Goal: Task Accomplishment & Management: Manage account settings

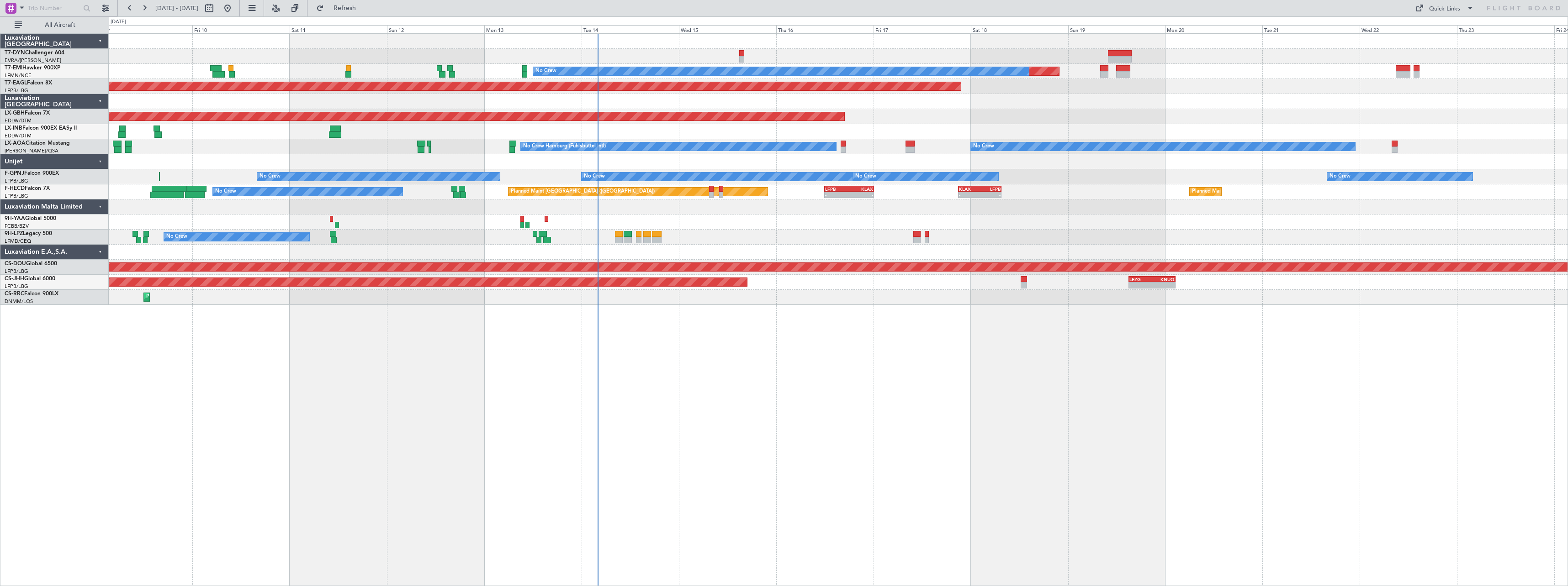
click at [654, 307] on div "Planned Maint No Crew Planned Maint Dubai (Al Maktoum Intl) Planned Maint Nurnb…" at bounding box center [838, 309] width 1459 height 553
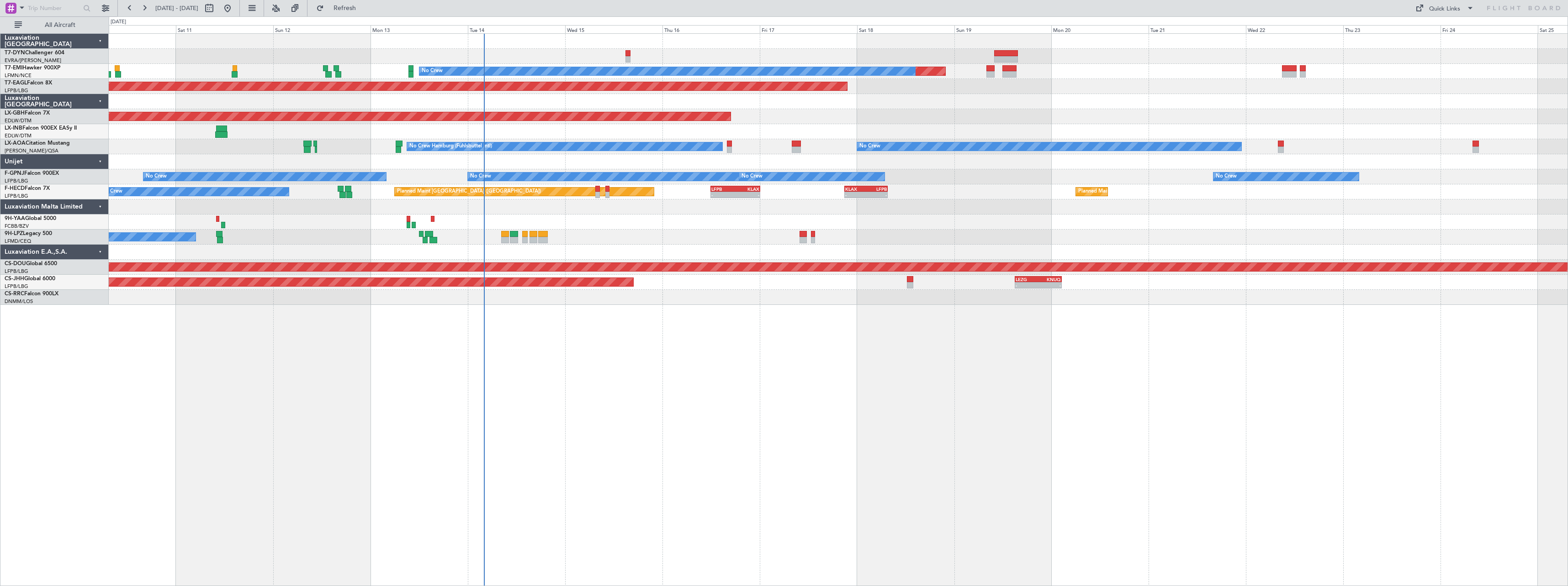
click at [613, 318] on div "Planned Maint No Crew Planned Maint Dubai (Al Maktoum Intl) Planned Maint Nurnb…" at bounding box center [838, 309] width 1459 height 553
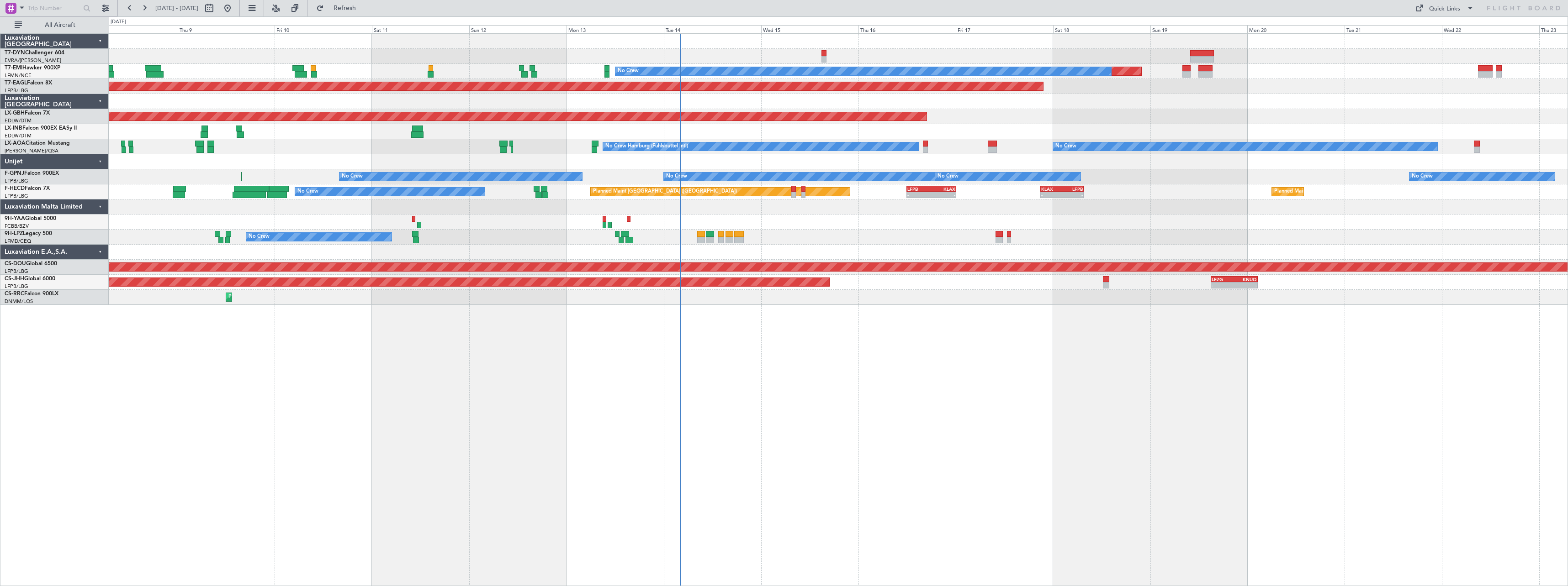
click at [821, 328] on div "Planned Maint No Crew Planned Maint Dubai (Al Maktoum Intl) Planned Maint Nurnb…" at bounding box center [838, 309] width 1459 height 553
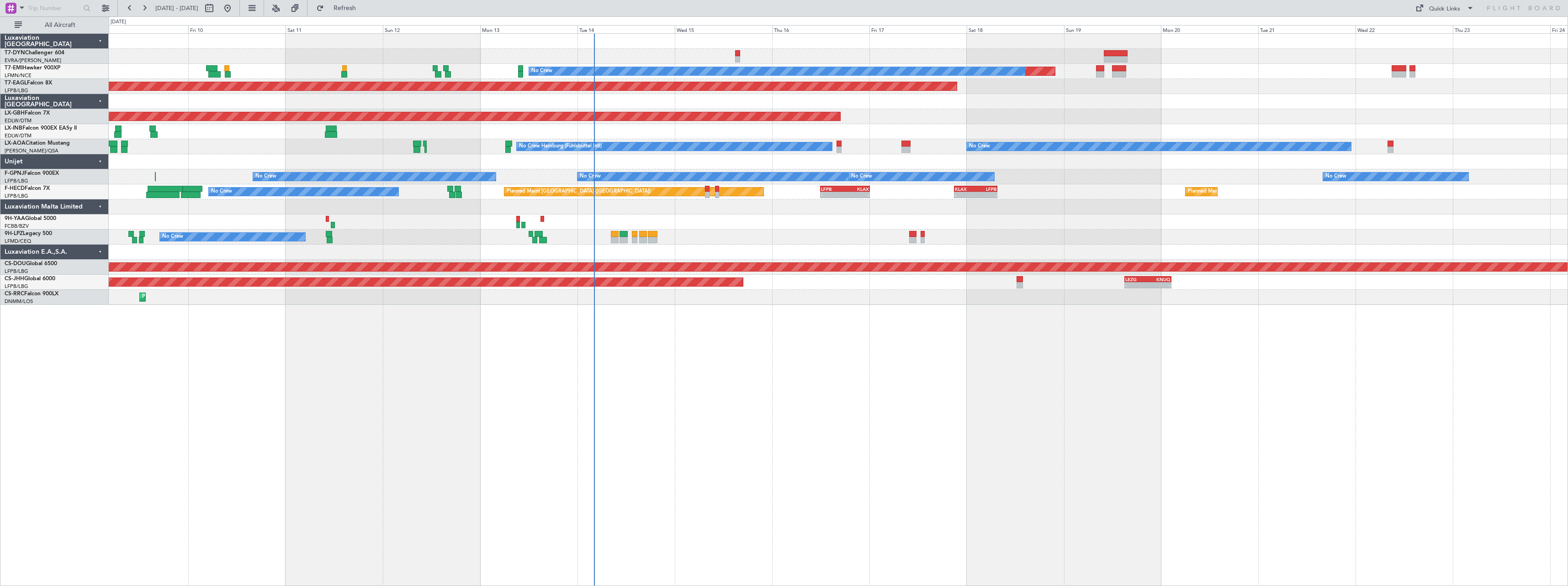
click at [709, 367] on div "Planned Maint No Crew Planned Maint Dubai (Al Maktoum Intl) Planned Maint Nurnb…" at bounding box center [838, 309] width 1459 height 553
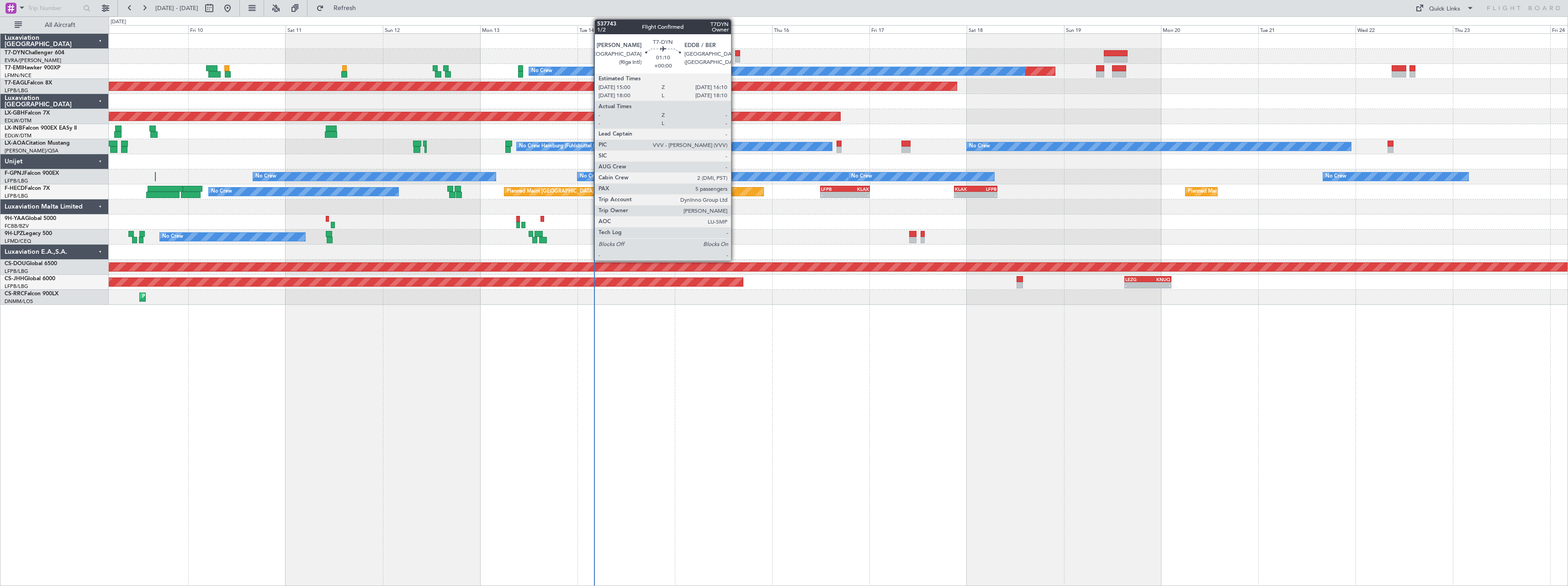
click at [735, 55] on div at bounding box center [737, 53] width 5 height 6
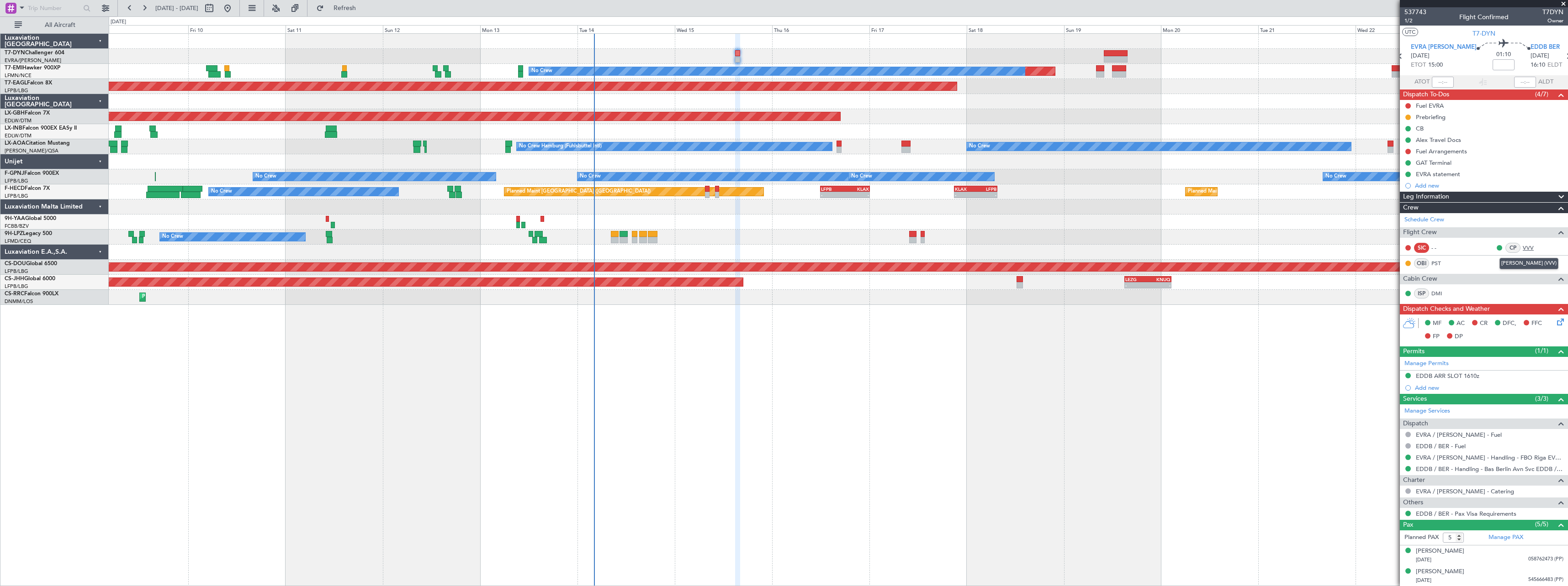
click at [1524, 250] on link "VVV" at bounding box center [1532, 248] width 21 height 9
click at [1565, 3] on span at bounding box center [1563, 4] width 9 height 9
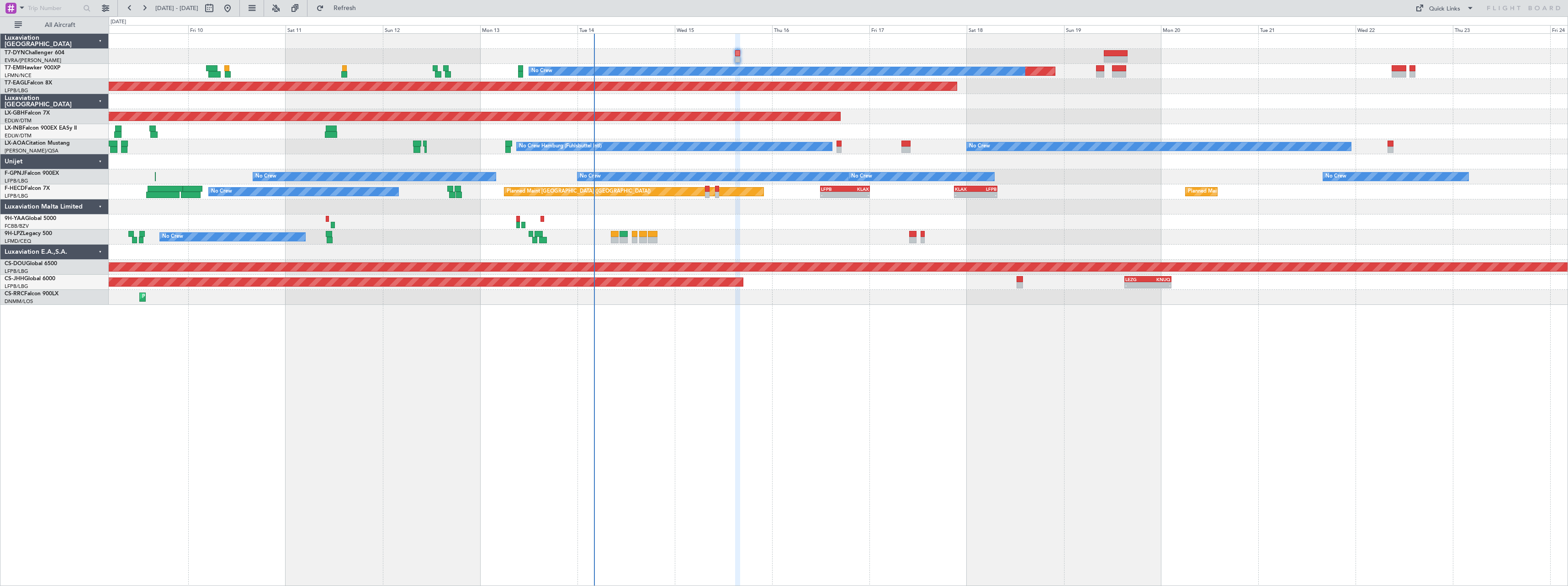
type input "0"
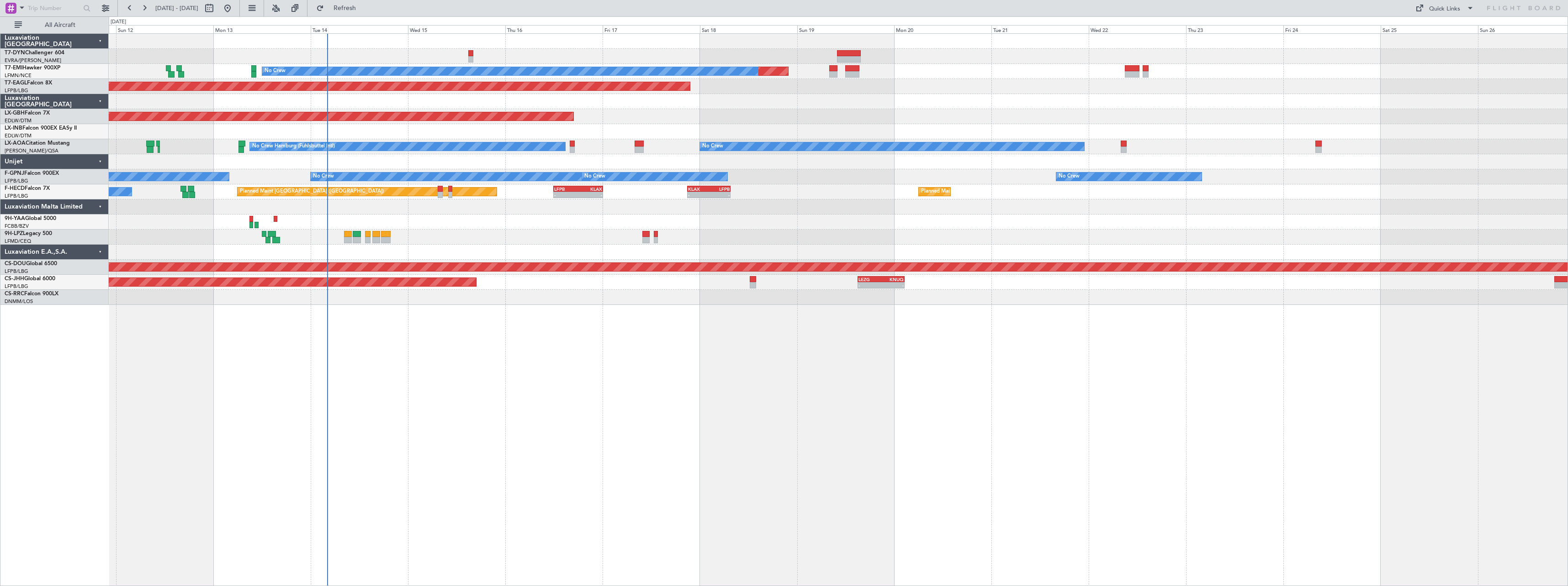
click at [540, 328] on div "Planned Maint No Crew Planned Maint Dubai (Al Maktoum Intl) Planned Maint Nurnb…" at bounding box center [838, 309] width 1459 height 553
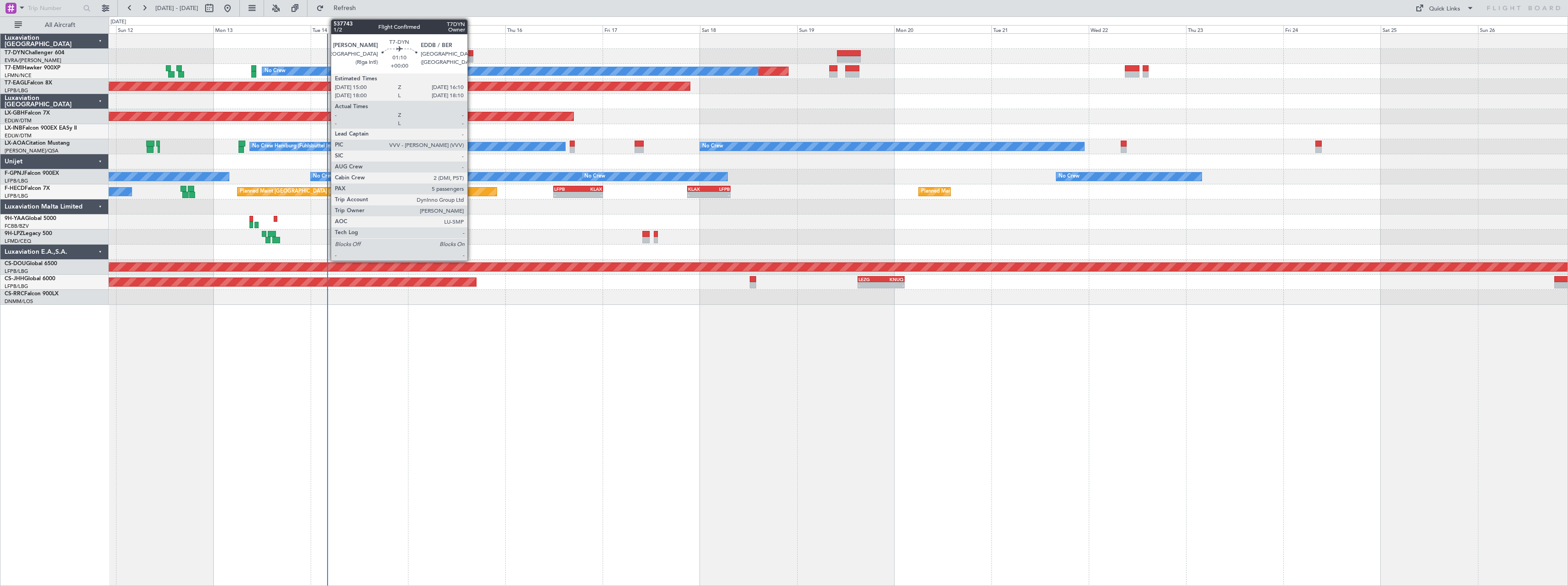
click at [471, 54] on div at bounding box center [470, 53] width 5 height 6
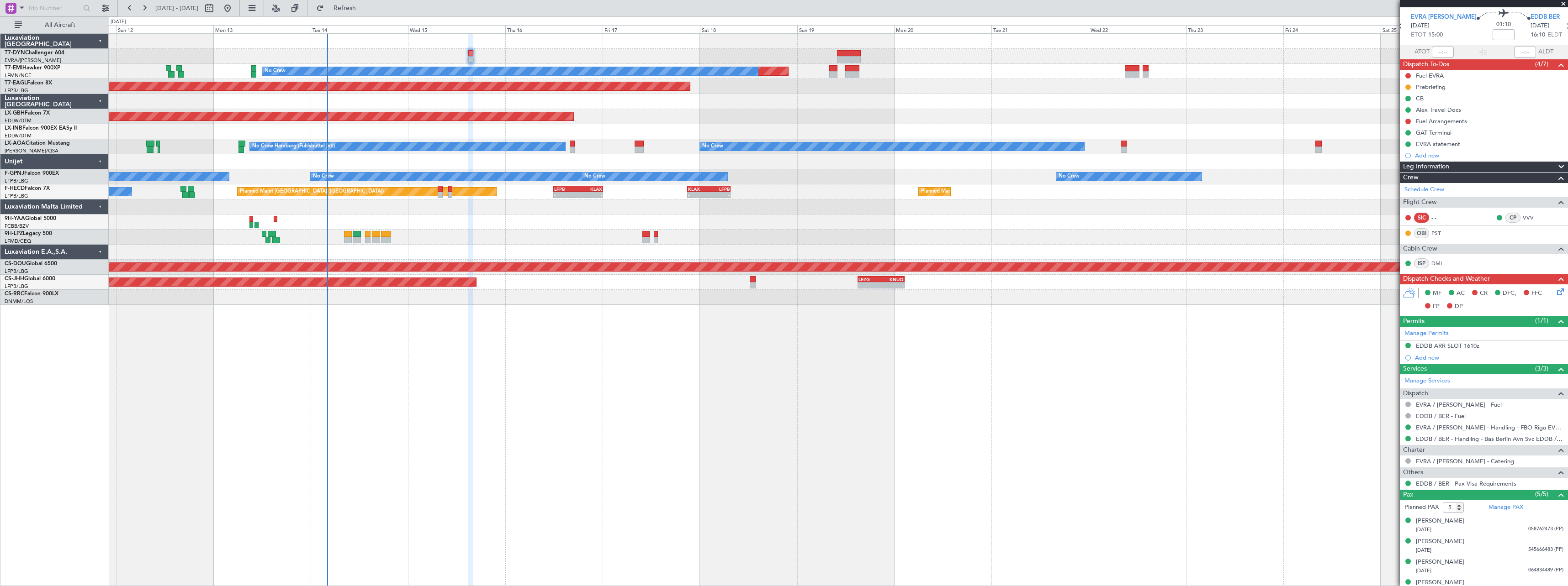
scroll to position [62, 0]
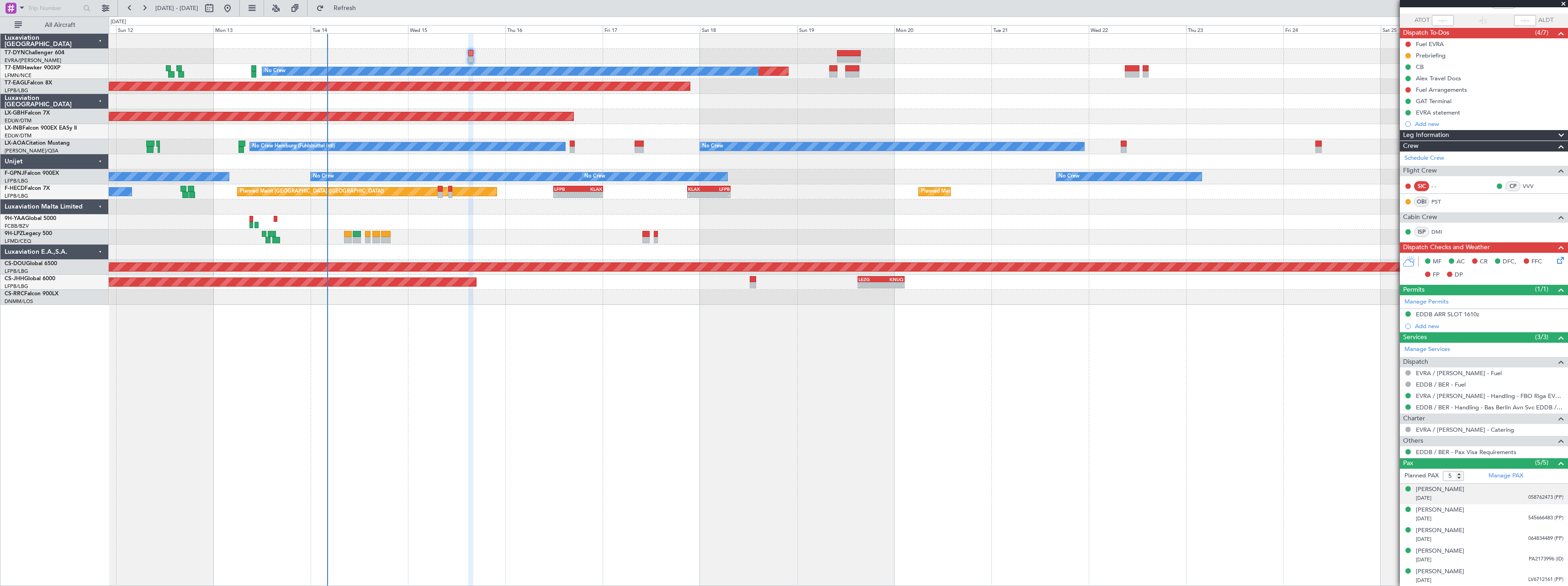
click at [1490, 495] on div "24/02/1975 058762473 (PP)" at bounding box center [1489, 498] width 147 height 9
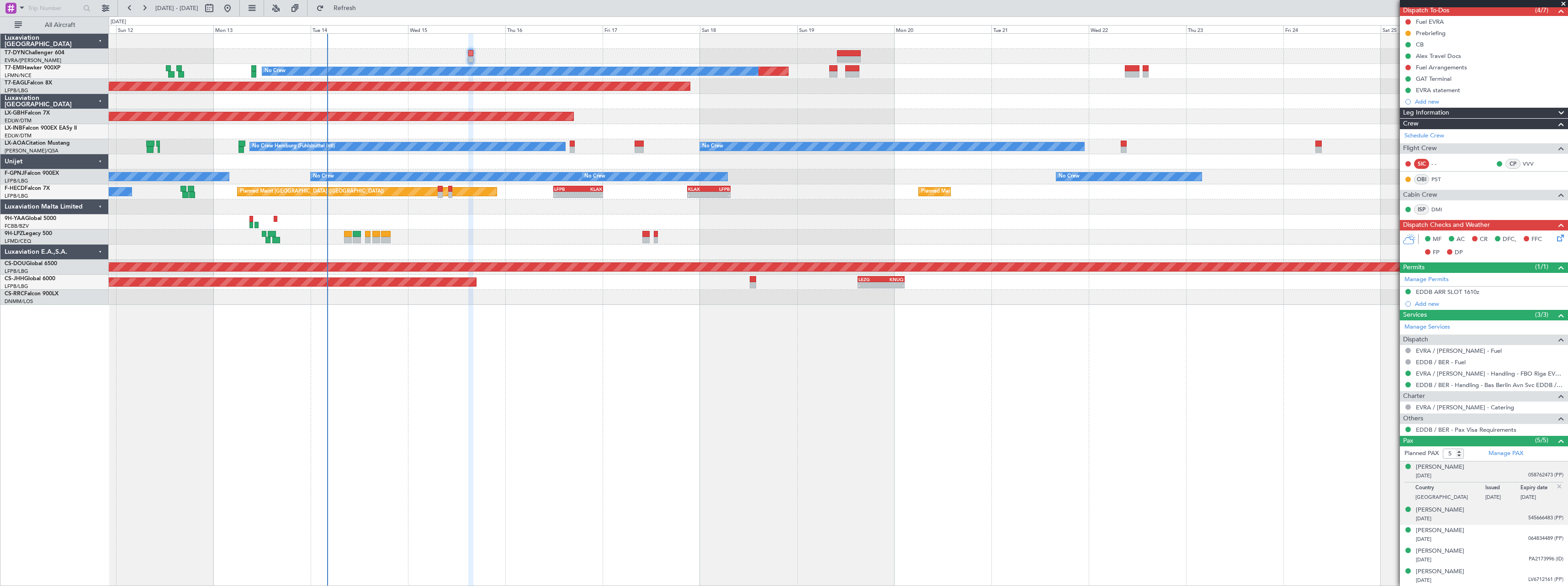
click at [1493, 514] on div "30/04/1971 545666483 (PP)" at bounding box center [1489, 518] width 147 height 9
click at [1489, 537] on div "14/09/2012 064834489 (PP)" at bounding box center [1489, 539] width 147 height 9
click at [1489, 556] on div "25/01/1983 PA2173996 (ID)" at bounding box center [1489, 560] width 147 height 9
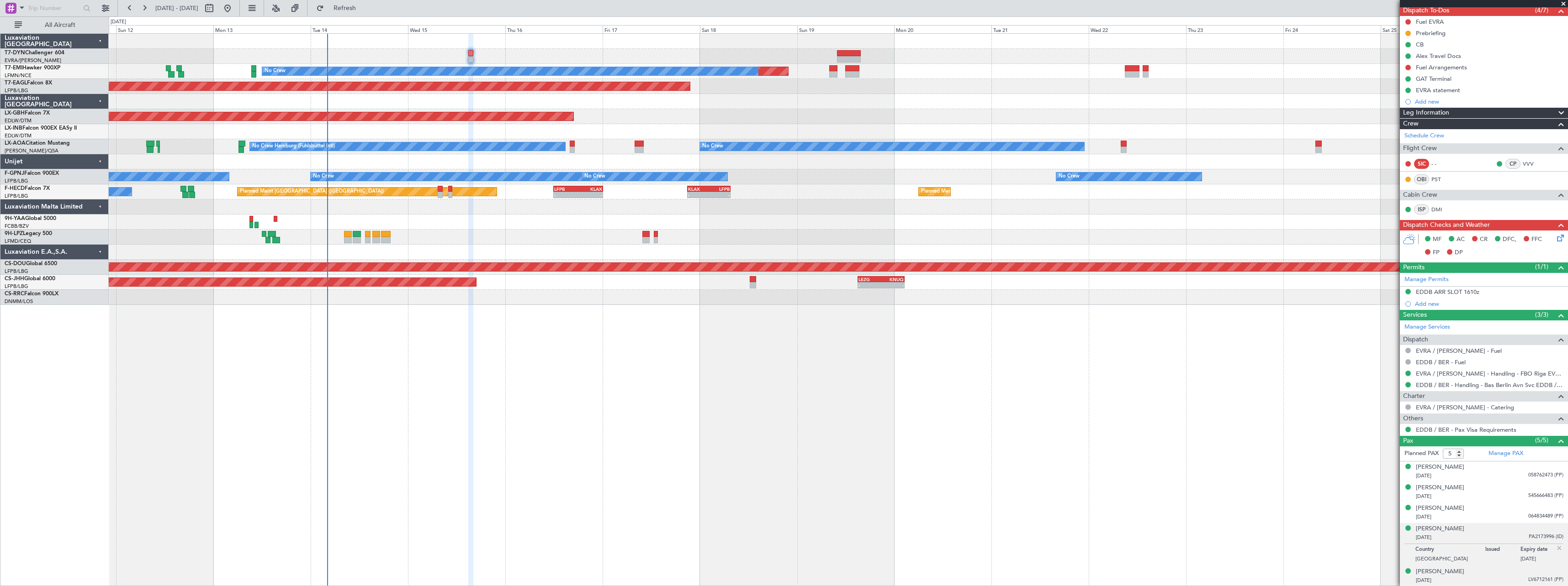
click at [1490, 574] on div "Vadims Reinfelds 01/05/1978 LV6712161 (PP)" at bounding box center [1489, 576] width 147 height 18
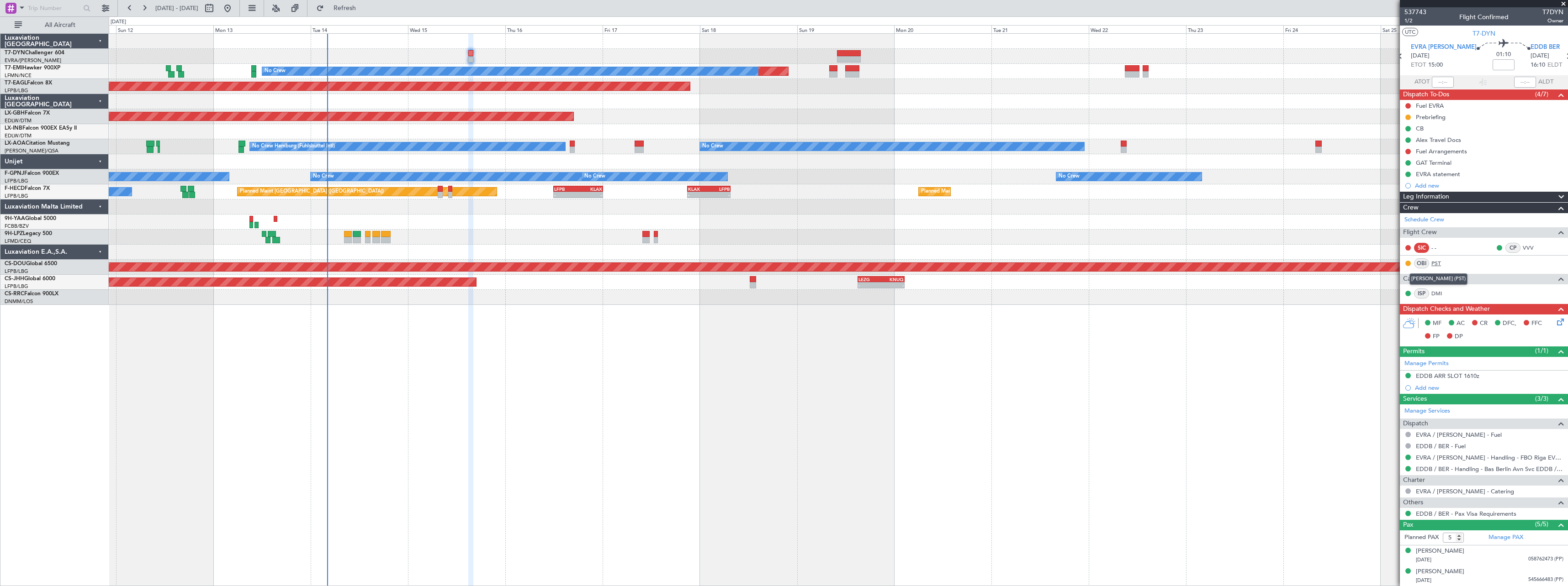
click at [1438, 263] on link "PST" at bounding box center [1441, 264] width 21 height 9
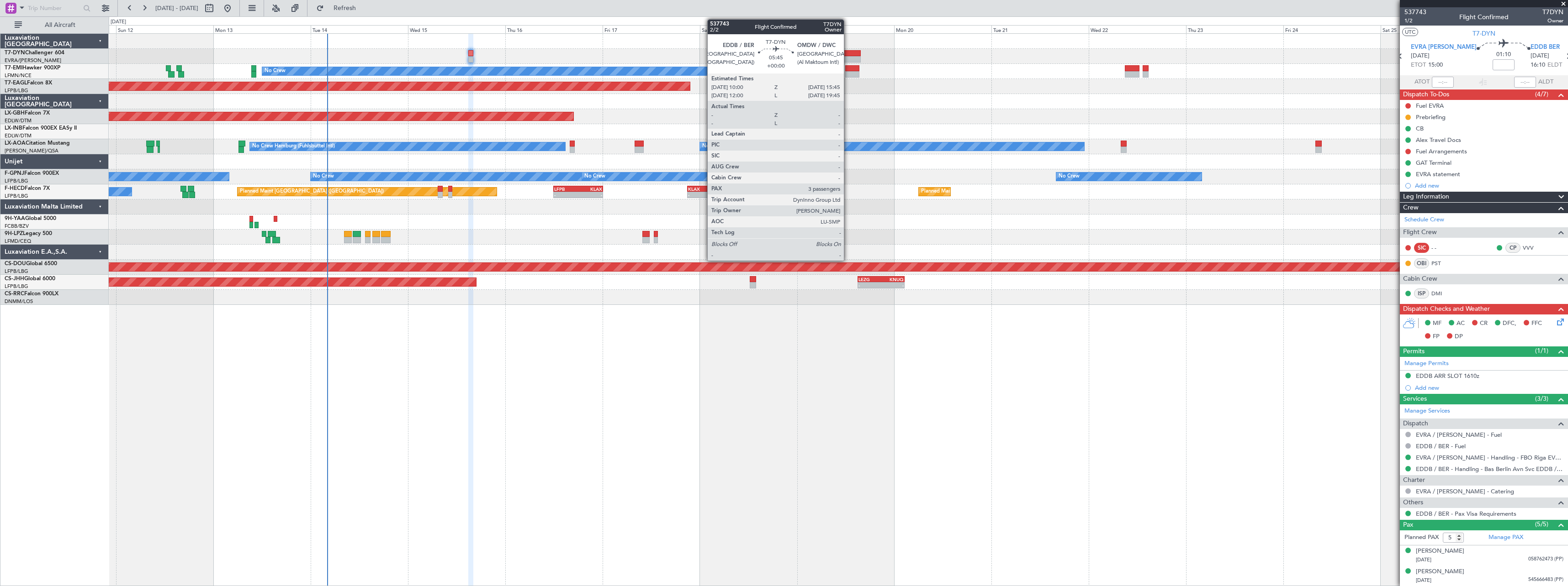
click at [848, 54] on div at bounding box center [848, 53] width 23 height 6
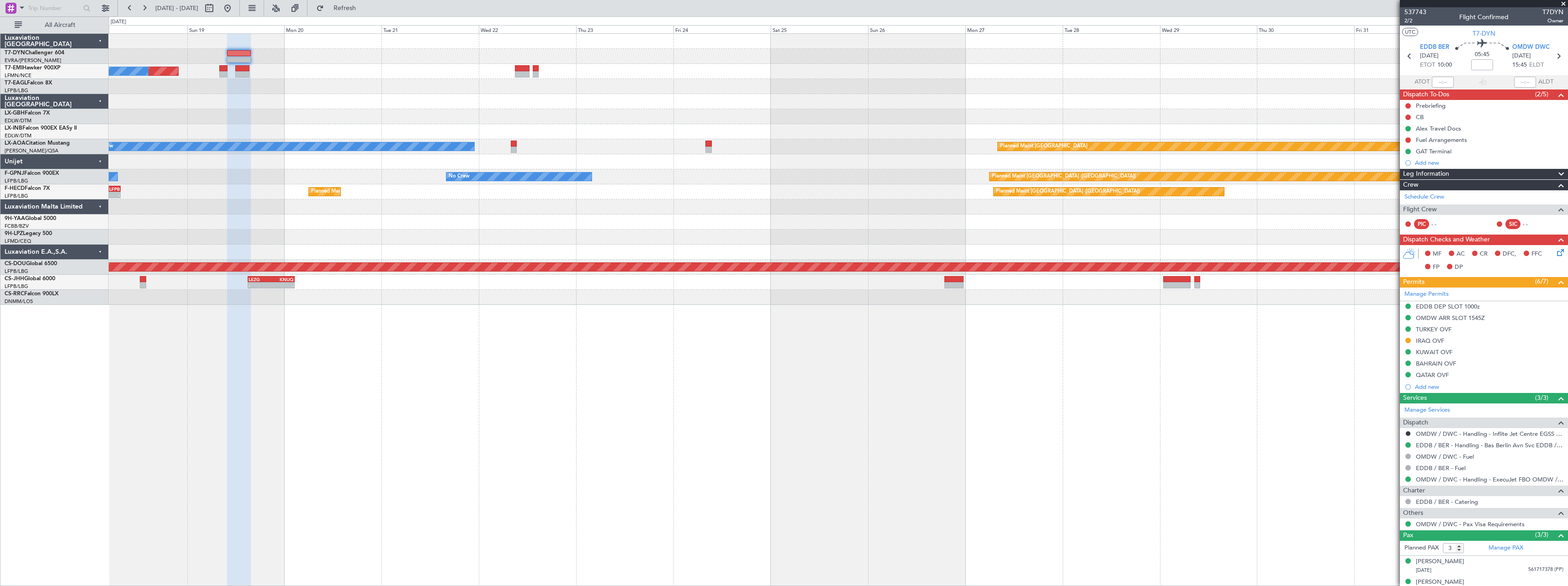
click at [610, 176] on div "Planned Maint No Crew Planned Maint Dubai (Al Maktoum Intl) Planned Maint Nurnb…" at bounding box center [838, 169] width 1458 height 271
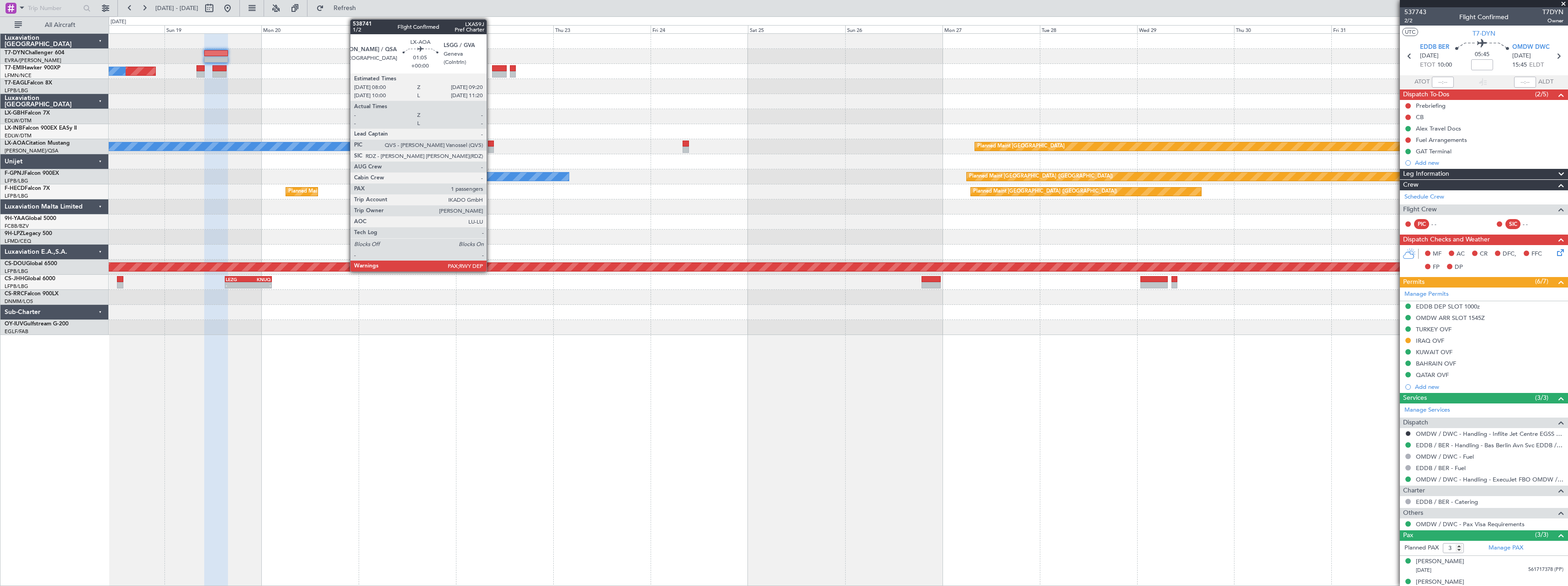
click at [552, 110] on div "Planned Maint No Crew Planned Maint Dubai (Al Maktoum Intl) Planned Maint Nurnb…" at bounding box center [838, 184] width 1458 height 302
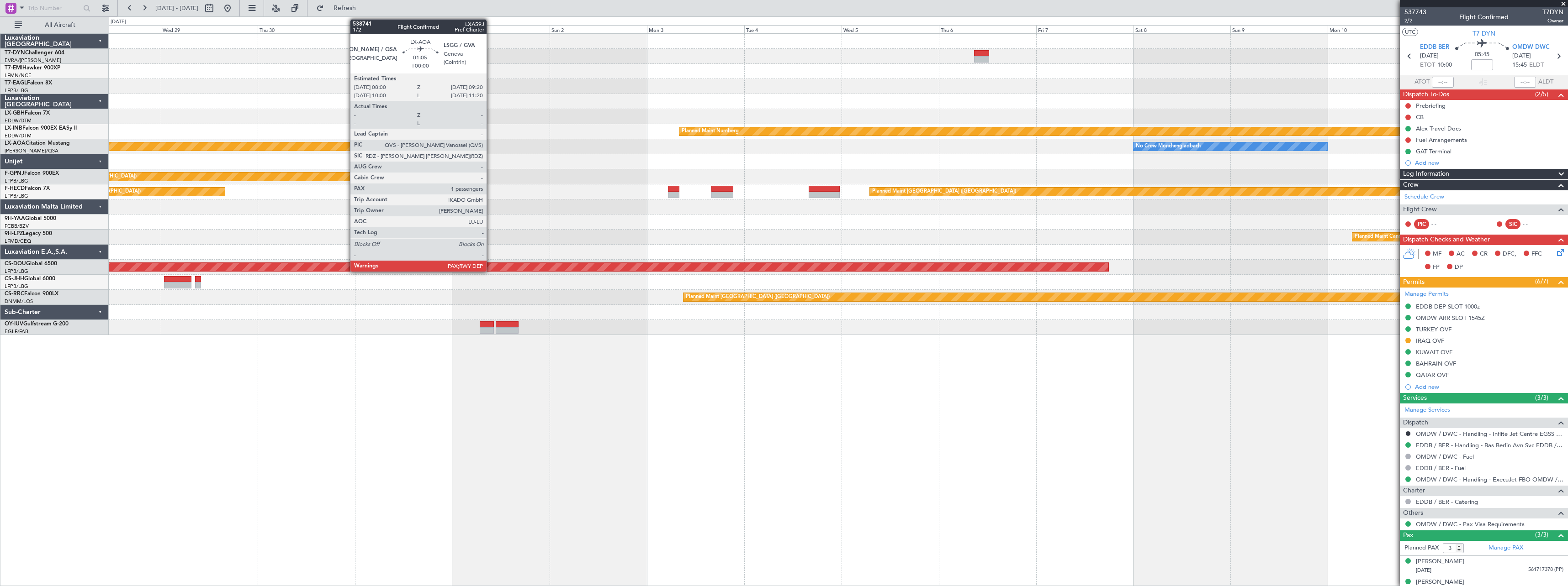
click at [730, 83] on div "Planned Maint Nurnberg Planned Maint Monchengladbach No Crew Monchengladbach Pl…" at bounding box center [838, 184] width 1458 height 302
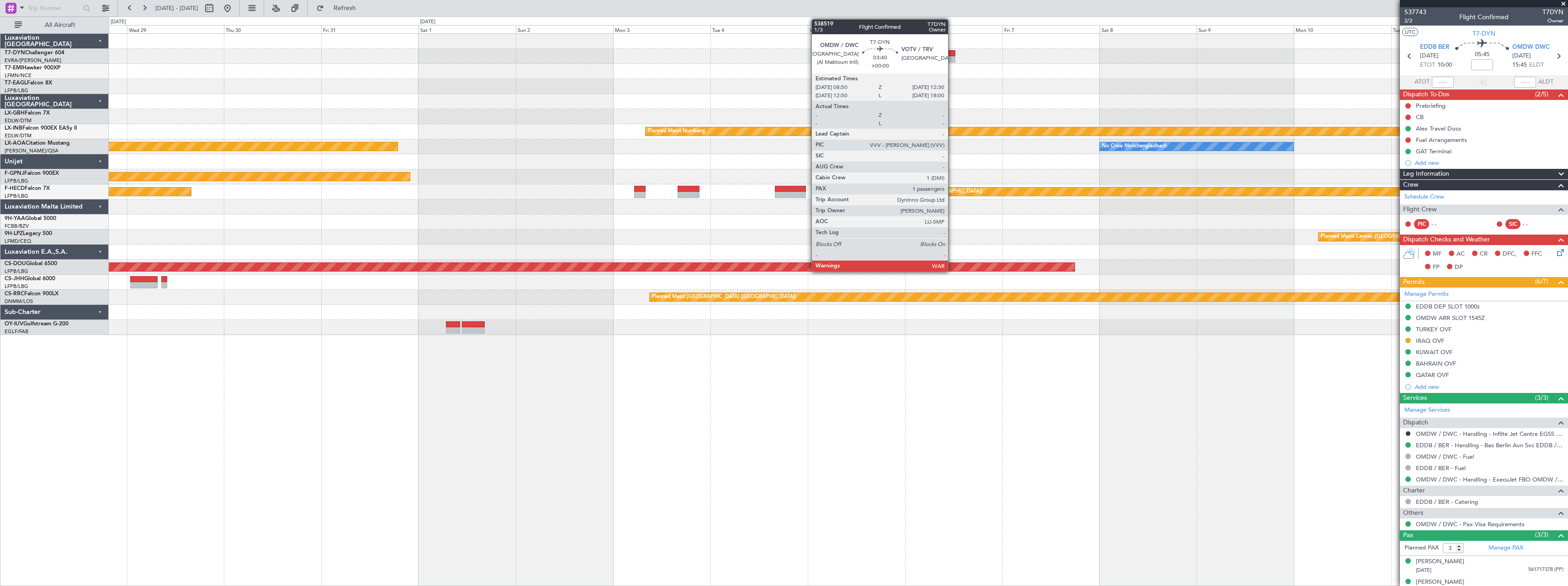
click at [952, 57] on div at bounding box center [947, 59] width 15 height 6
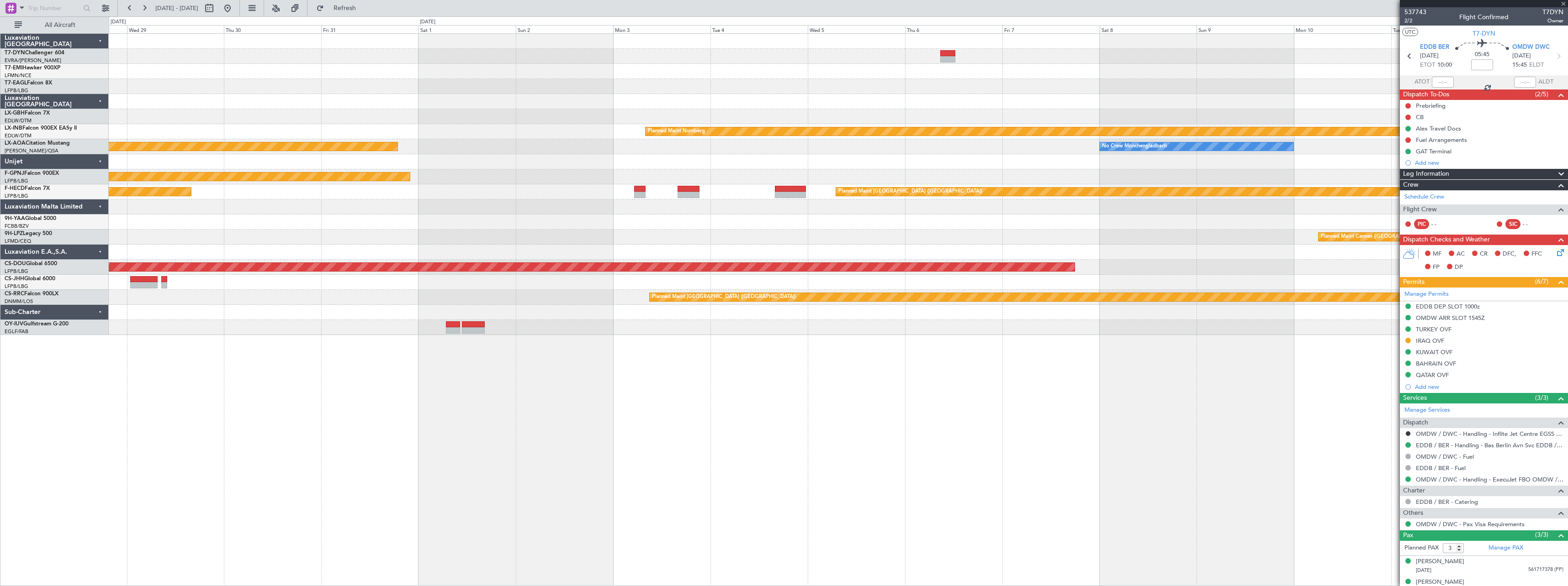
type input "1"
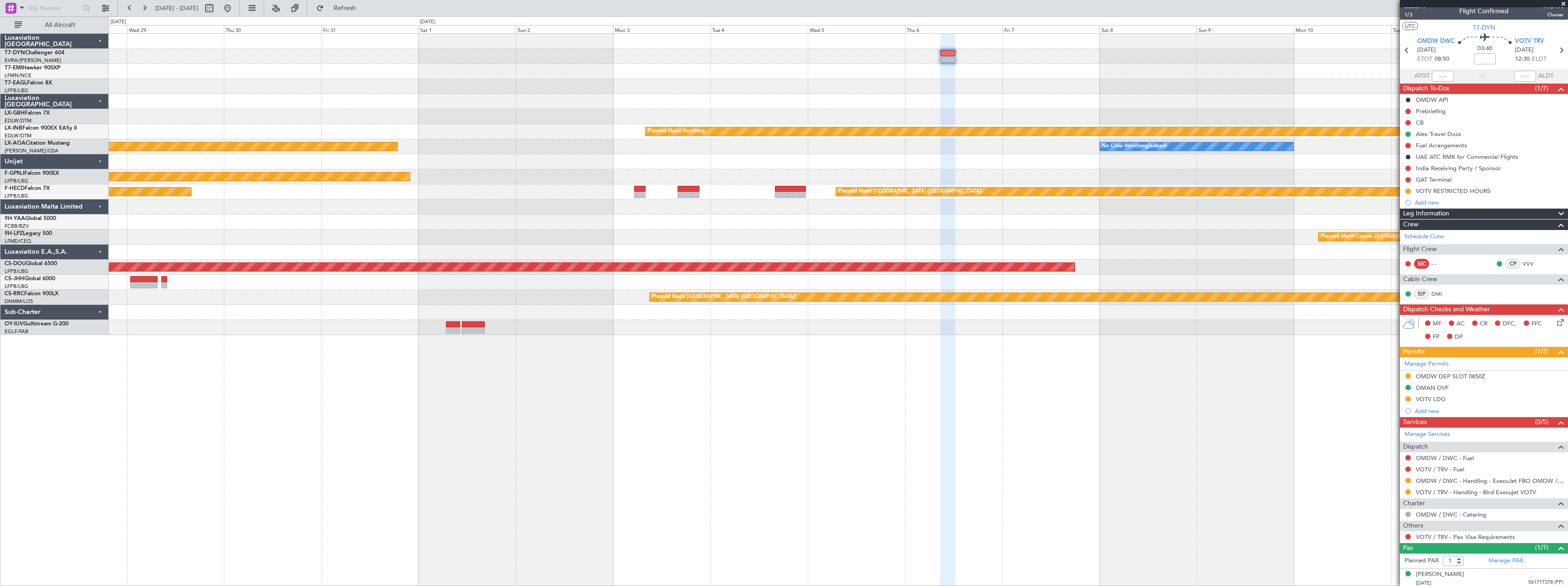
scroll to position [9, 0]
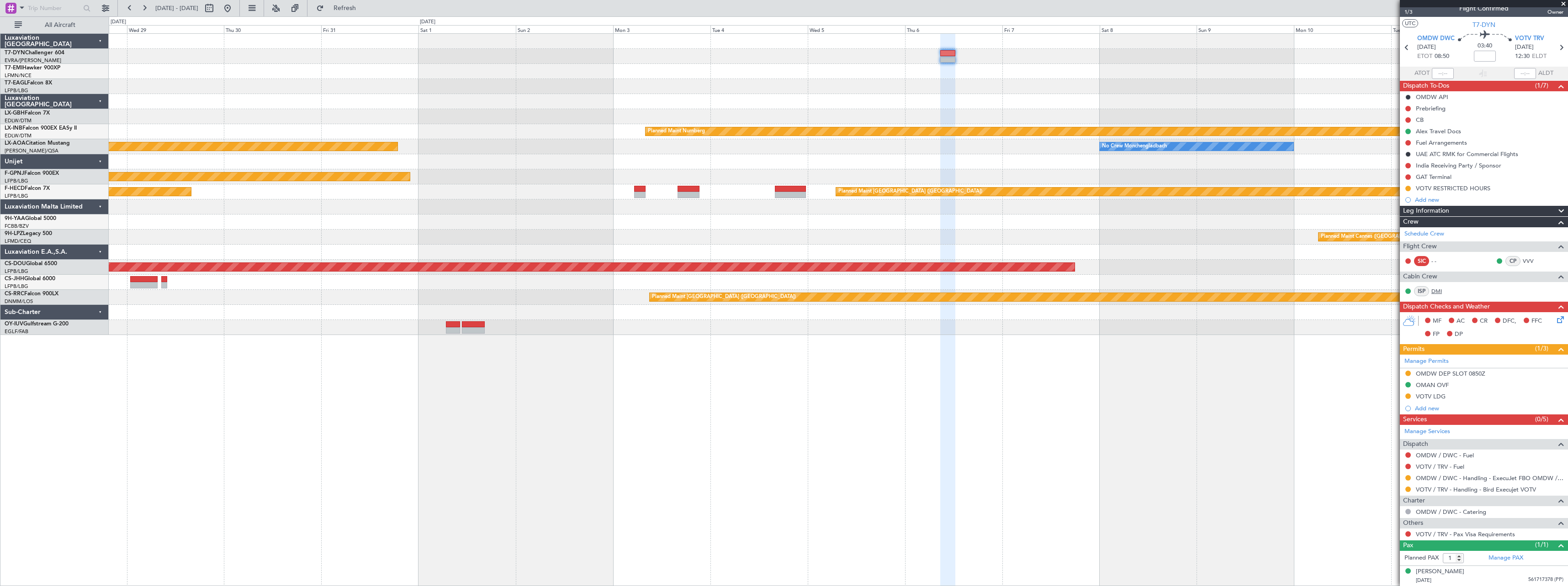
click at [1438, 292] on link "DMI" at bounding box center [1441, 292] width 21 height 9
click at [235, 7] on button at bounding box center [227, 8] width 15 height 15
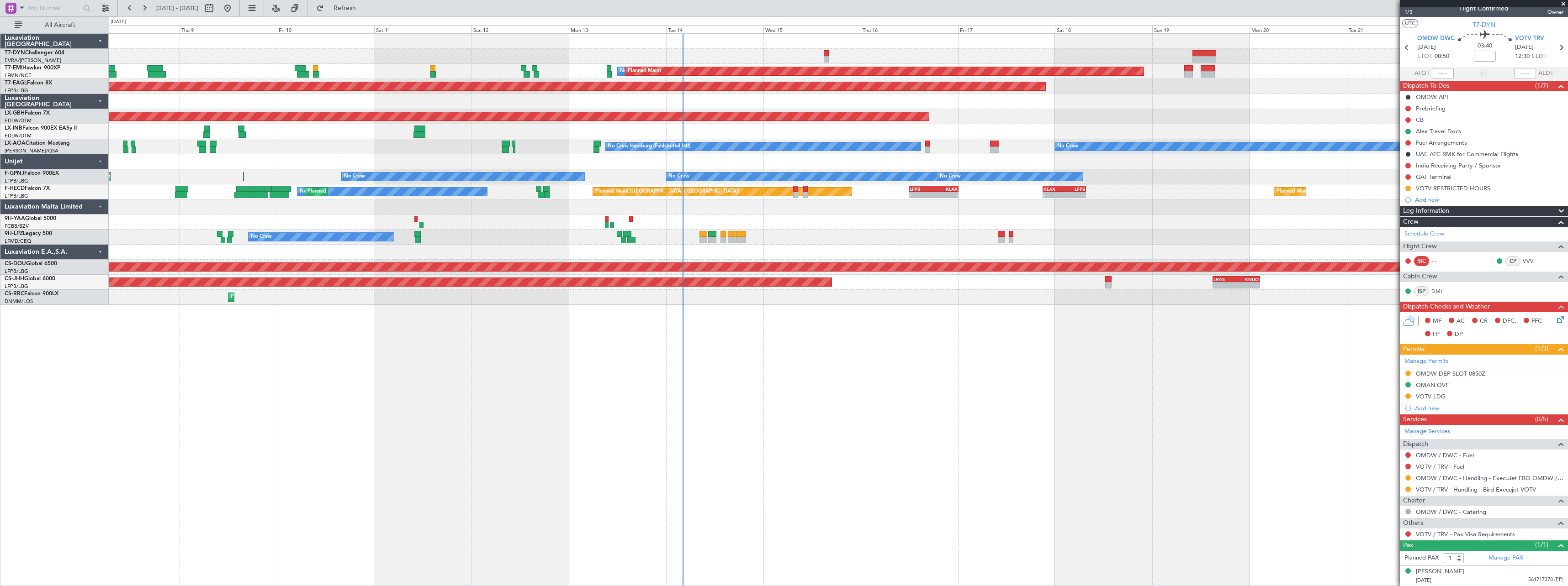
click at [917, 353] on div "No Crew Planned Maint Planned Maint Dubai (Al Maktoum Intl) Planned Maint Nurnb…" at bounding box center [838, 309] width 1459 height 553
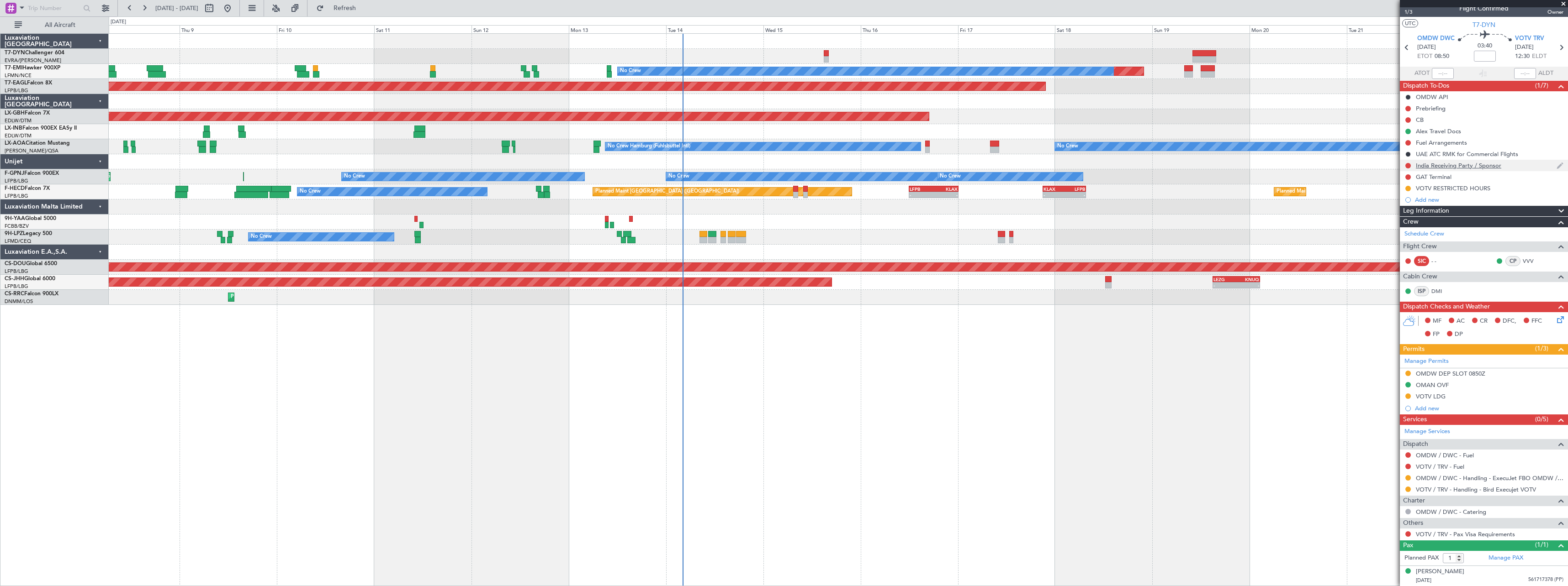
click at [1512, 170] on div "India Receiving Party / Sponsor" at bounding box center [1484, 166] width 168 height 11
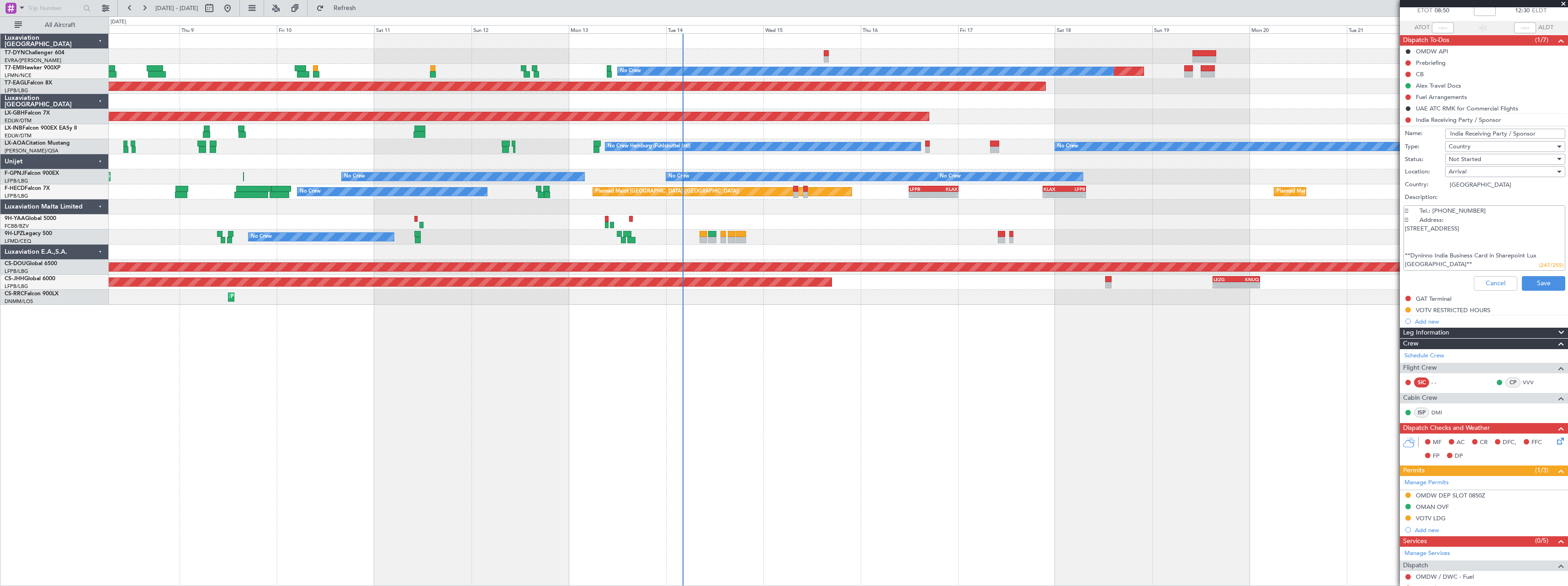
scroll to position [0, 0]
click at [1474, 280] on button "Cancel" at bounding box center [1495, 283] width 43 height 15
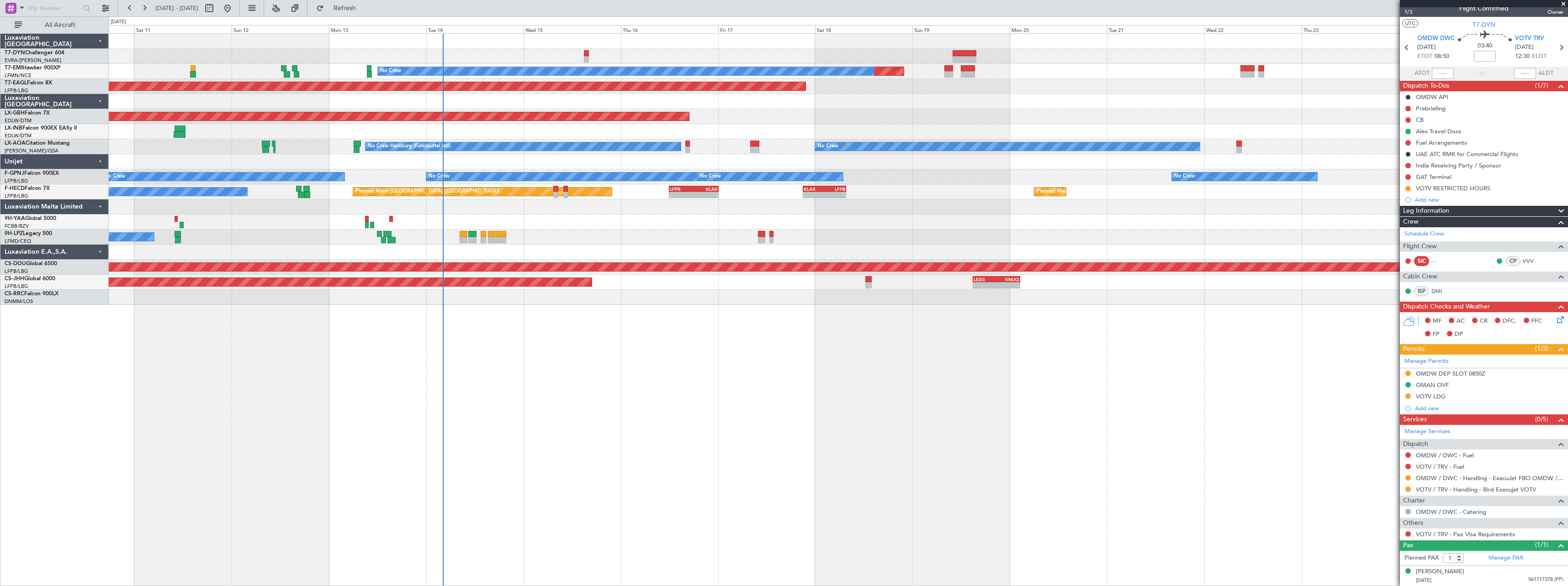
click at [637, 339] on div "Planned Maint No Crew Planned Maint Dubai (Al Maktoum Intl) Planned Maint Nurnb…" at bounding box center [838, 309] width 1459 height 553
click at [1434, 575] on div "Alex Weinstein" at bounding box center [1440, 572] width 48 height 9
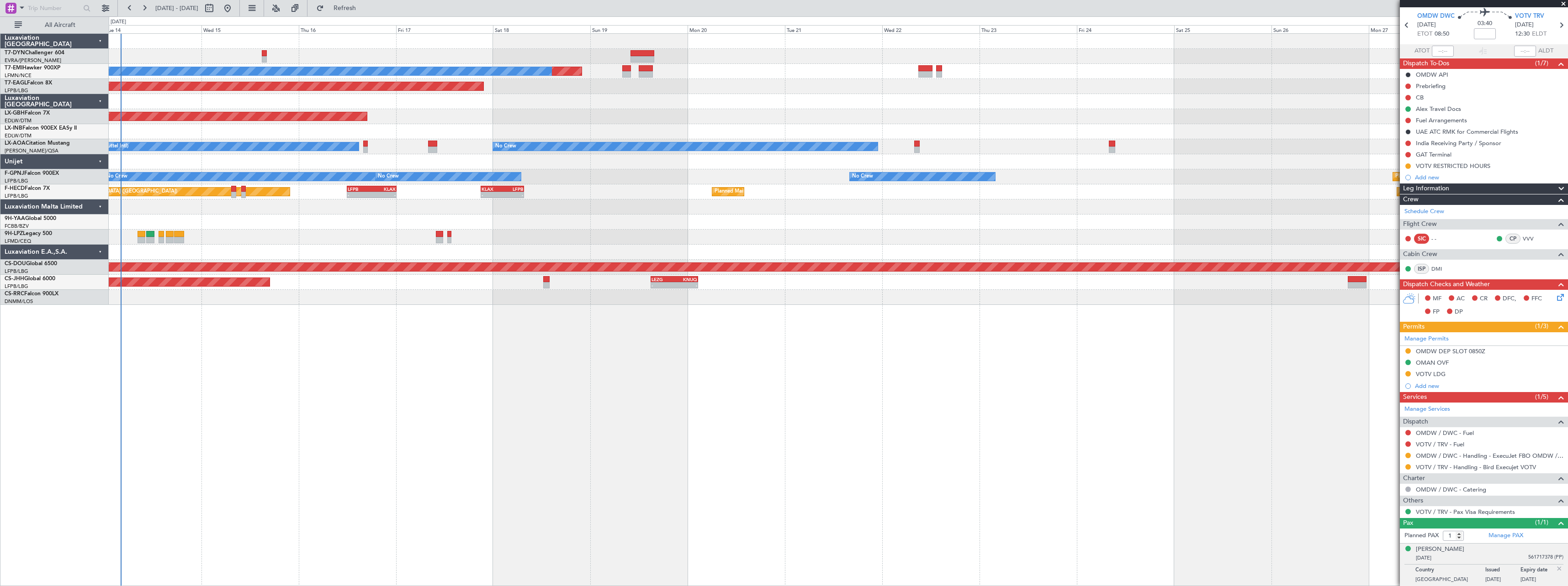
click at [965, 201] on div at bounding box center [838, 206] width 1458 height 15
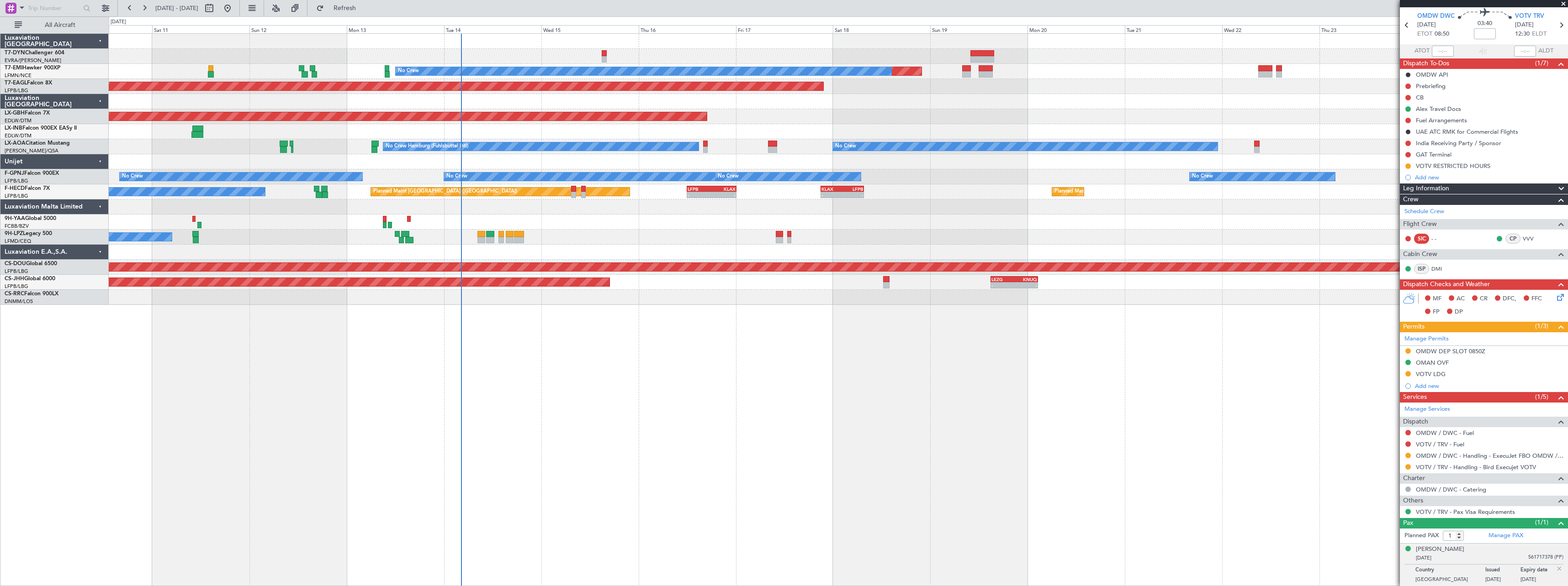
click at [747, 328] on div "Planned Maint No Crew Planned Maint Dubai (Al Maktoum Intl) Planned Maint Nurnb…" at bounding box center [838, 309] width 1459 height 553
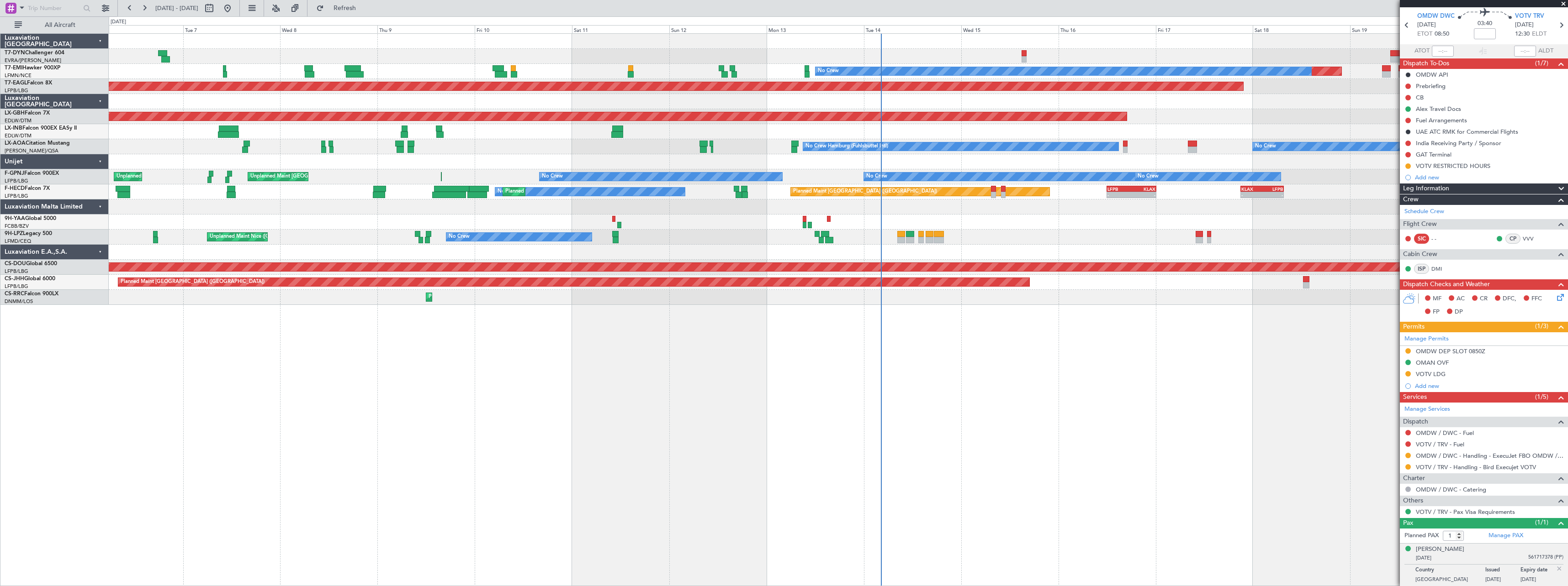
click at [659, 135] on div "Planned Maint Zurich" at bounding box center [838, 132] width 1458 height 15
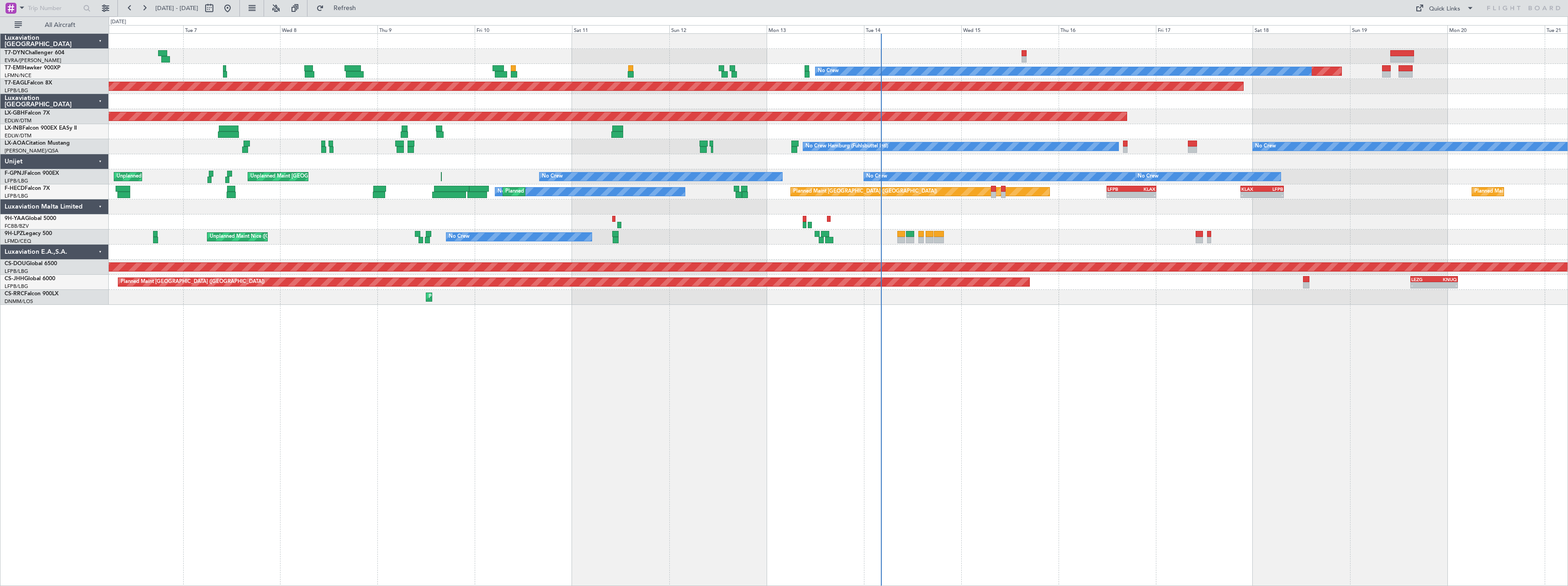
scroll to position [0, 0]
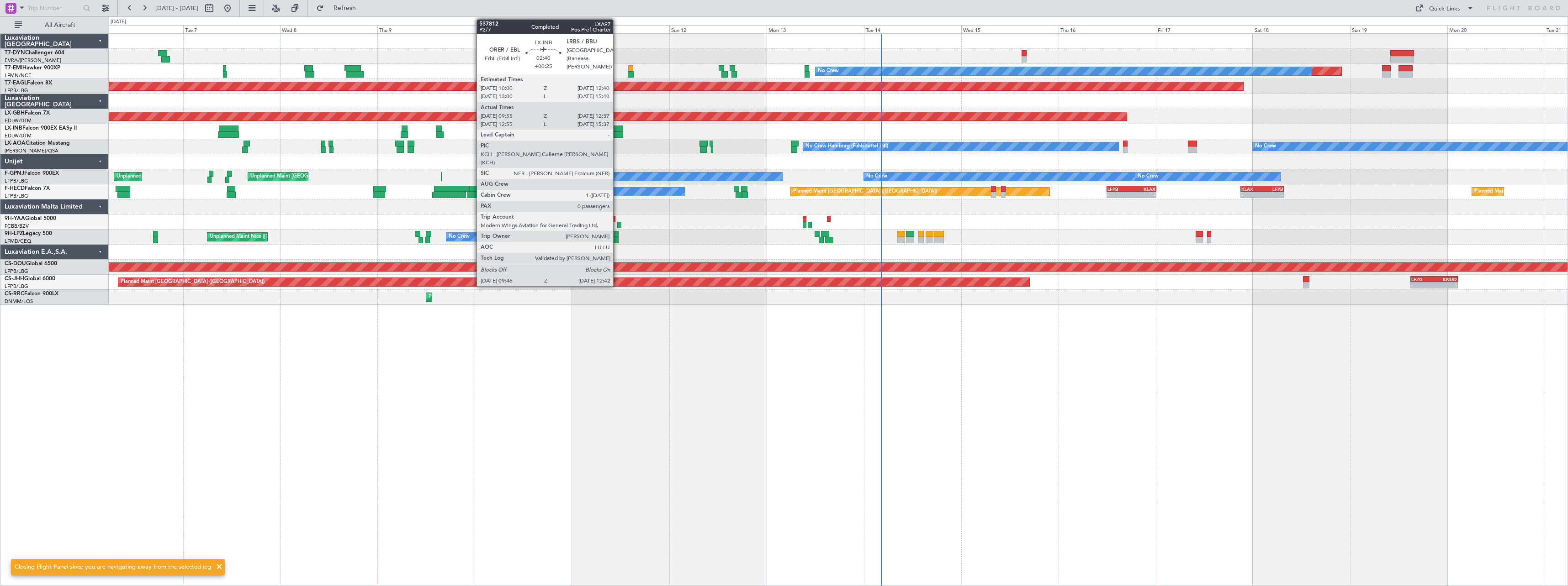
click at [617, 128] on div at bounding box center [617, 129] width 11 height 6
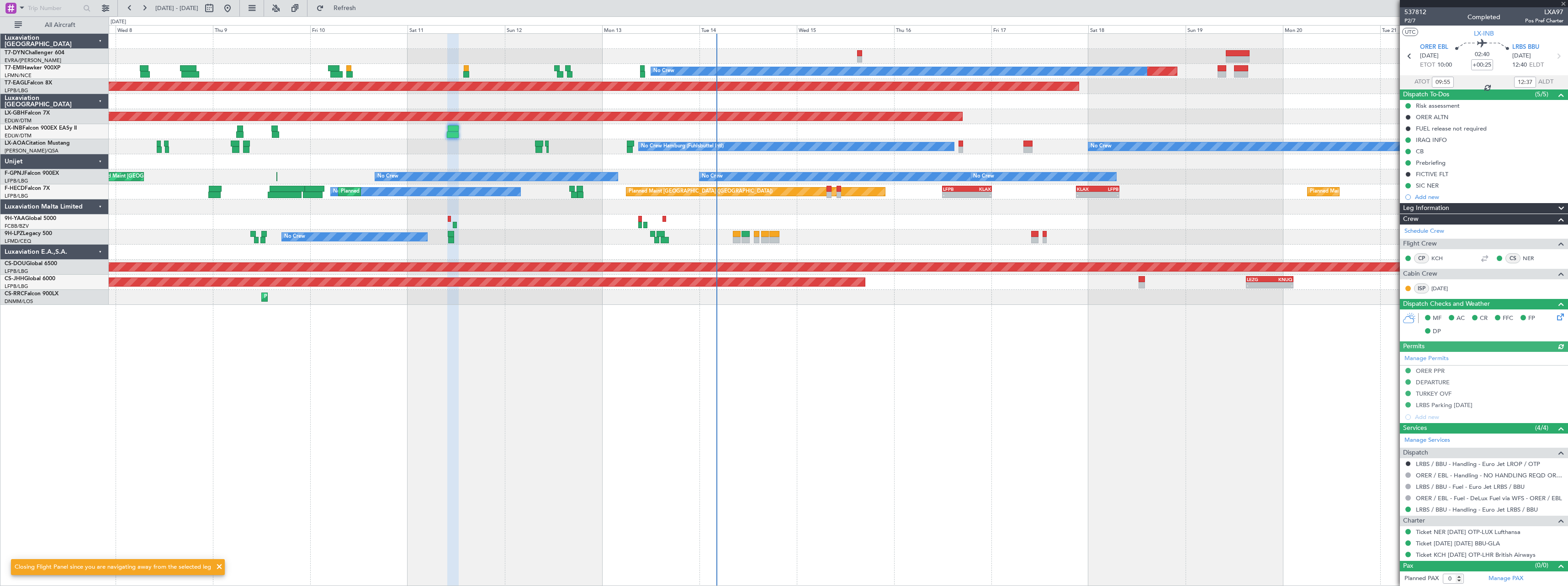
click at [836, 213] on div at bounding box center [838, 206] width 1458 height 15
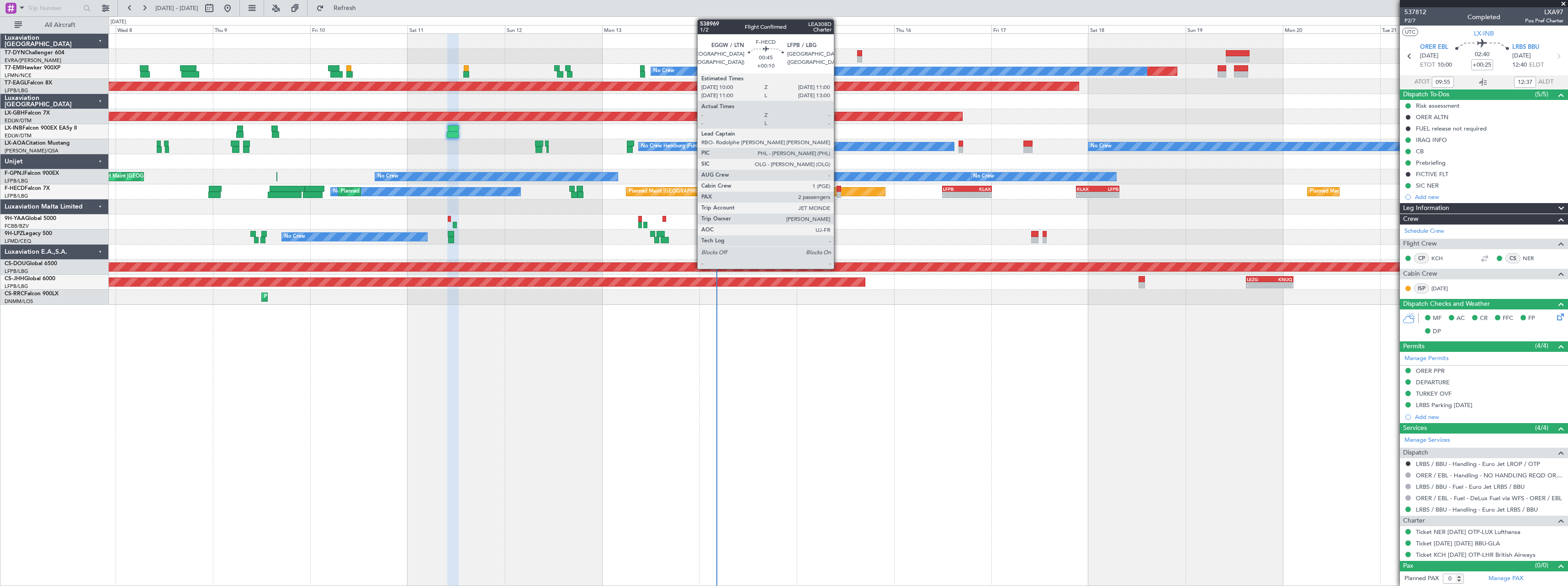
click at [838, 189] on div at bounding box center [838, 188] width 4 height 6
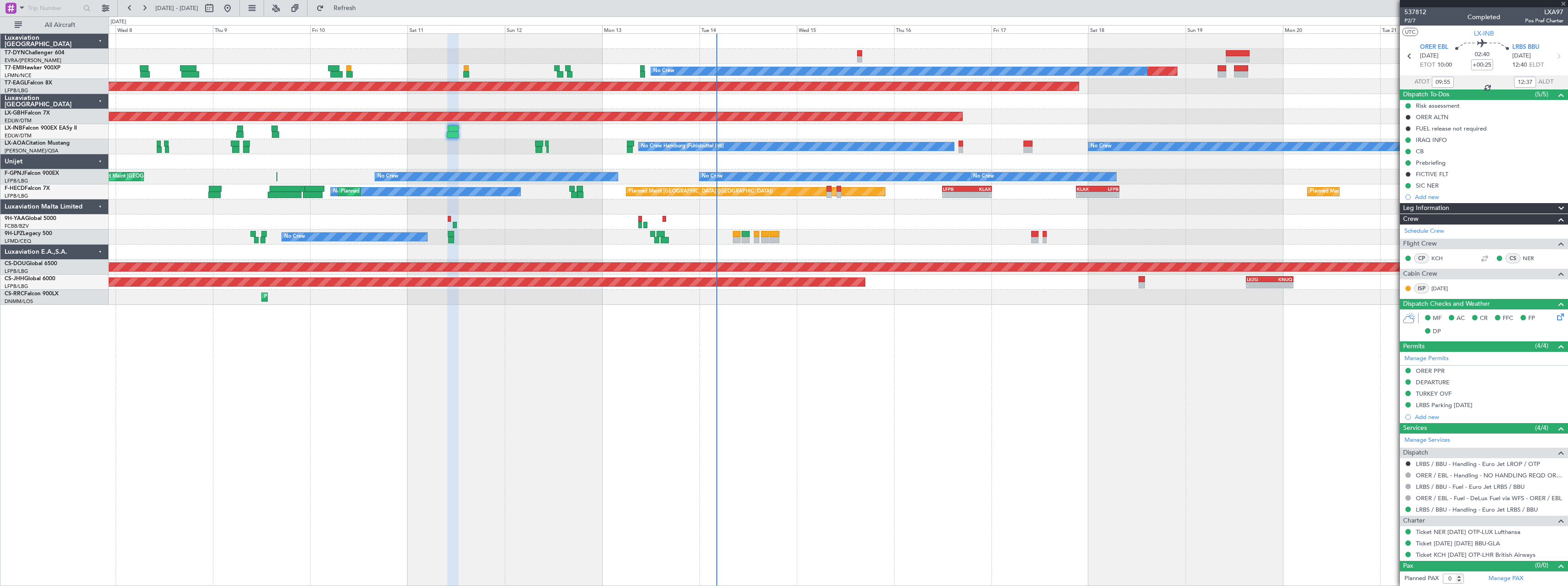
type input "+00:10"
type input "2"
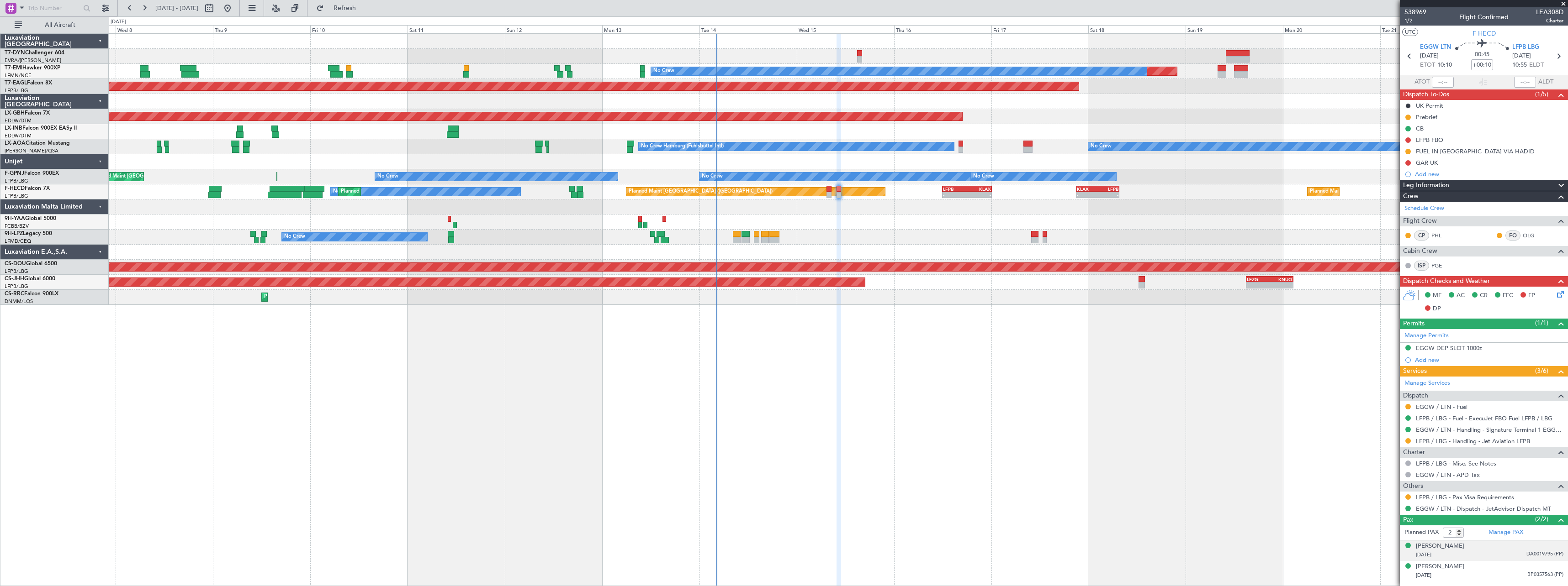
click at [1505, 553] on div "[DATE] DA0019795 (PP)" at bounding box center [1489, 555] width 147 height 9
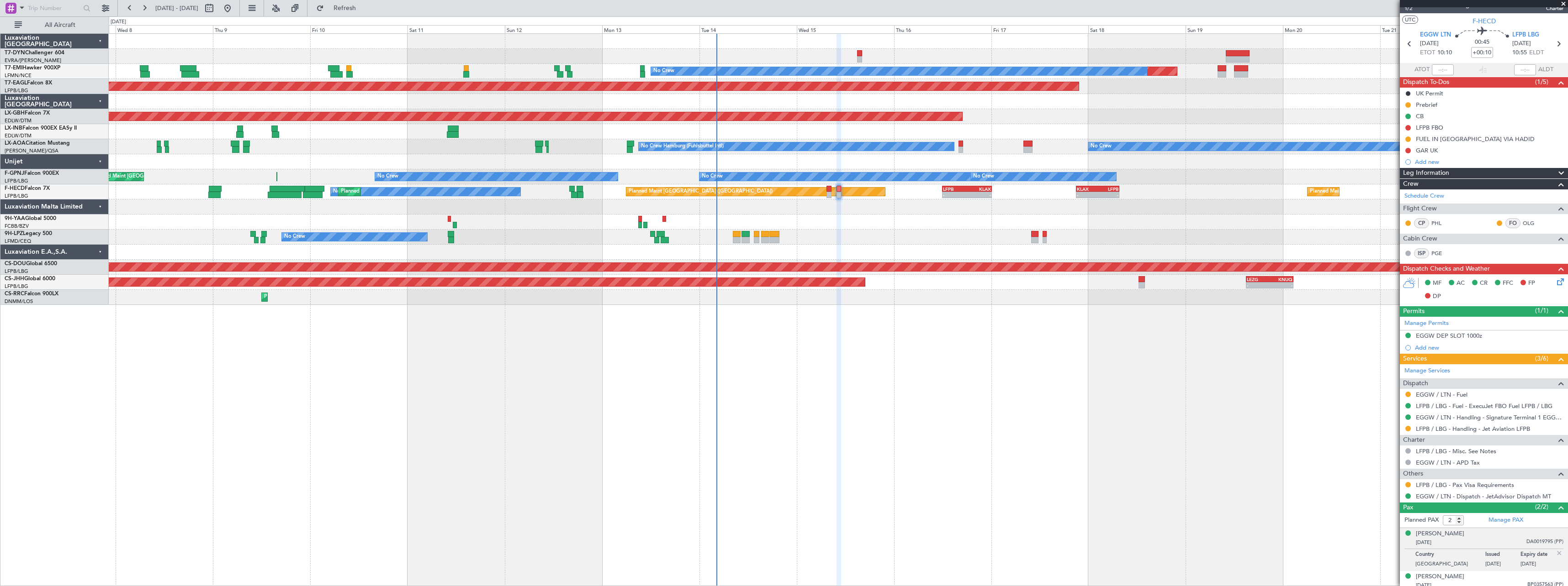
scroll to position [17, 0]
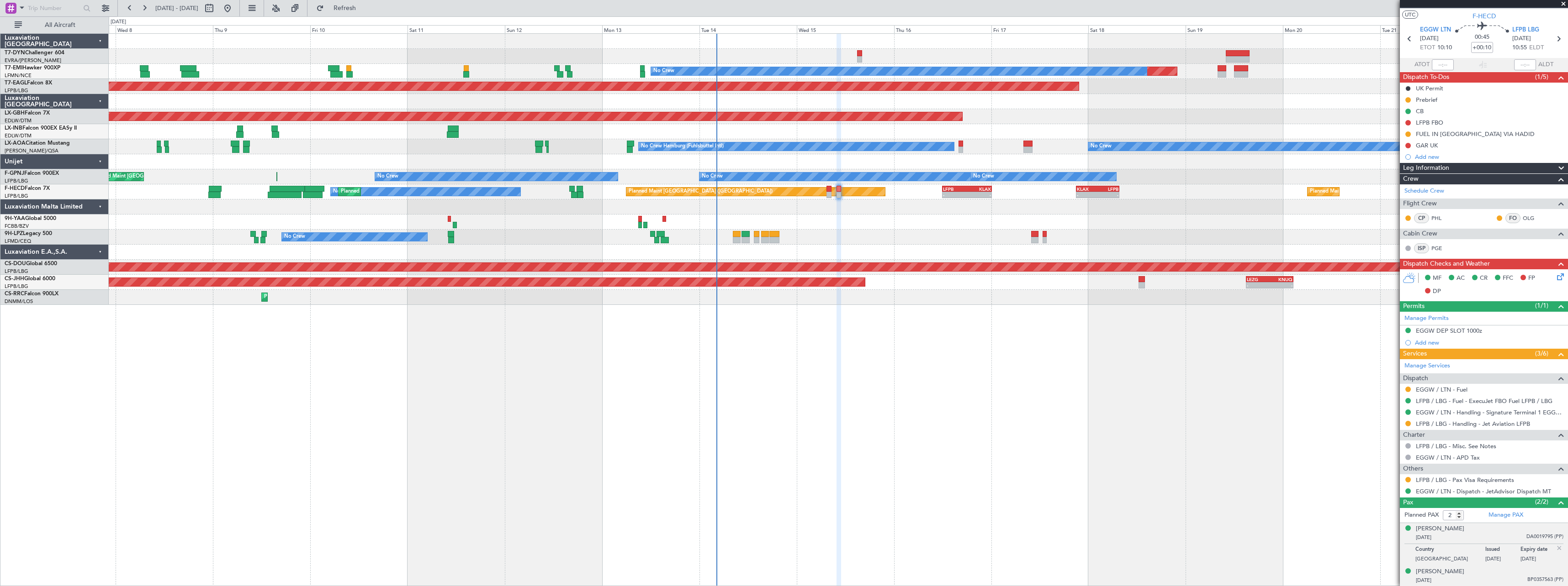
click at [1477, 575] on div "Zouhair GAMRA 12/03/1983 BP0357563 (PP)" at bounding box center [1489, 576] width 147 height 18
click at [1443, 529] on div "[PERSON_NAME]" at bounding box center [1440, 528] width 48 height 9
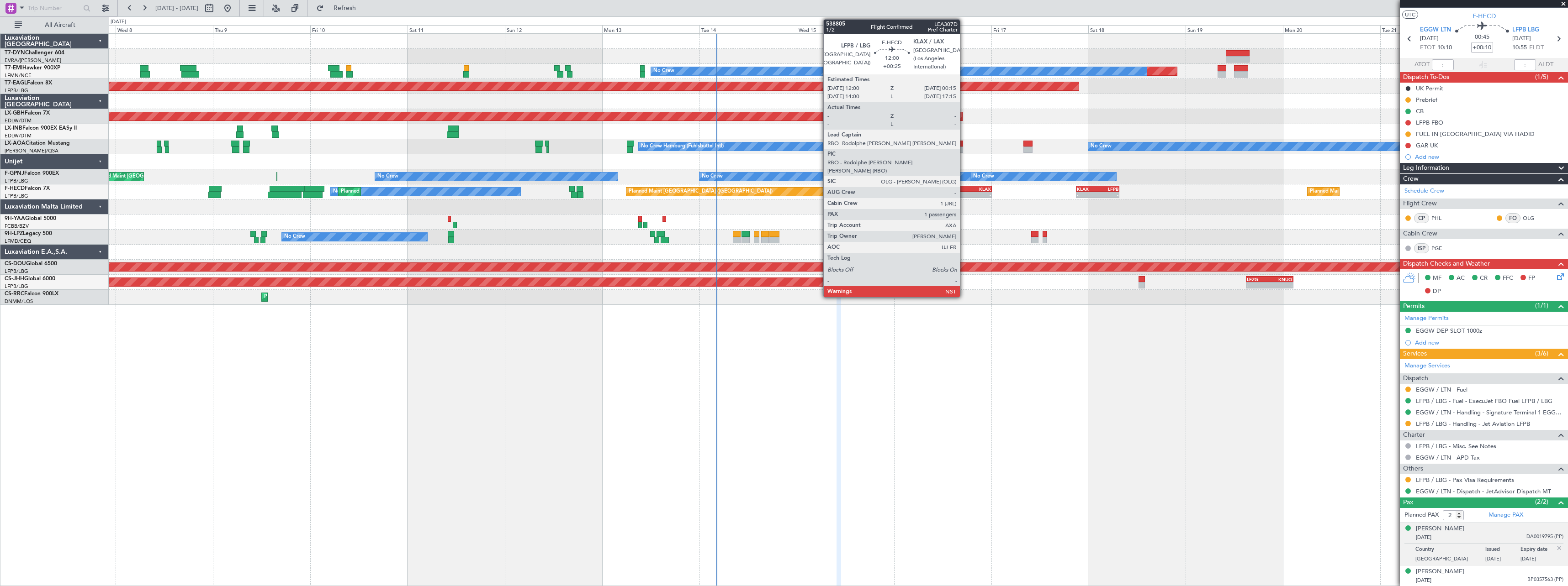
click at [964, 188] on div "LFPB" at bounding box center [955, 189] width 24 height 6
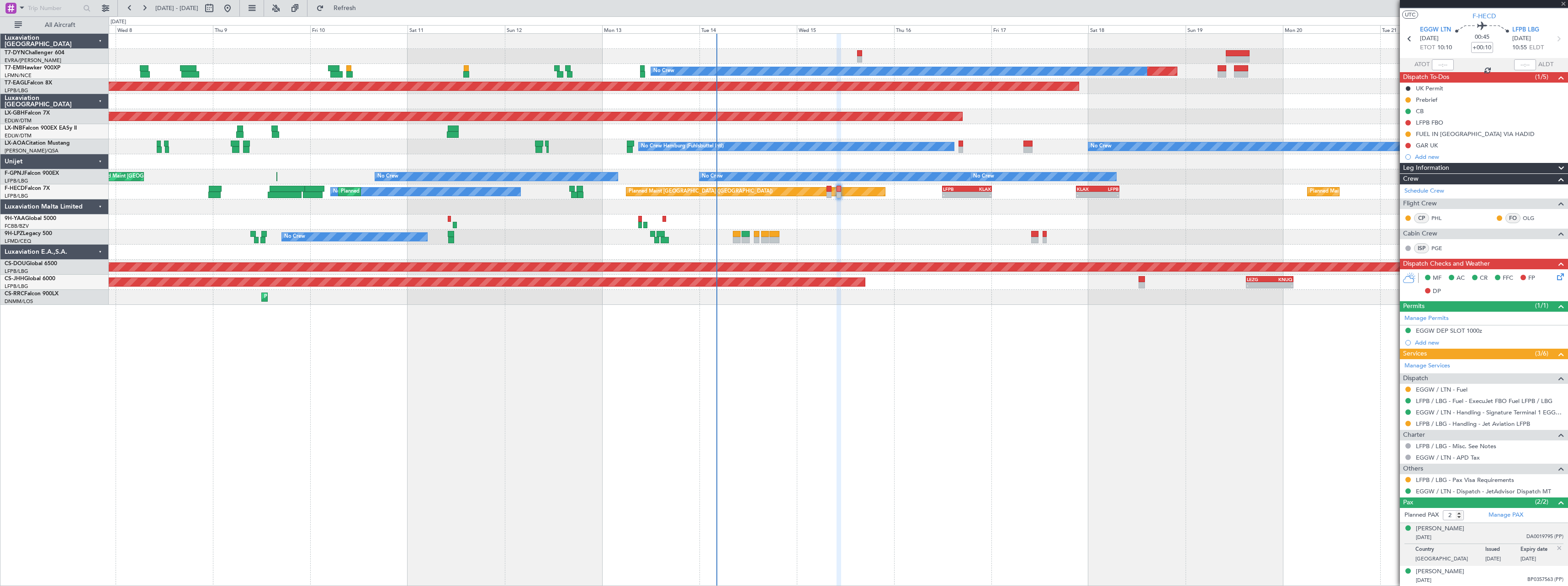
type input "+00:25"
type input "1"
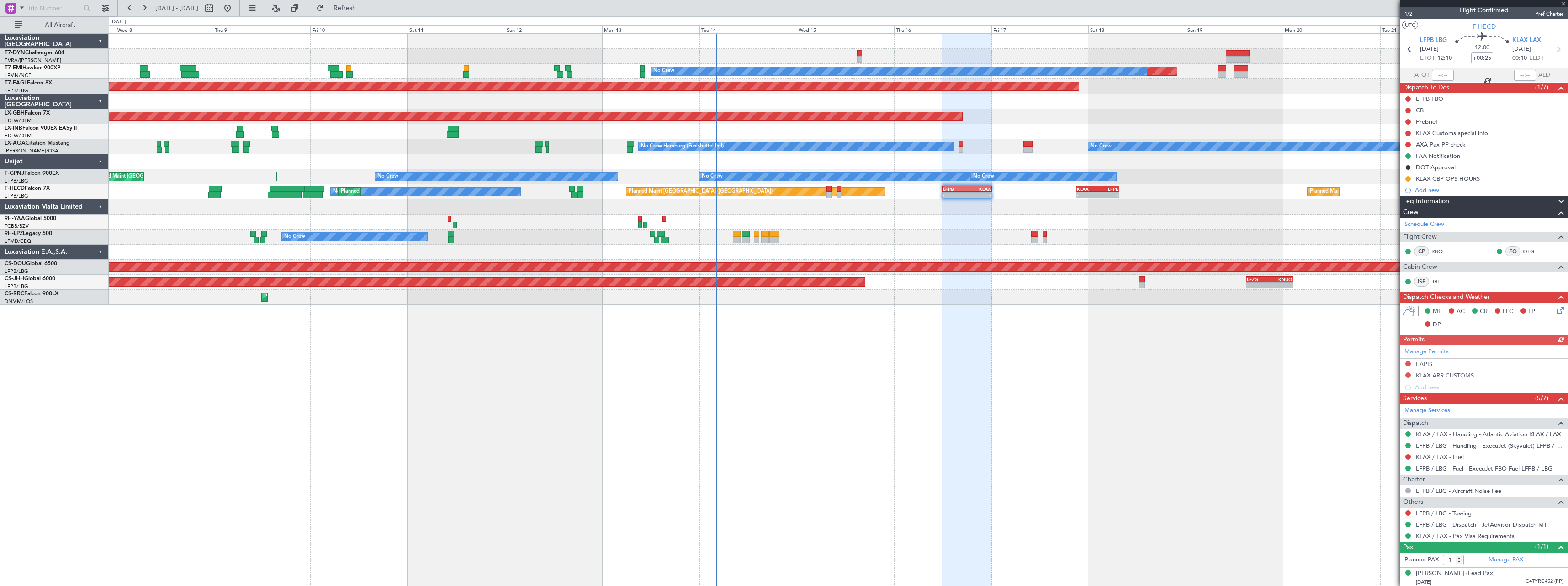
scroll to position [9, 0]
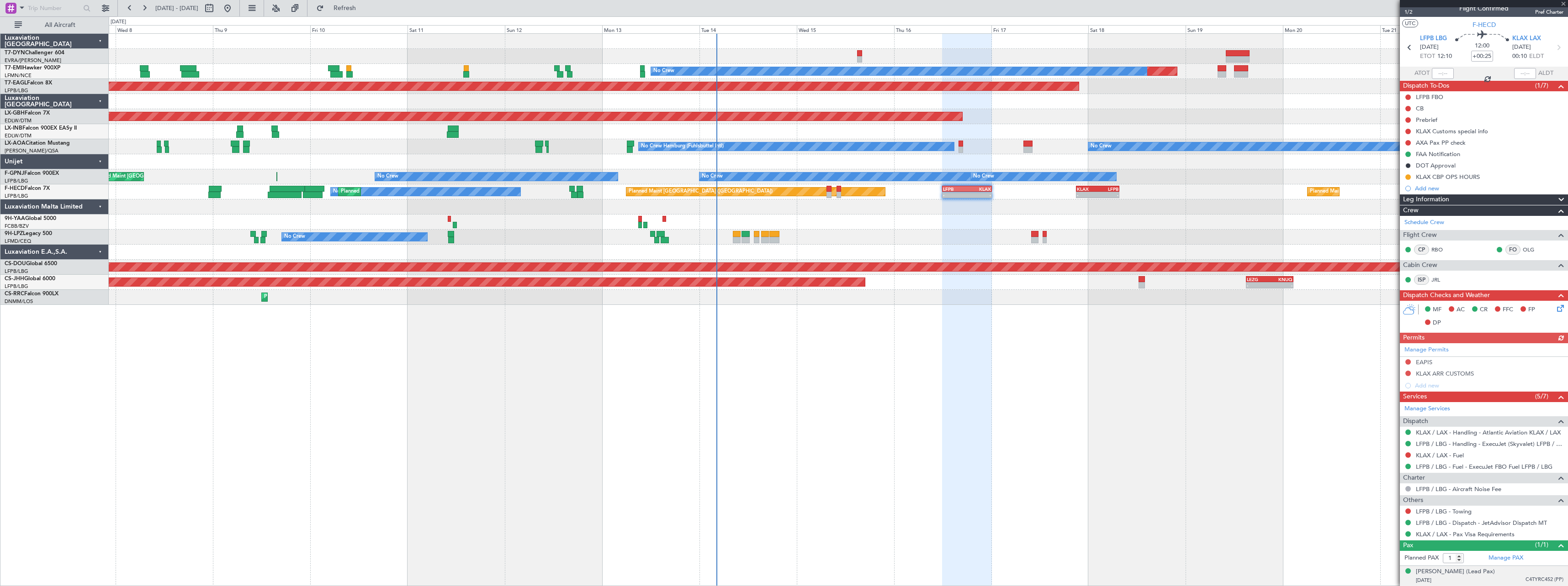
click at [1492, 579] on div "24/03/1973 C4TYRC452 (PP)" at bounding box center [1489, 580] width 147 height 9
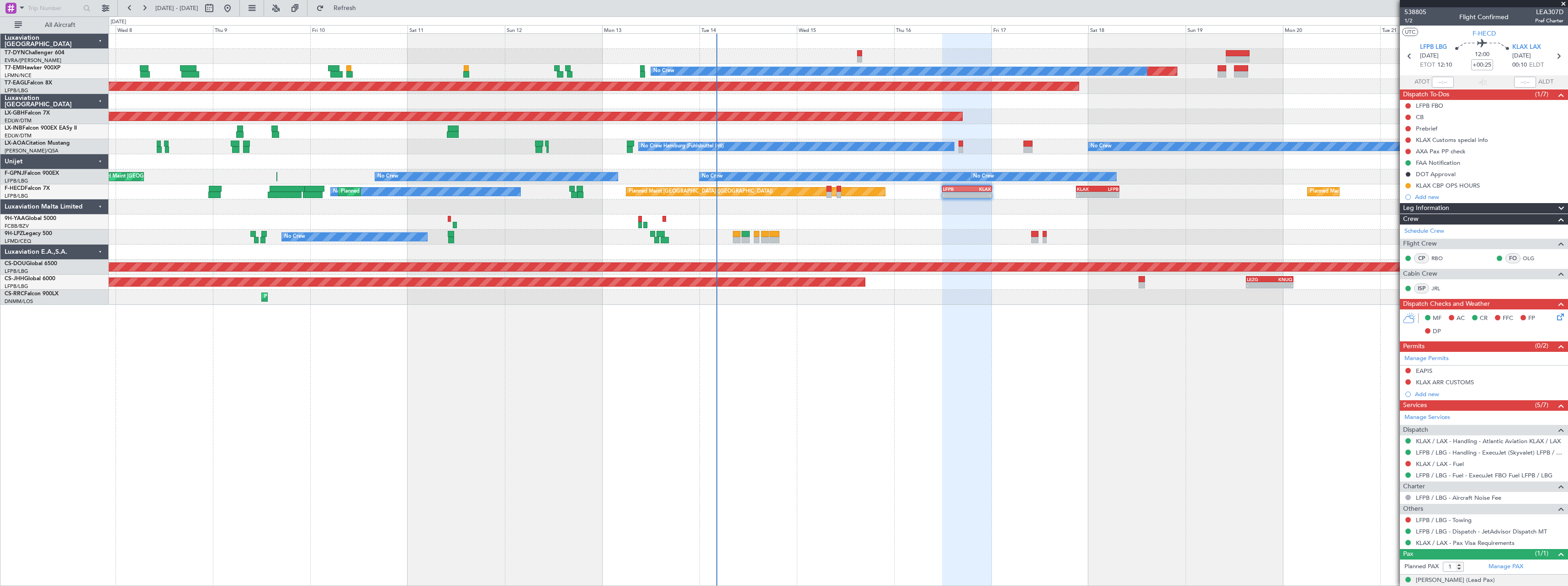
scroll to position [31, 0]
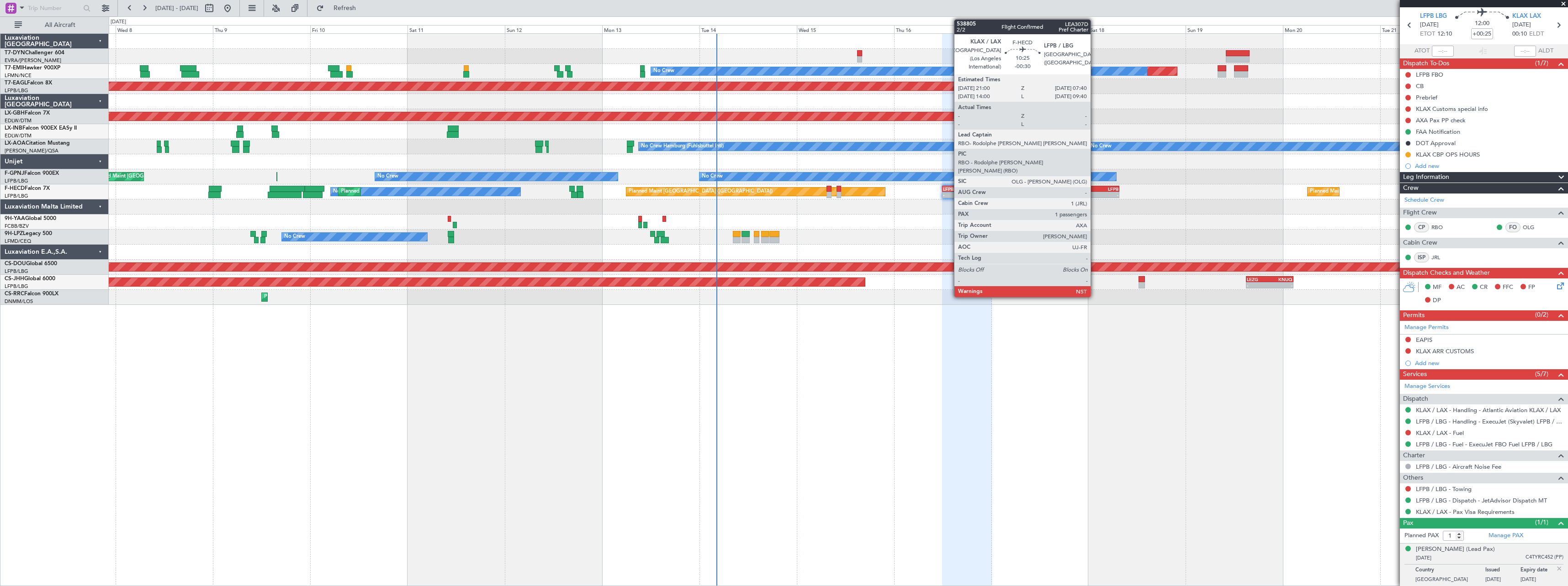
click at [1095, 191] on div "KLAX" at bounding box center [1088, 189] width 21 height 6
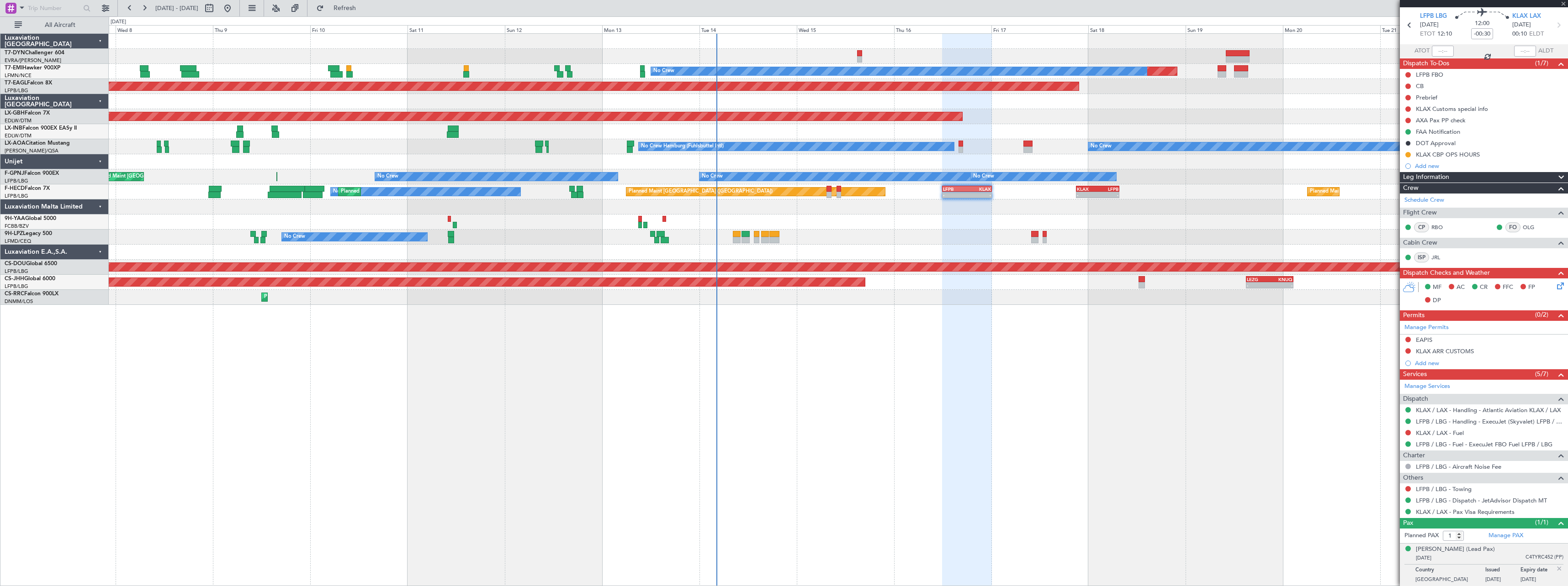
scroll to position [0, 0]
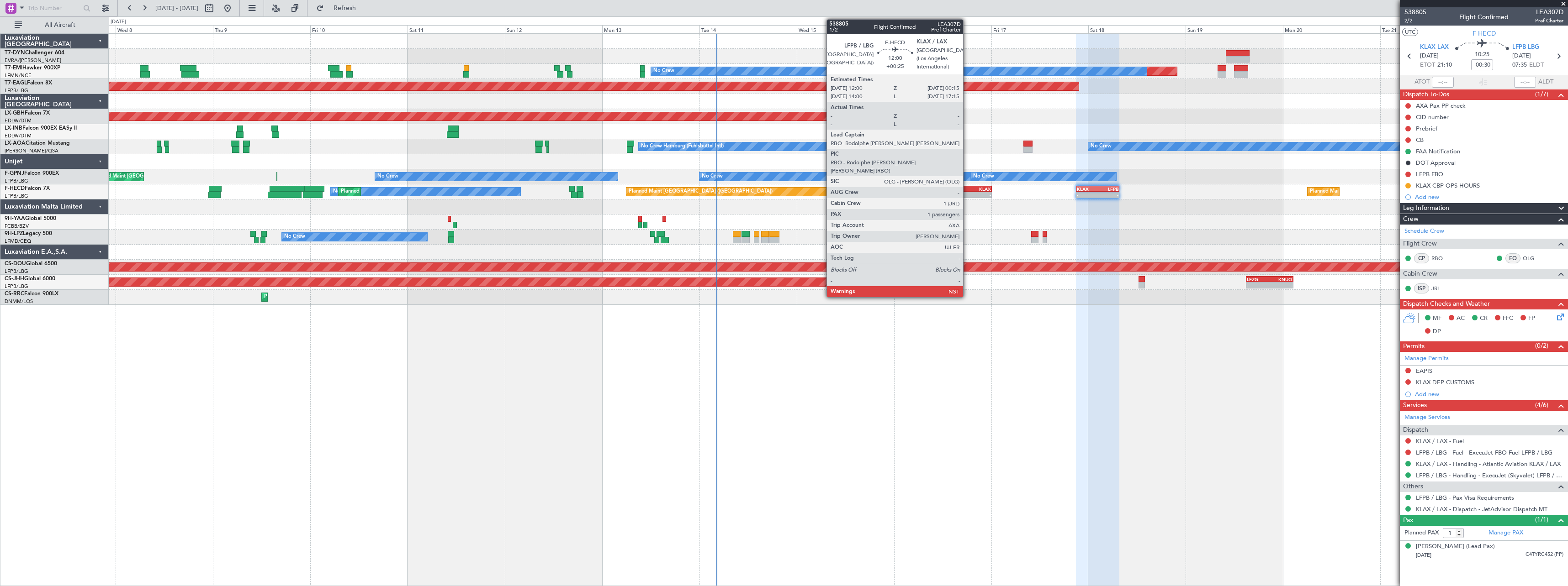
click at [967, 188] on div "KLAX" at bounding box center [979, 189] width 24 height 6
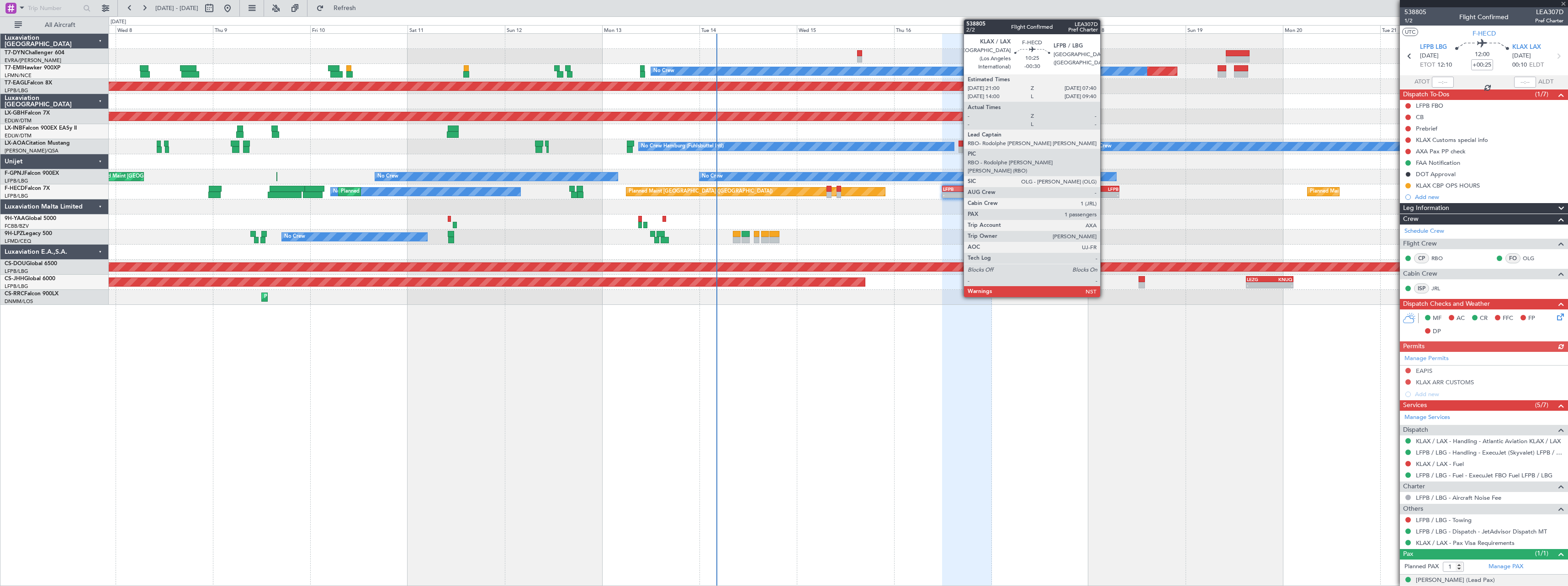
click at [1104, 187] on div "LFPB" at bounding box center [1108, 189] width 21 height 6
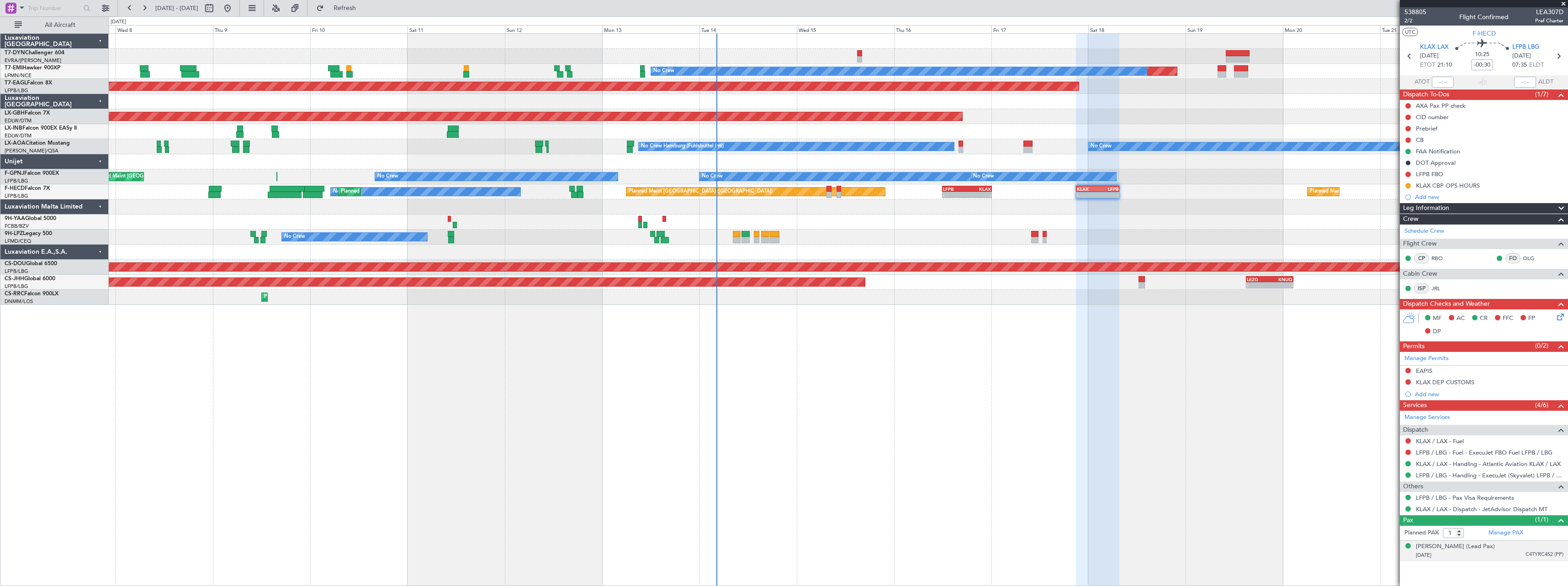
click at [1507, 549] on div "Thomas BUBERL (Lead Pax) 24/03/1973 C4TYRC452 (PP)" at bounding box center [1489, 551] width 147 height 18
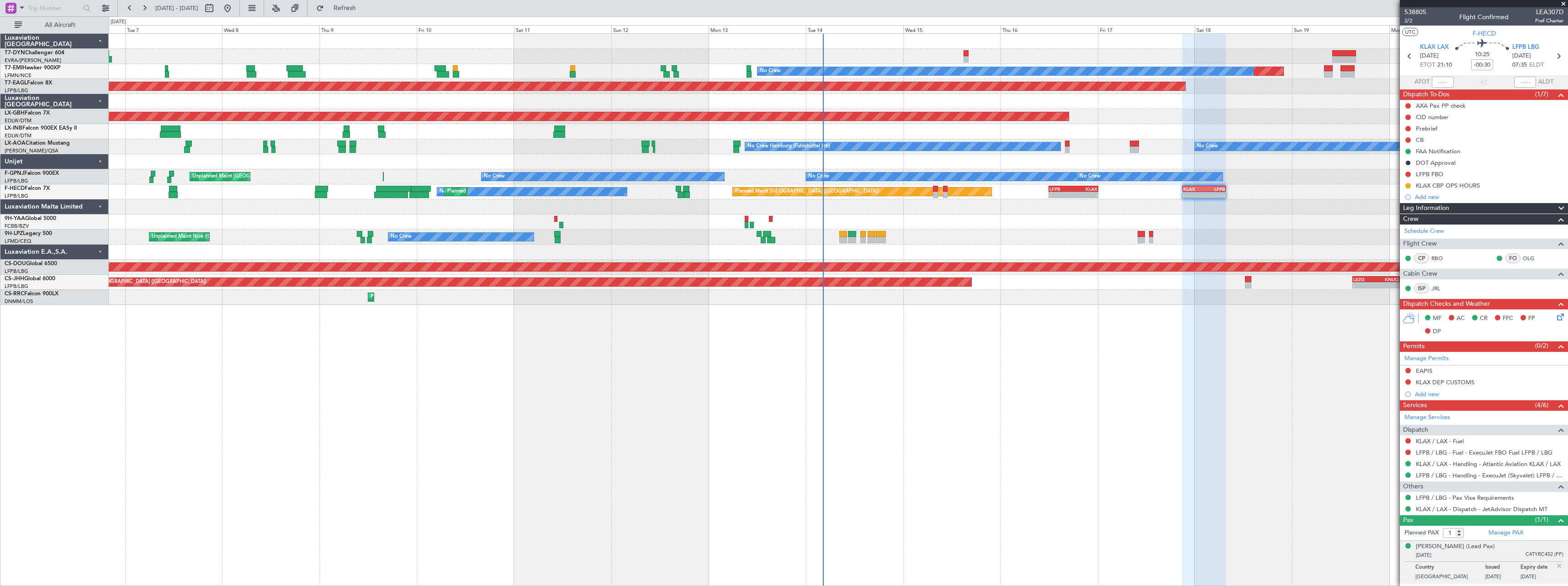
click at [1014, 304] on div "Planned Maint No Crew Planned Maint Dubai (Al Maktoum Intl) Planned Maint Nurnb…" at bounding box center [838, 309] width 1459 height 553
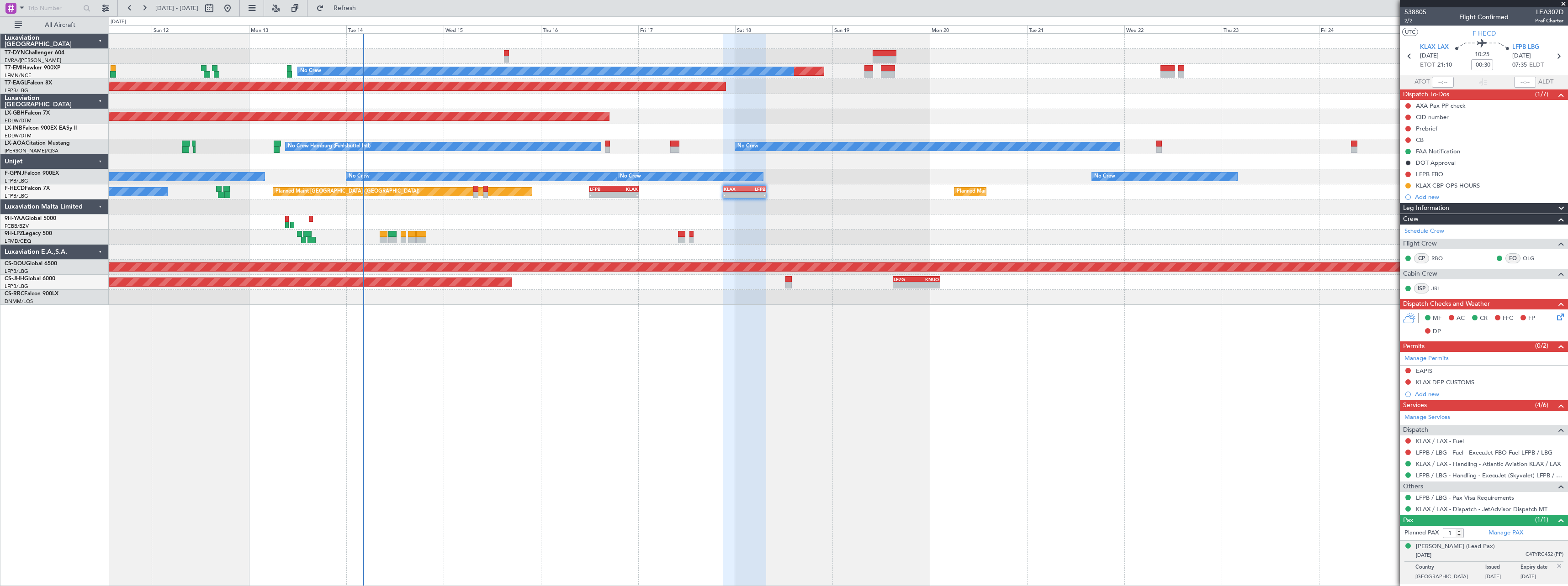
click at [735, 307] on div "Planned Maint No Crew Planned Maint Dubai (Al Maktoum Intl) Planned Maint Nurnb…" at bounding box center [838, 309] width 1459 height 553
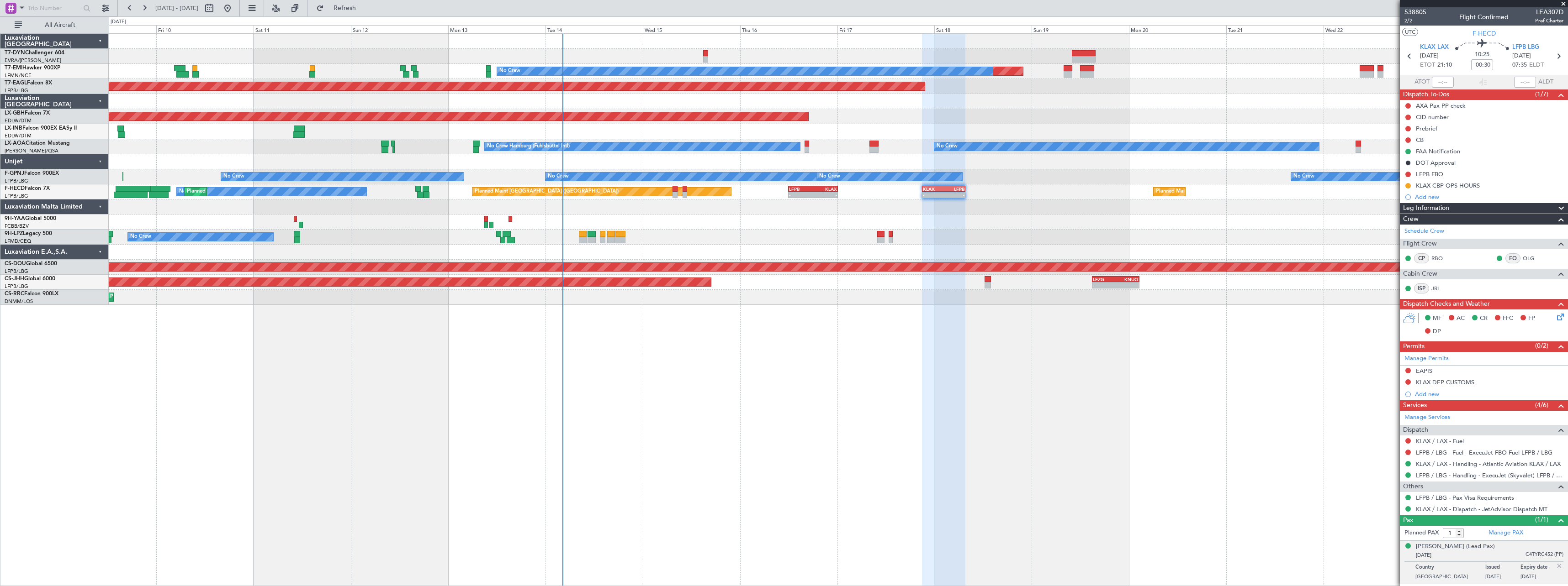
click at [819, 297] on div "Planned Maint No Crew Planned Maint Dubai (Al Maktoum Intl) Planned Maint Nurnb…" at bounding box center [838, 309] width 1459 height 553
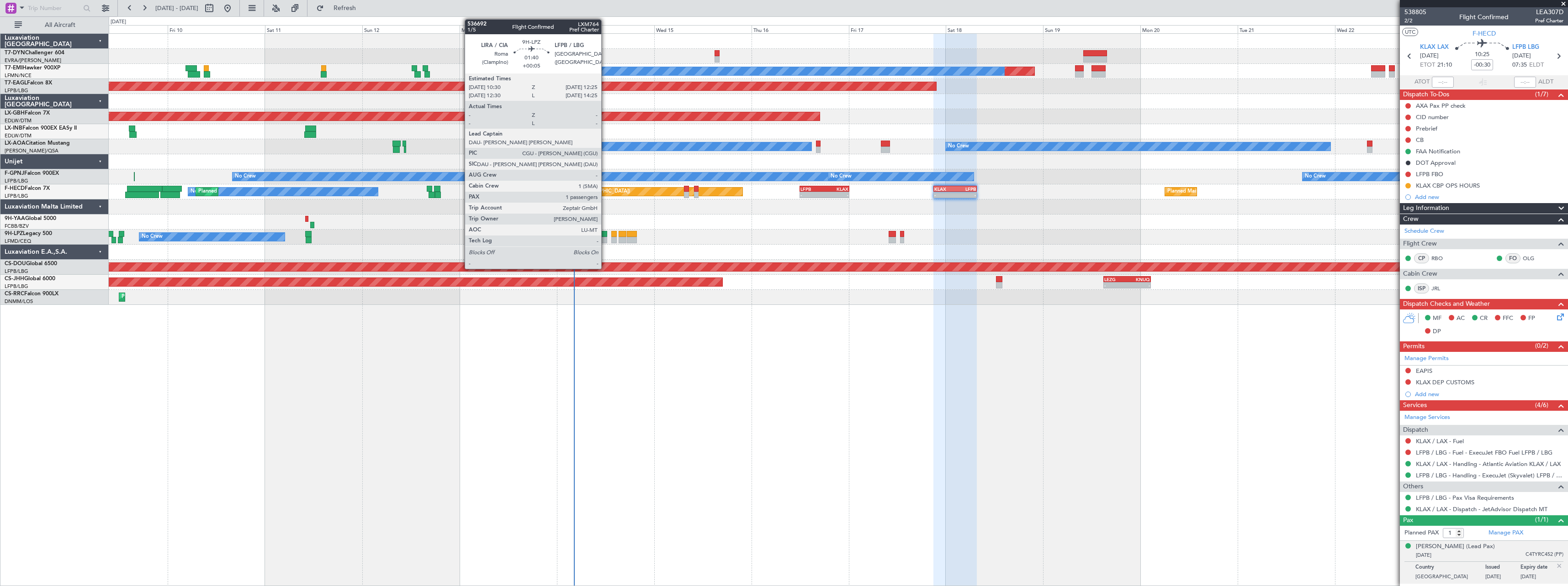
click at [605, 235] on div at bounding box center [603, 234] width 9 height 6
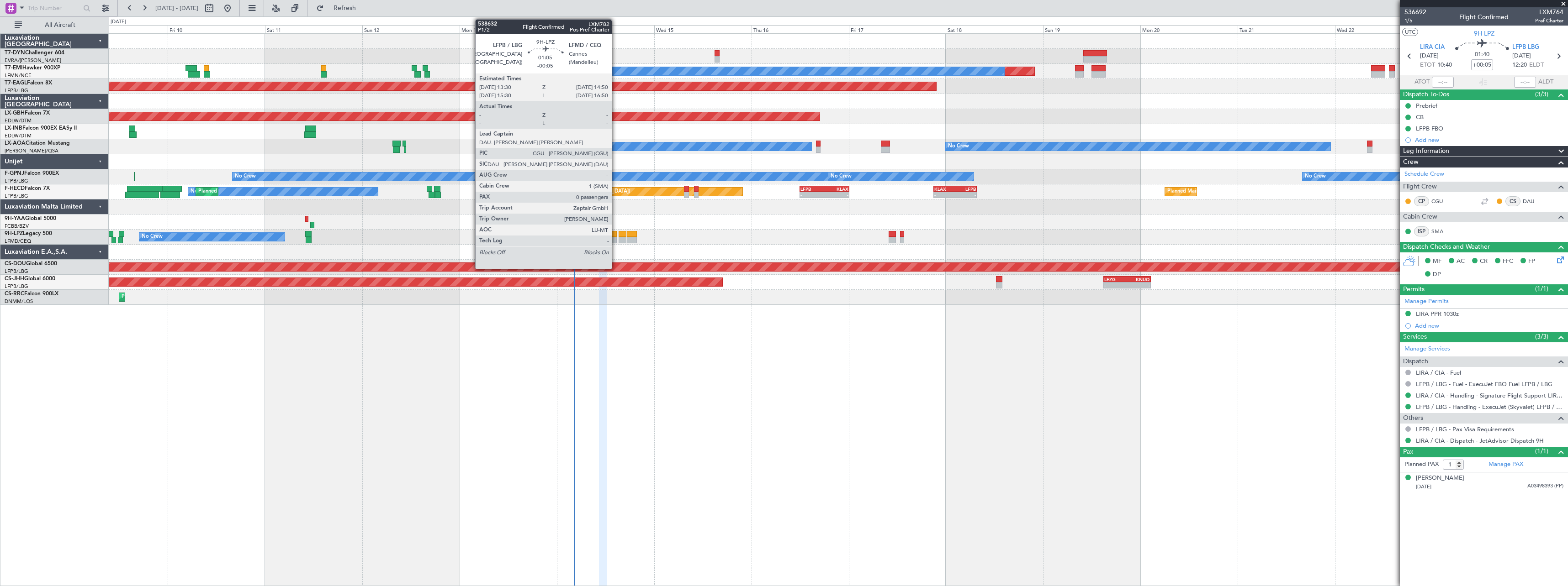
click at [616, 233] on div at bounding box center [614, 234] width 6 height 6
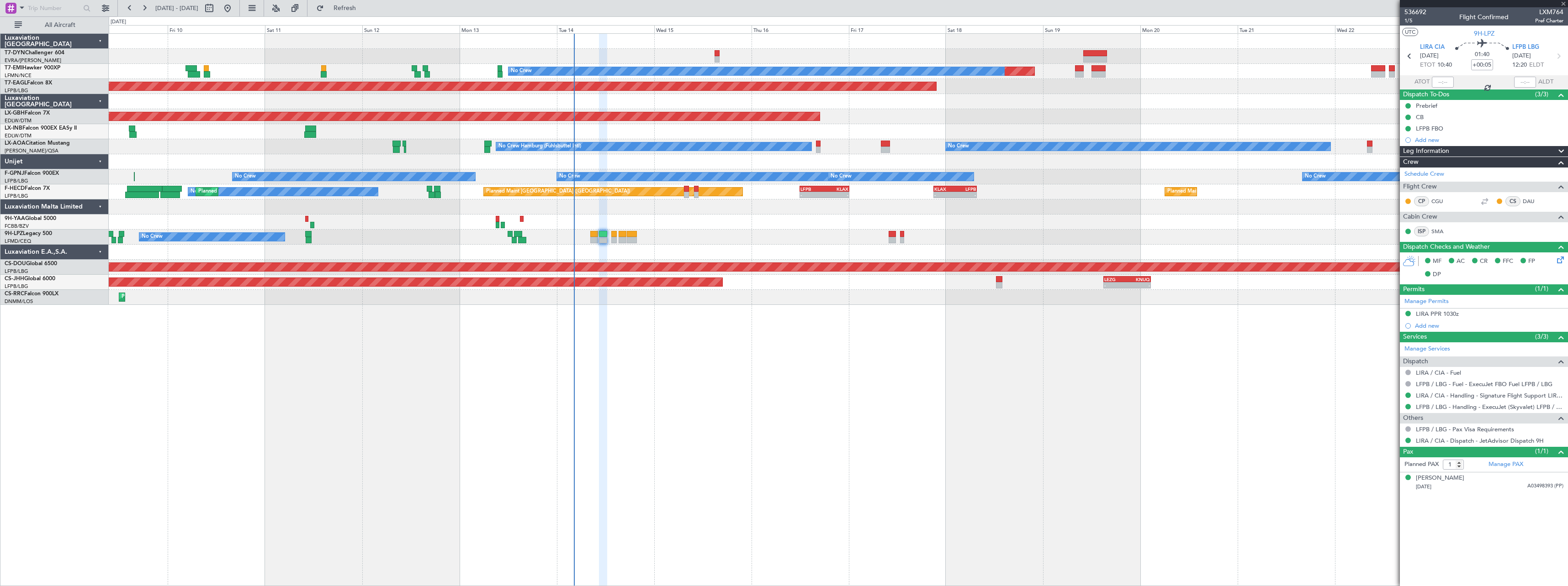
type input "-00:05"
type input "0"
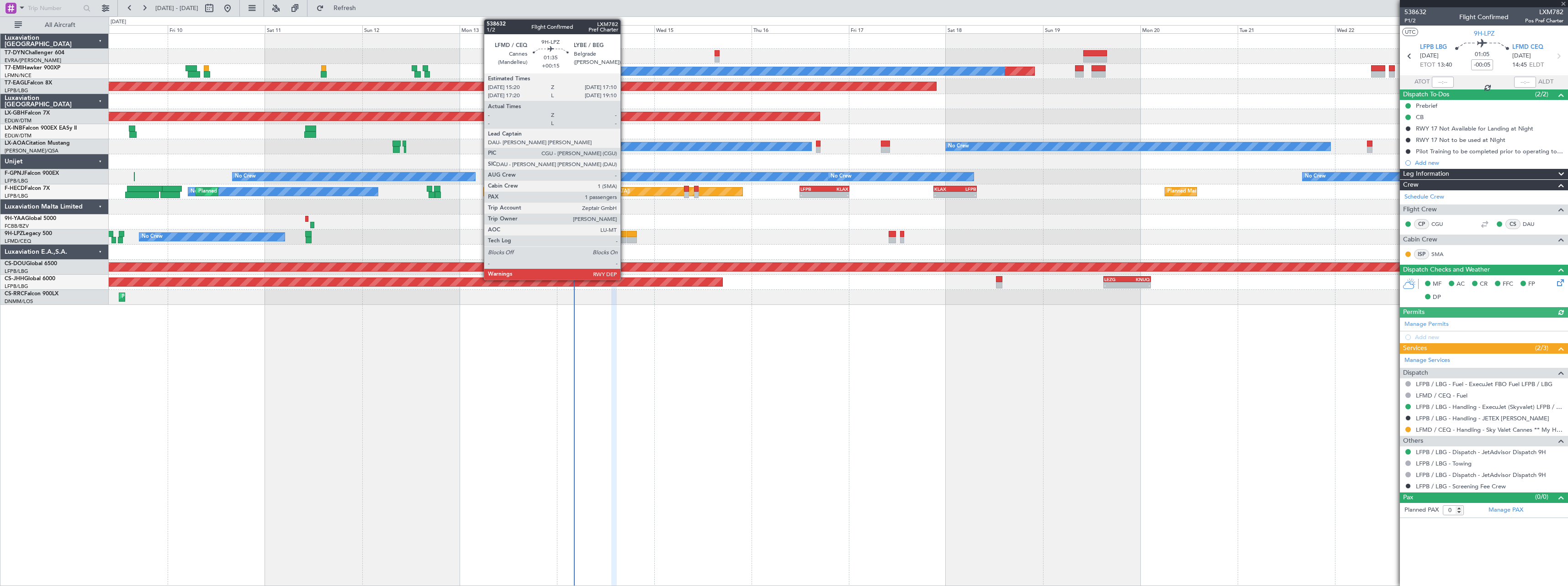
click at [624, 233] on div at bounding box center [622, 234] width 8 height 6
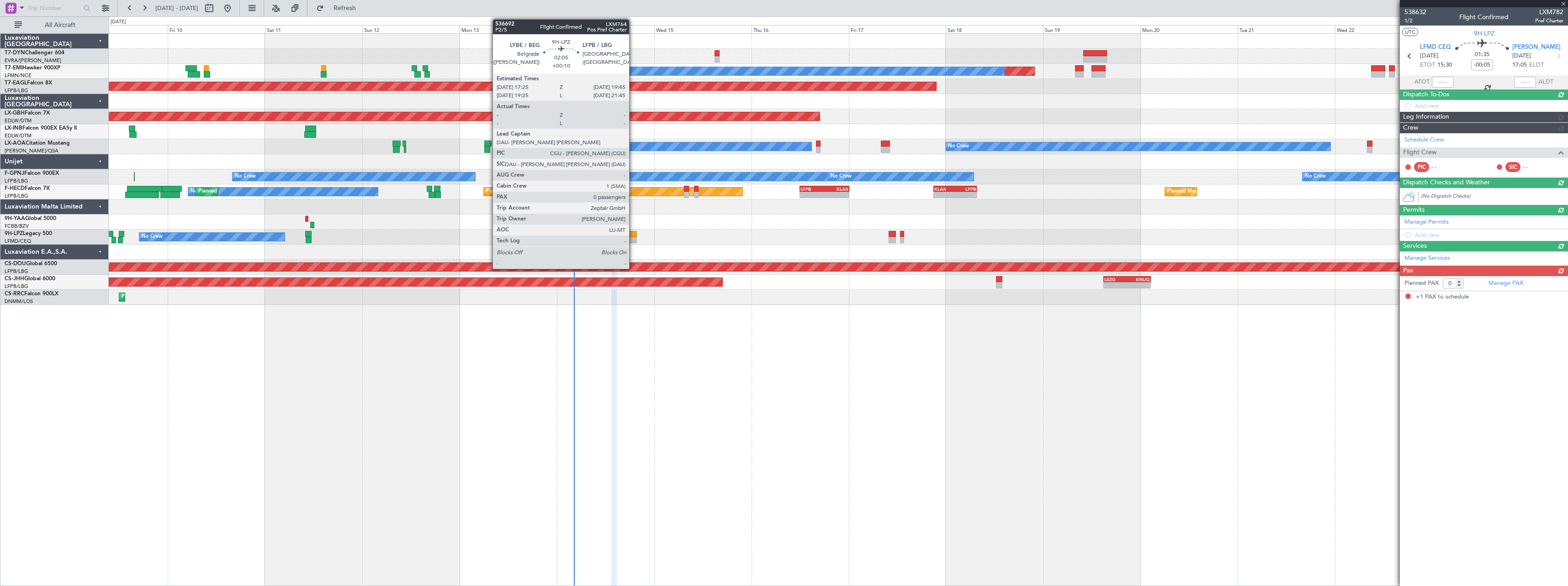
type input "+00:15"
type input "1"
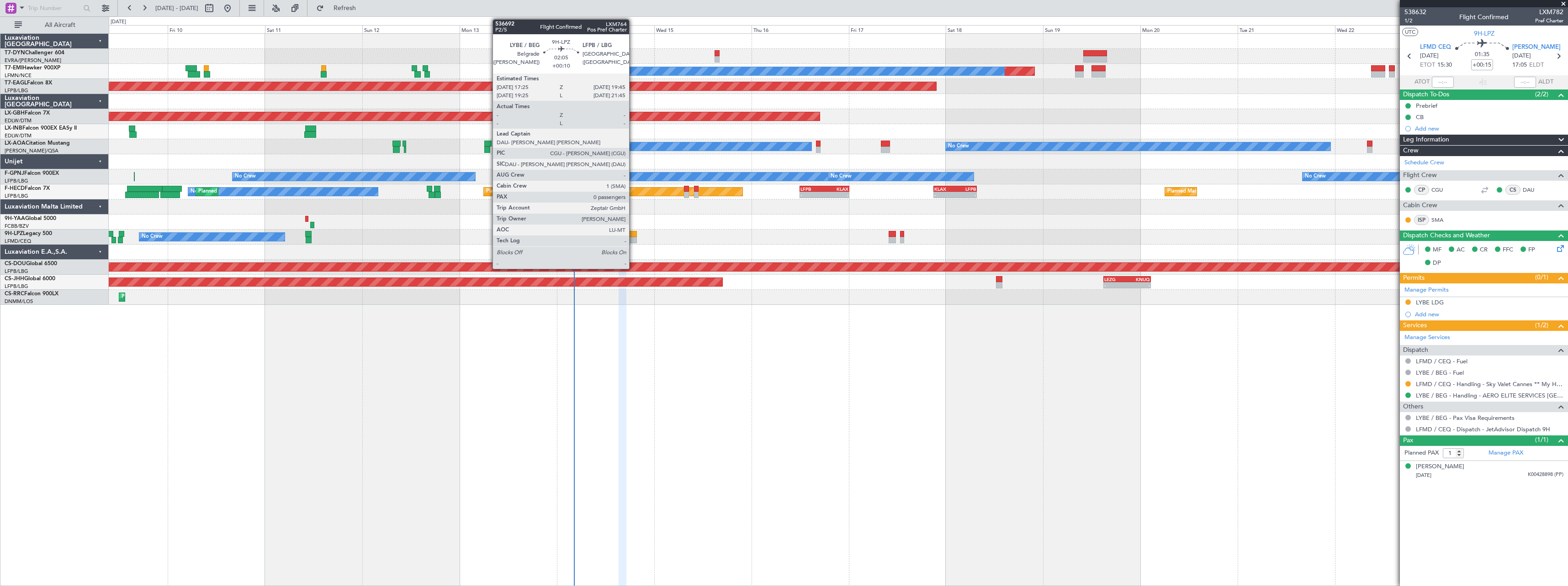
click at [633, 233] on div at bounding box center [631, 234] width 9 height 6
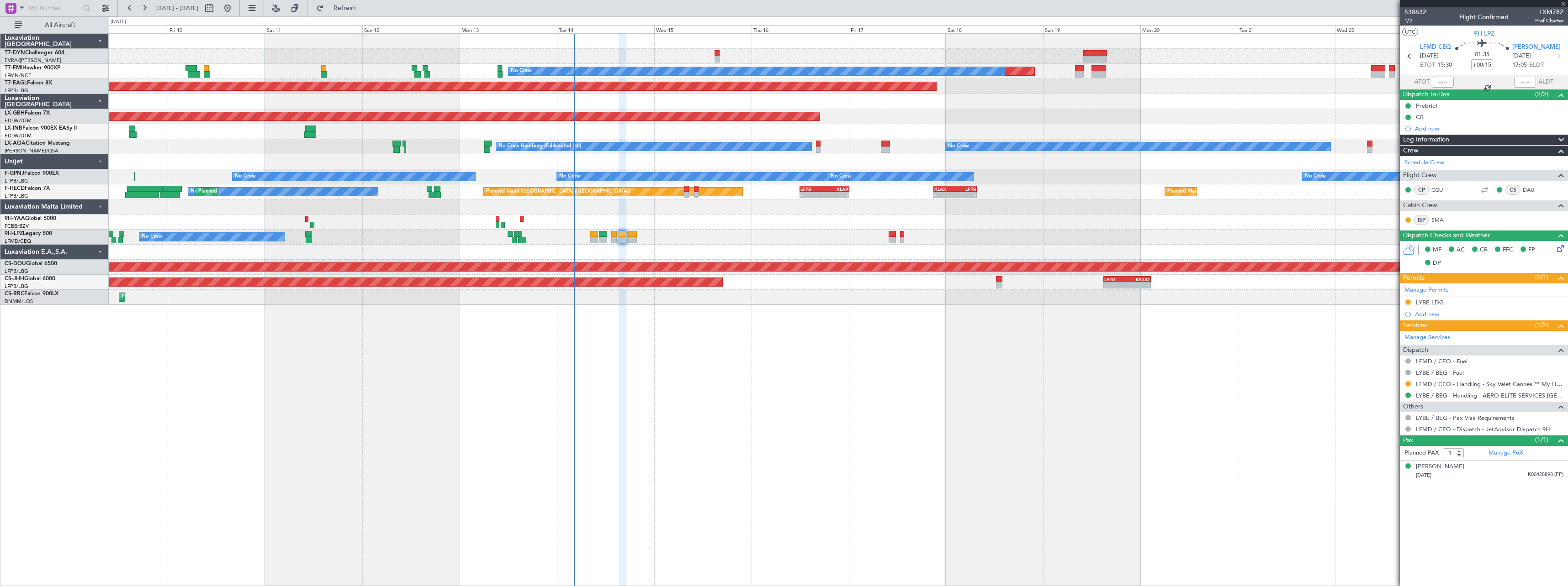
type input "+00:10"
type input "0"
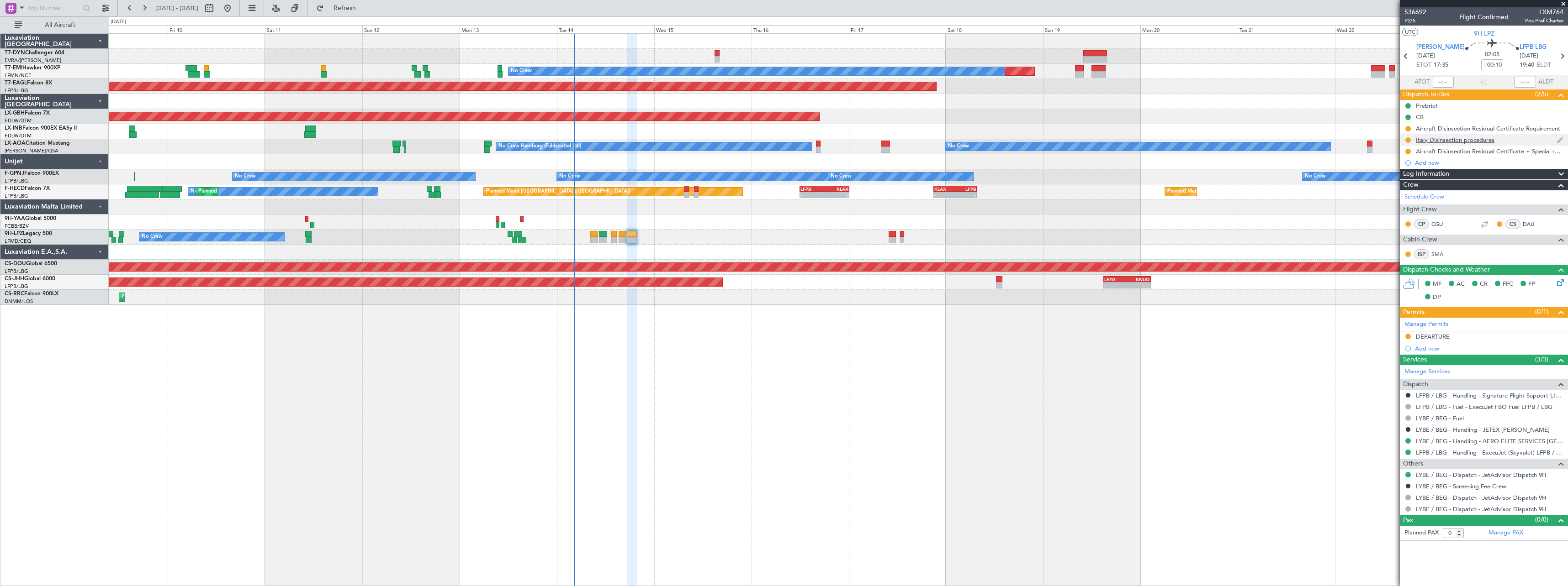
click at [1512, 139] on div "Italy Disinsection procedures" at bounding box center [1484, 140] width 168 height 11
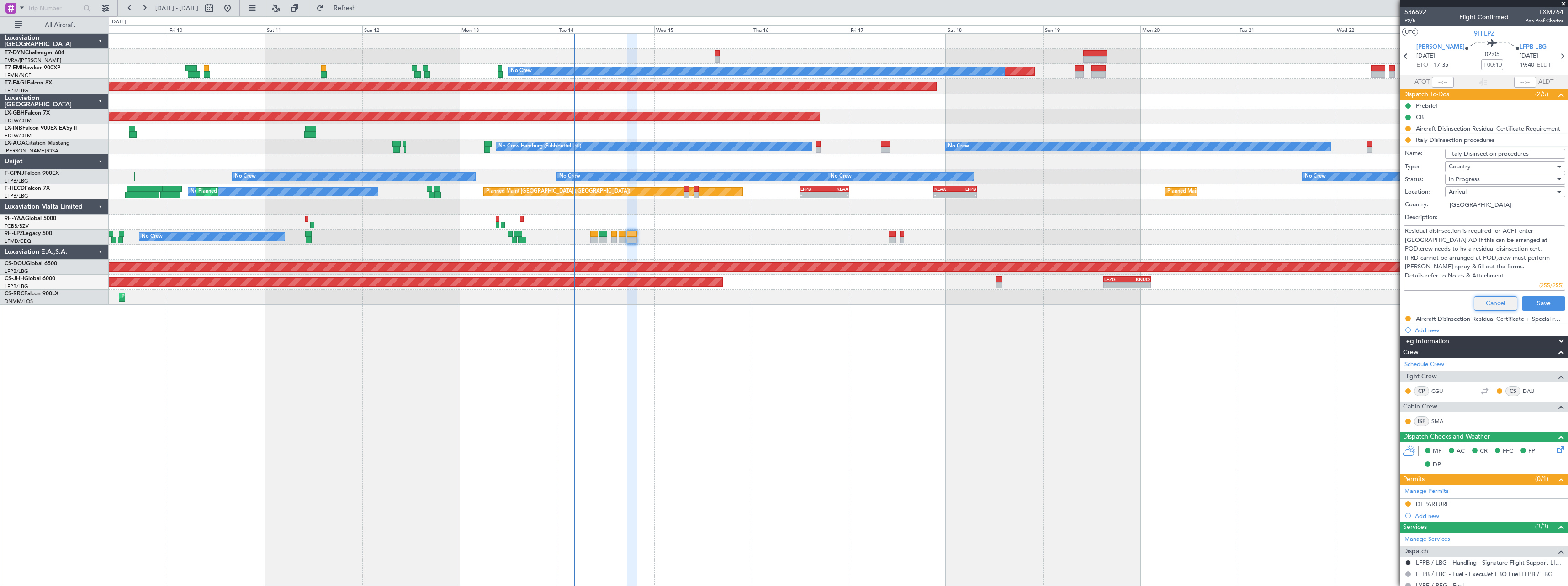
click at [1474, 302] on button "Cancel" at bounding box center [1495, 304] width 43 height 15
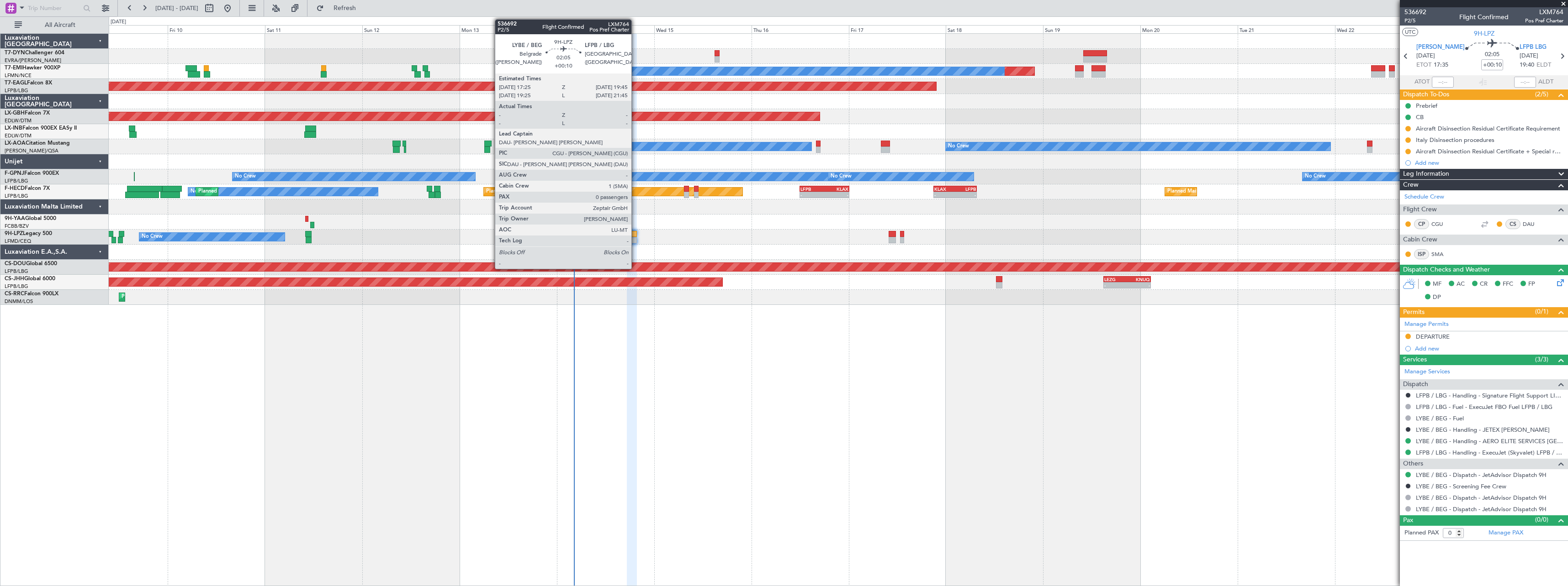
click at [636, 231] on div at bounding box center [631, 234] width 9 height 6
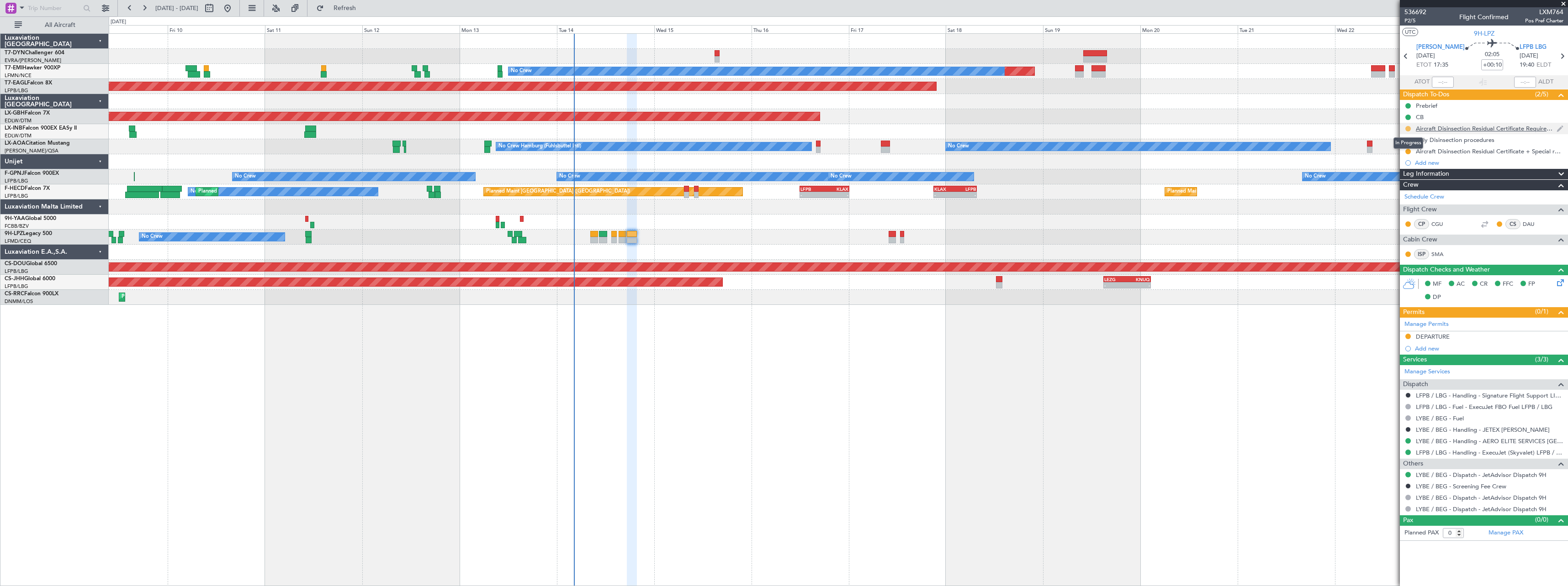
click at [1407, 129] on button at bounding box center [1408, 129] width 6 height 6
click at [1400, 179] on span "Cancelled" at bounding box center [1409, 182] width 26 height 9
click at [1408, 142] on mat-tooltip-component "In Progress" at bounding box center [1409, 154] width 43 height 24
click at [1408, 139] on button at bounding box center [1408, 140] width 6 height 6
click at [1163, 220] on div at bounding box center [838, 222] width 1458 height 15
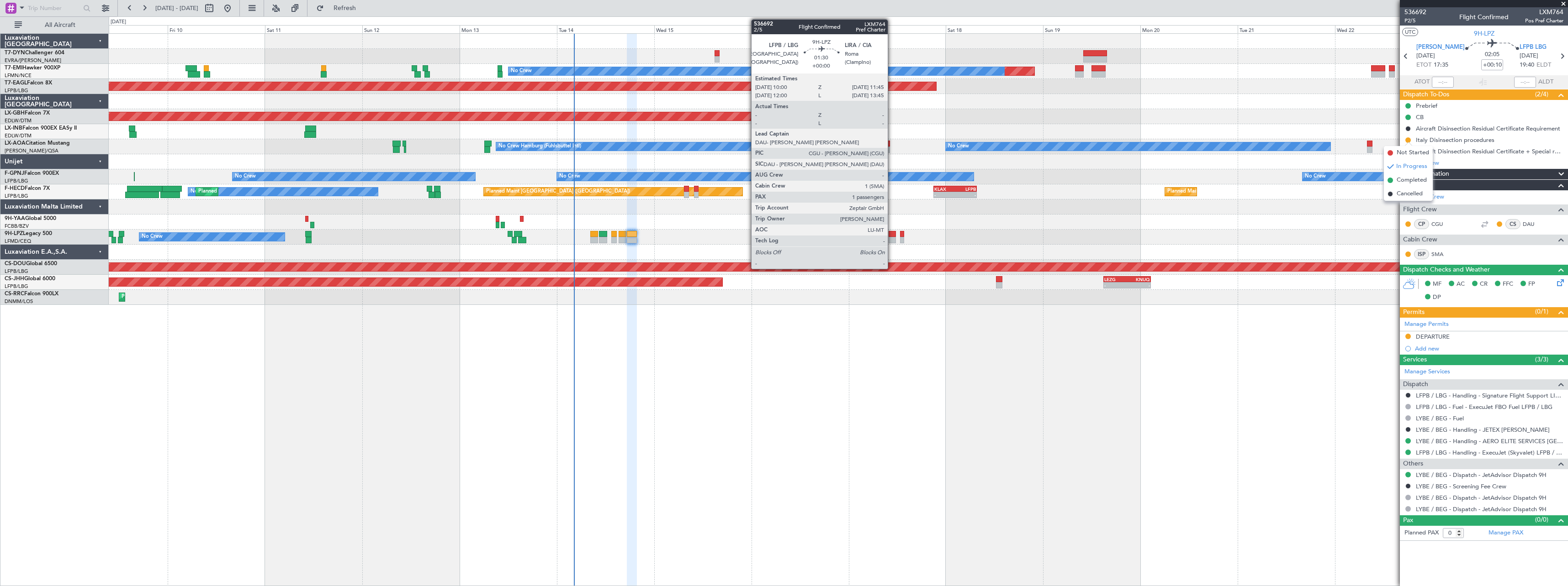
click at [892, 234] on div at bounding box center [892, 234] width 7 height 6
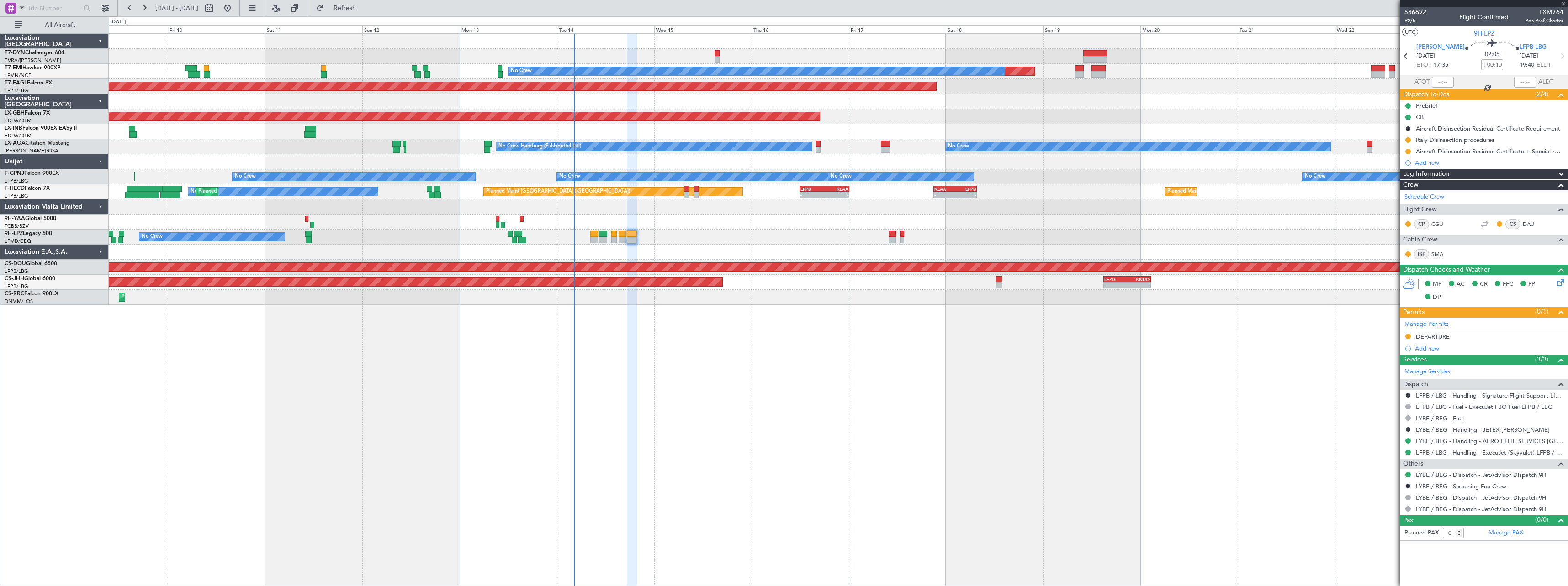
type input "1"
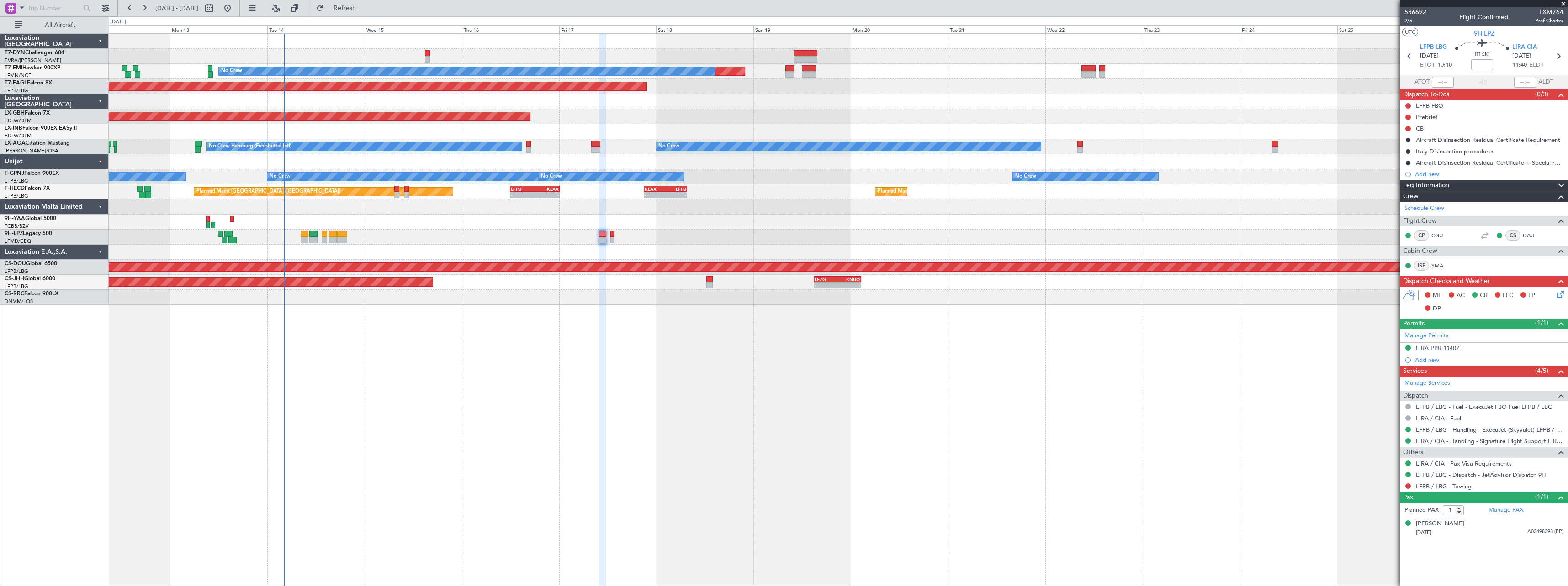
click at [777, 350] on div "Planned Maint No Crew Planned Maint Dubai (Al Maktoum Intl) Planned Maint Nurnb…" at bounding box center [838, 309] width 1459 height 553
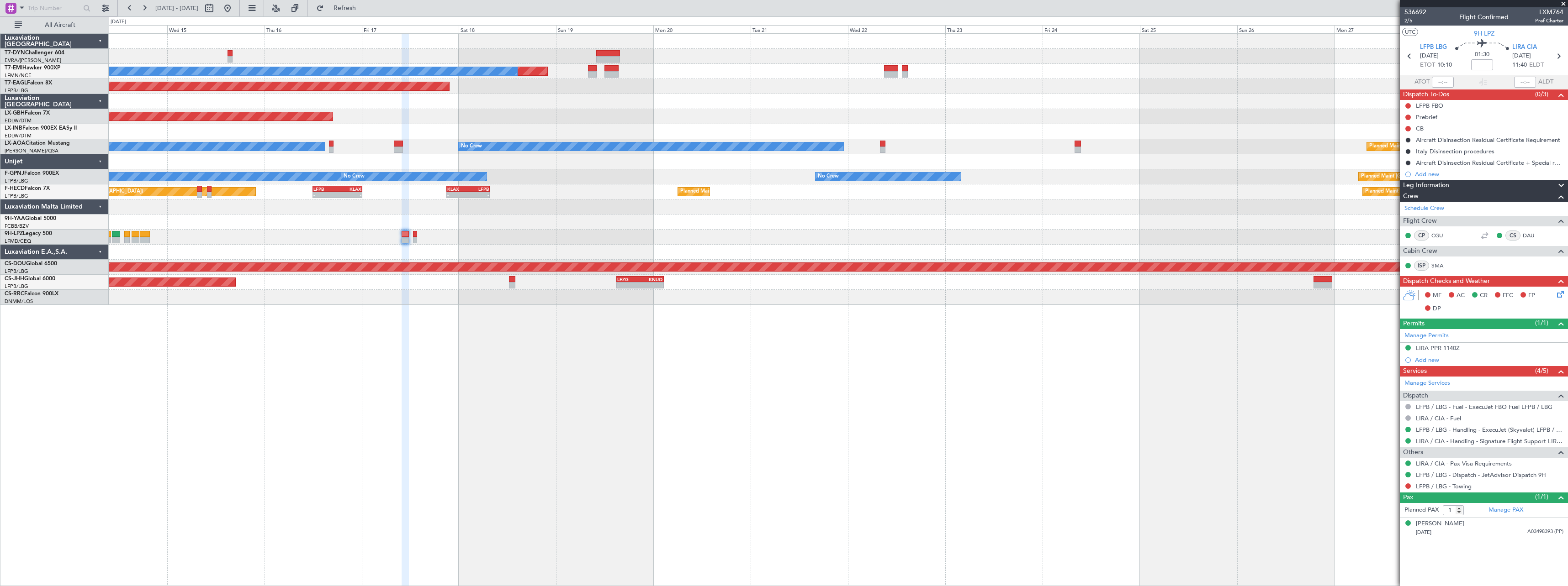
click at [621, 333] on div "Planned Maint No Crew Planned Maint Dubai (Al Maktoum Intl) Planned Maint Nurnb…" at bounding box center [838, 309] width 1459 height 553
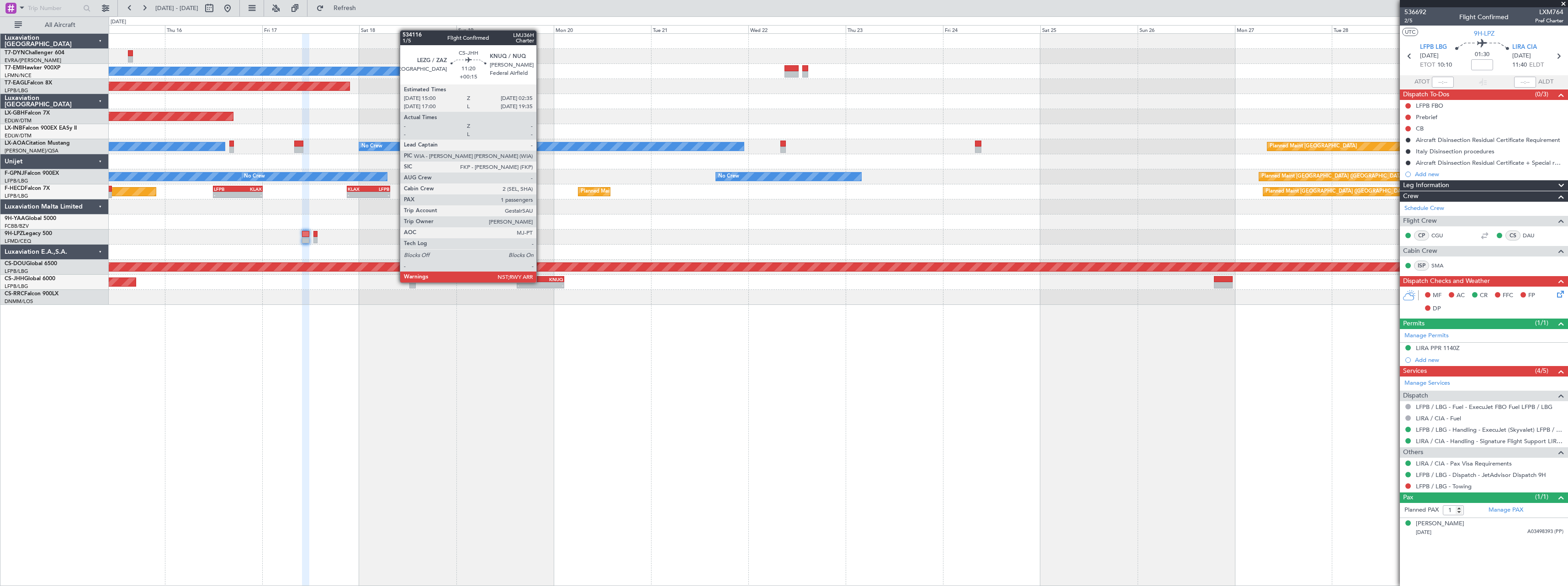
click at [540, 282] on div "LEZG 15:00 Z KNUQ 02:35 Z" at bounding box center [540, 279] width 47 height 6
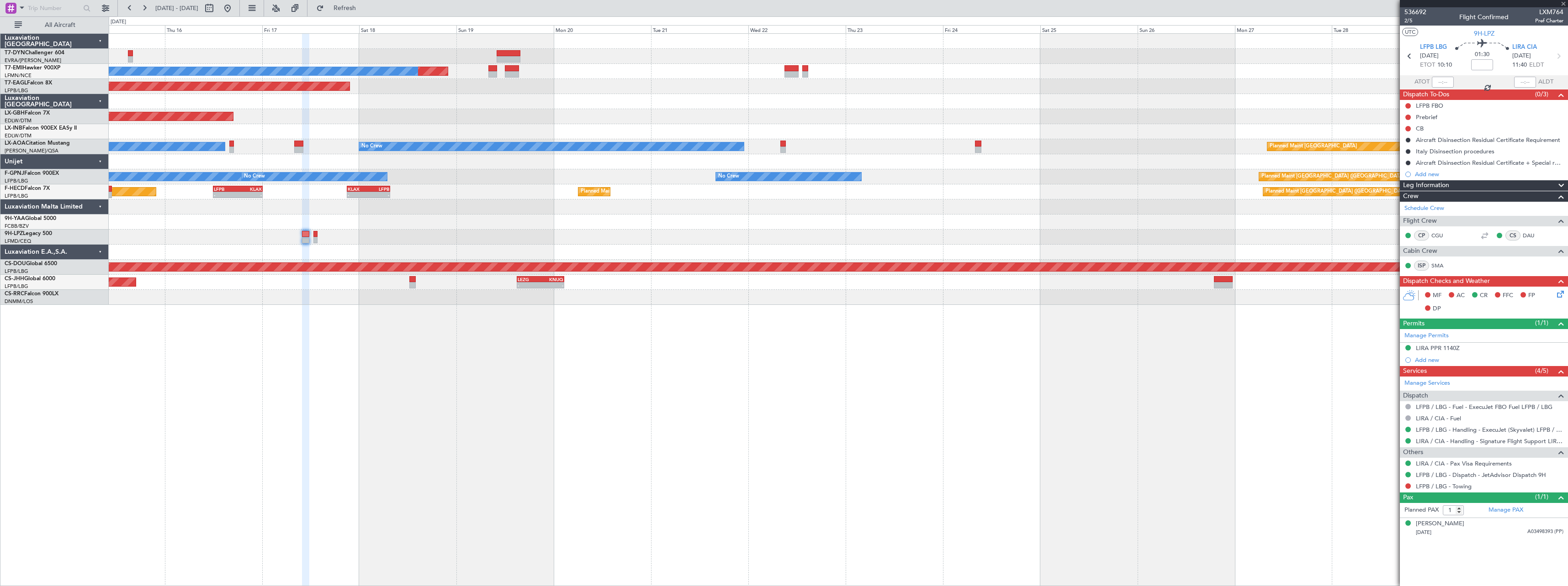
type input "+00:15"
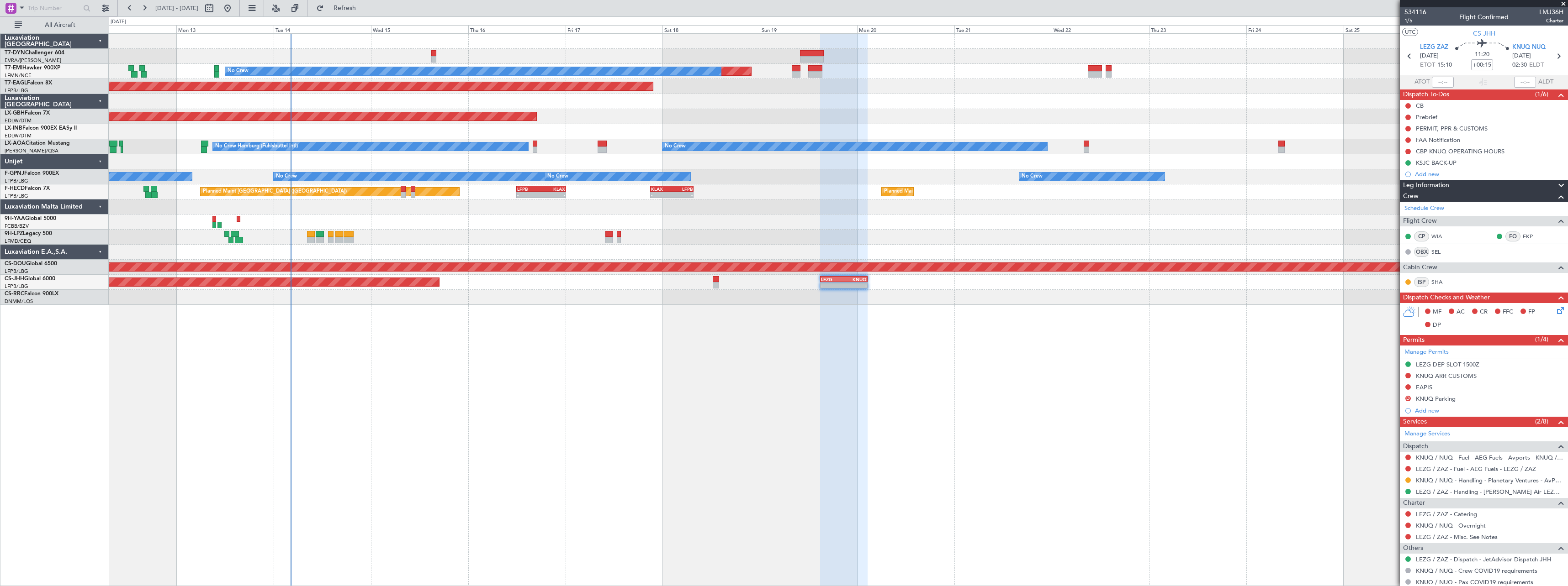
click at [789, 309] on div "Planned Maint No Crew Planned Maint Dubai (Al Maktoum Intl) Planned Maint Nurnb…" at bounding box center [838, 309] width 1459 height 553
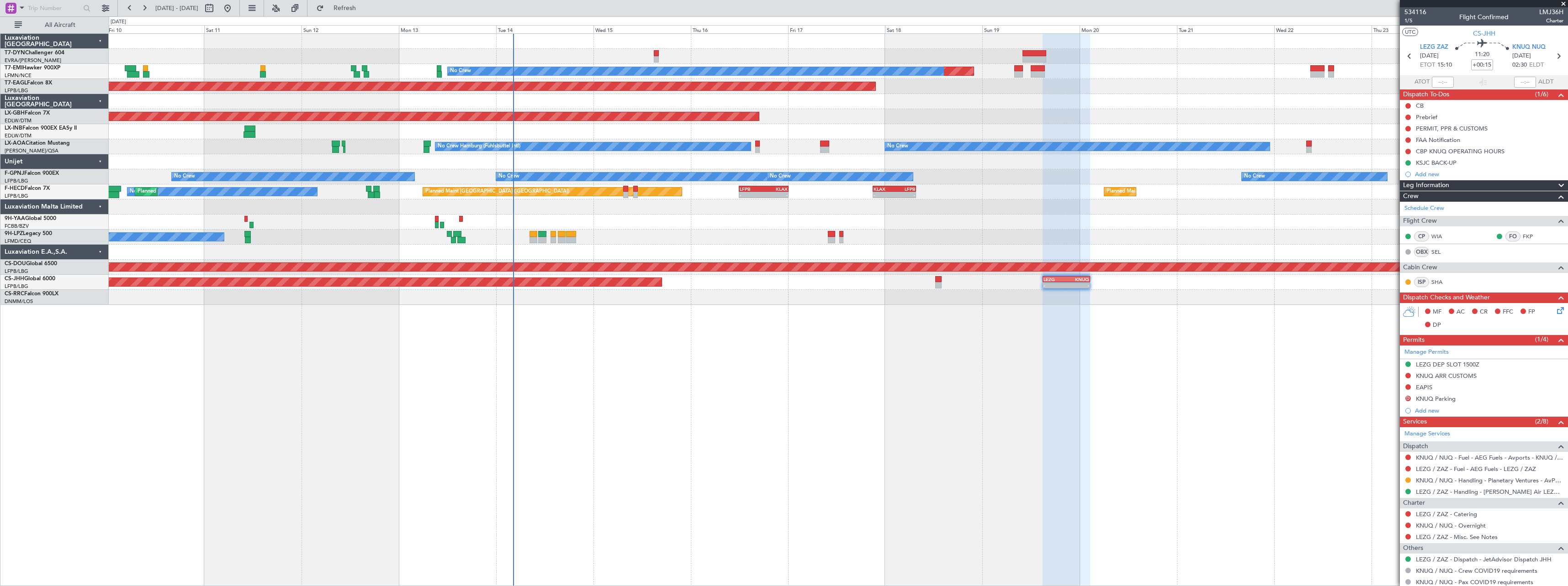
click at [720, 287] on div "Planned Maint No Crew Planned Maint Dubai (Al Maktoum Intl) Planned Maint Nurnb…" at bounding box center [838, 169] width 1458 height 271
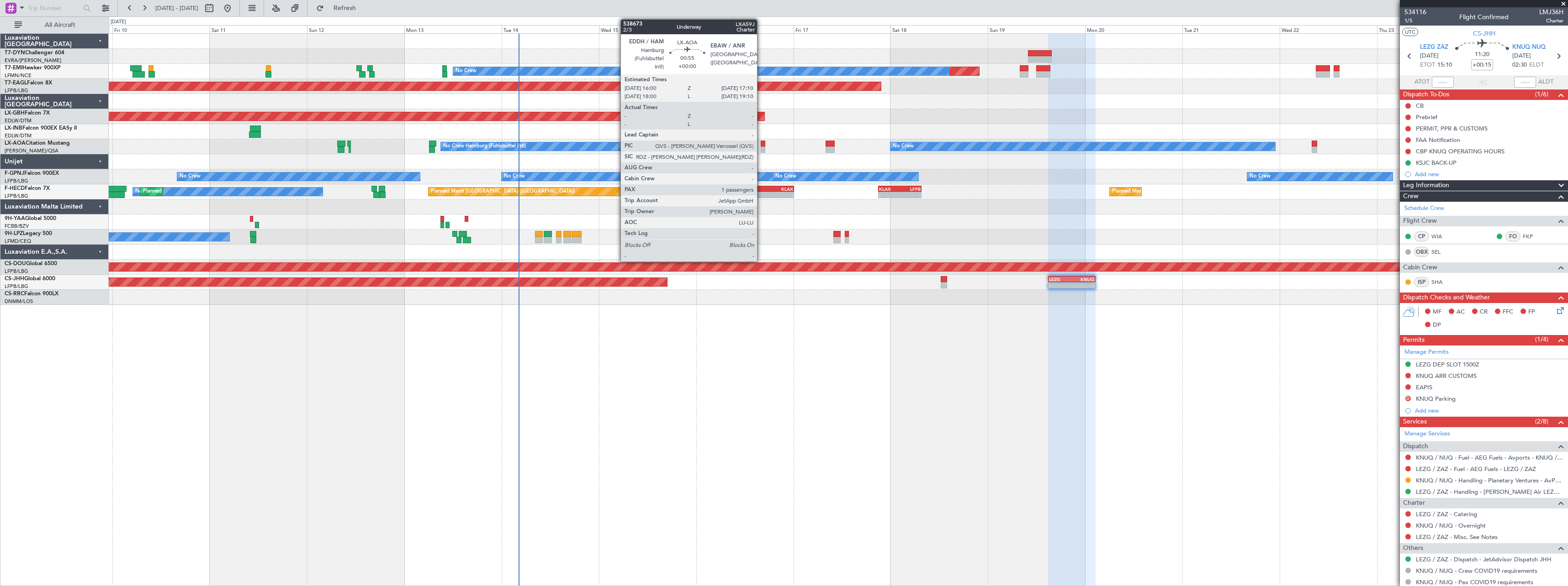
click at [761, 143] on div at bounding box center [763, 144] width 5 height 6
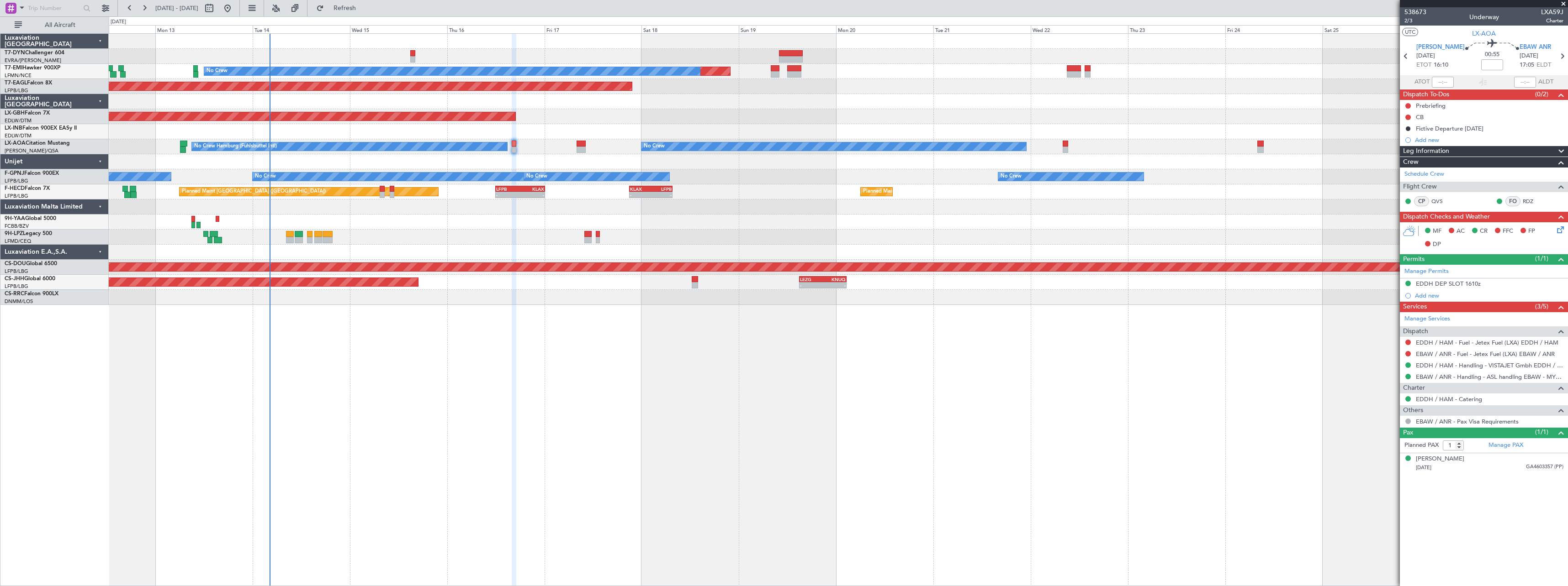
click at [930, 156] on div "Planned Maint No Crew Planned Maint Dubai (Al Maktoum Intl) Planned Maint Nurnb…" at bounding box center [838, 169] width 1458 height 271
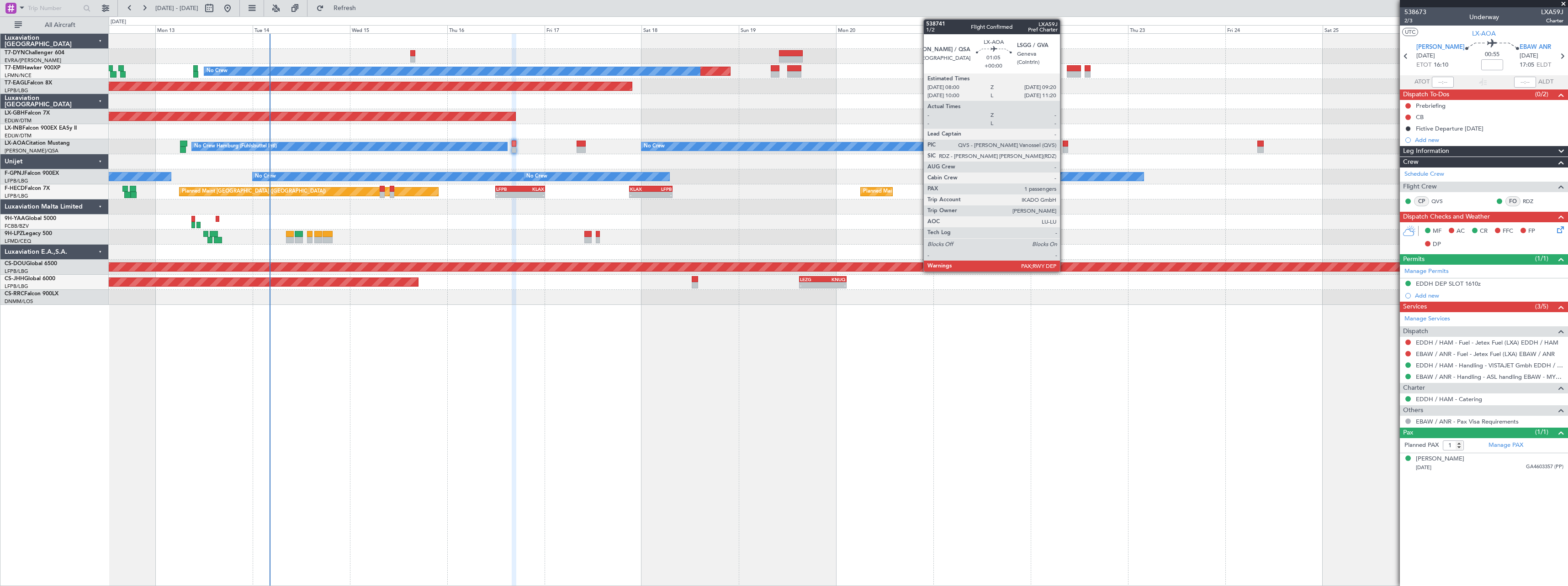
click at [1064, 146] on div at bounding box center [1065, 149] width 6 height 6
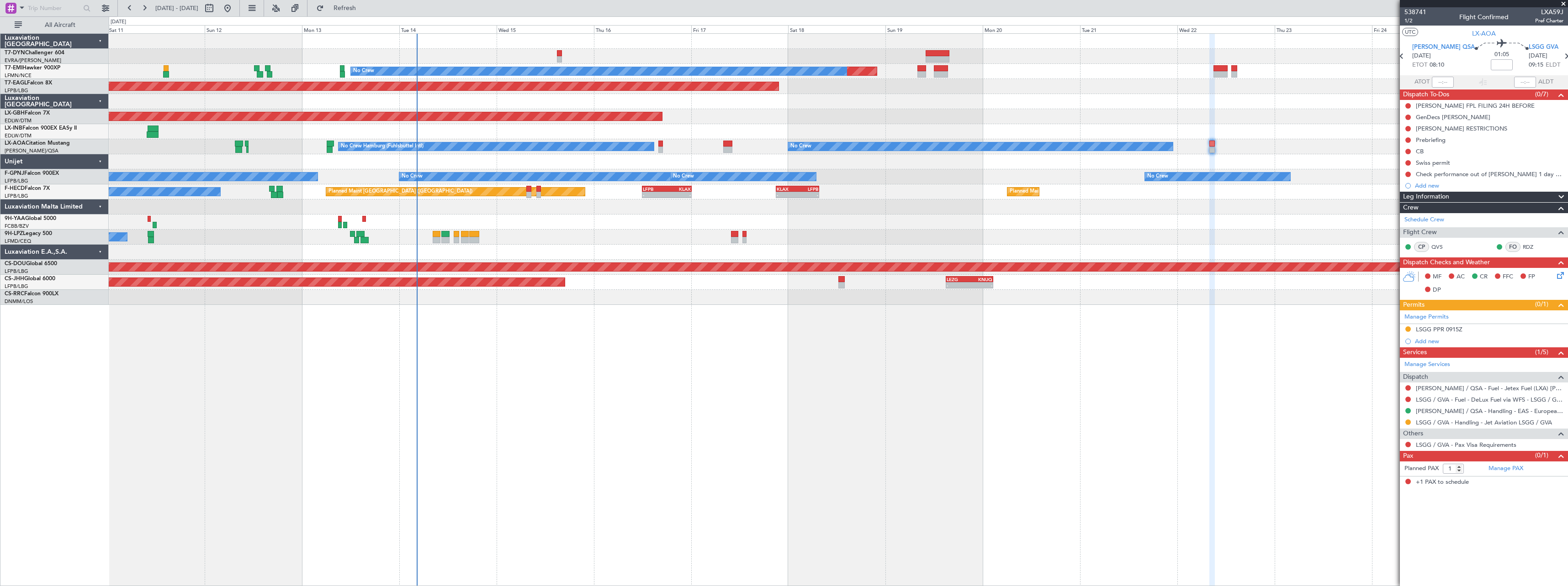
click at [554, 353] on div "Planned Maint No Crew Planned Maint Dubai (Al Maktoum Intl) Planned Maint Nurnb…" at bounding box center [838, 309] width 1459 height 553
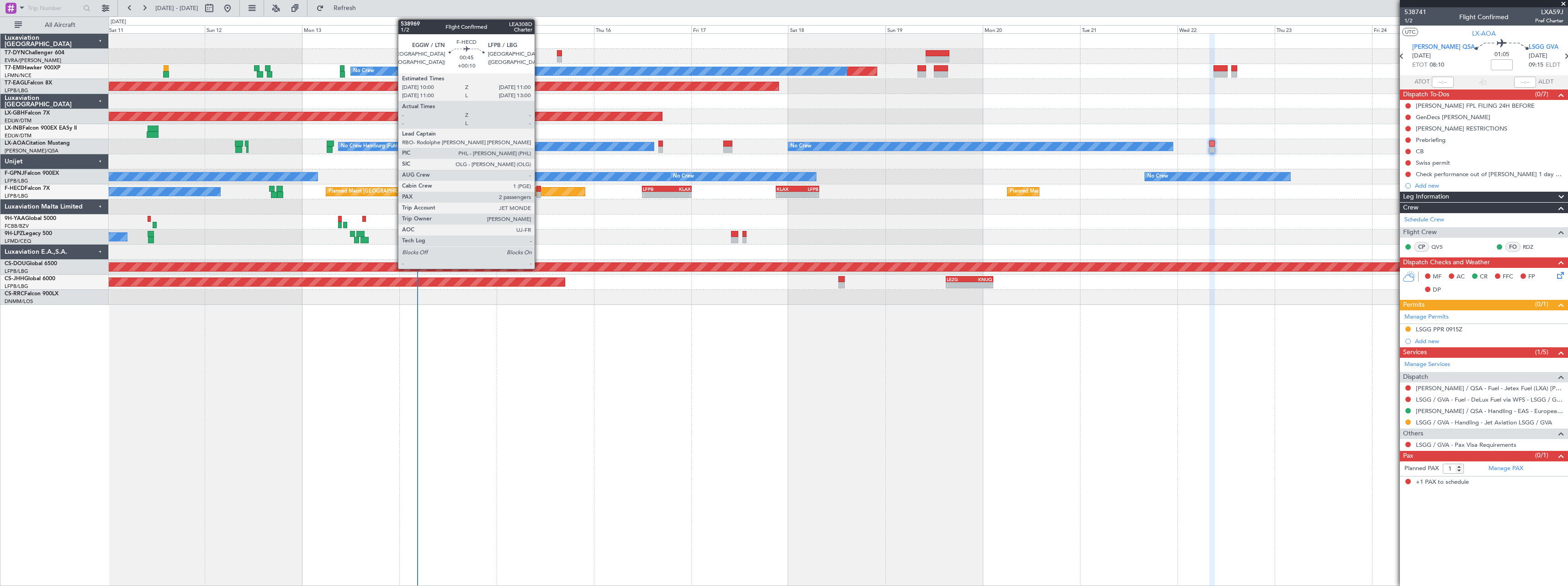
click at [539, 189] on div at bounding box center [539, 188] width 4 height 6
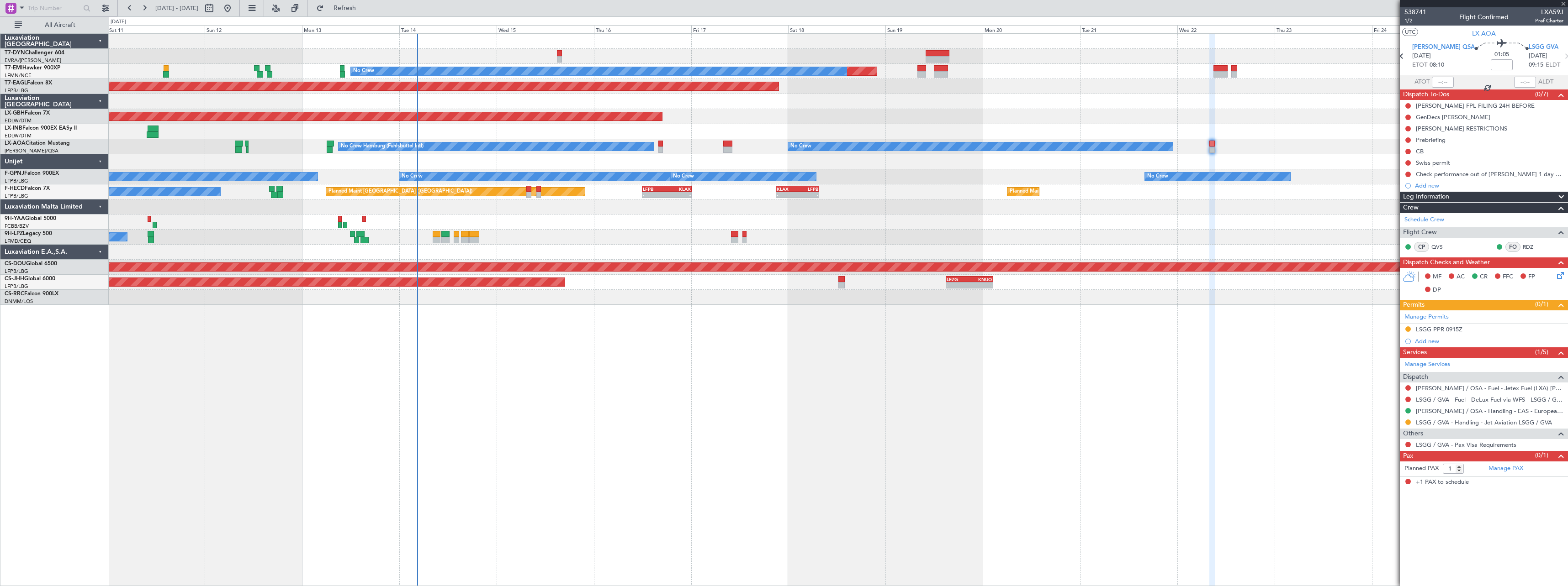
type input "+00:10"
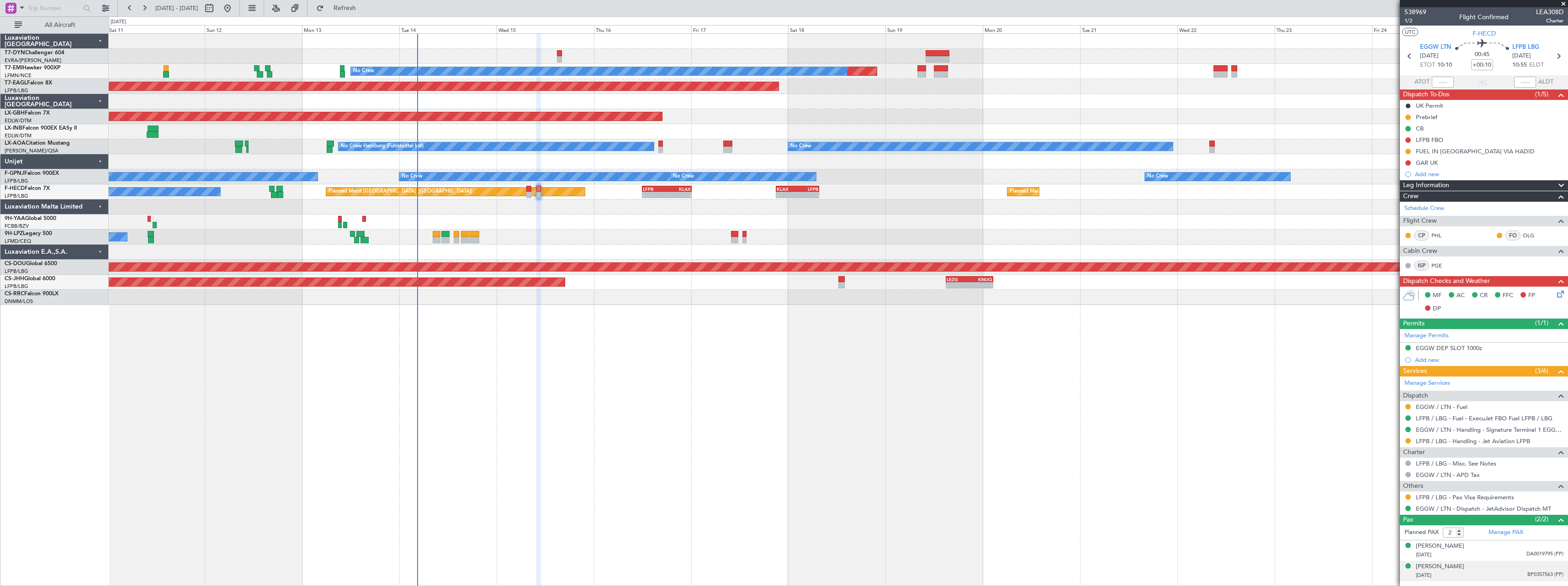
click at [1492, 572] on div "[DATE] BP0357563 (PP)" at bounding box center [1489, 575] width 147 height 9
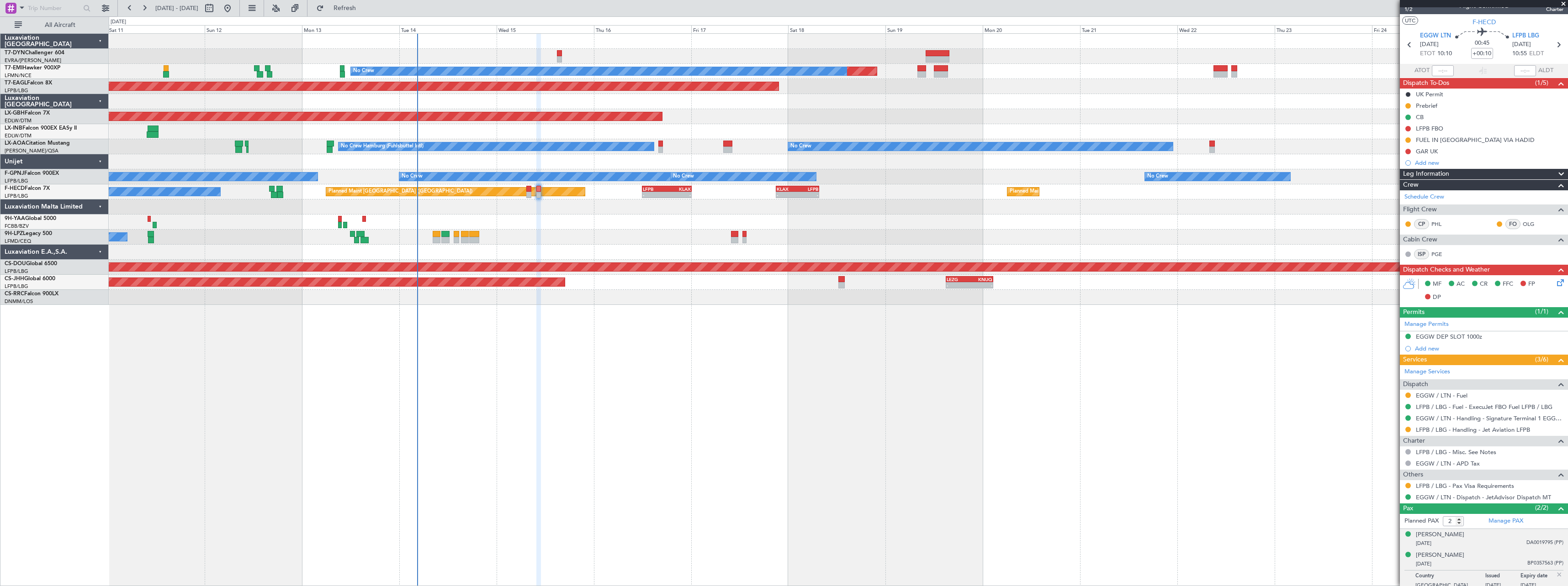
scroll to position [17, 0]
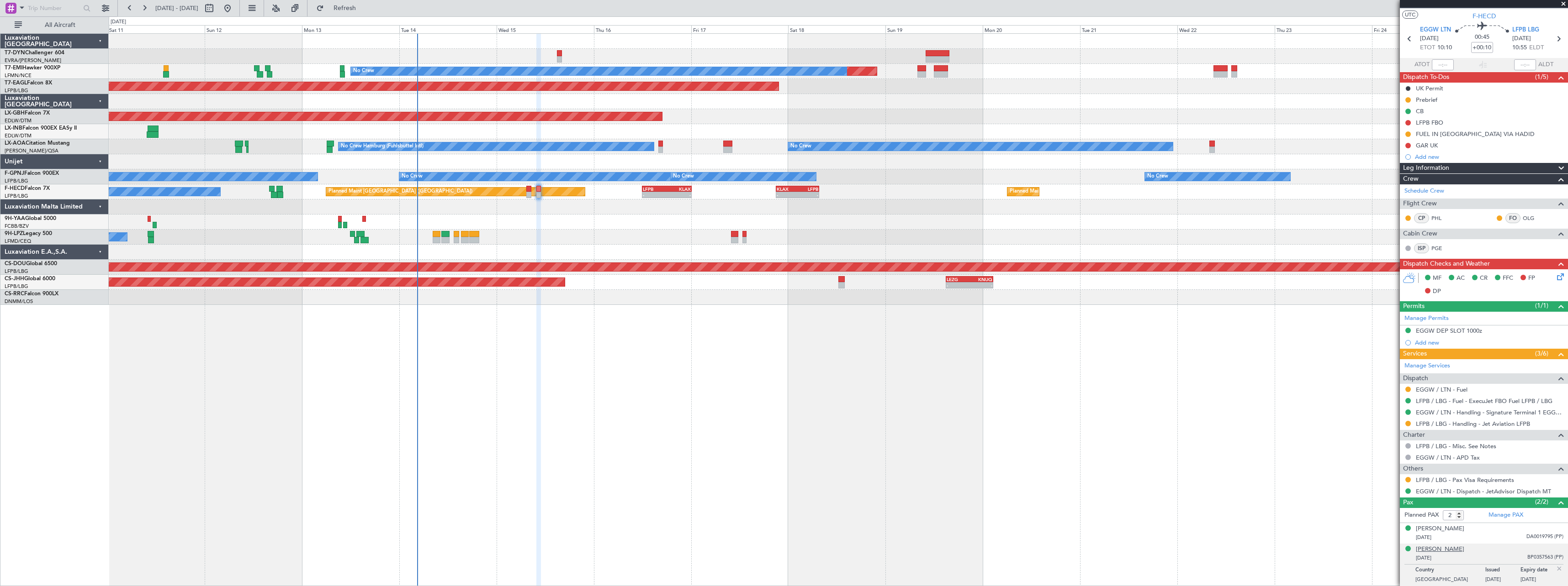
click at [1446, 550] on div "[PERSON_NAME]" at bounding box center [1440, 549] width 48 height 9
click at [1562, 4] on span at bounding box center [1563, 4] width 9 height 9
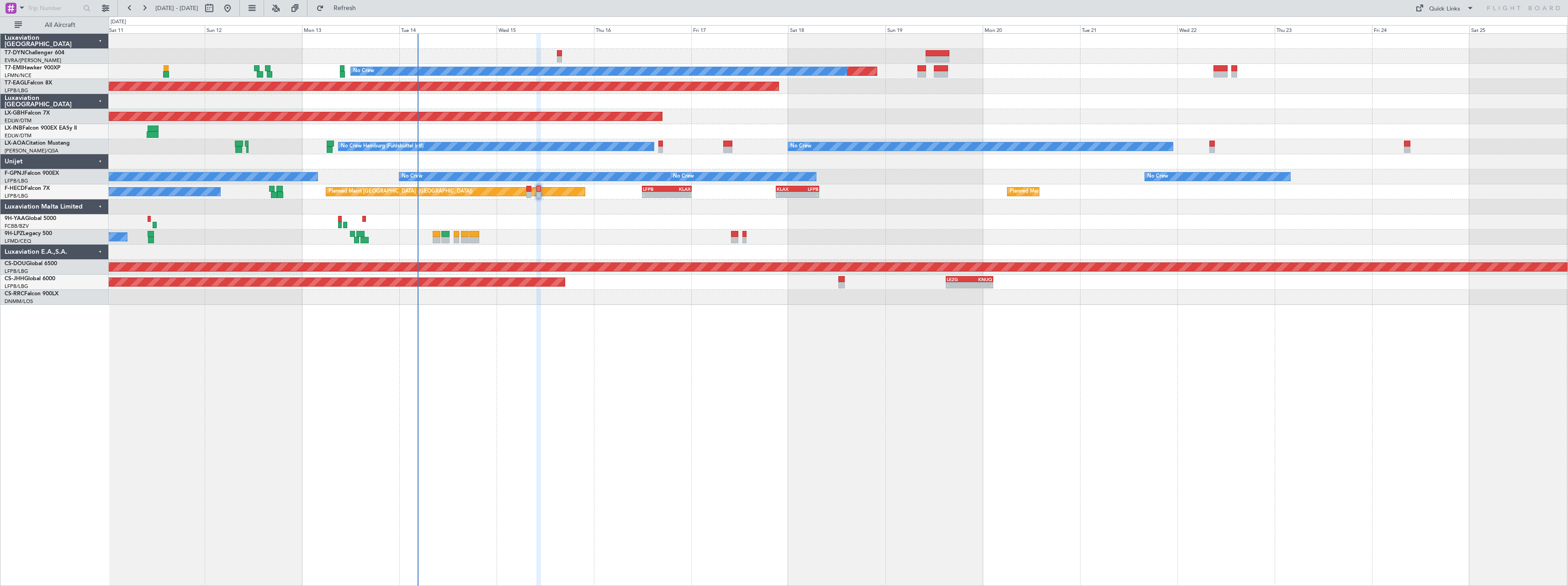
type input "0"
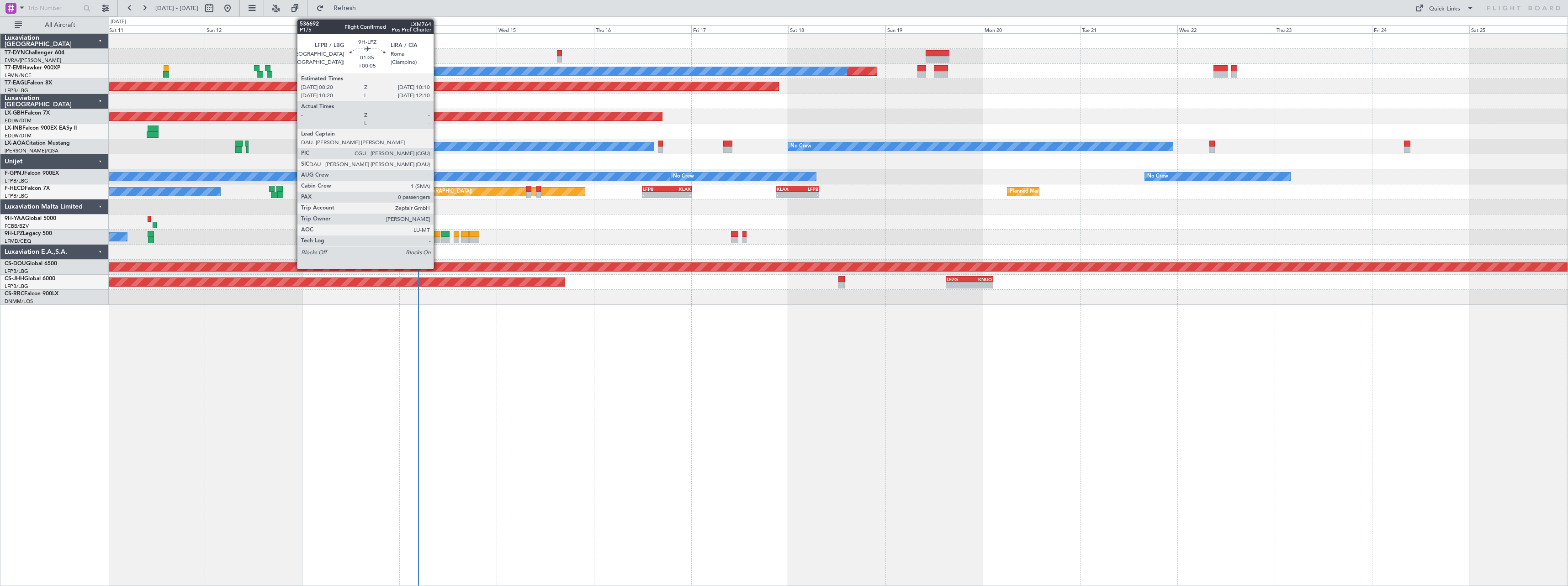
click at [438, 234] on div at bounding box center [436, 234] width 8 height 6
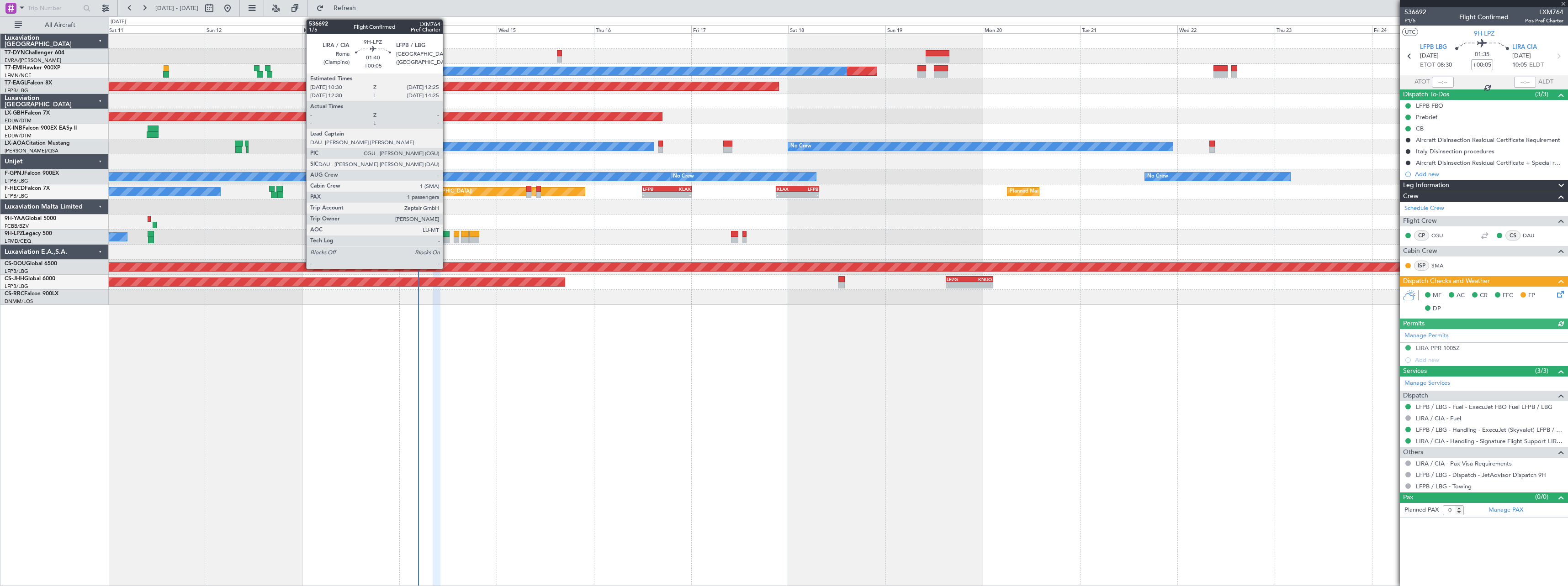
click at [447, 235] on div at bounding box center [446, 234] width 9 height 6
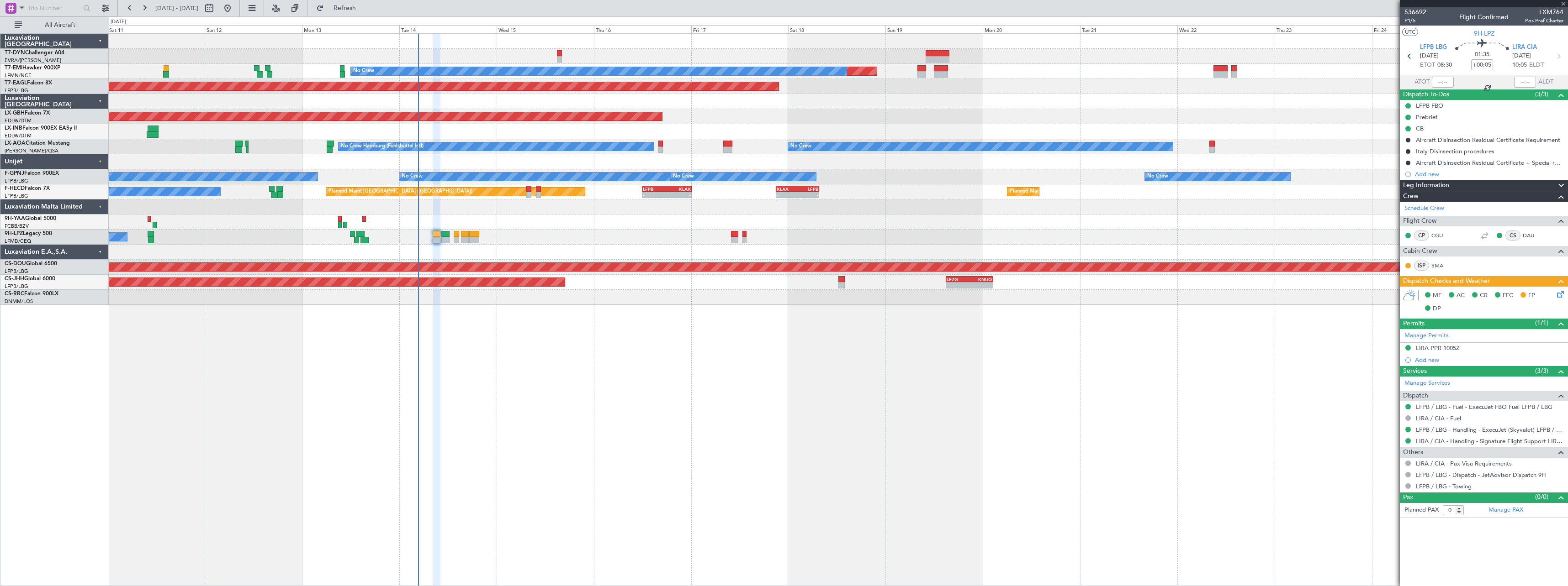
type input "1"
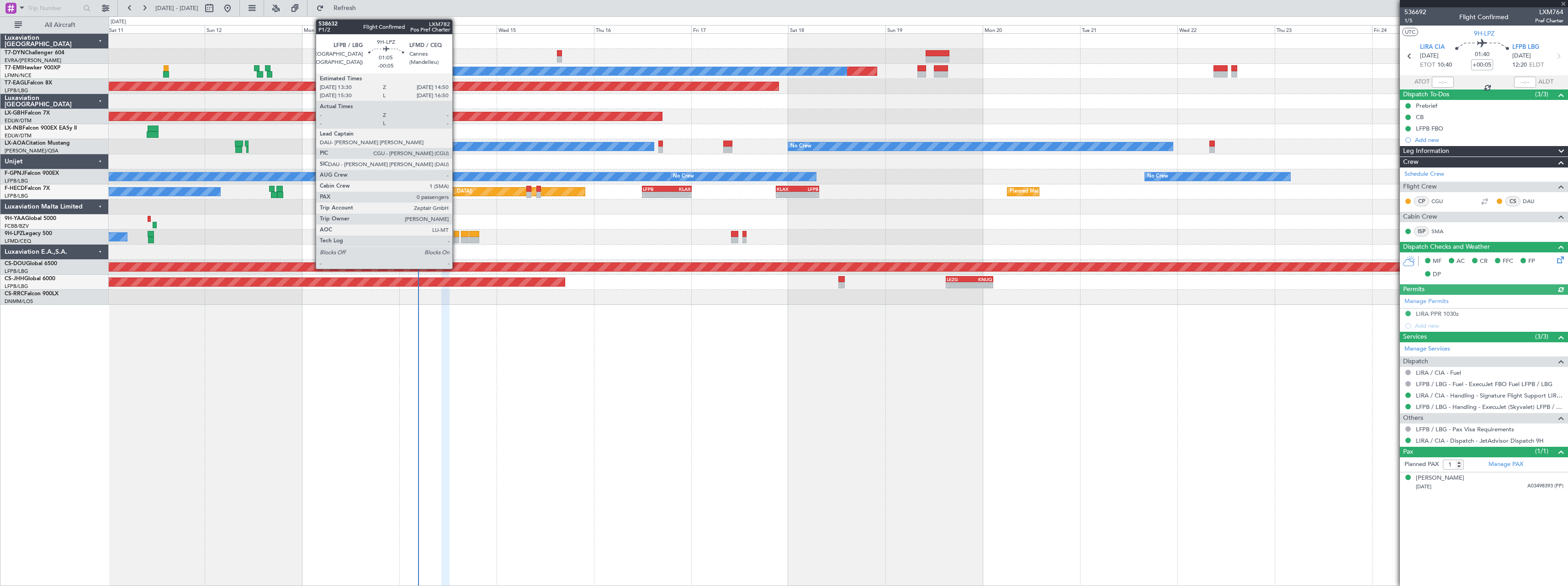
click at [456, 235] on div at bounding box center [456, 234] width 6 height 6
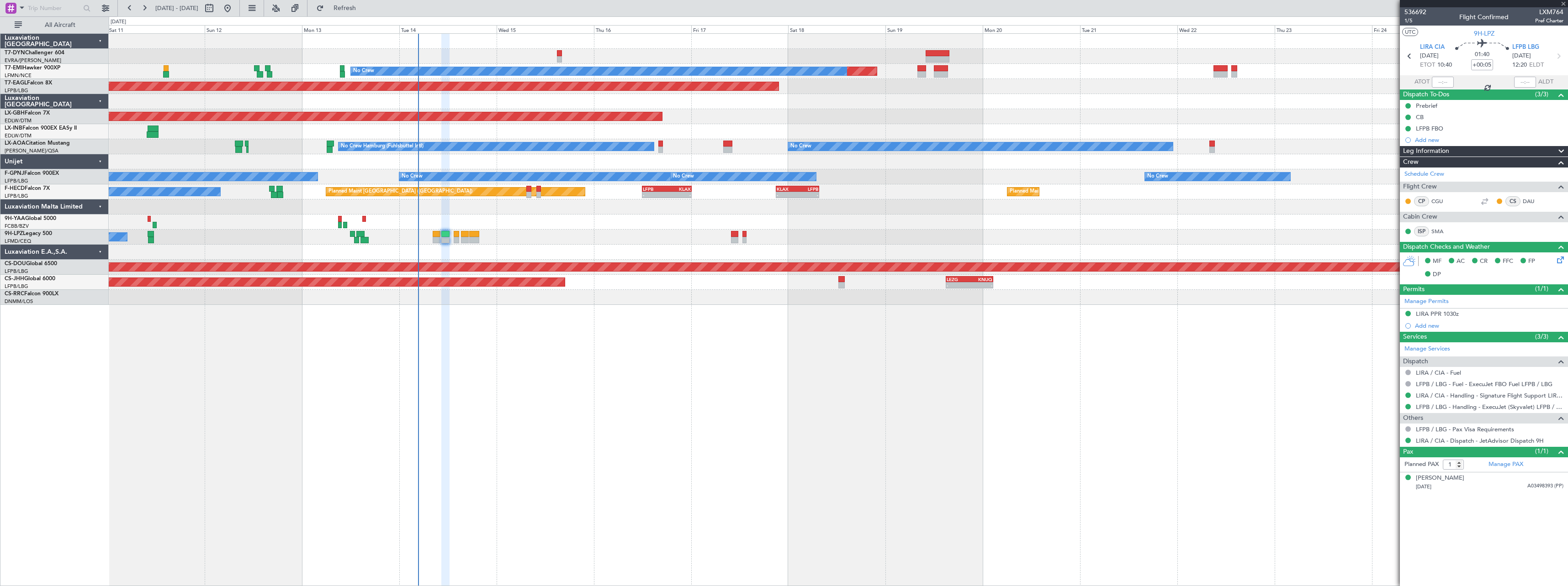
type input "-00:05"
type input "0"
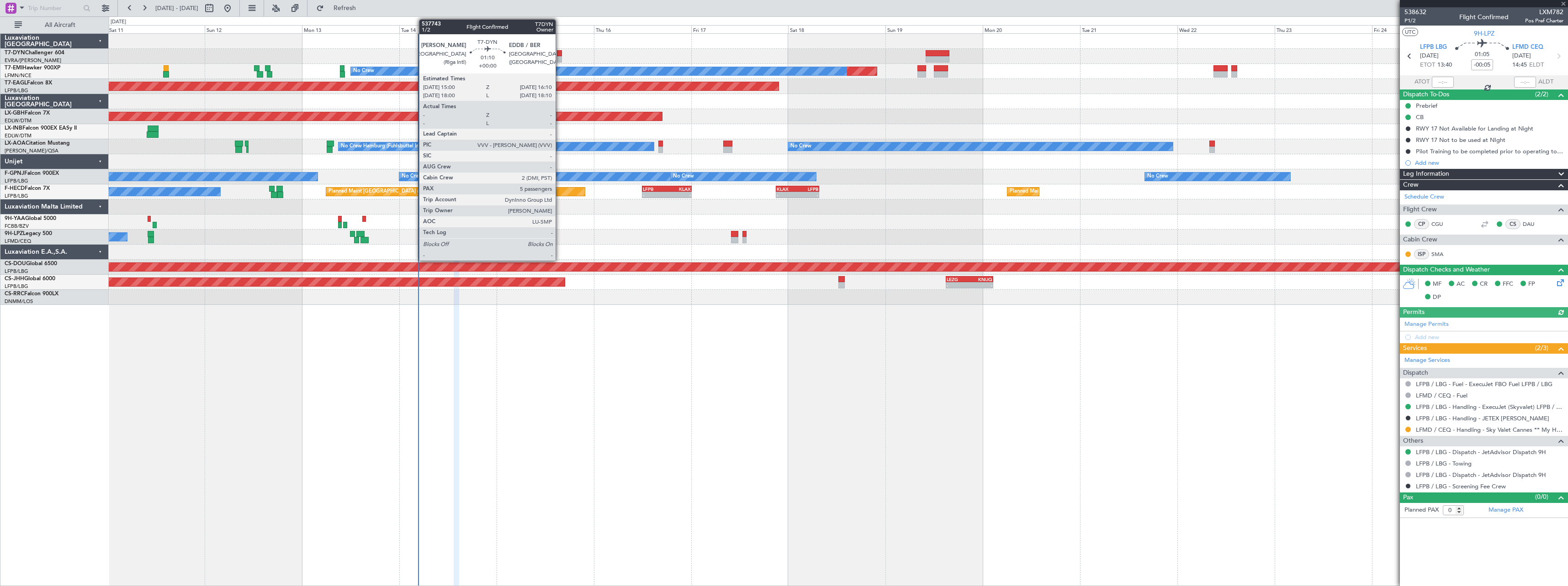
click at [559, 57] on div at bounding box center [559, 59] width 5 height 6
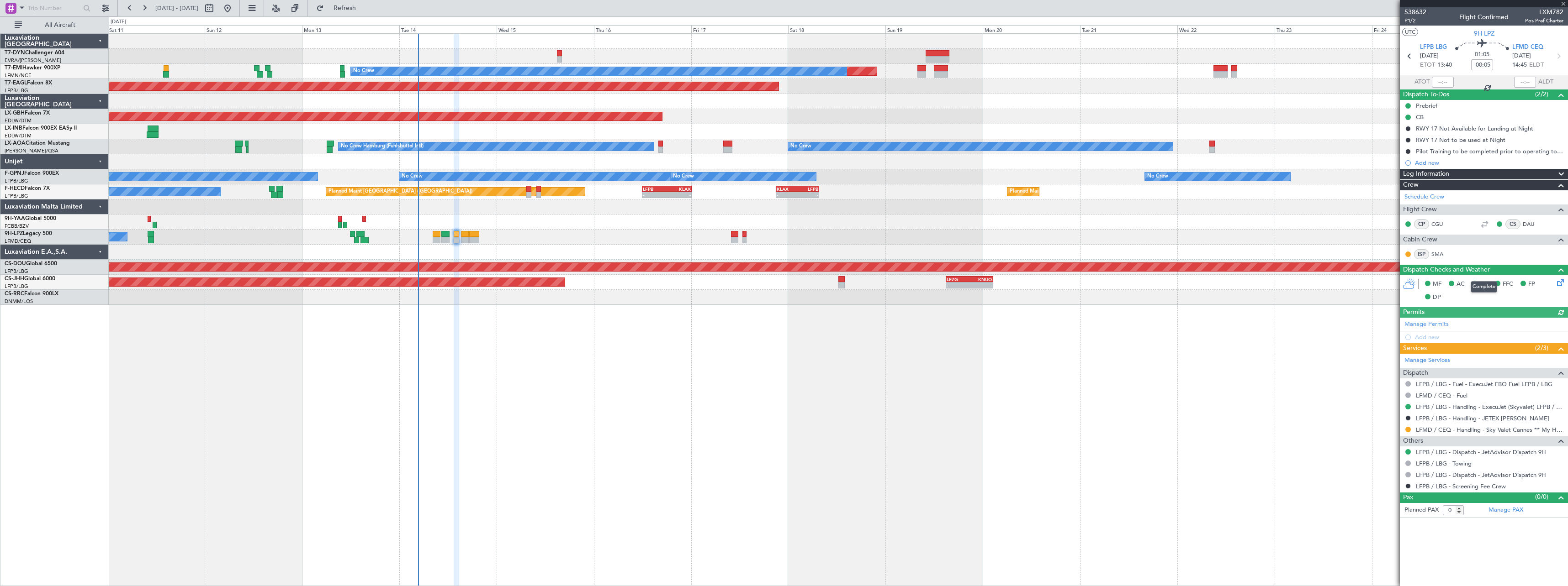
type input "5"
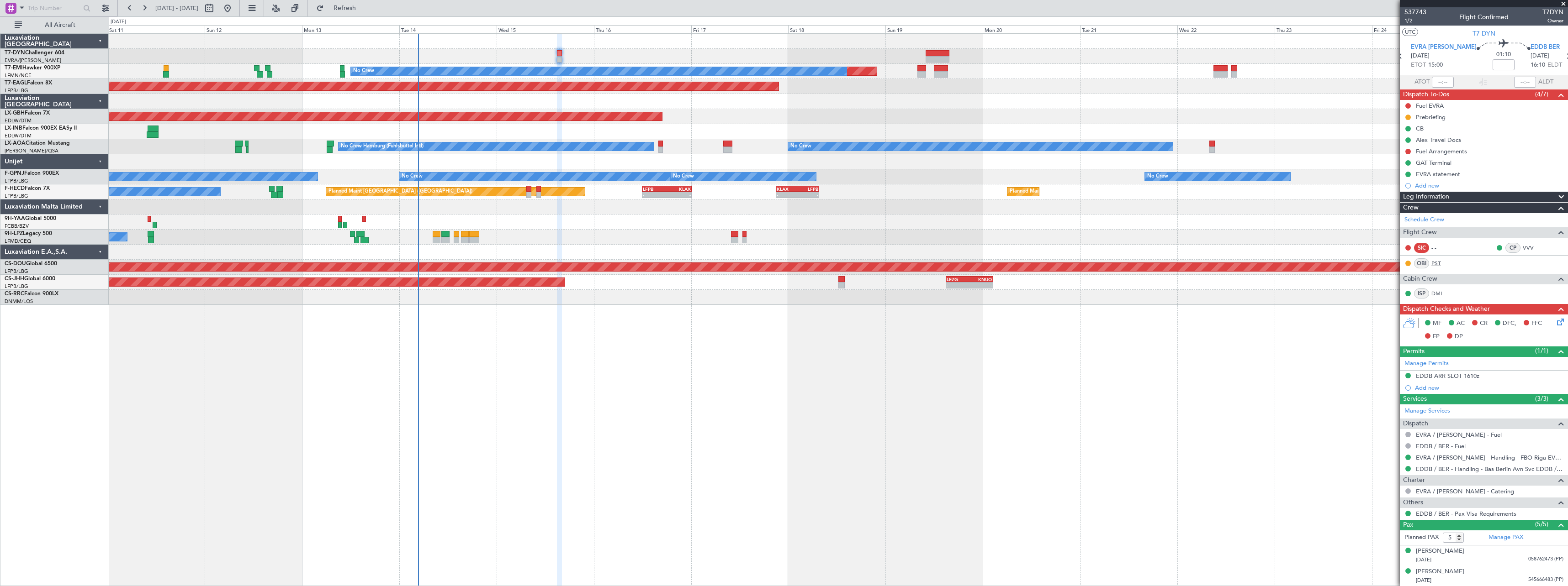
click at [1438, 265] on link "PST" at bounding box center [1441, 264] width 21 height 9
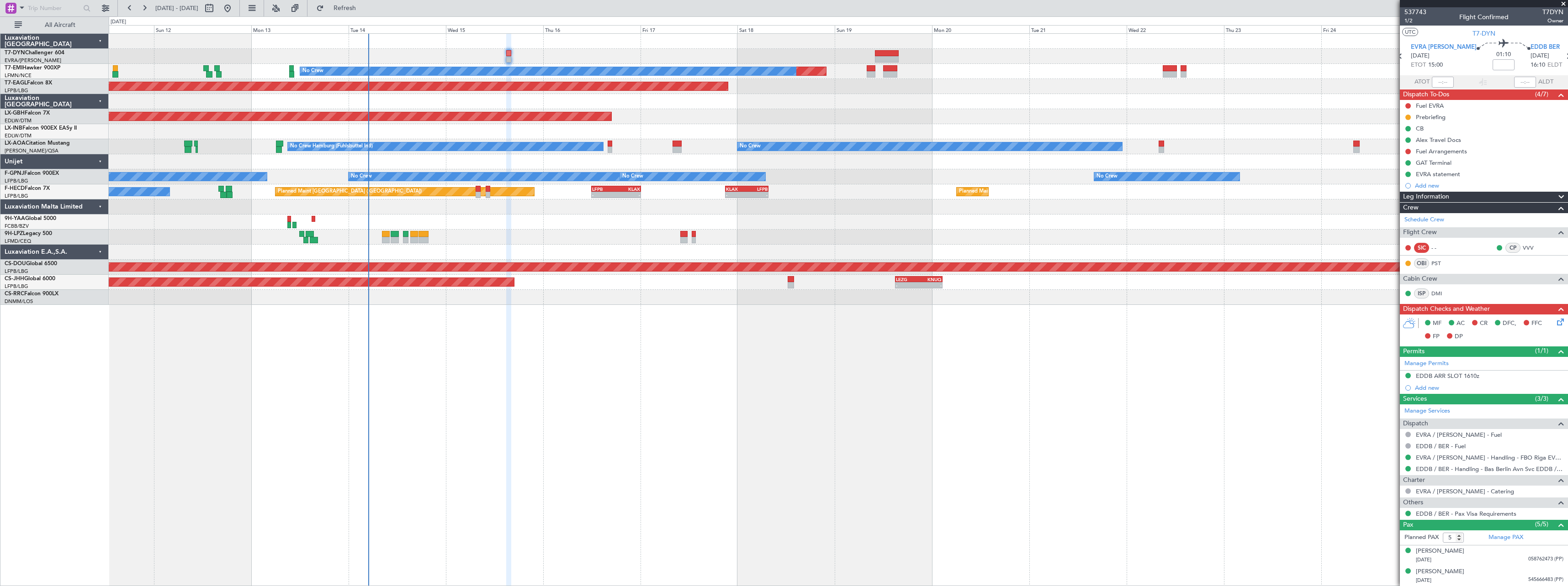
click at [584, 313] on div "Planned Maint No Crew Planned Maint Dubai (Al Maktoum Intl) Planned Maint Nurnb…" at bounding box center [838, 309] width 1459 height 553
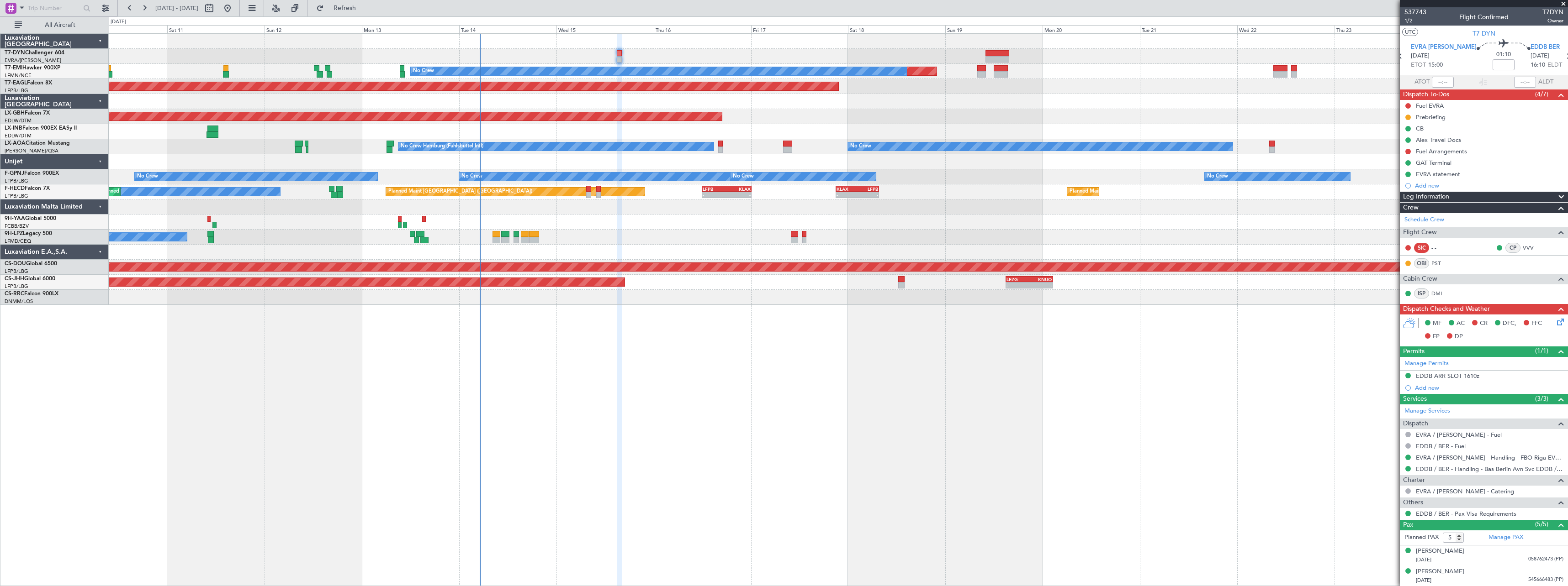
click at [732, 287] on div "Planned Maint No Crew Planned Maint [GEOGRAPHIC_DATA] (Al Maktoum Intl) Planned…" at bounding box center [838, 169] width 1458 height 271
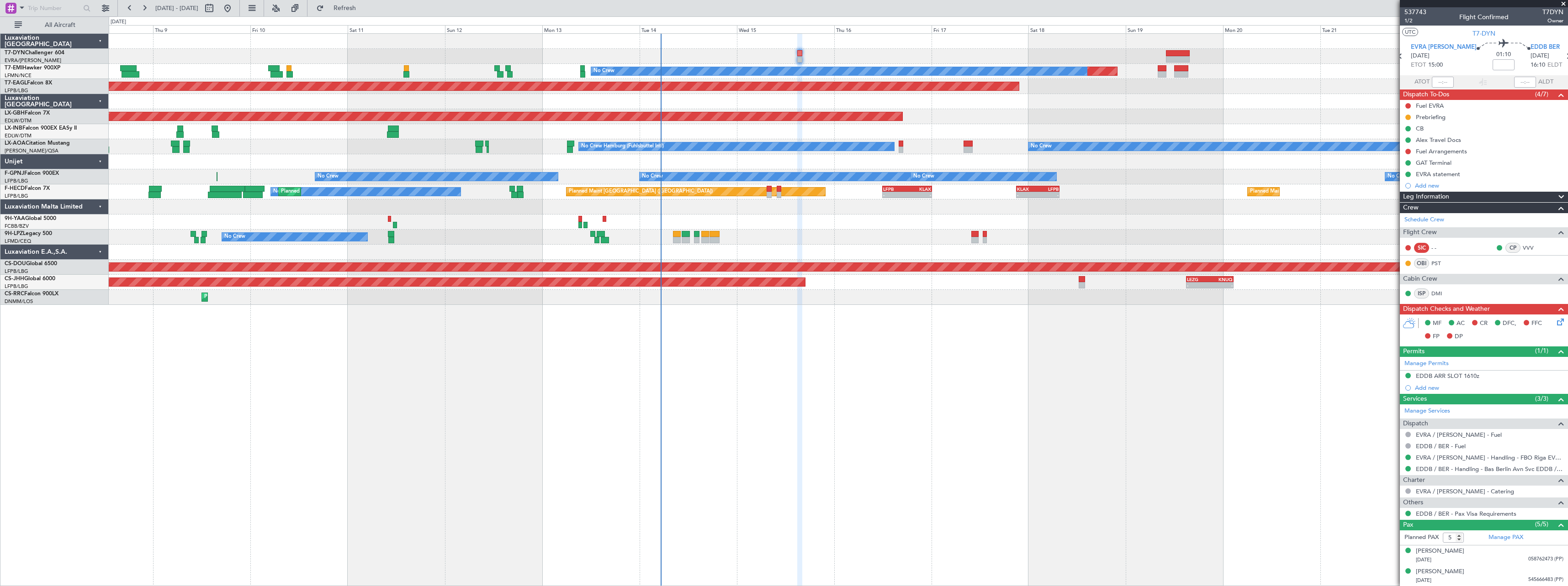
click at [861, 228] on div at bounding box center [838, 222] width 1458 height 15
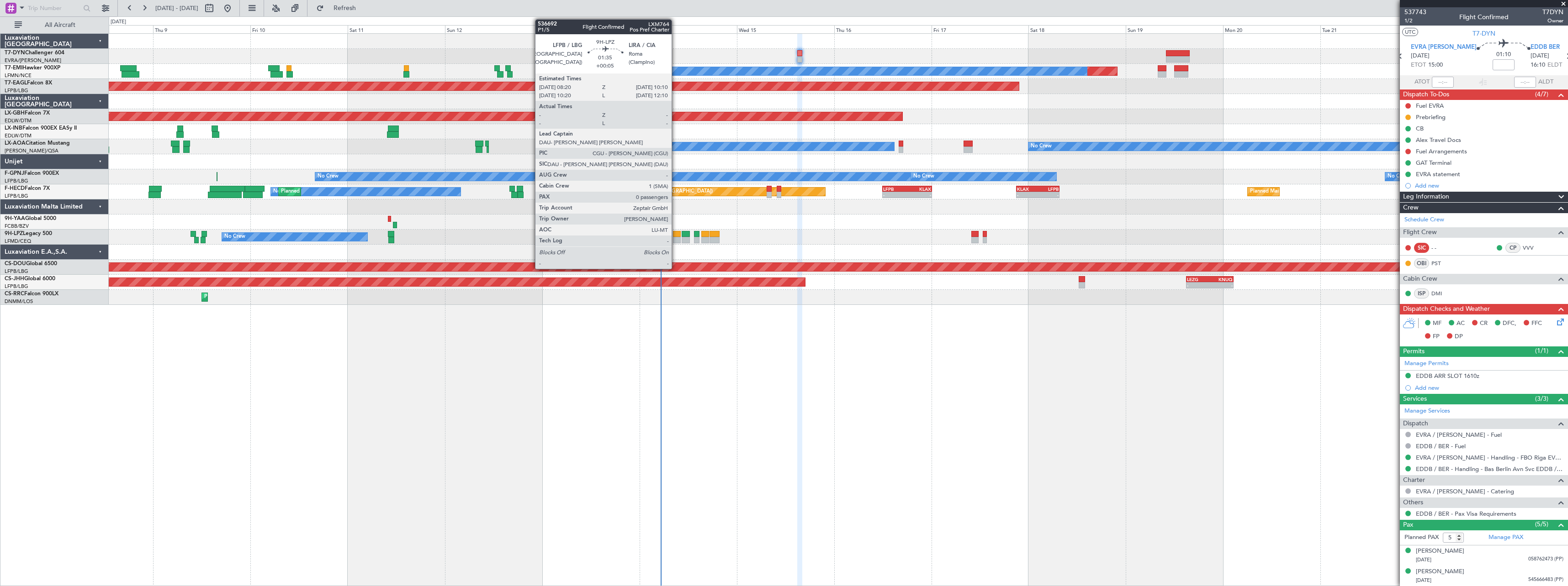
click at [675, 234] on div at bounding box center [676, 234] width 8 height 6
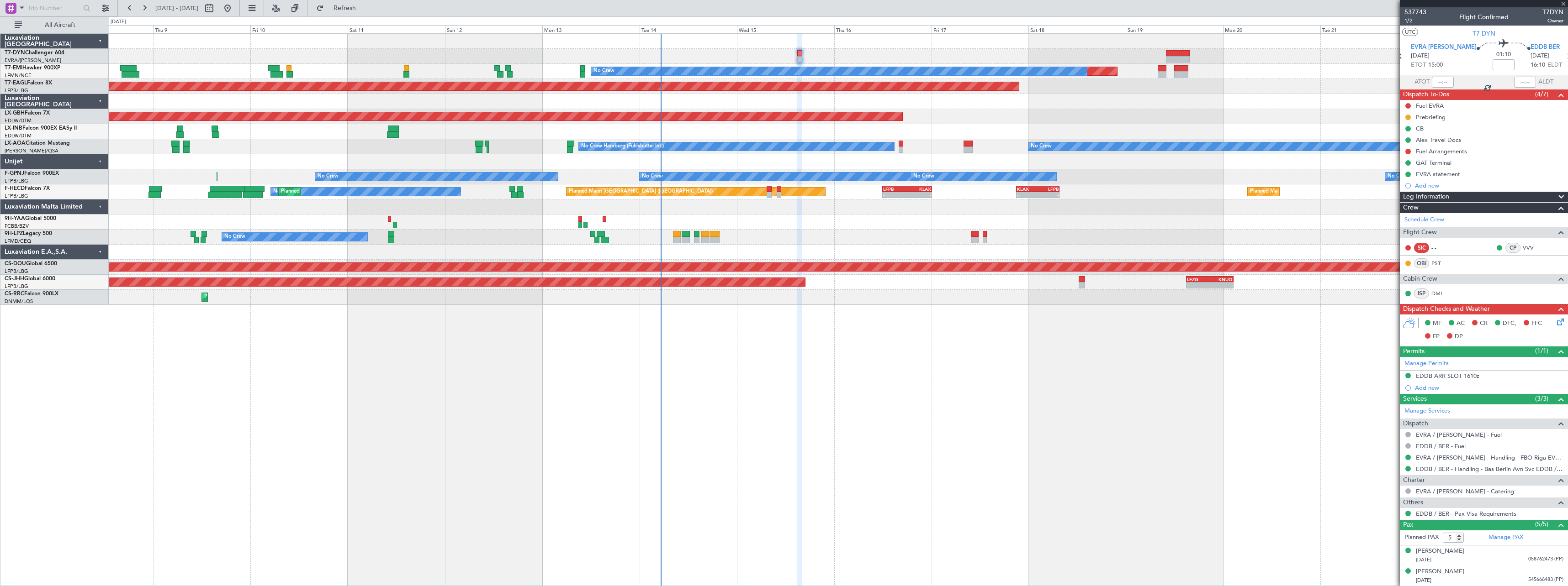
type input "+00:05"
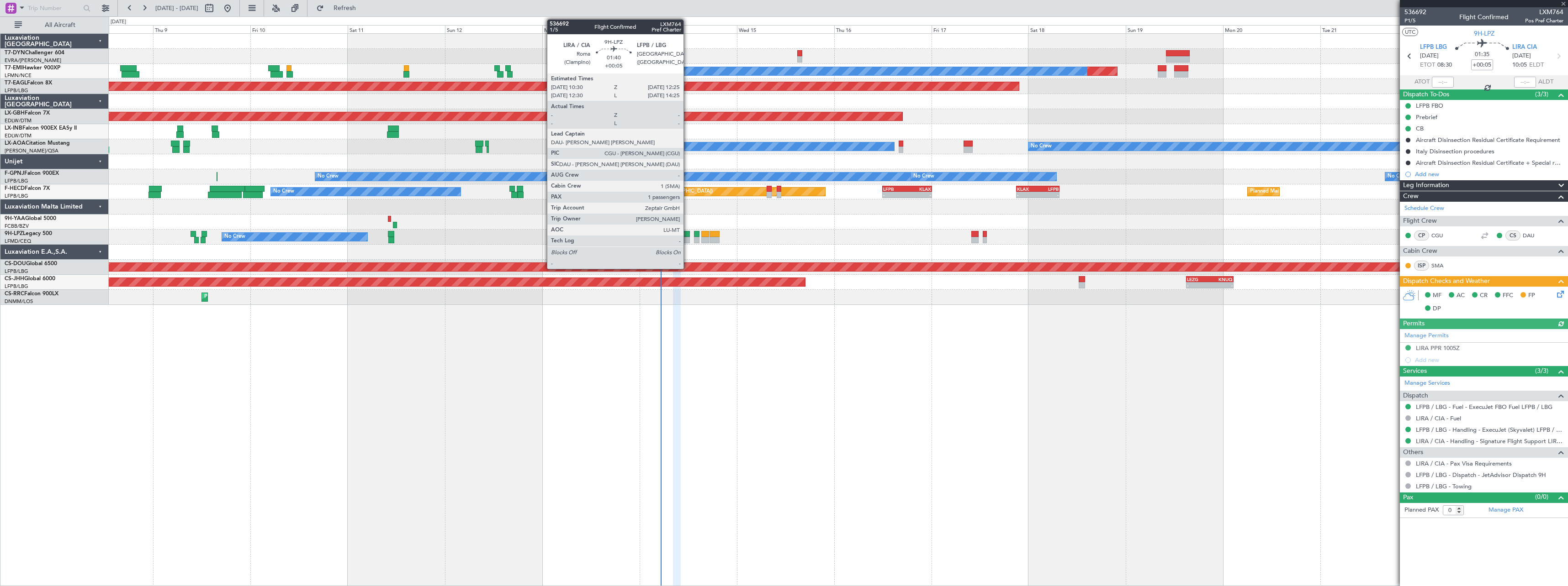
click at [688, 237] on div at bounding box center [686, 240] width 9 height 6
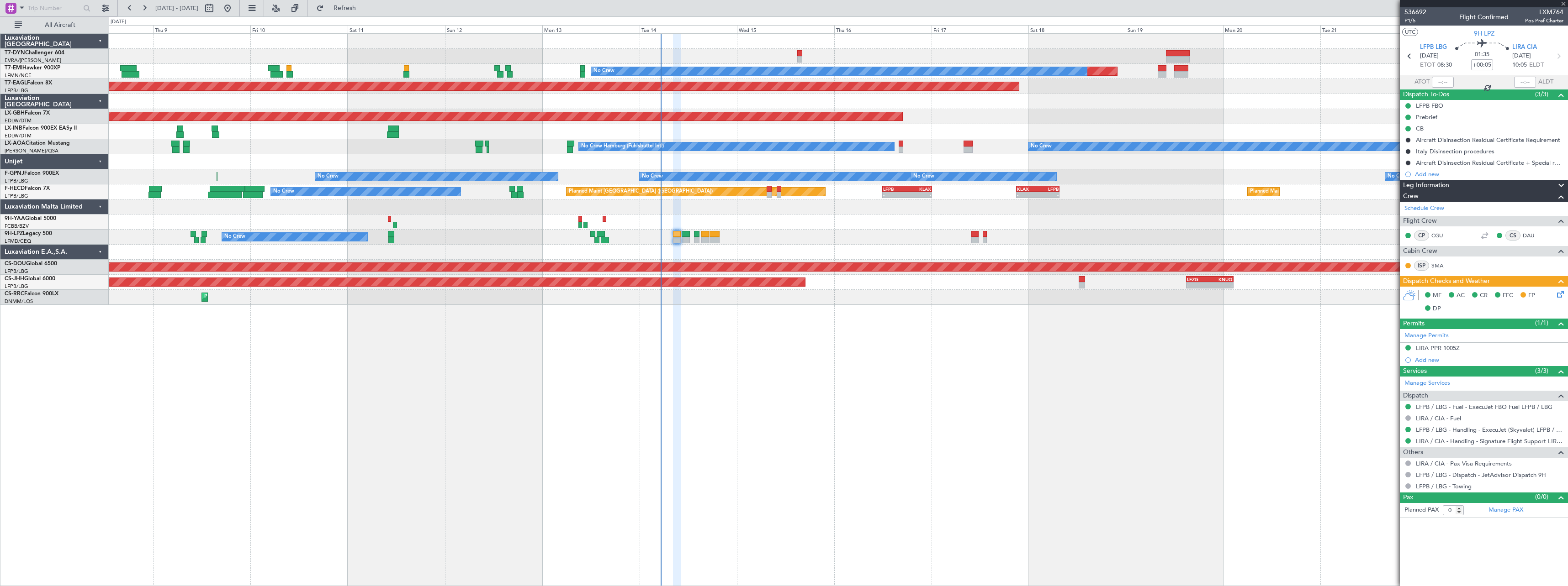
type input "1"
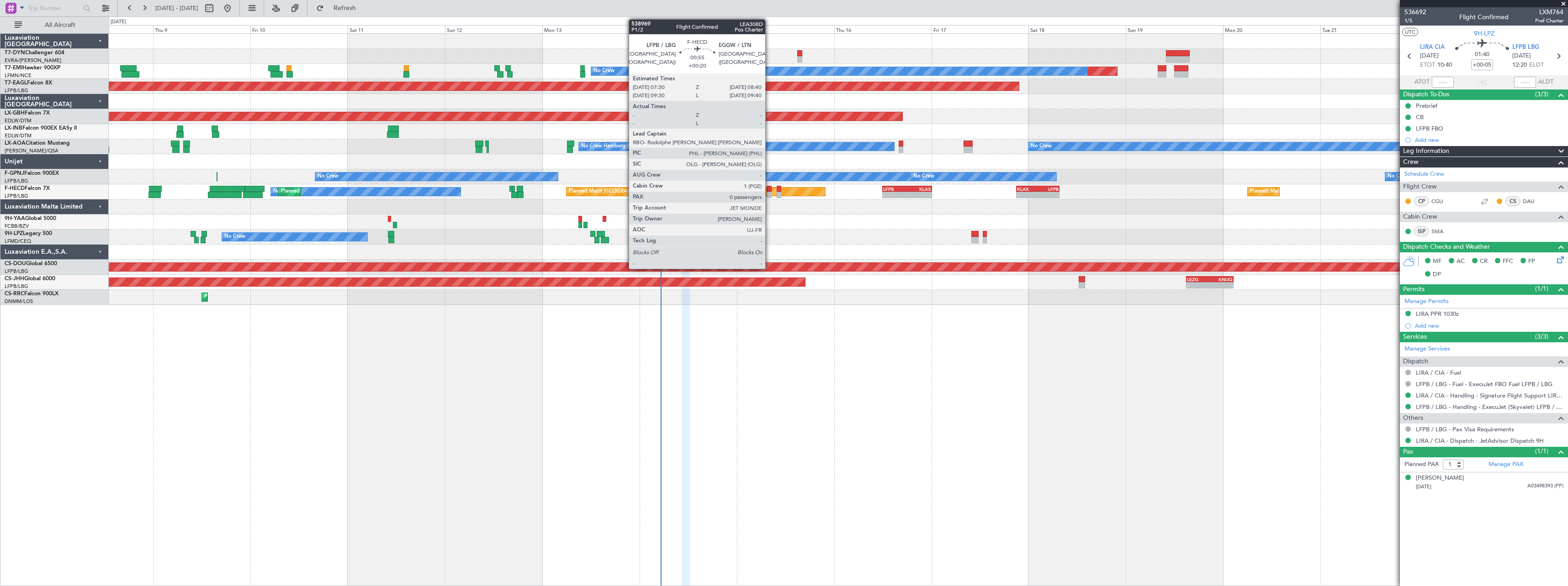
click at [769, 188] on div at bounding box center [769, 188] width 5 height 6
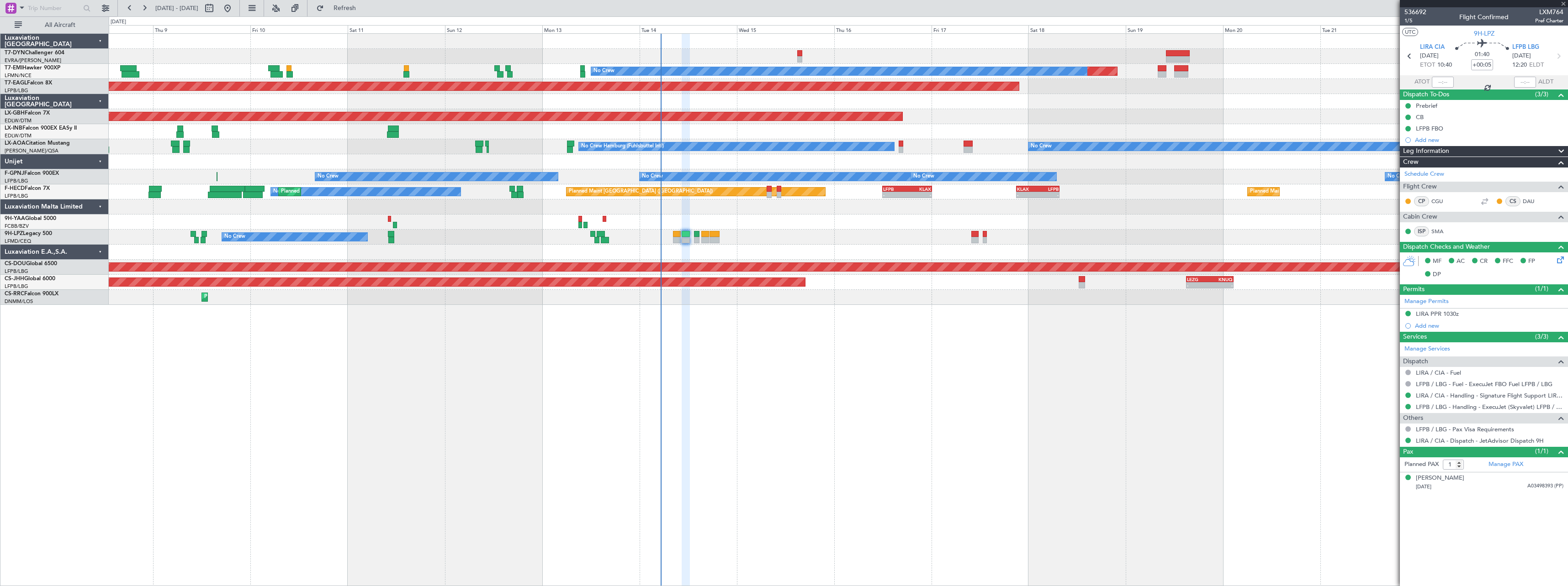
type input "+00:20"
type input "0"
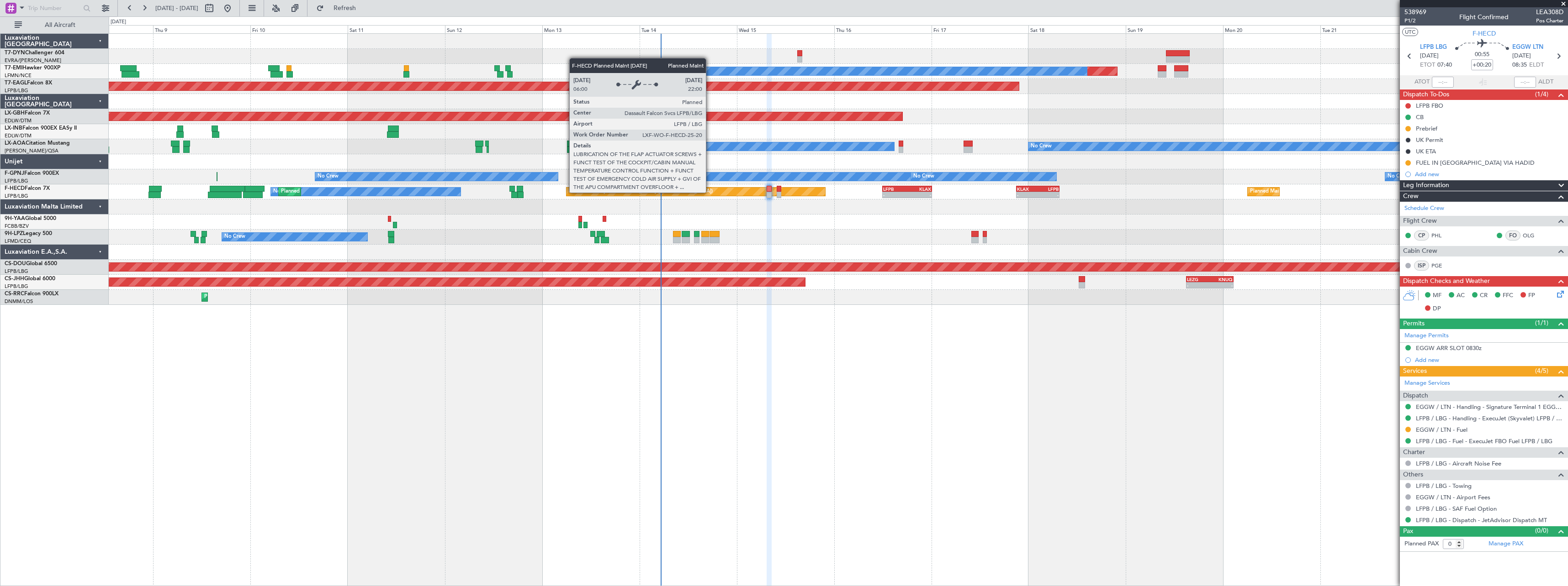
click at [710, 192] on div "Planned Maint [GEOGRAPHIC_DATA] ([GEOGRAPHIC_DATA])" at bounding box center [695, 192] width 258 height 9
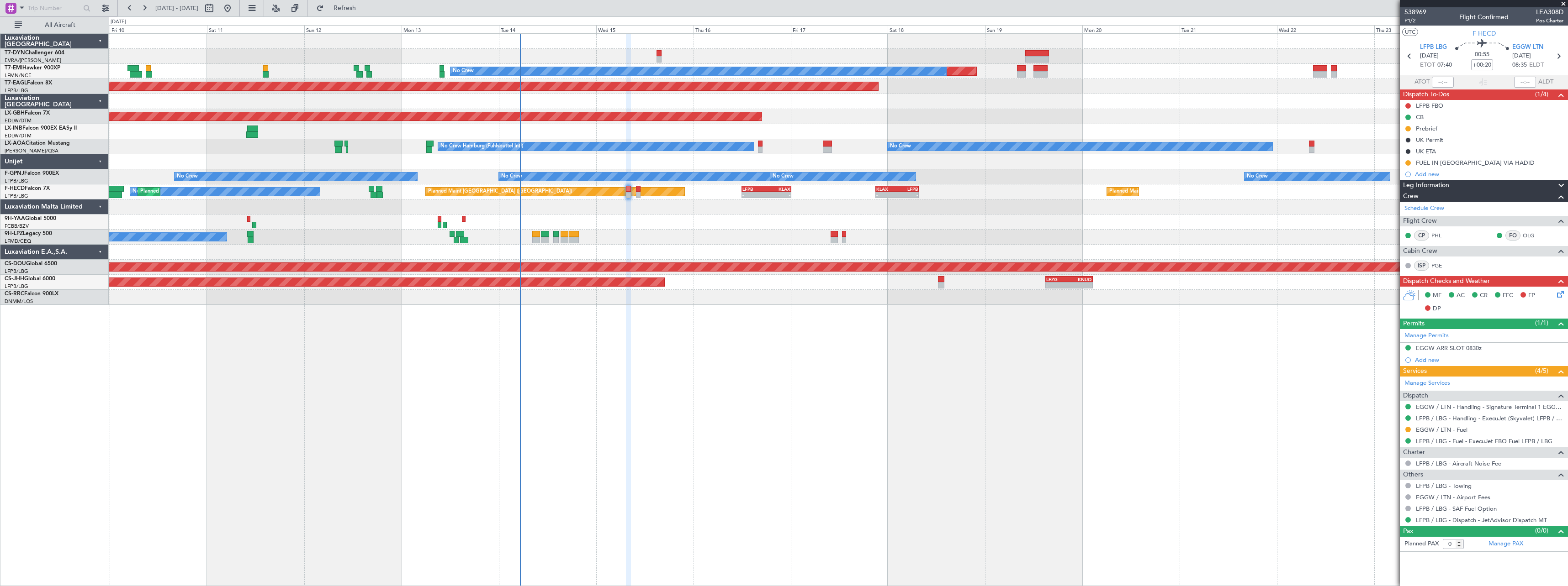
click at [878, 317] on div "Planned Maint No Crew Planned Maint [GEOGRAPHIC_DATA] (Al Maktoum Intl) Planned…" at bounding box center [838, 309] width 1459 height 553
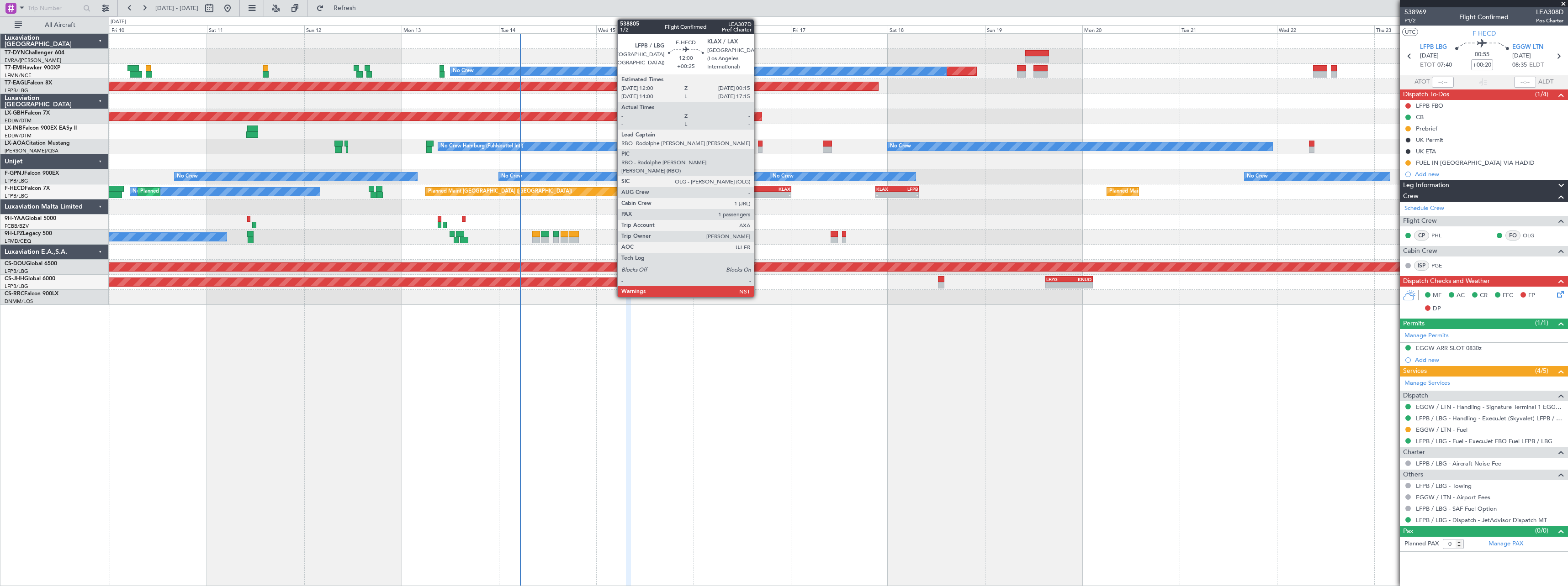
click at [758, 189] on div "LFPB" at bounding box center [754, 189] width 24 height 6
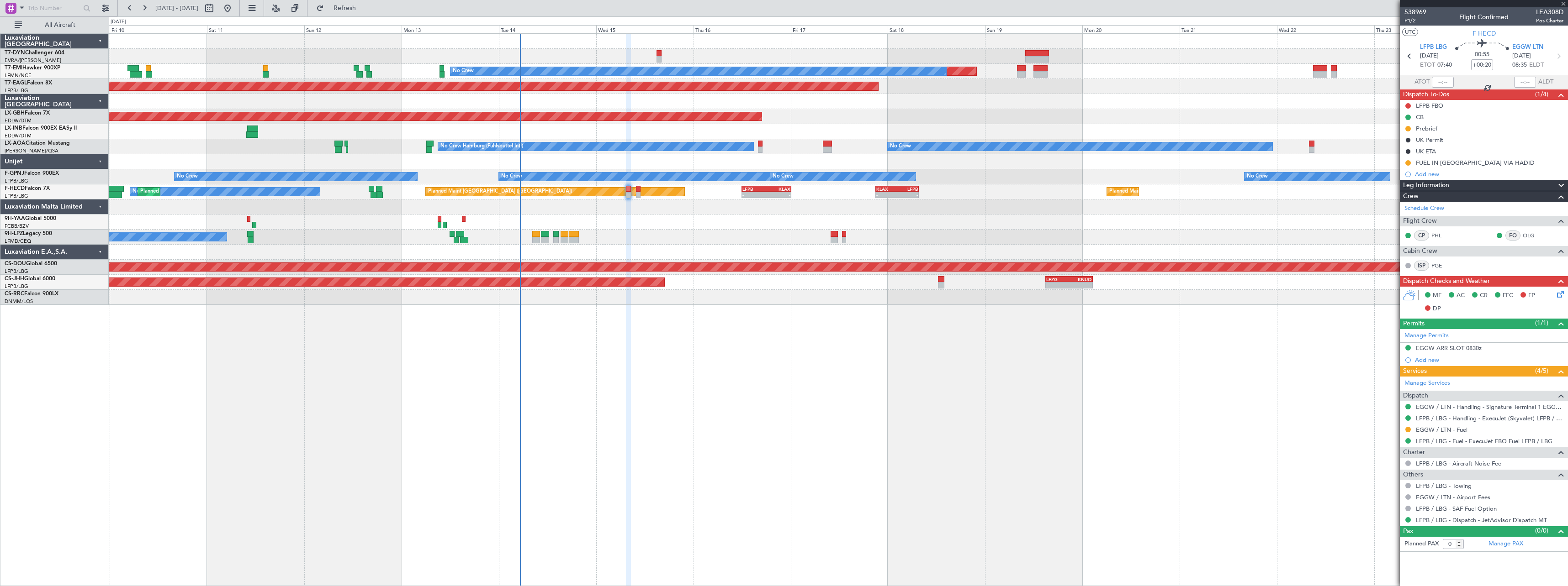
type input "+00:25"
type input "1"
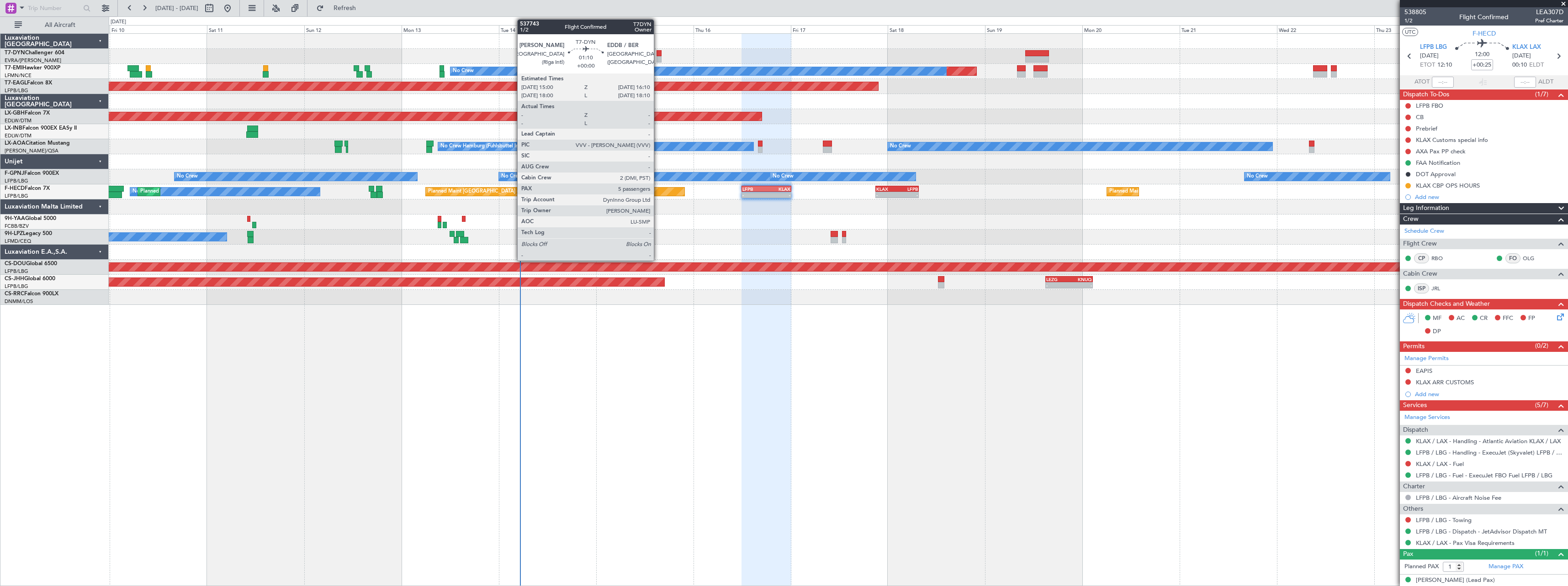
click at [658, 55] on div at bounding box center [658, 53] width 5 height 6
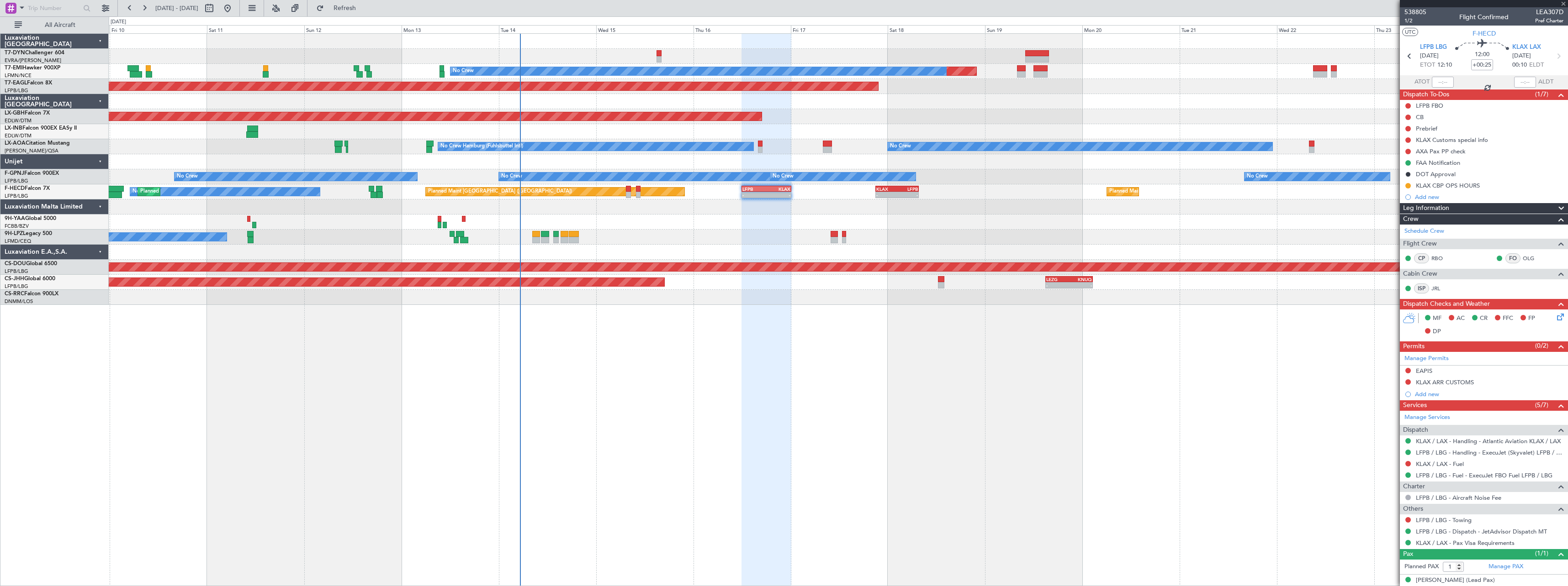
type input "5"
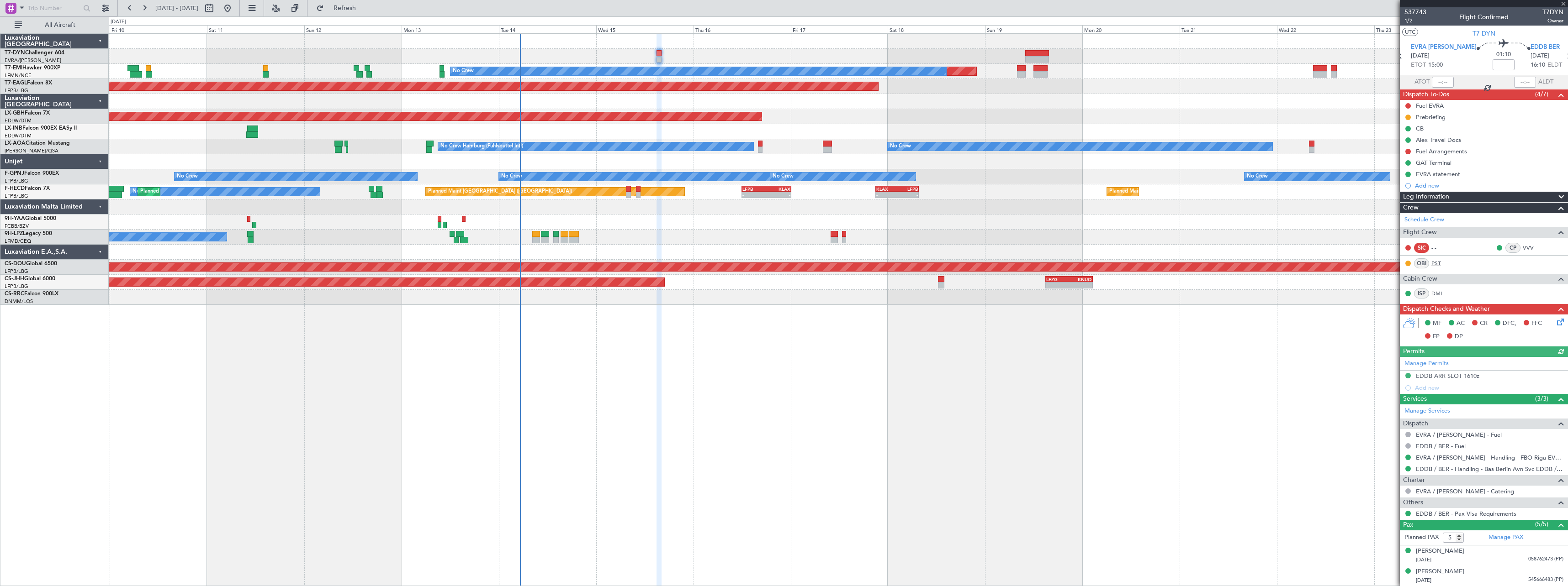
click at [1436, 262] on link "PST" at bounding box center [1441, 264] width 21 height 9
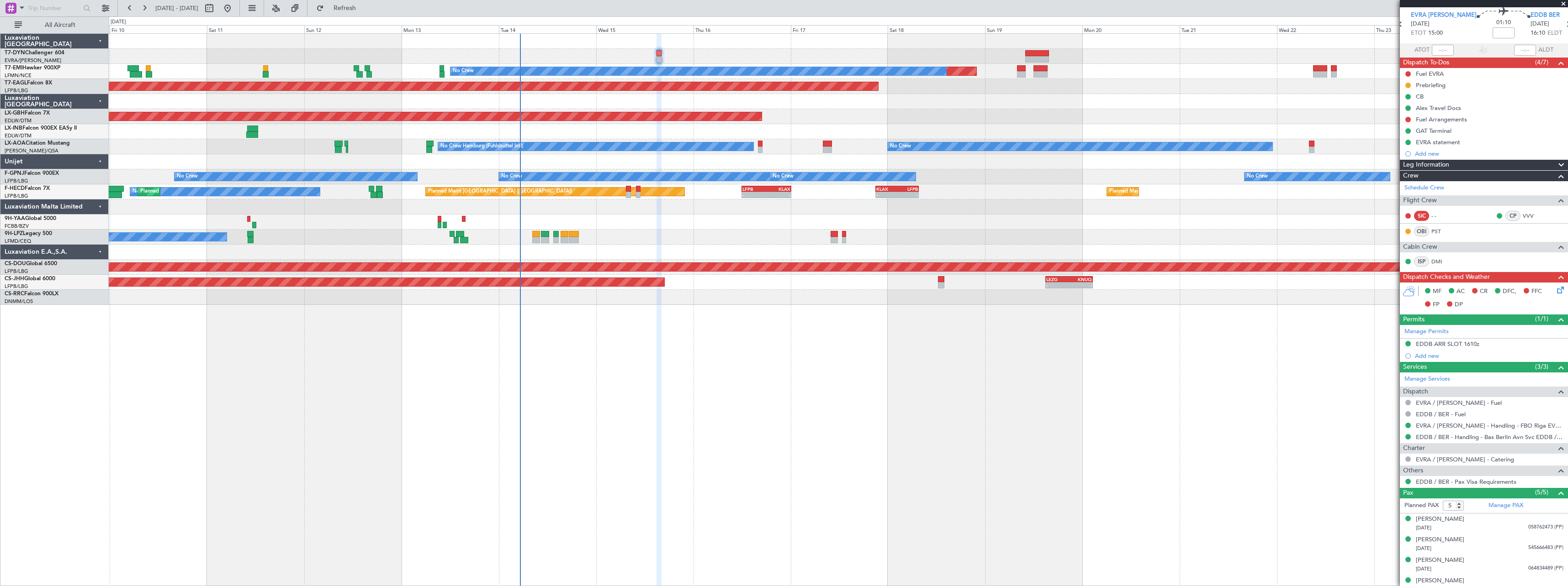
scroll to position [62, 0]
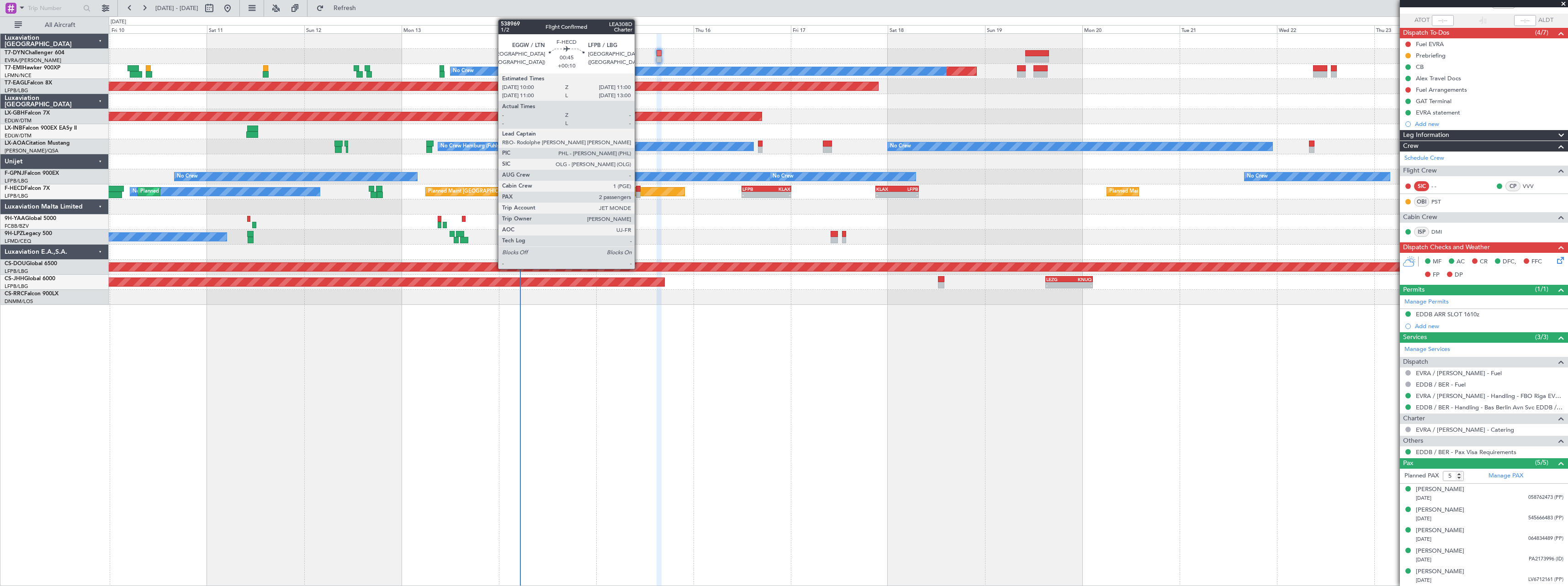
click at [638, 190] on div at bounding box center [638, 188] width 4 height 6
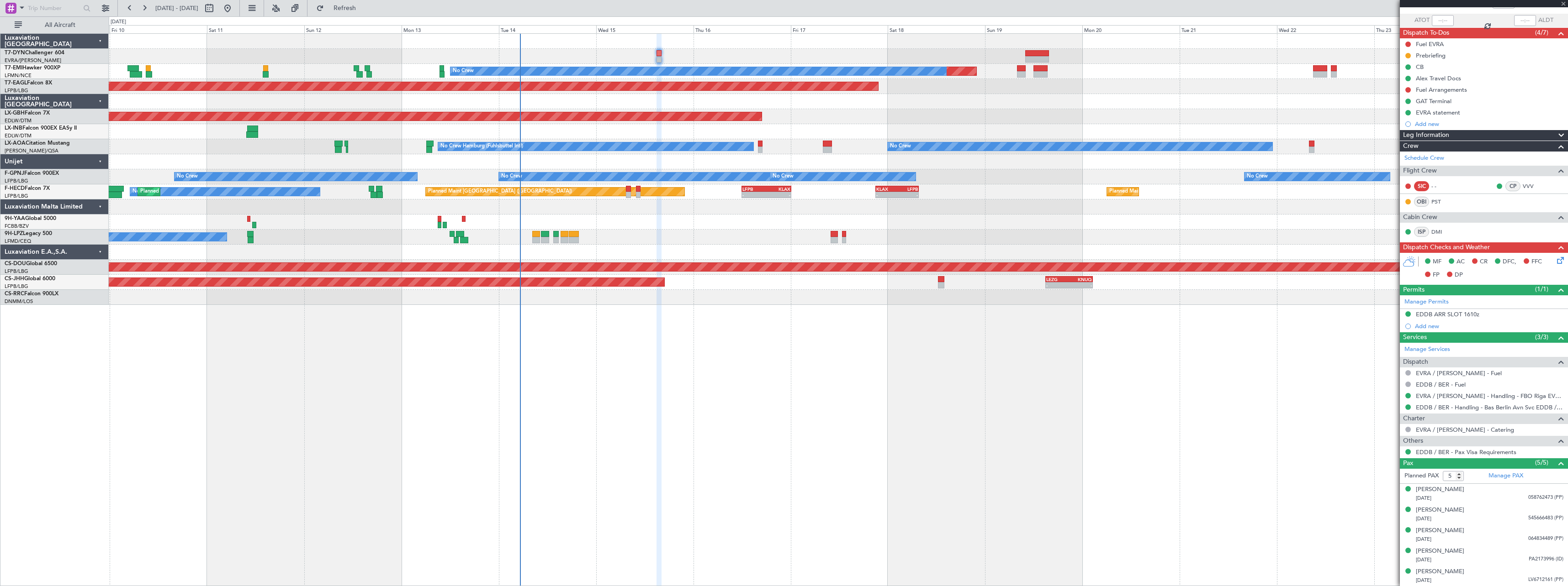
type input "+00:10"
type input "2"
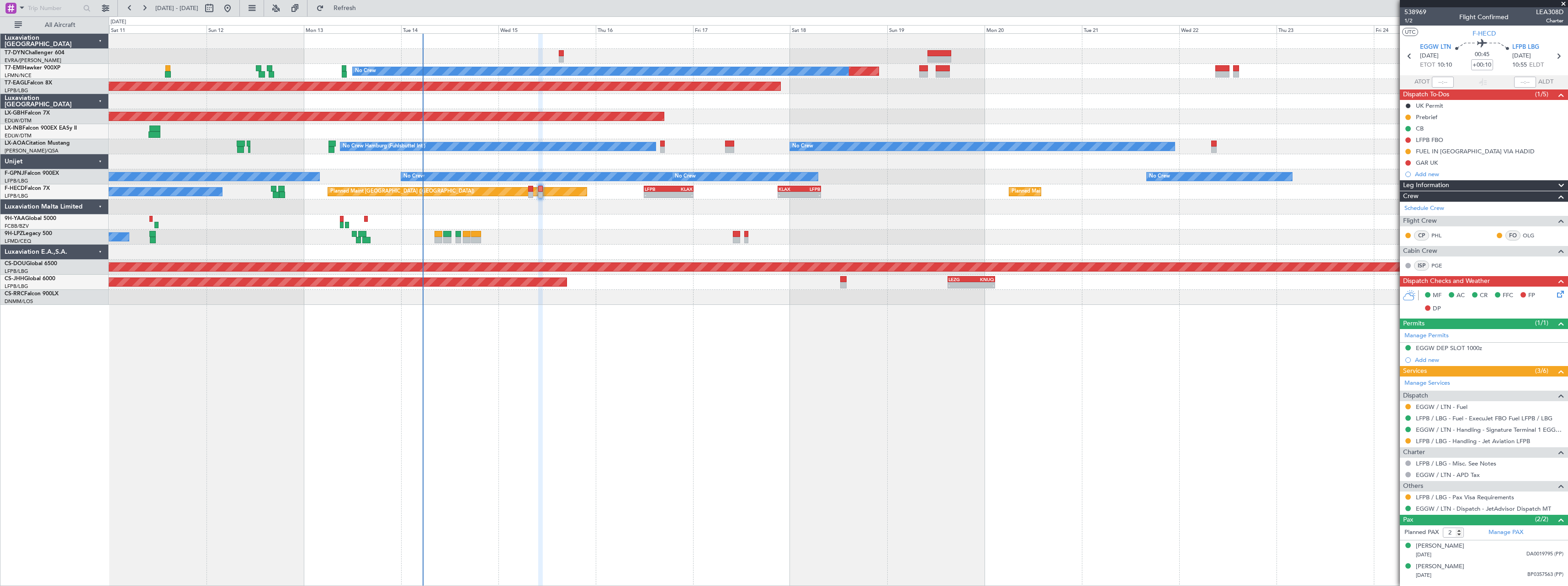
click at [796, 119] on div "Planned Maint No Crew Planned Maint [GEOGRAPHIC_DATA] (Al Maktoum Intl) Planned…" at bounding box center [838, 169] width 1458 height 271
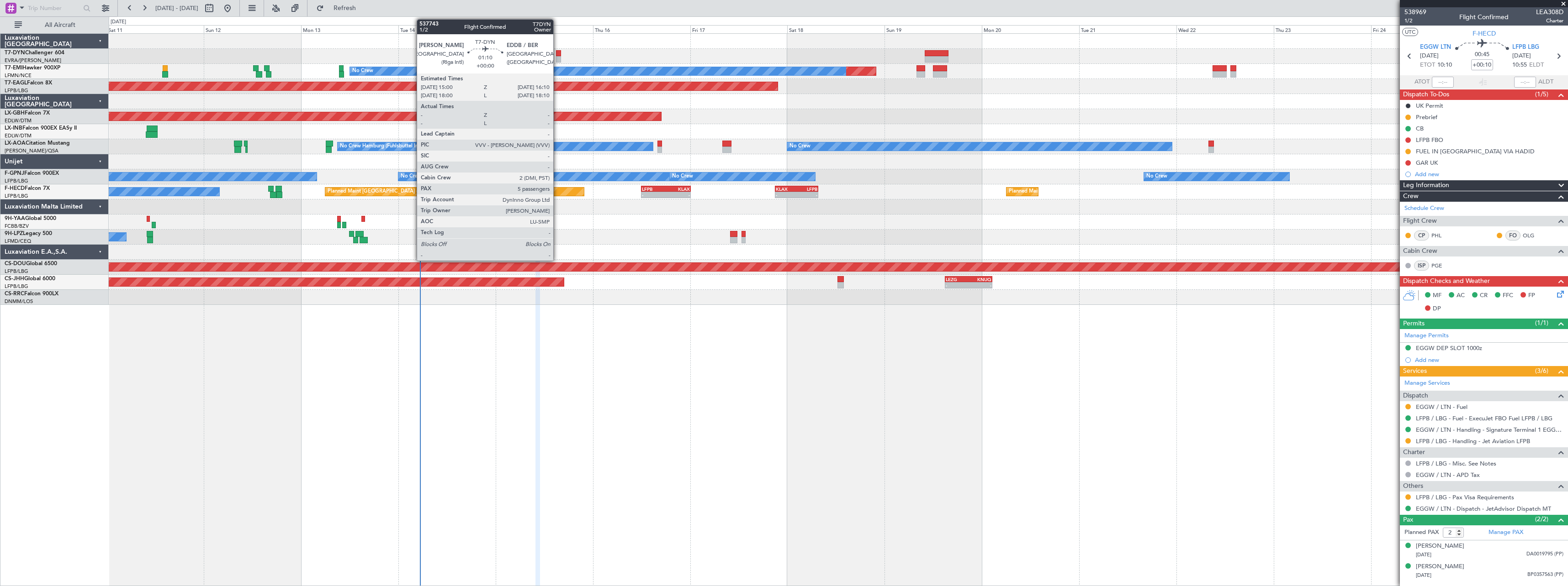
click at [557, 50] on div at bounding box center [558, 53] width 5 height 6
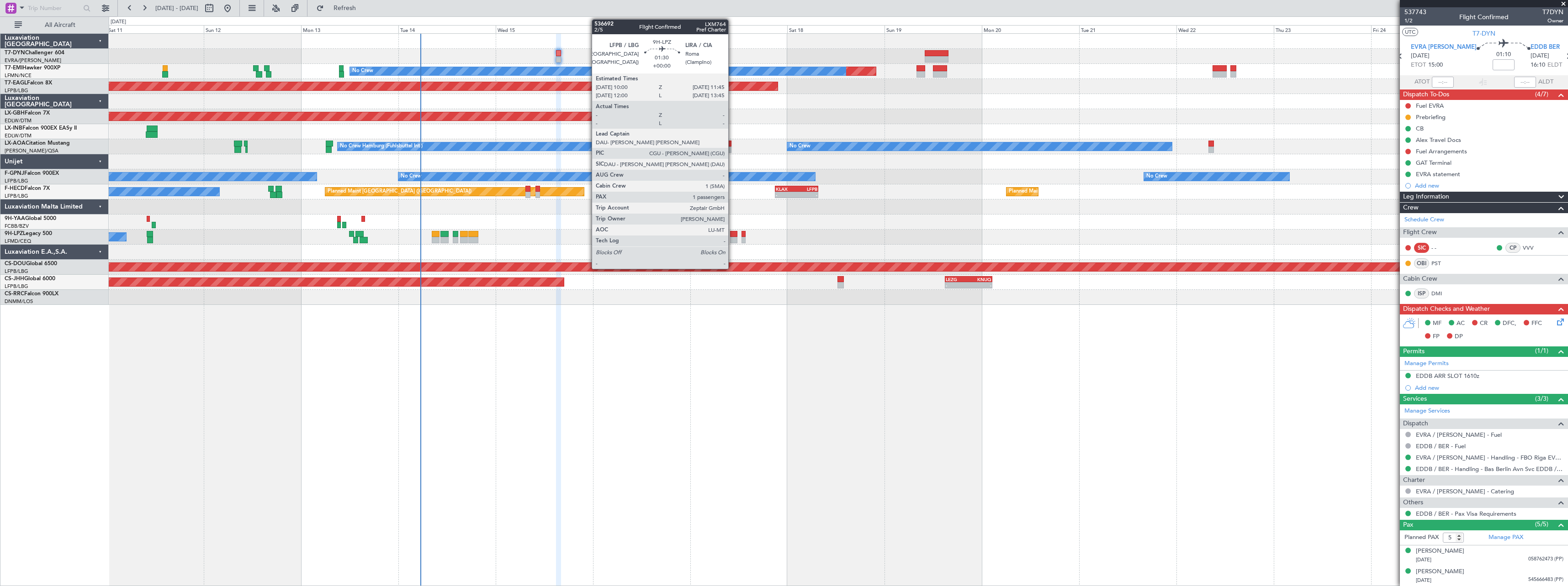
click at [732, 233] on div at bounding box center [734, 234] width 7 height 6
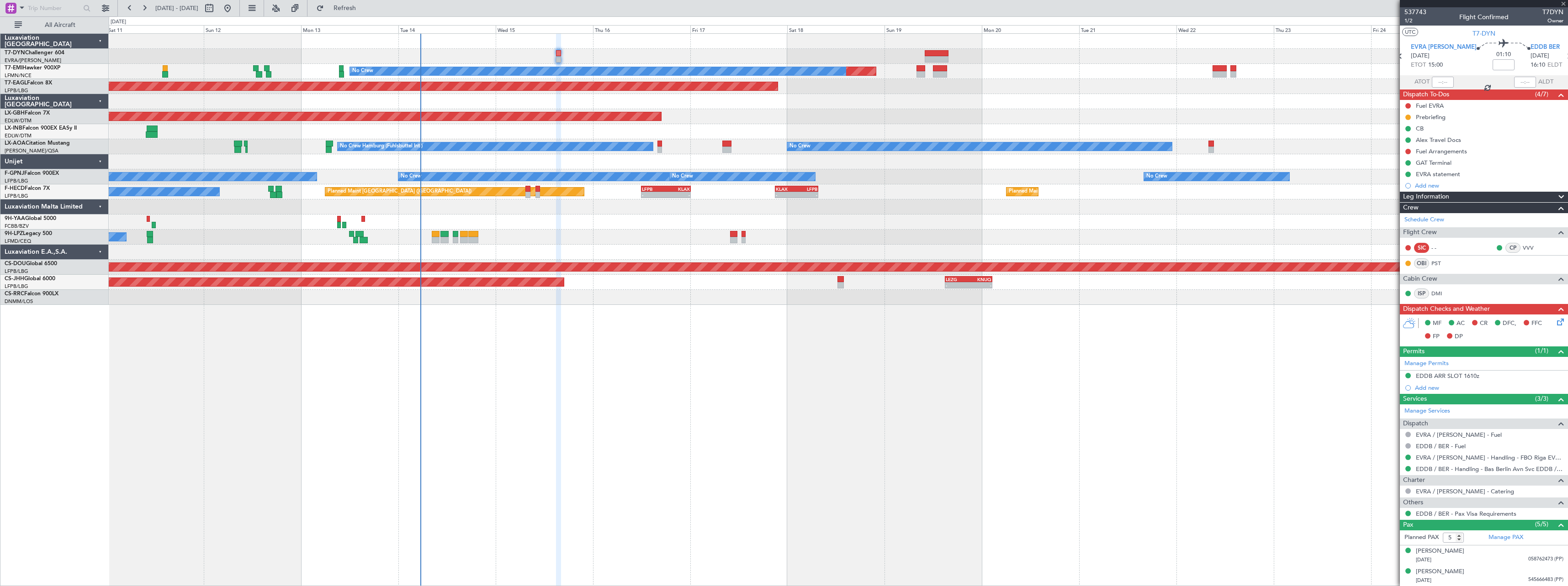
type input "1"
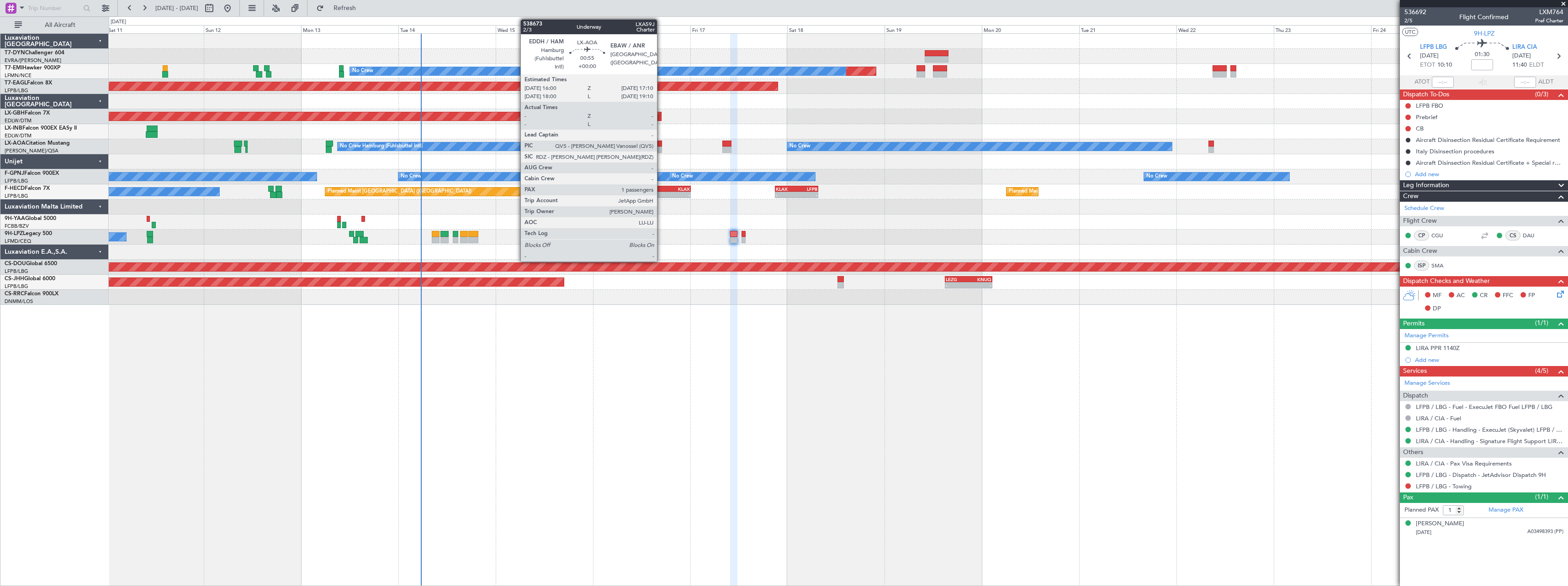
click at [661, 147] on div at bounding box center [660, 149] width 5 height 6
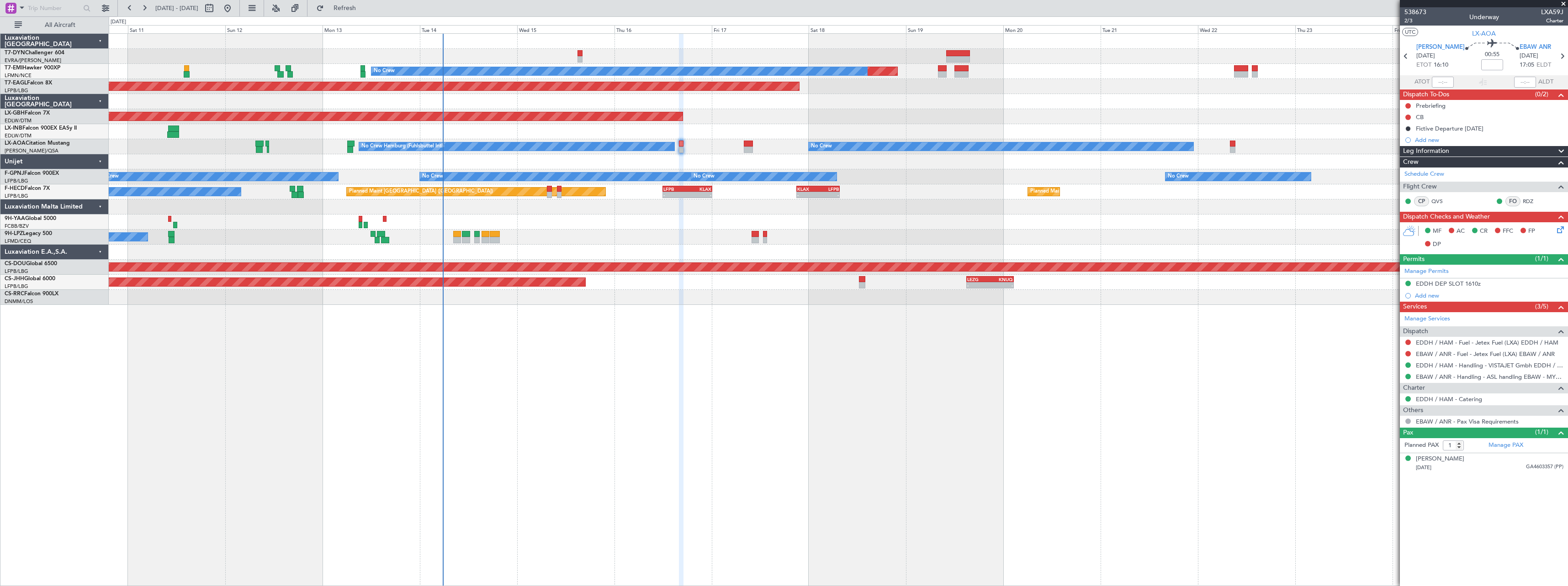
click at [623, 339] on div "Planned Maint No Crew Planned Maint [GEOGRAPHIC_DATA] (Al Maktoum Intl) Planned…" at bounding box center [838, 309] width 1459 height 553
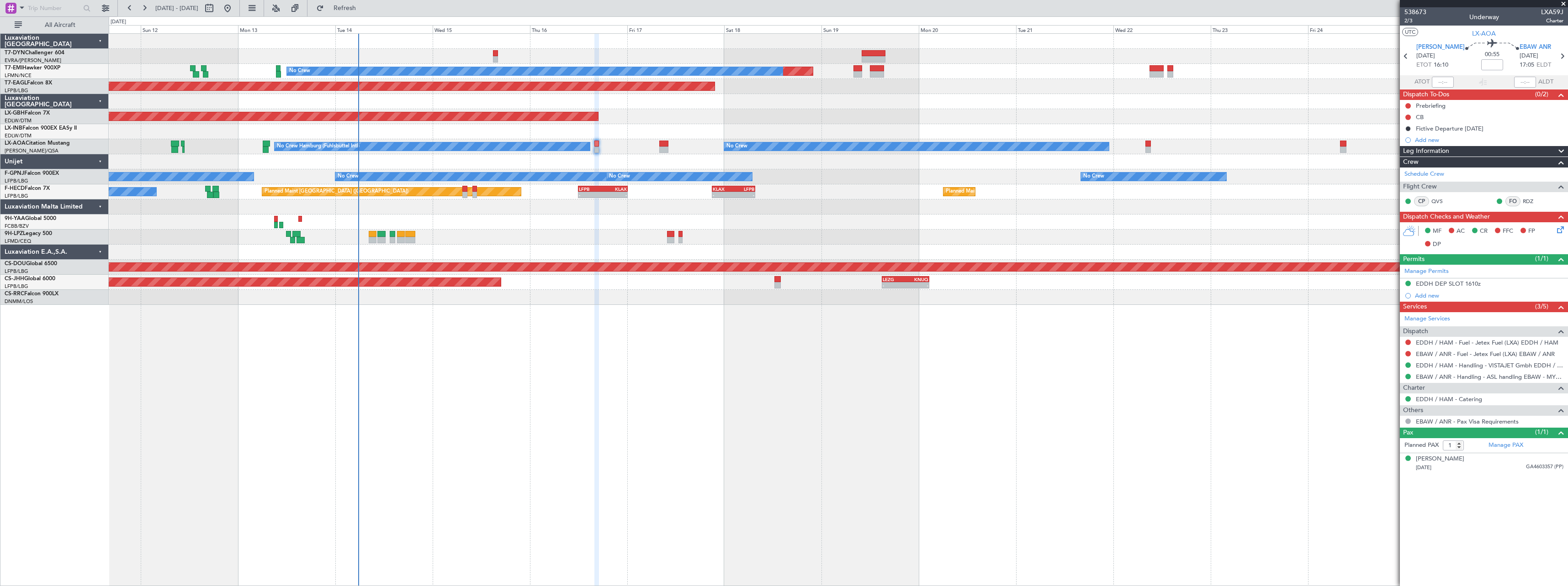
click at [838, 351] on div "Planned Maint No Crew Planned Maint [GEOGRAPHIC_DATA] (Al Maktoum Intl) Planned…" at bounding box center [838, 309] width 1459 height 553
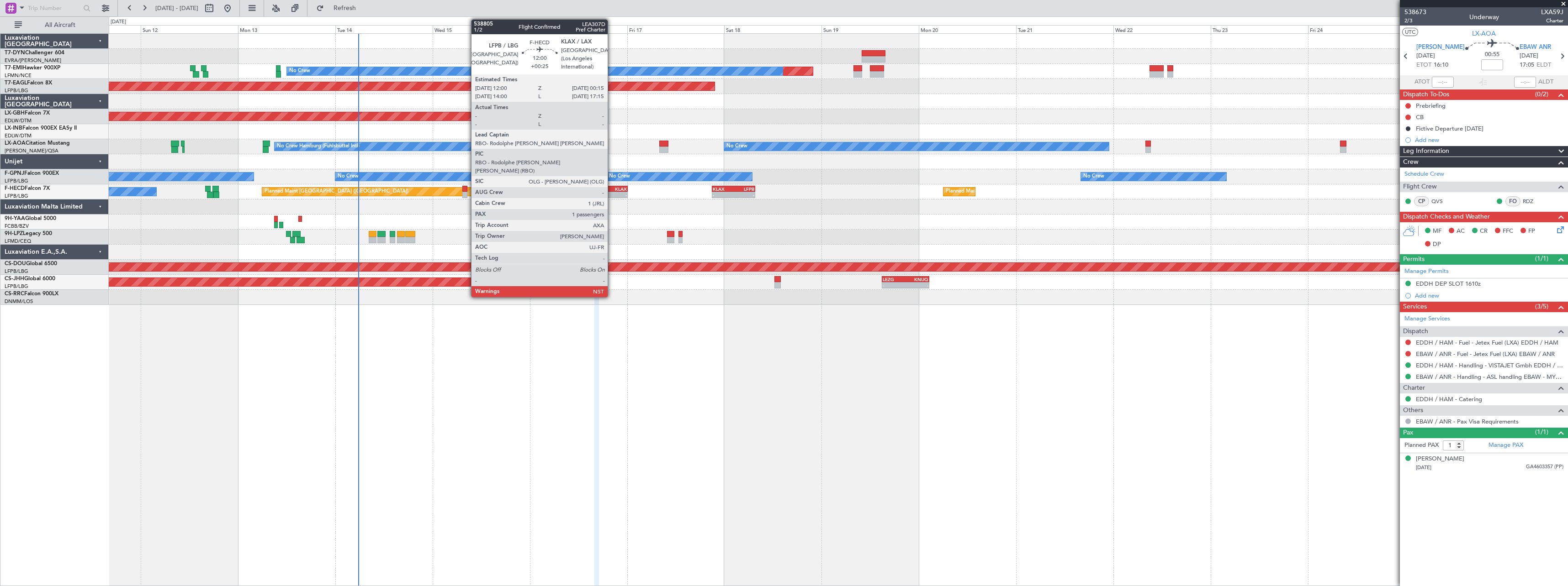
click at [611, 196] on div "-" at bounding box center [615, 195] width 24 height 6
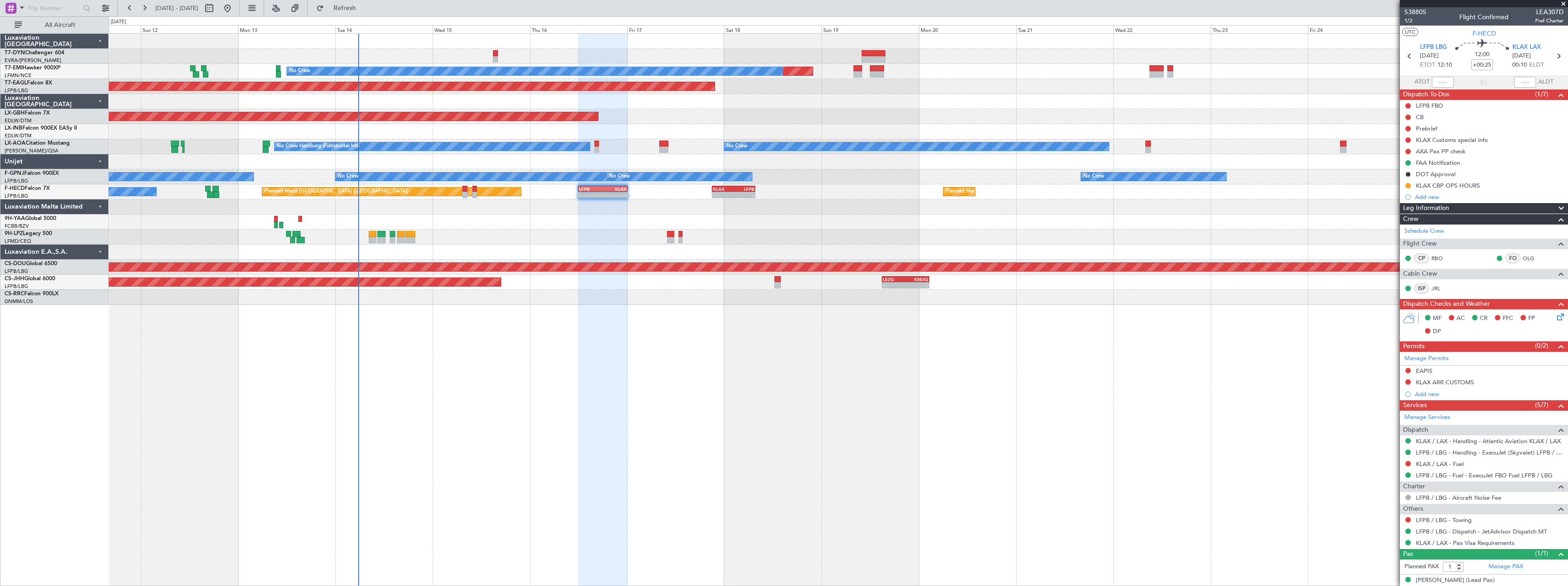
scroll to position [9, 0]
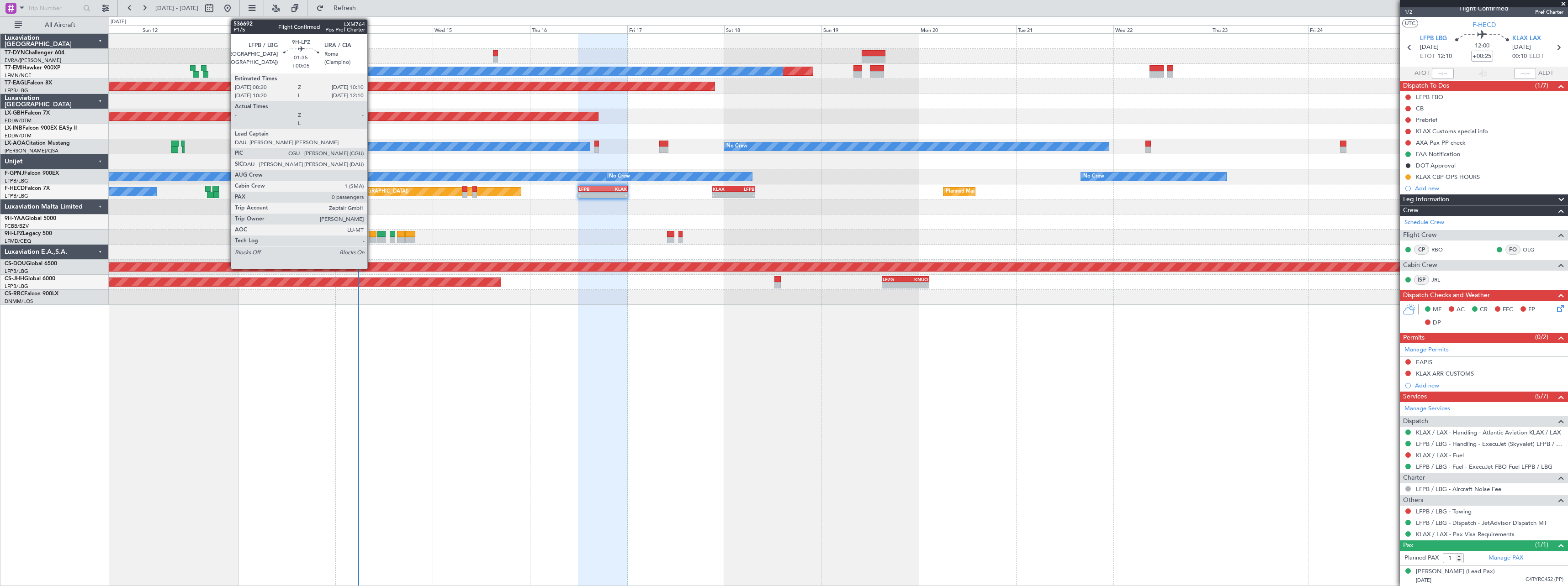
click at [372, 238] on div at bounding box center [372, 240] width 8 height 6
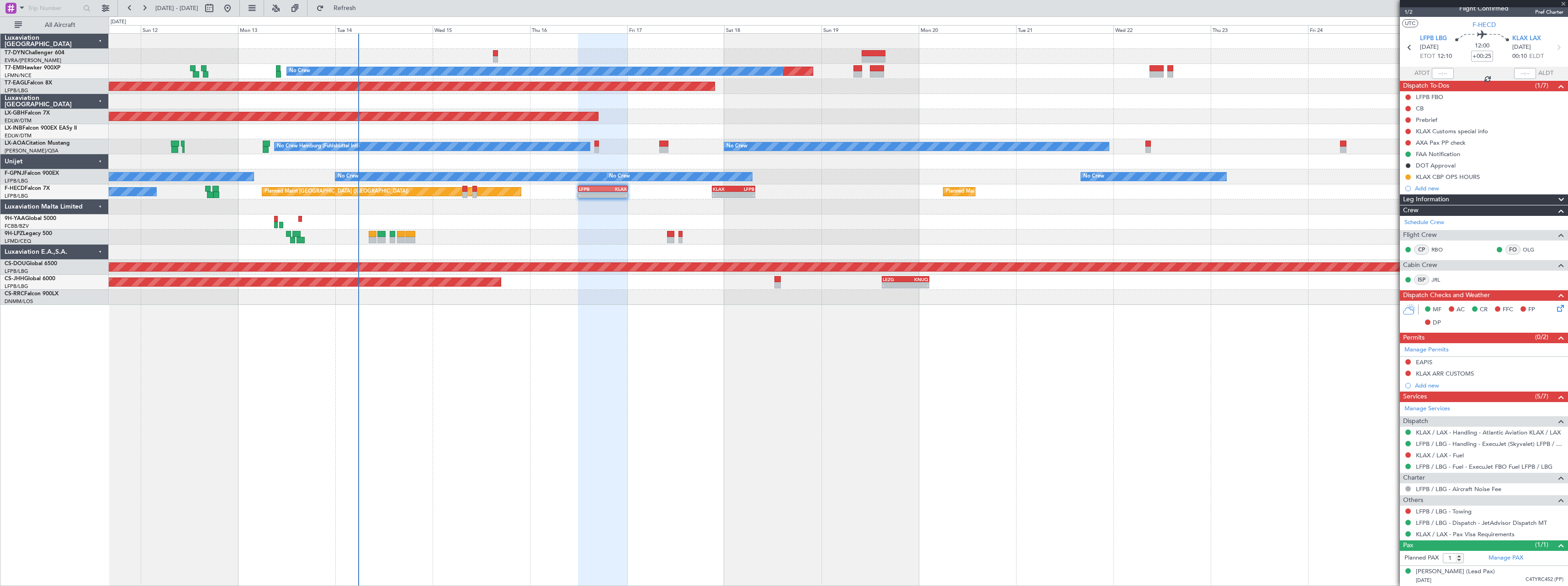
type input "+00:05"
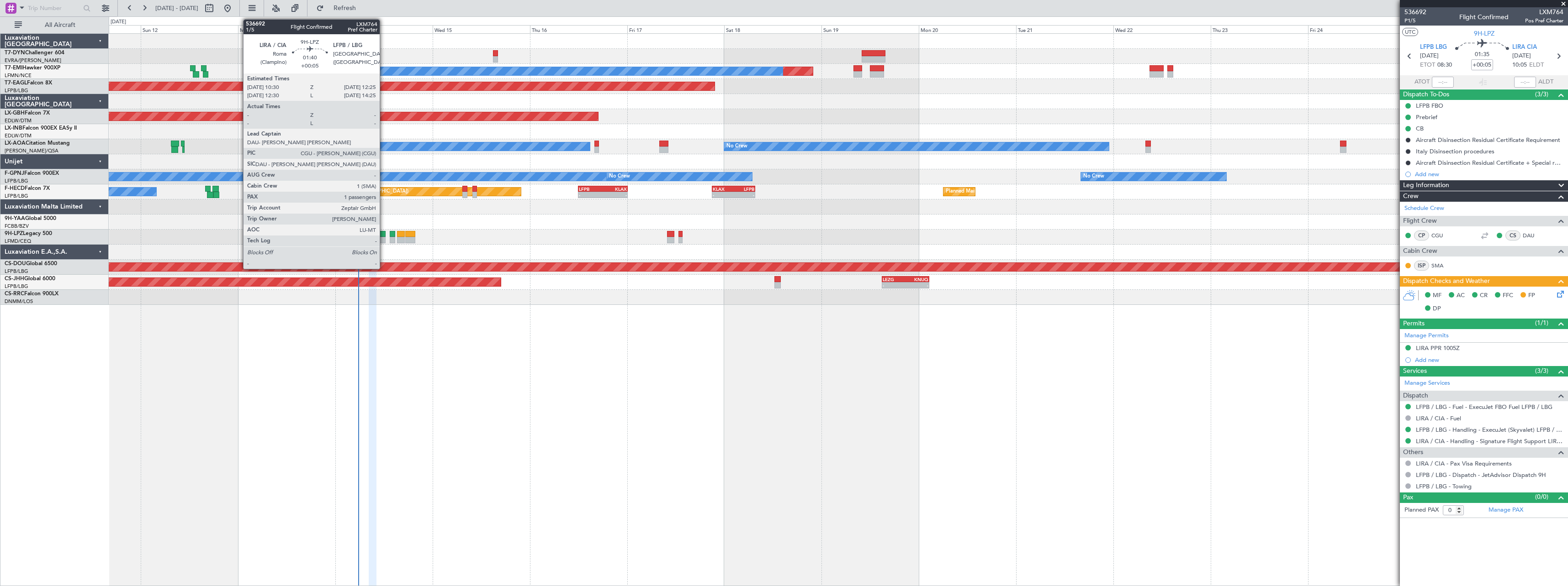
click at [384, 236] on div at bounding box center [382, 234] width 9 height 6
type input "1"
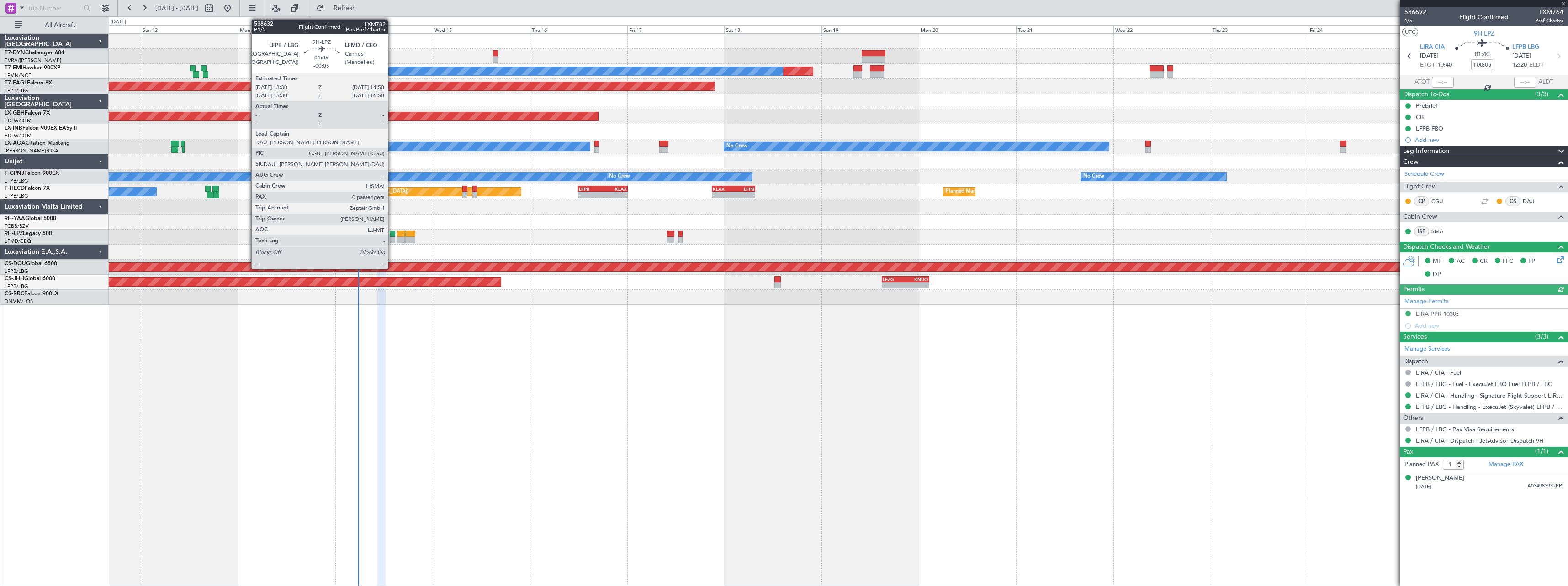
click at [392, 234] on div at bounding box center [393, 234] width 6 height 6
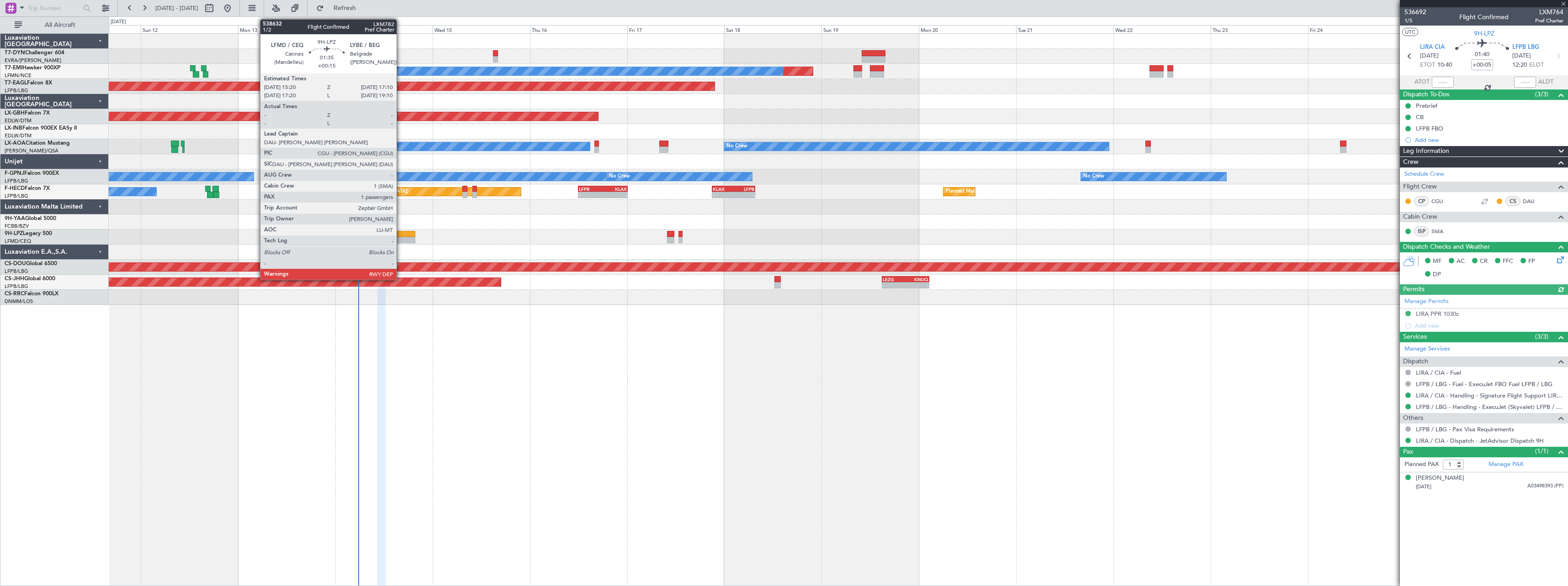
type input "-00:05"
type input "0"
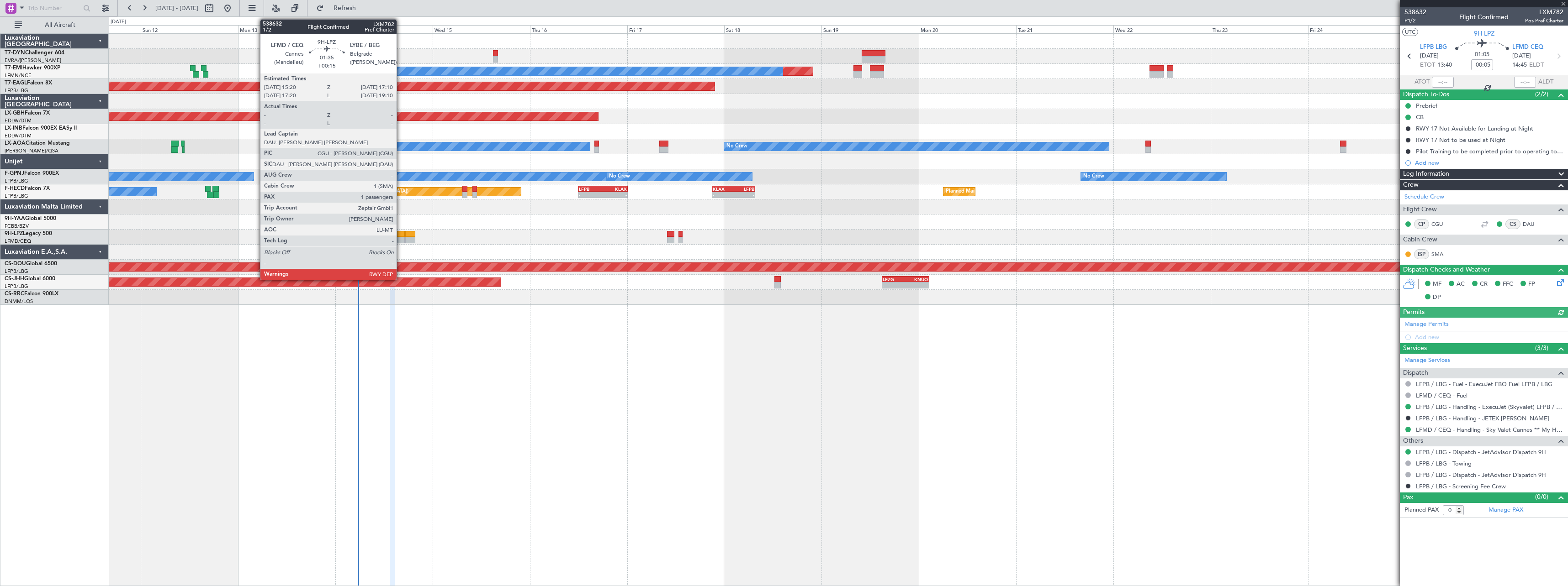
click at [401, 234] on div at bounding box center [401, 234] width 8 height 6
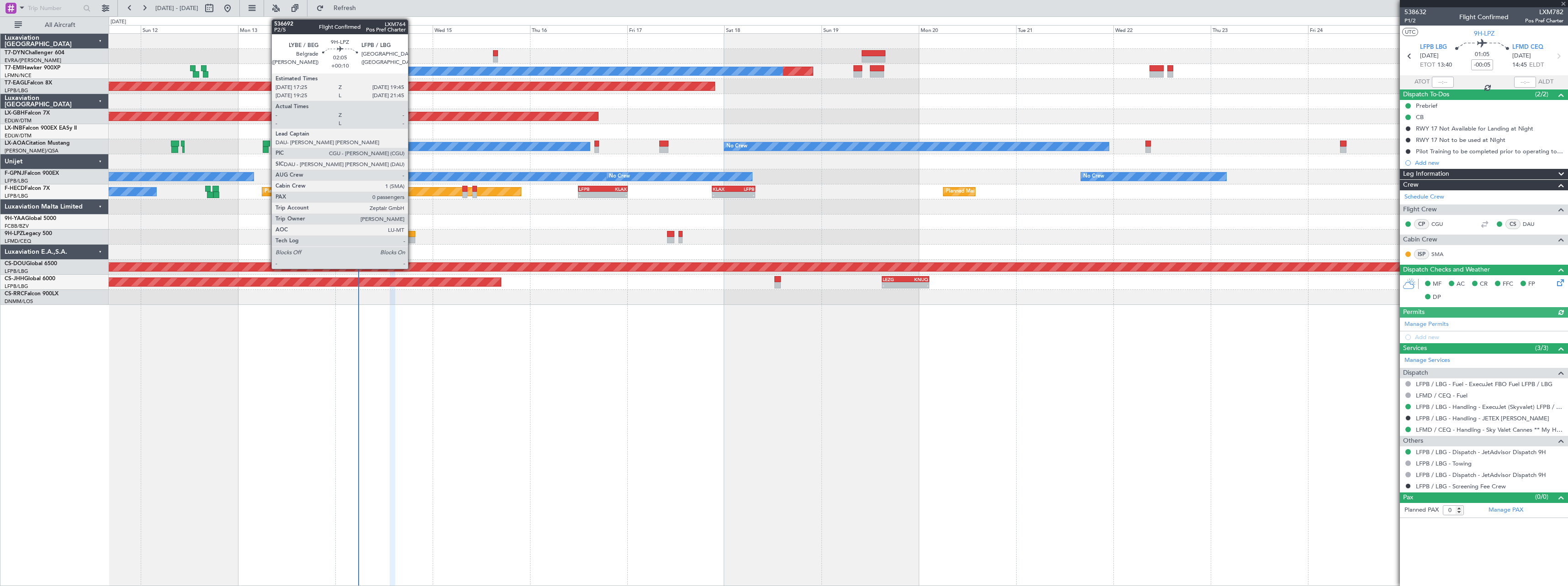
type input "+00:15"
type input "1"
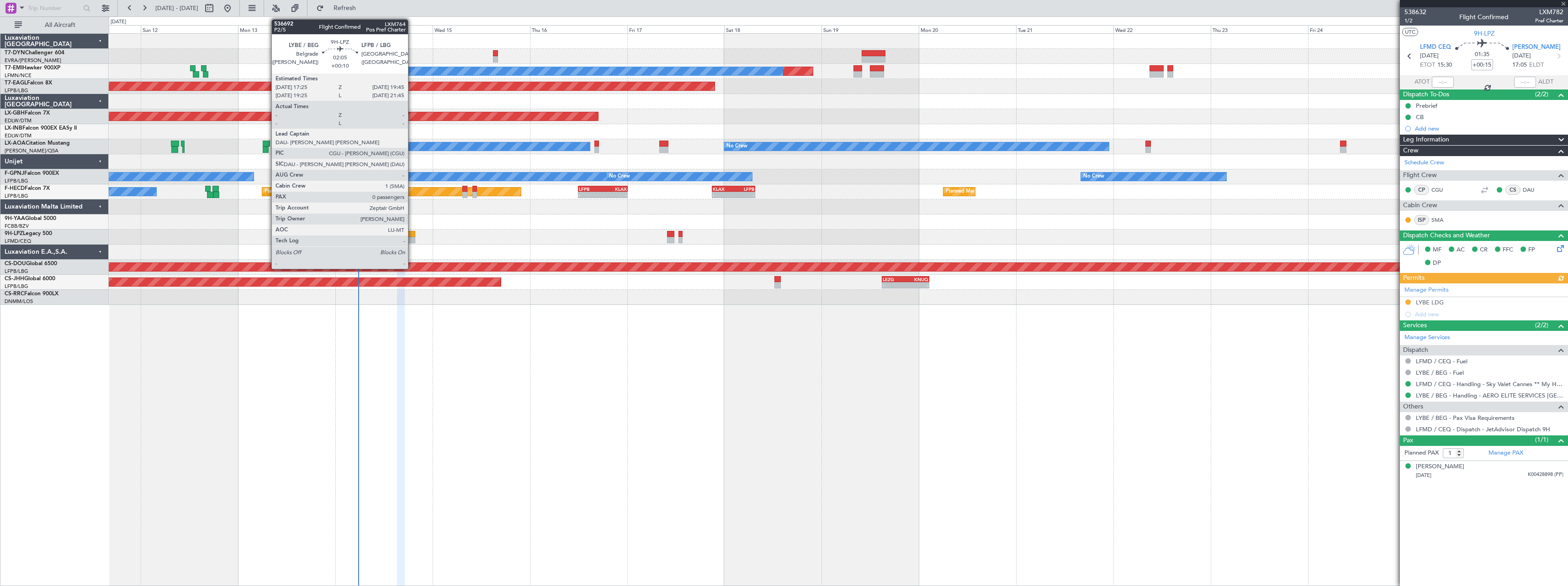
click at [412, 235] on div at bounding box center [409, 234] width 9 height 6
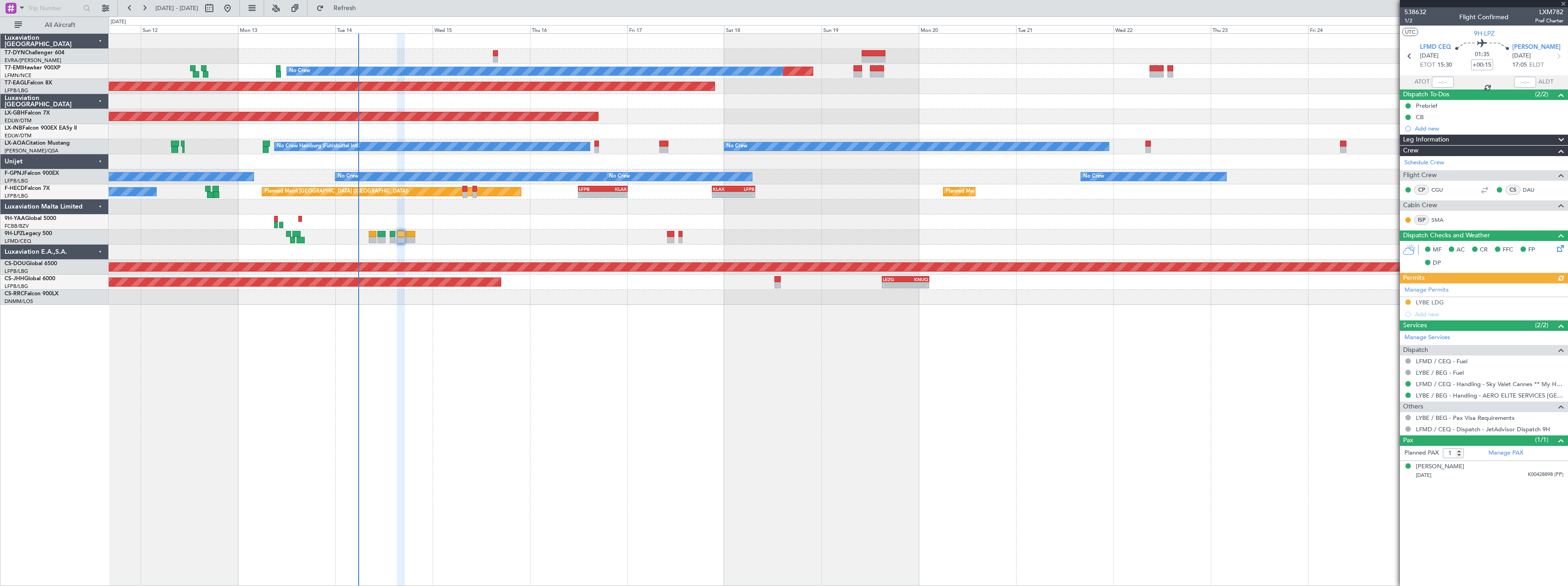
type input "+00:10"
type input "0"
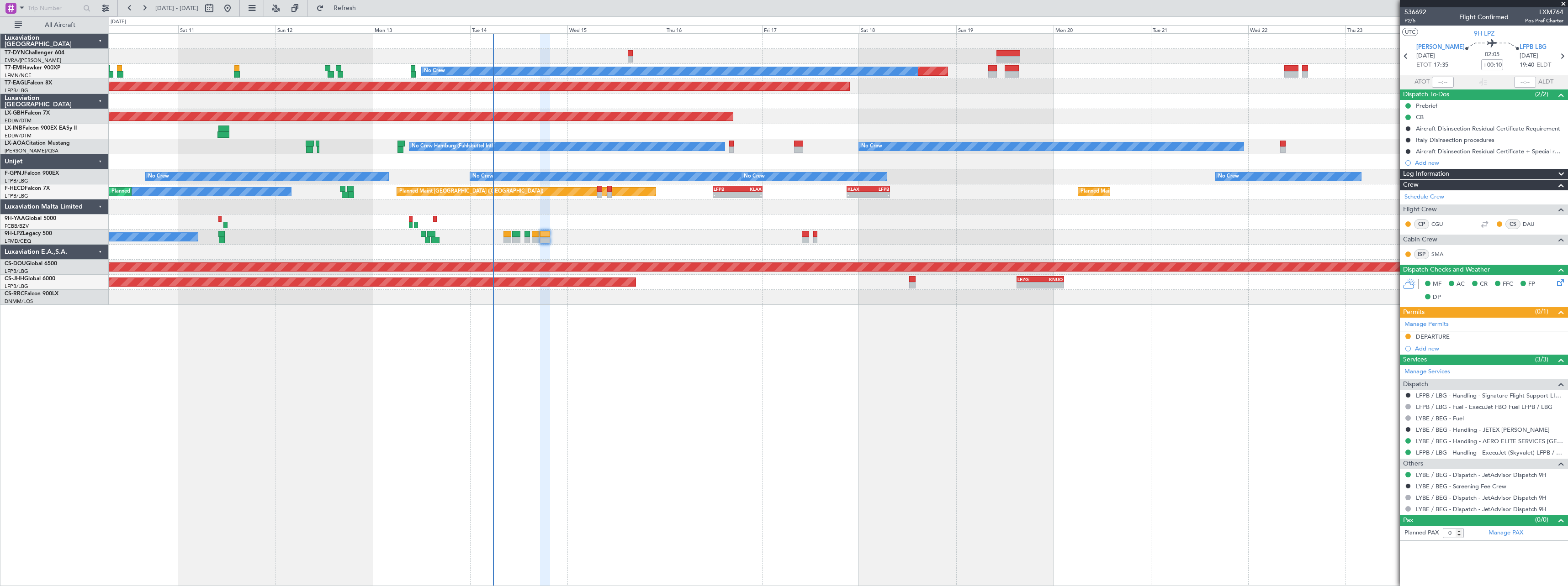
click at [713, 320] on div "Planned Maint No Crew Planned Maint [GEOGRAPHIC_DATA] (Al Maktoum Intl) Planned…" at bounding box center [838, 309] width 1459 height 553
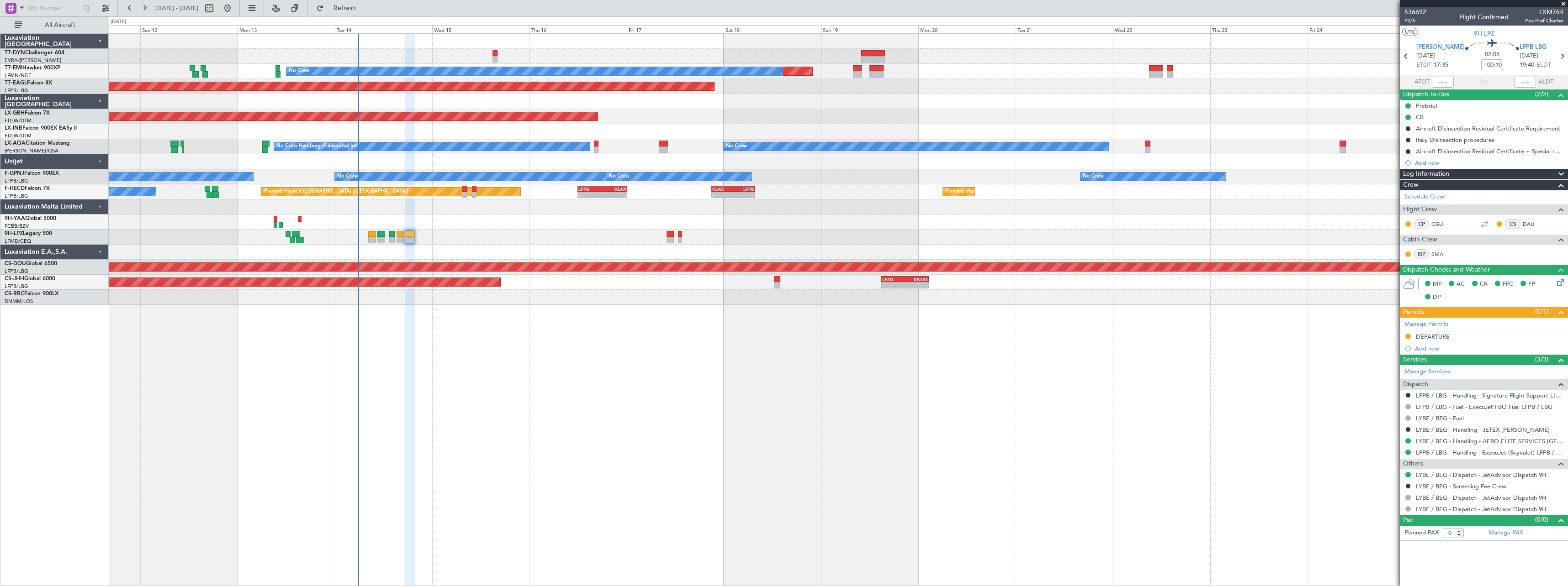
click at [681, 329] on div "Planned Maint No Crew Planned Maint [GEOGRAPHIC_DATA] (Al Maktoum Intl) Planned…" at bounding box center [838, 309] width 1459 height 553
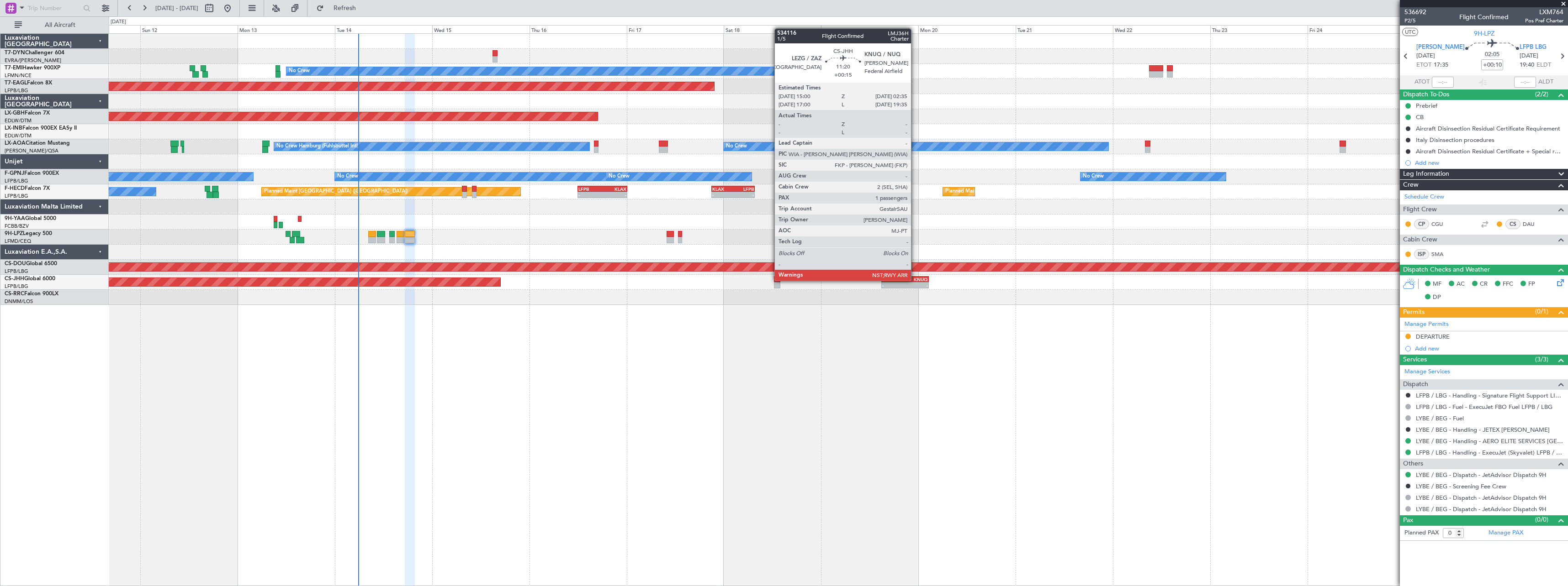
click at [915, 279] on div "KNUQ" at bounding box center [917, 279] width 23 height 6
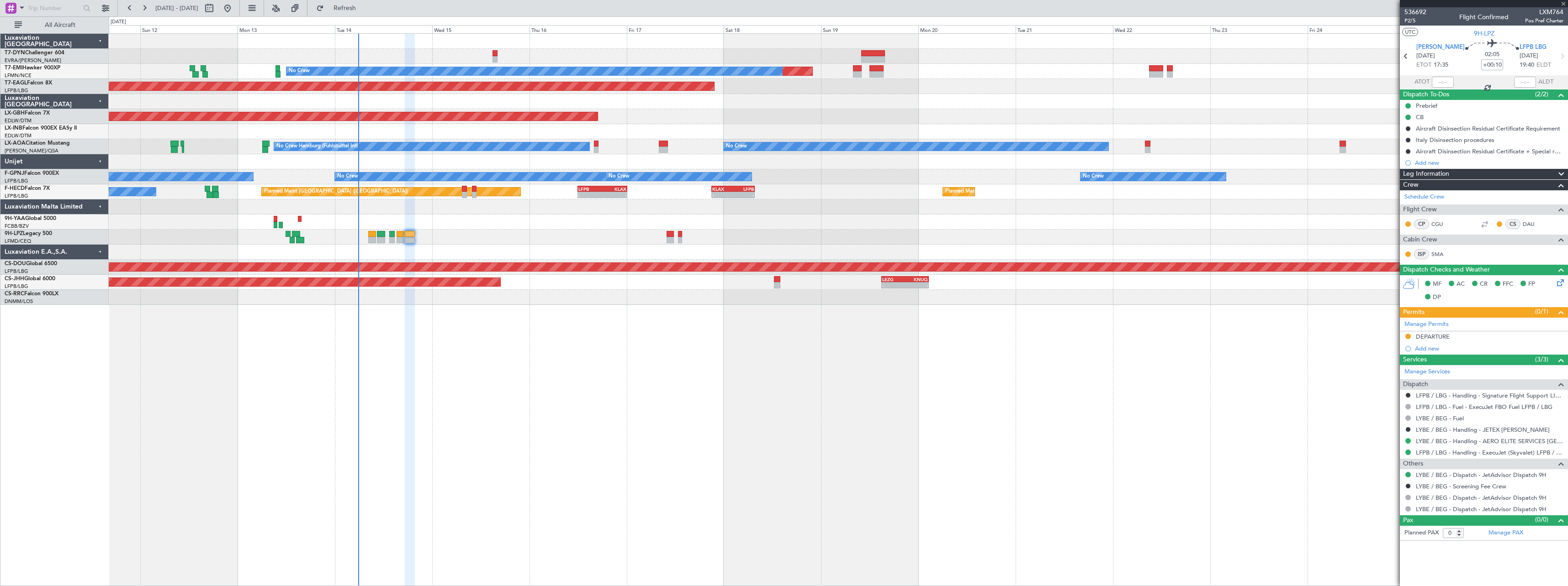
type input "+00:15"
type input "1"
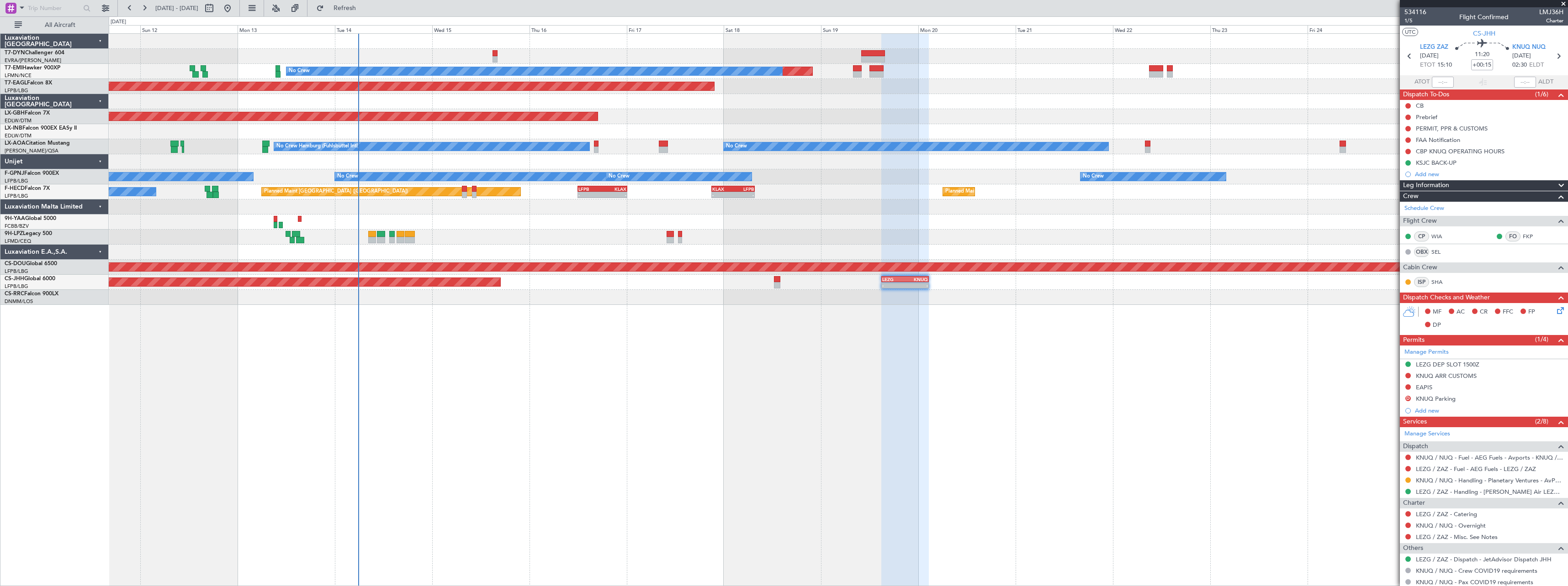
scroll to position [48, 0]
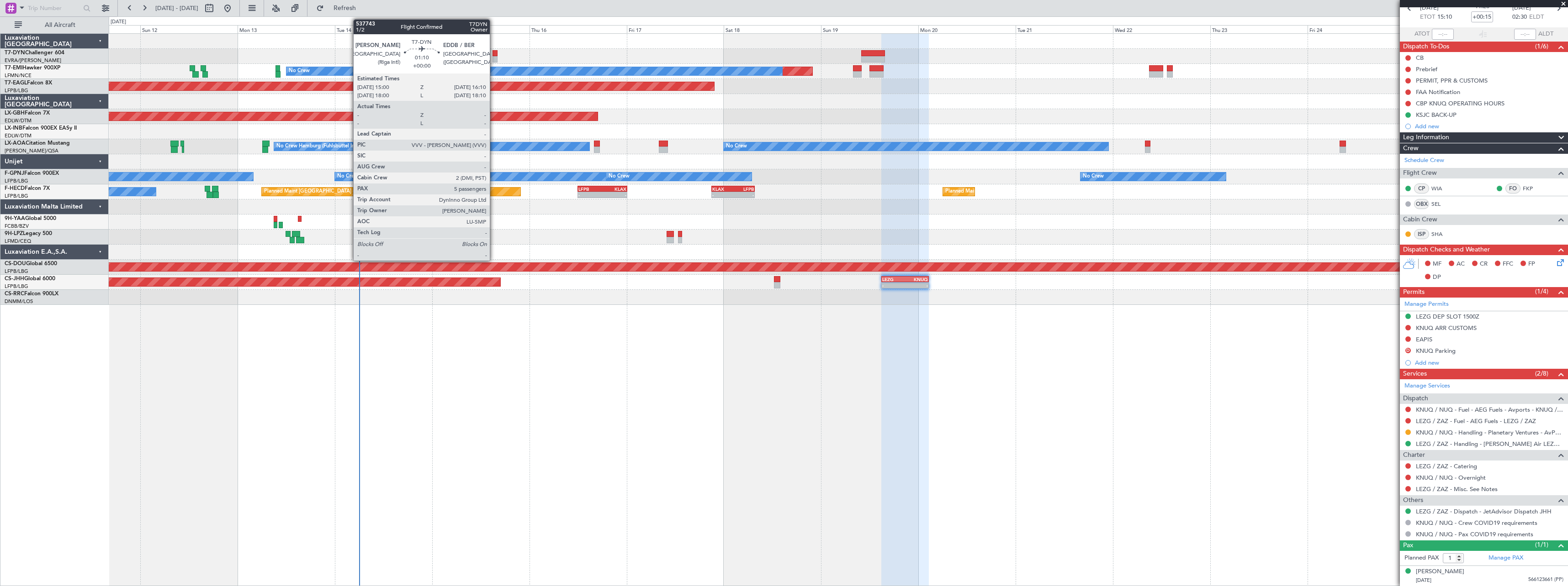
click at [494, 55] on div at bounding box center [495, 53] width 5 height 6
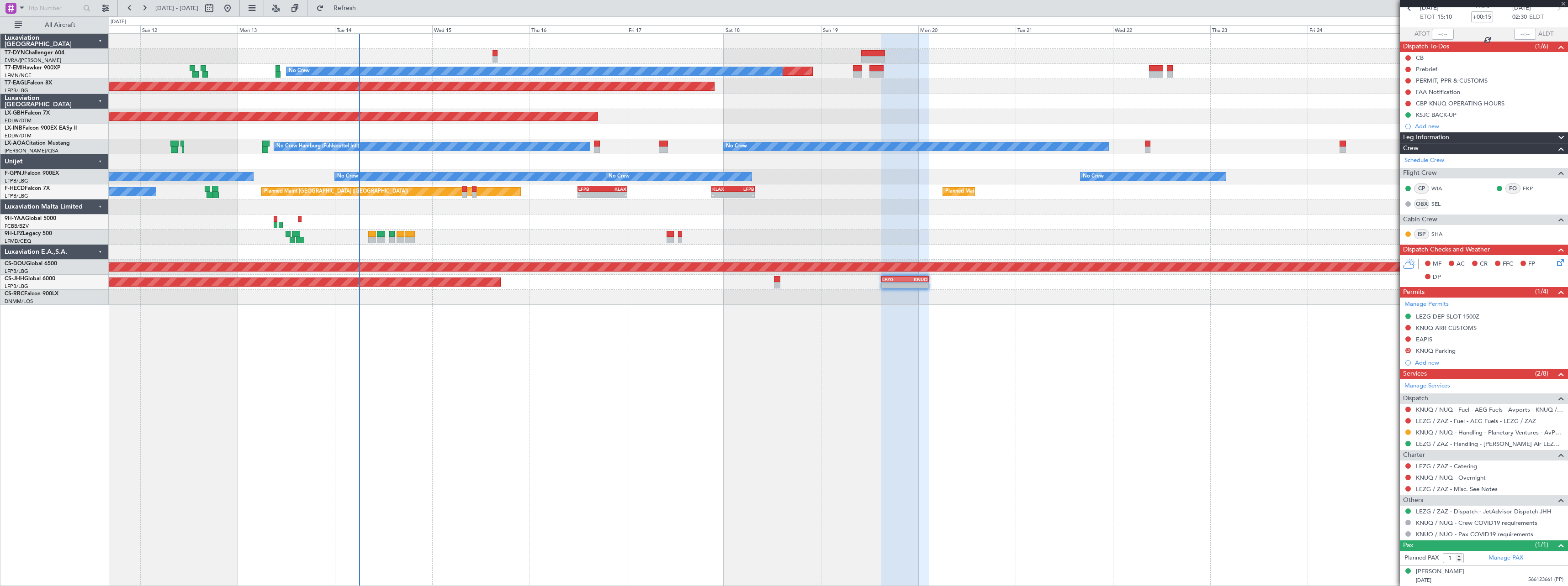
type input "5"
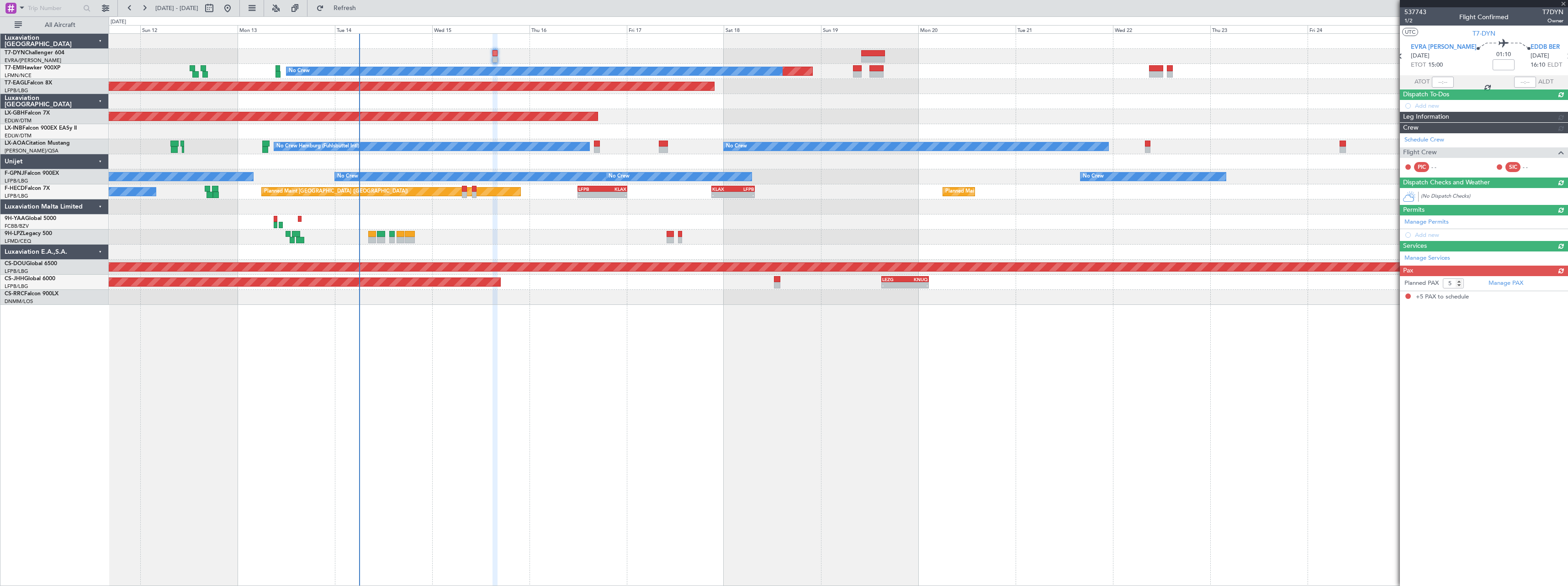
scroll to position [0, 0]
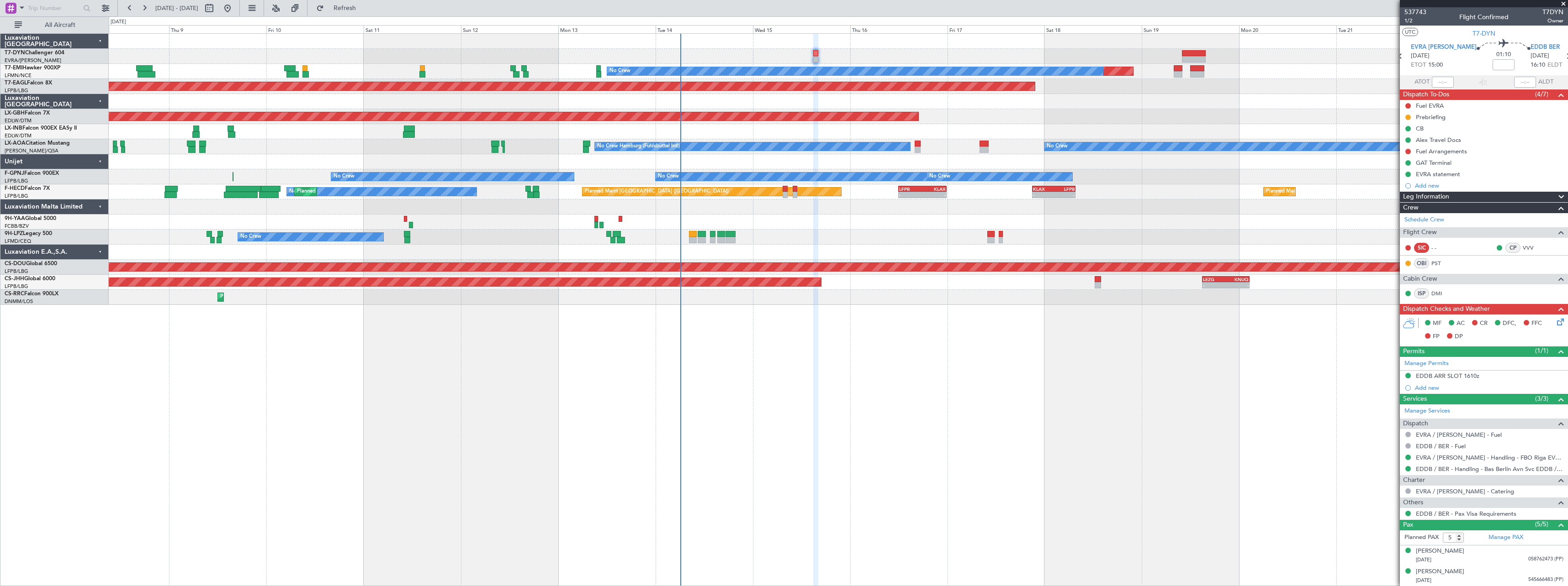
click at [964, 290] on div "Planned Maint Lagos ([PERSON_NAME])" at bounding box center [838, 297] width 1458 height 15
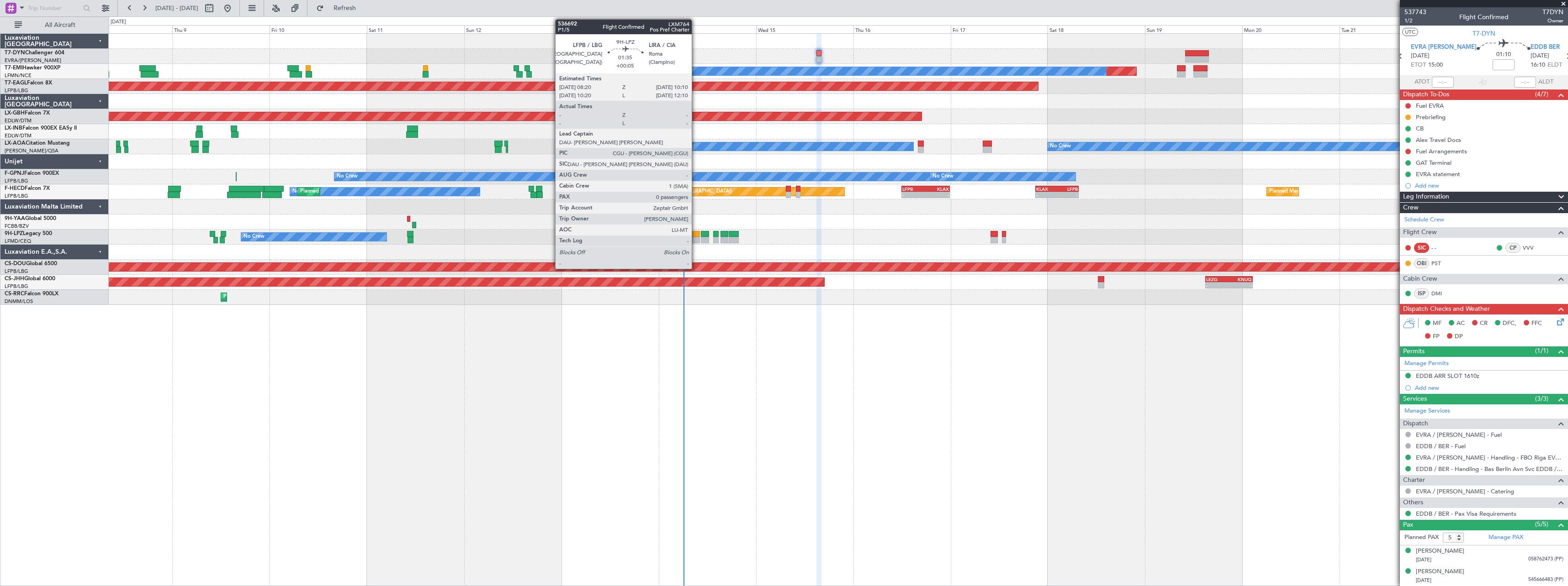
click at [696, 235] on div at bounding box center [695, 234] width 8 height 6
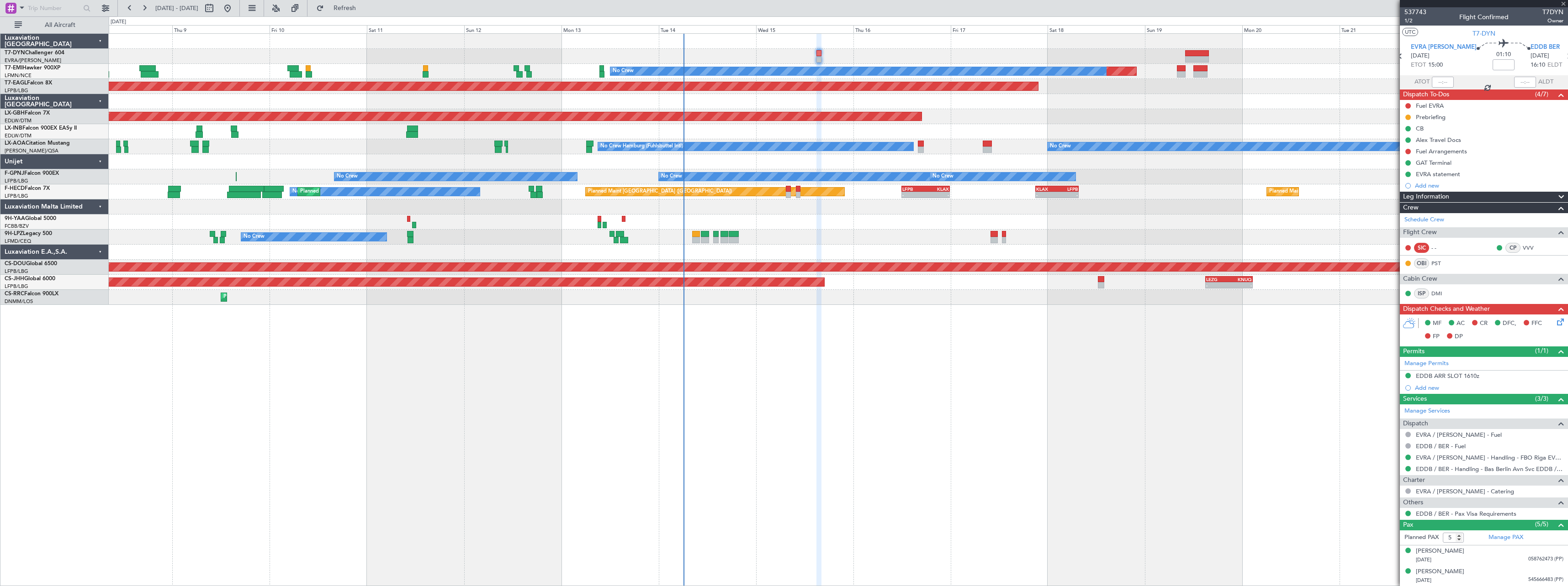
type input "+00:05"
type input "0"
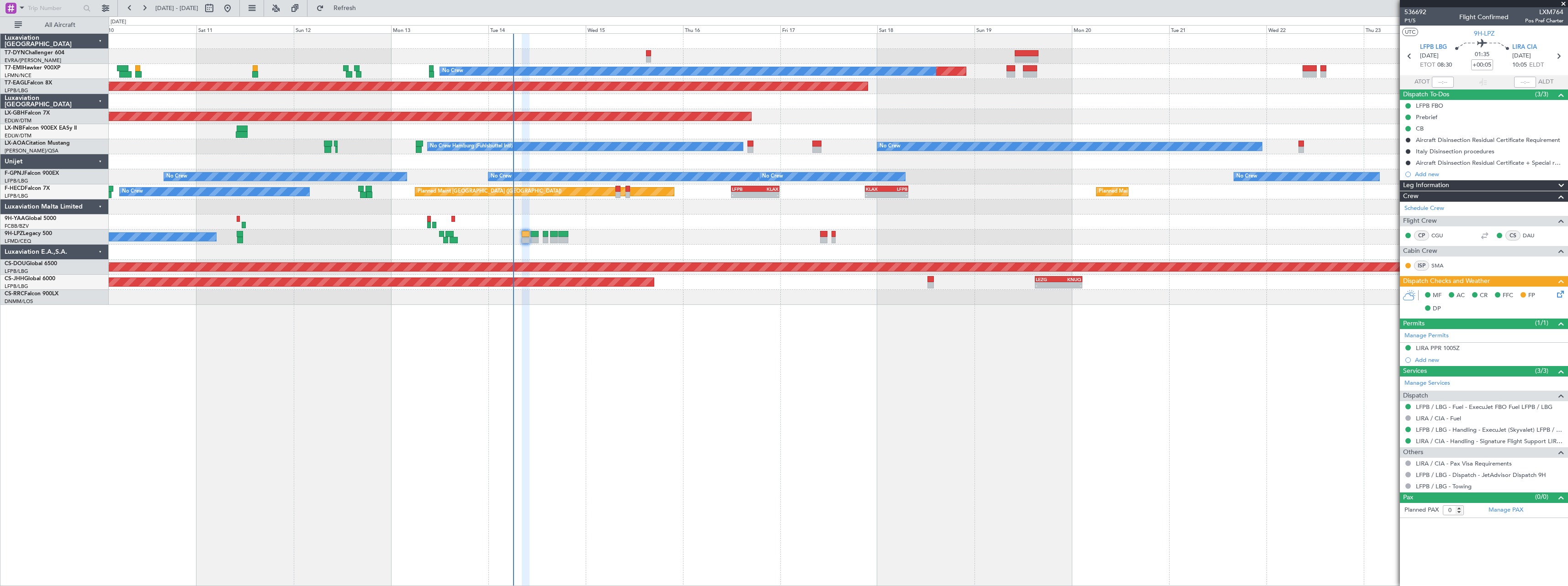
click at [910, 371] on div "Planned Maint No Crew Planned Maint [GEOGRAPHIC_DATA] (Al Maktoum Intl) Planned…" at bounding box center [838, 309] width 1459 height 553
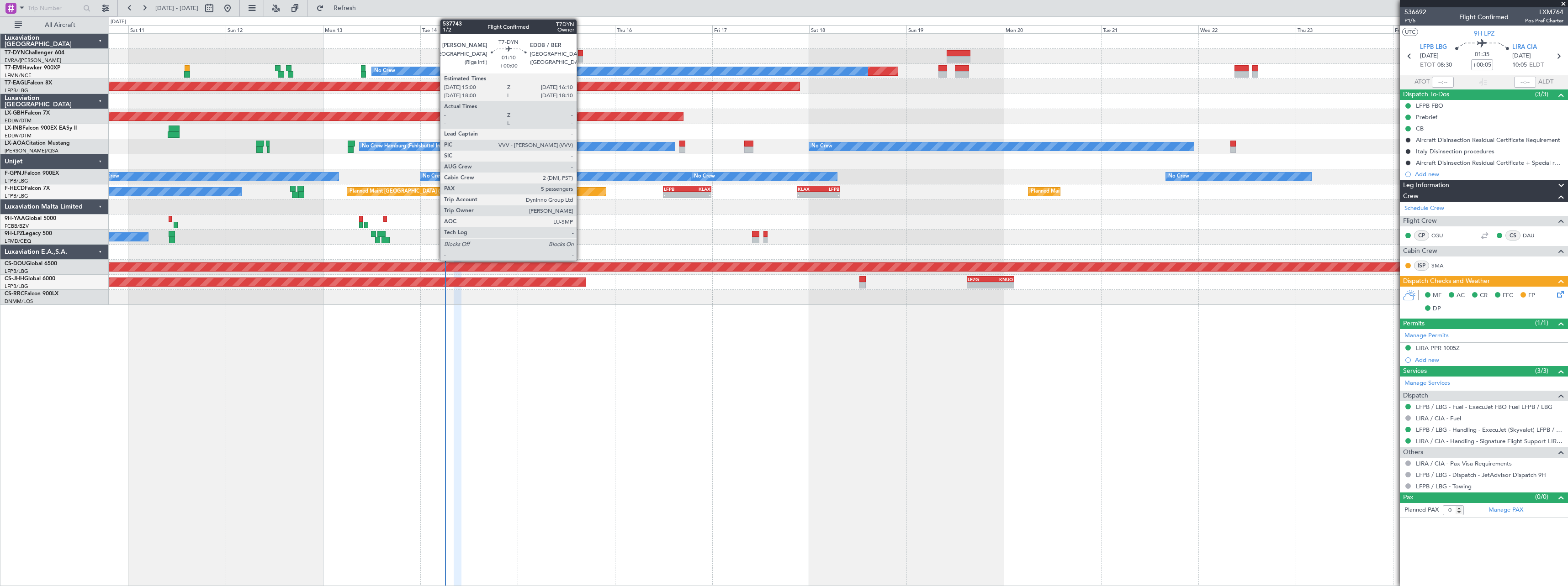
click at [581, 56] on div at bounding box center [580, 59] width 5 height 6
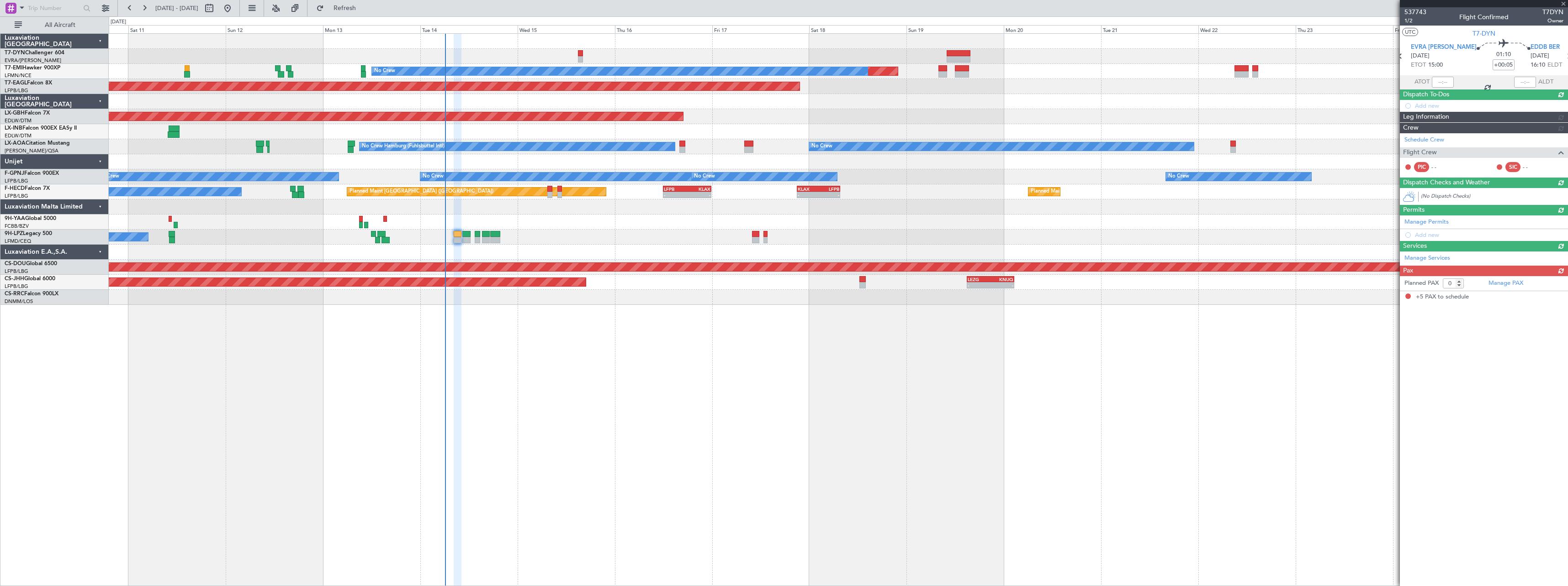
type input "5"
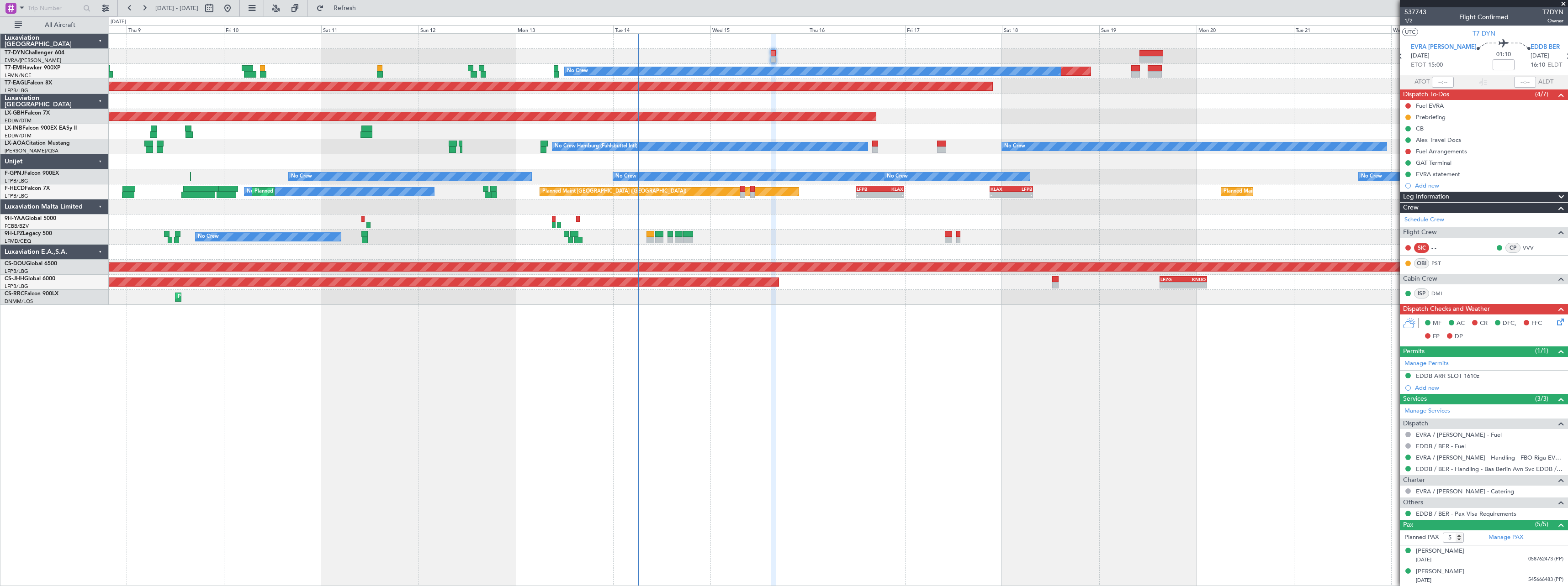
click at [1052, 336] on div "Planned Maint No Crew Planned Maint [GEOGRAPHIC_DATA] (Al Maktoum Intl) Planned…" at bounding box center [838, 309] width 1459 height 553
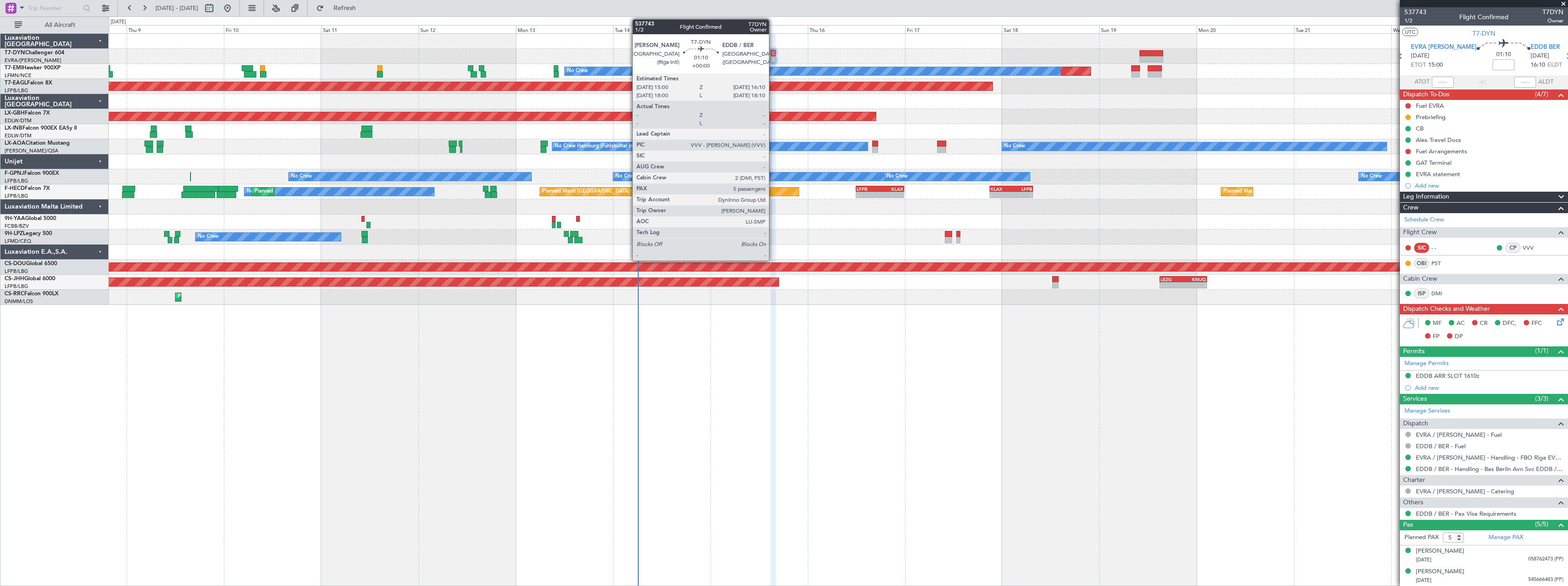
click at [773, 60] on div at bounding box center [773, 59] width 5 height 6
click at [772, 52] on div at bounding box center [773, 53] width 5 height 6
click at [774, 55] on div at bounding box center [773, 53] width 5 height 6
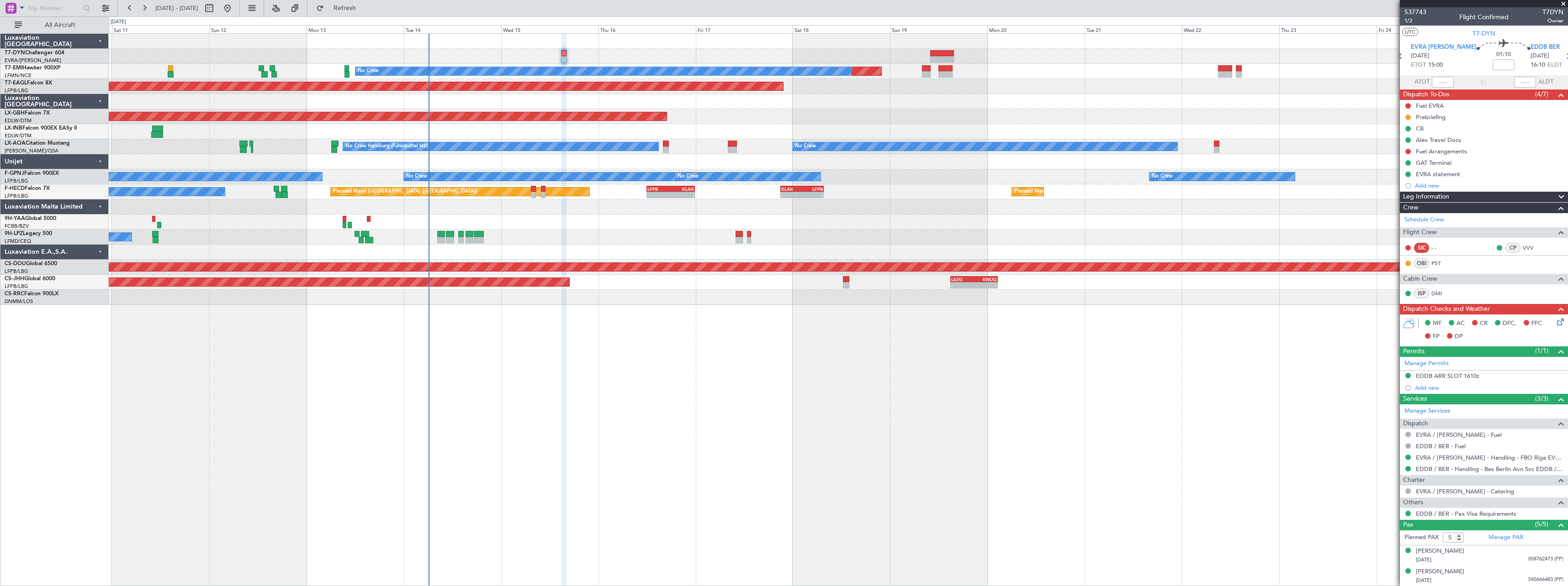
click at [861, 347] on div "Planned Maint No Crew Planned Maint [GEOGRAPHIC_DATA] (Al Maktoum Intl) Planned…" at bounding box center [838, 309] width 1459 height 553
click at [1438, 263] on link "PST" at bounding box center [1441, 264] width 21 height 9
click at [1441, 261] on link "PST" at bounding box center [1441, 264] width 21 height 9
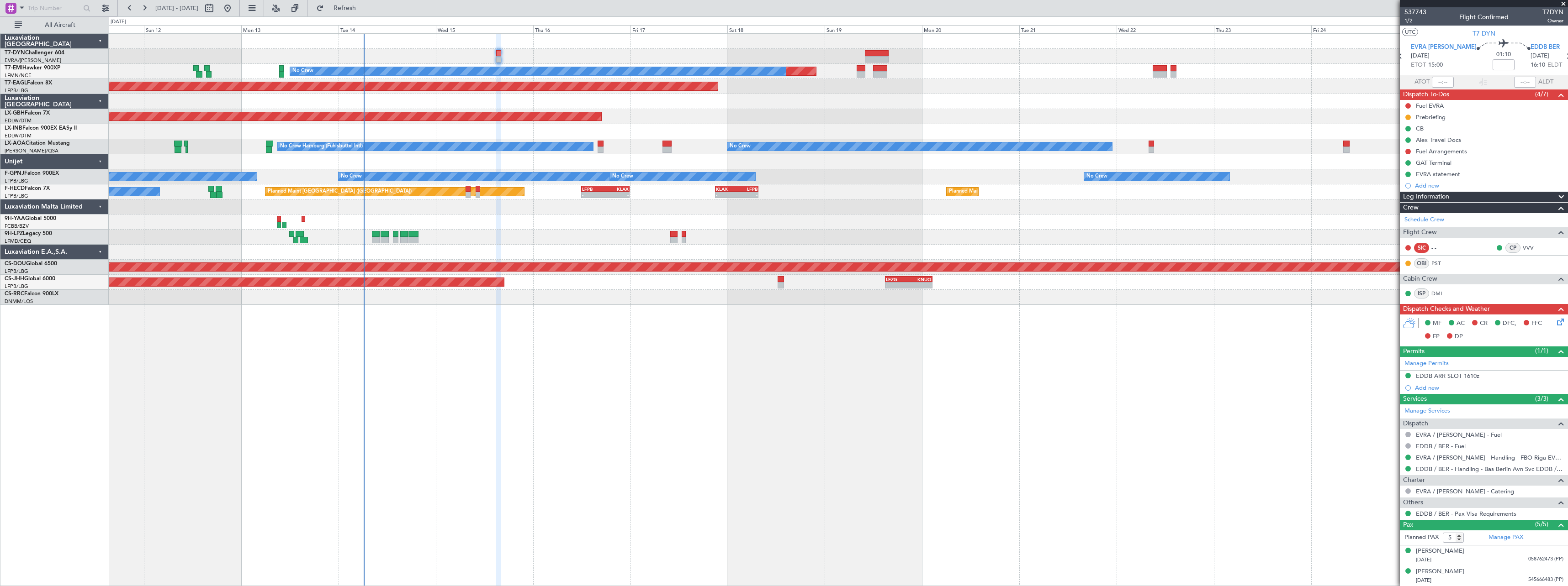
click at [972, 328] on div "Planned Maint No Crew Planned Maint [GEOGRAPHIC_DATA] (Al Maktoum Intl) Planned…" at bounding box center [838, 309] width 1459 height 553
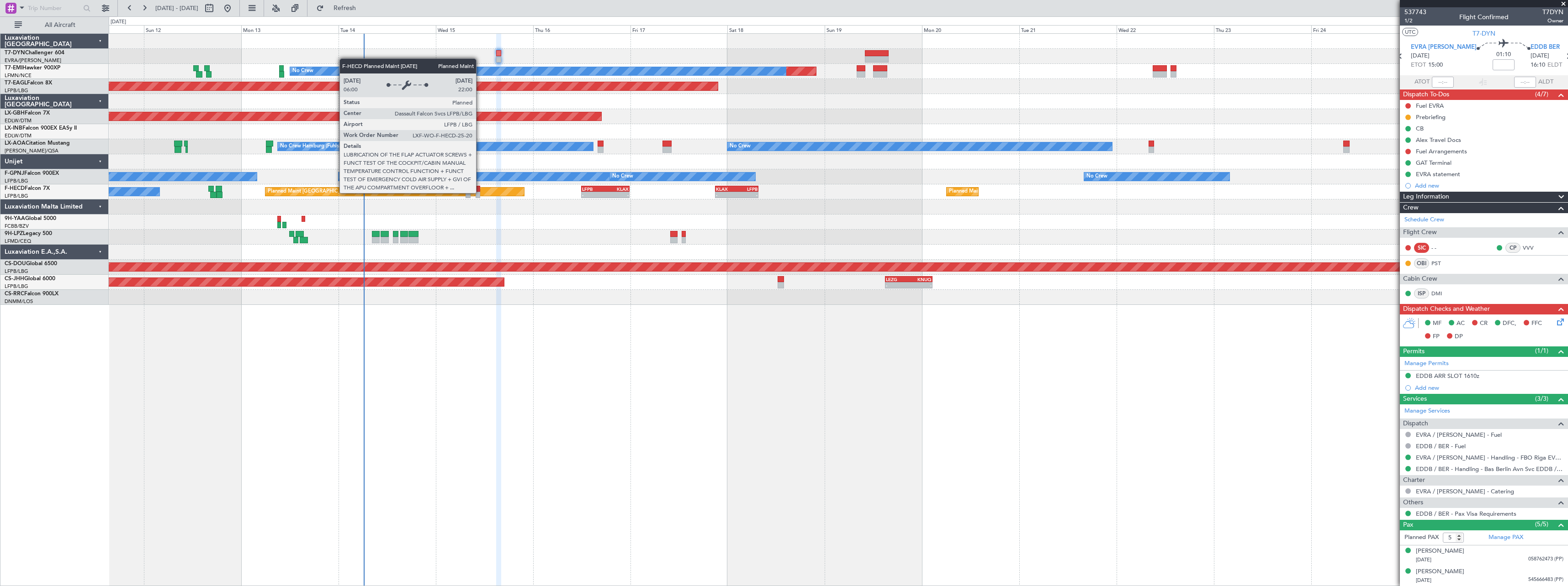
click at [480, 193] on div "Planned Maint [GEOGRAPHIC_DATA] ([GEOGRAPHIC_DATA])" at bounding box center [394, 192] width 258 height 9
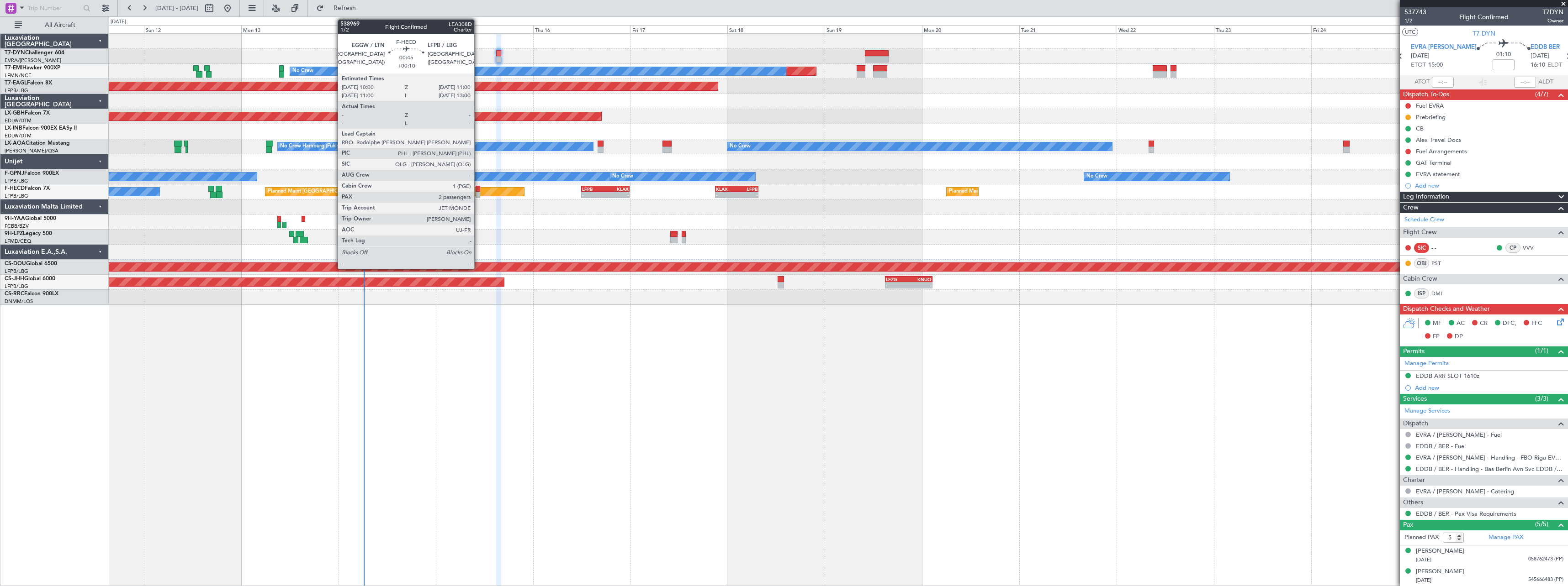
click at [478, 193] on div at bounding box center [478, 195] width 4 height 6
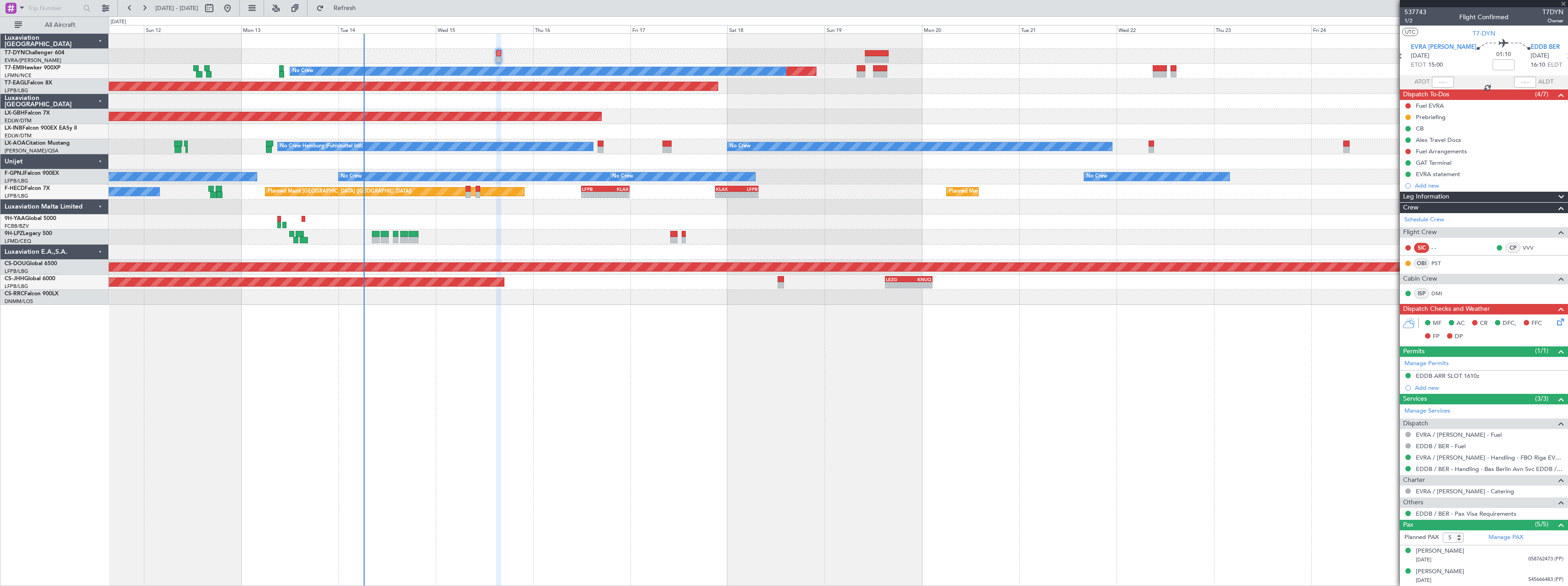
type input "+00:10"
type input "2"
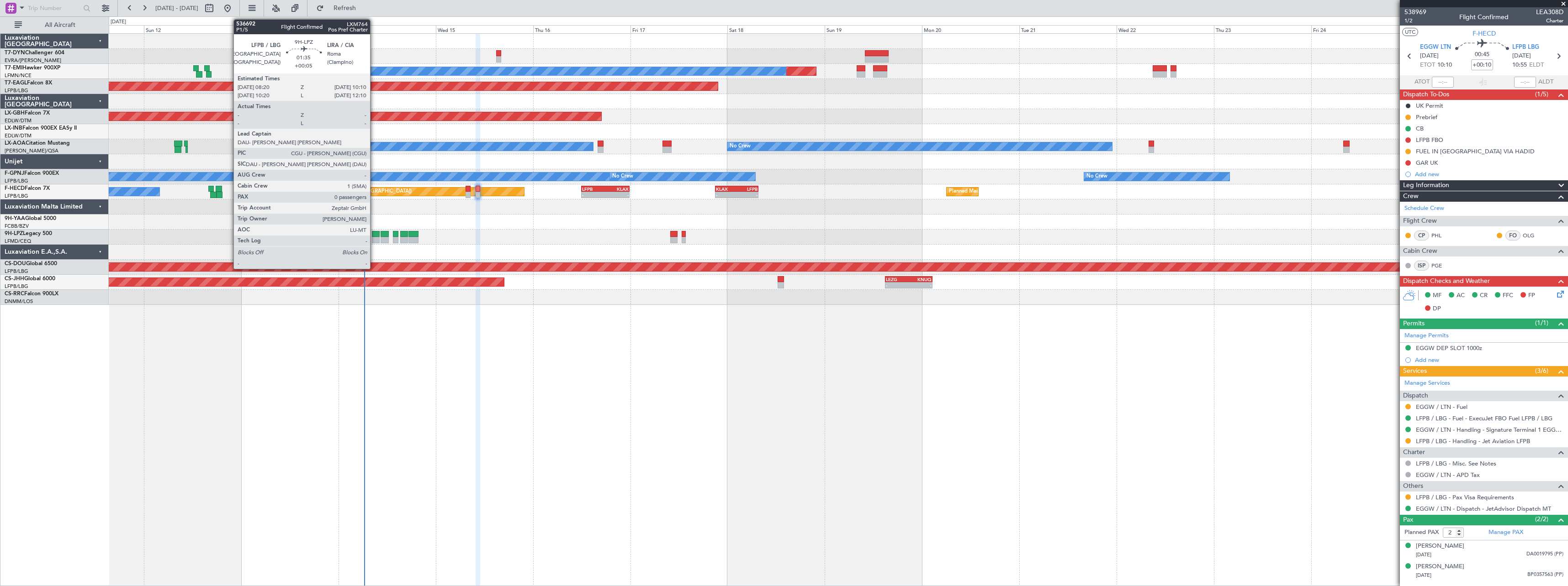
click at [374, 238] on div at bounding box center [375, 240] width 8 height 6
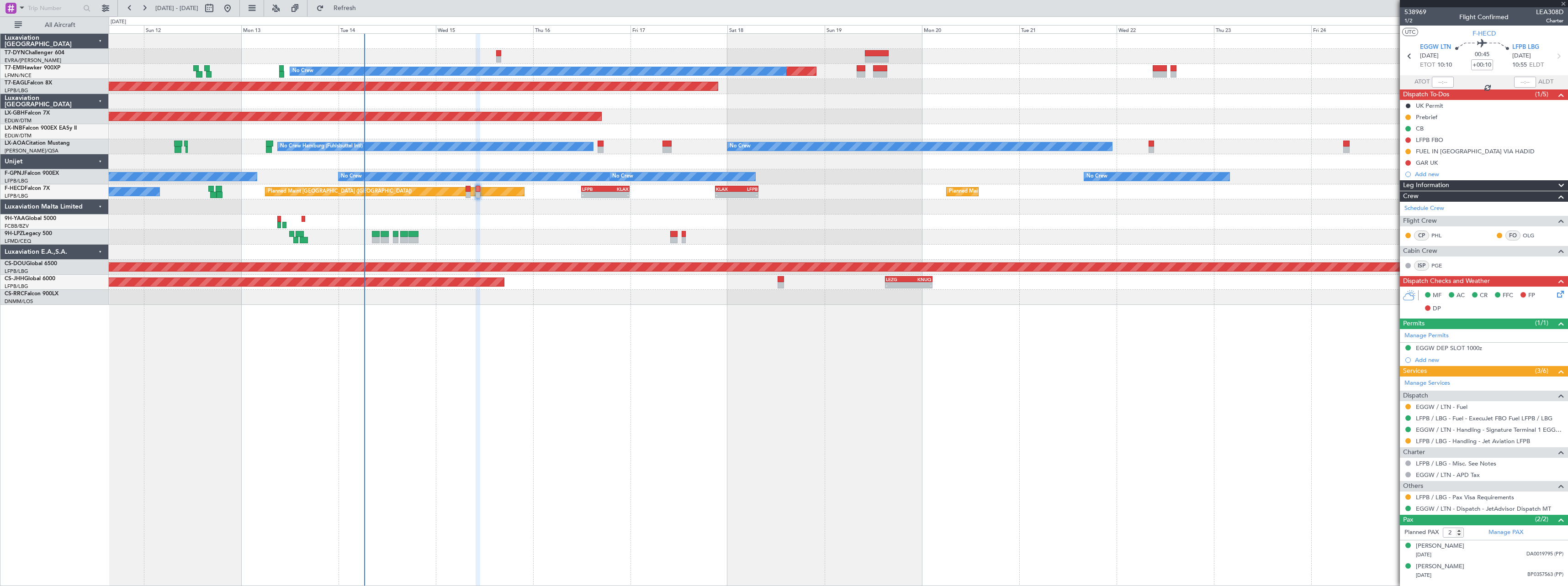
type input "+00:05"
type input "0"
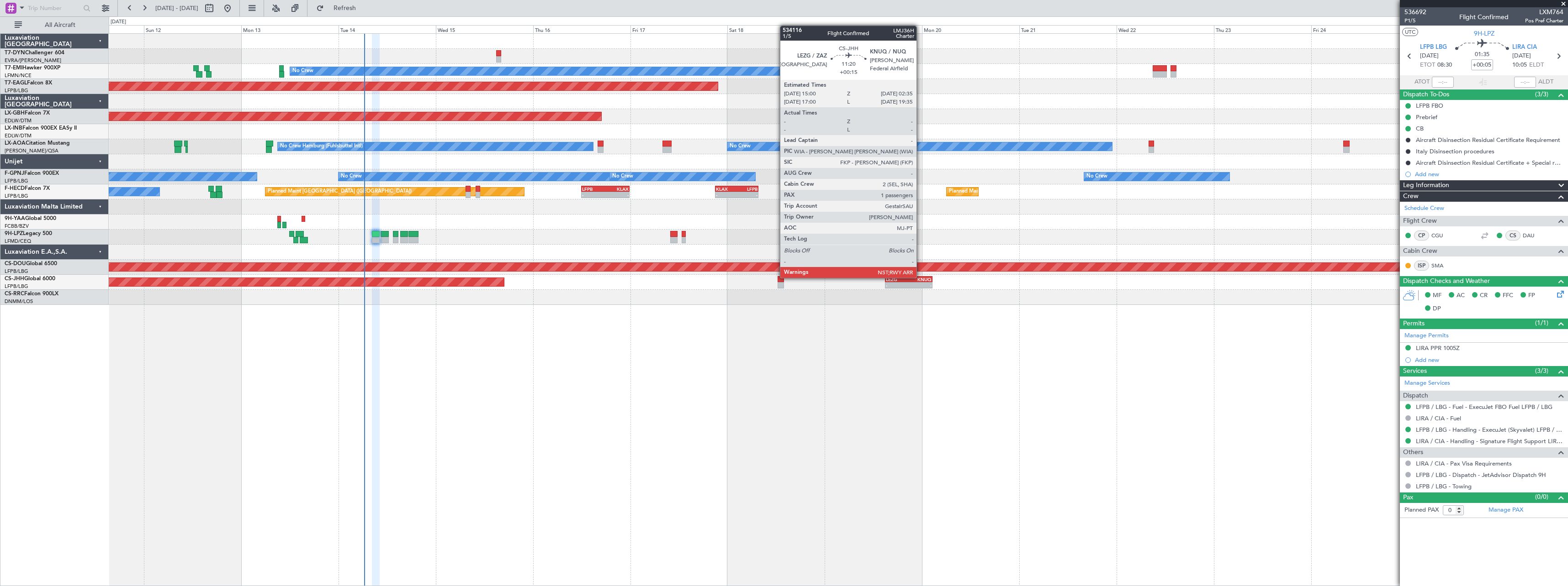
click at [920, 277] on div "KNUQ" at bounding box center [920, 279] width 23 height 6
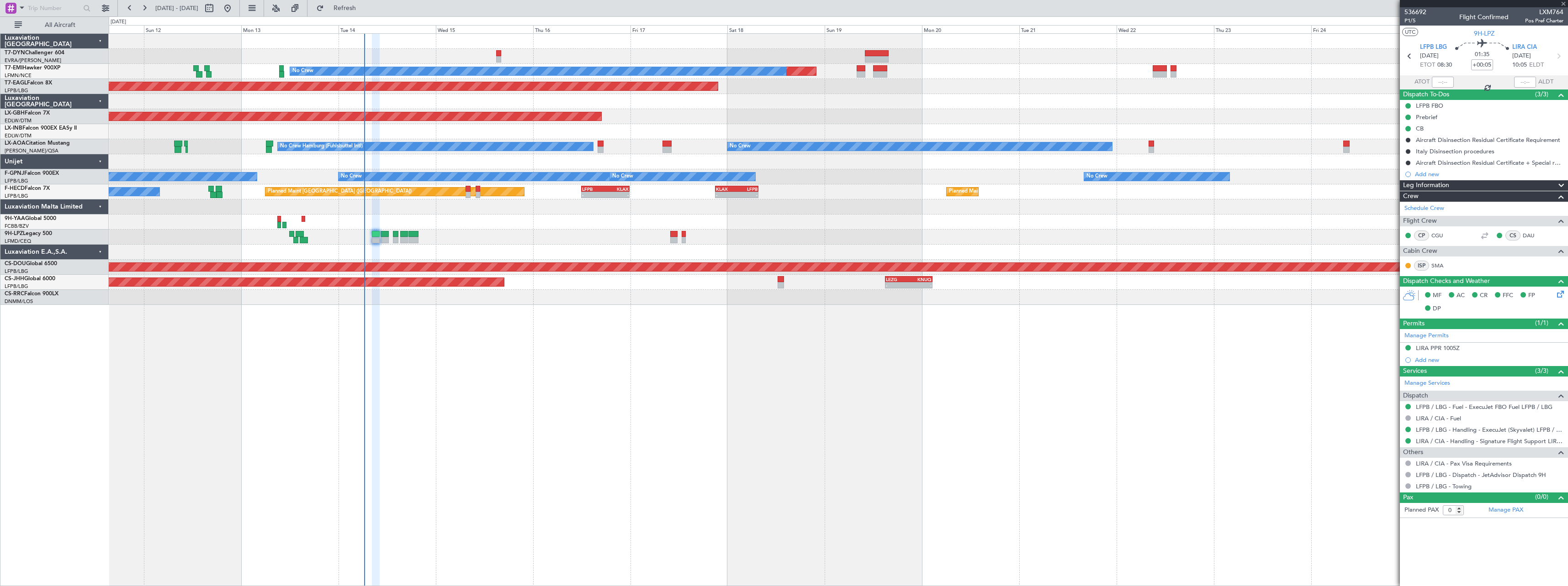
type input "+00:15"
type input "1"
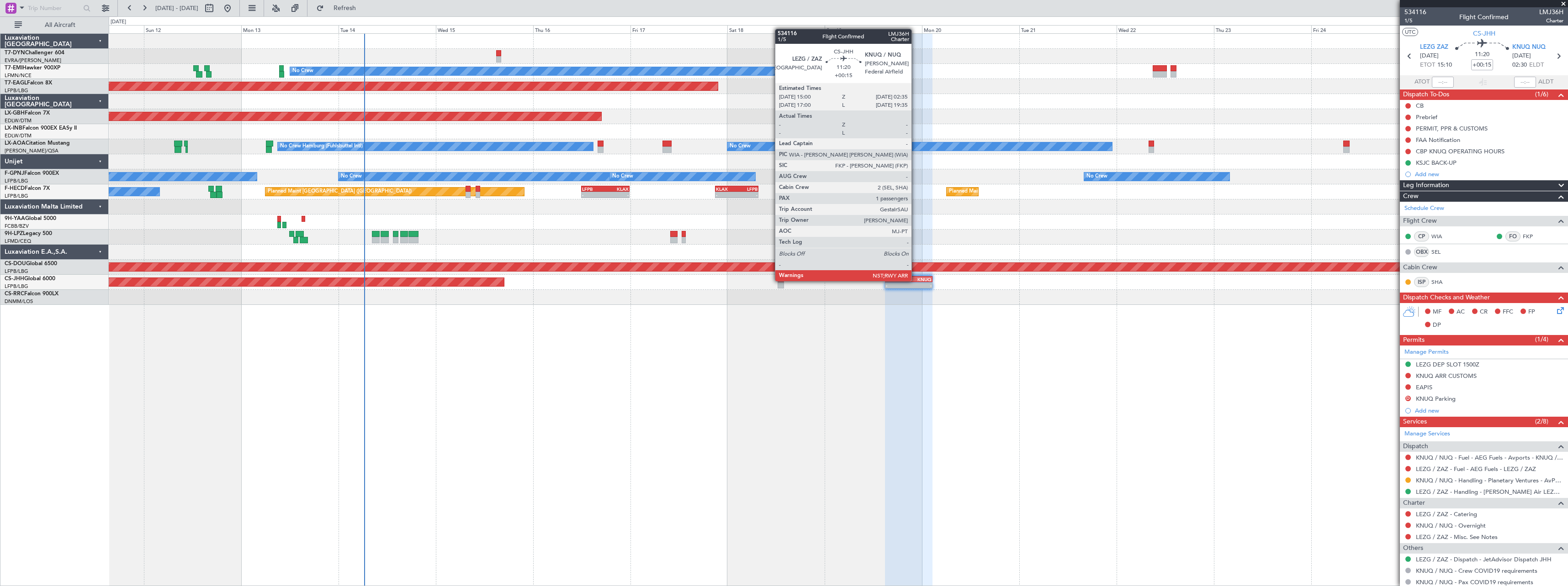
click at [915, 280] on div "KNUQ" at bounding box center [920, 279] width 23 height 6
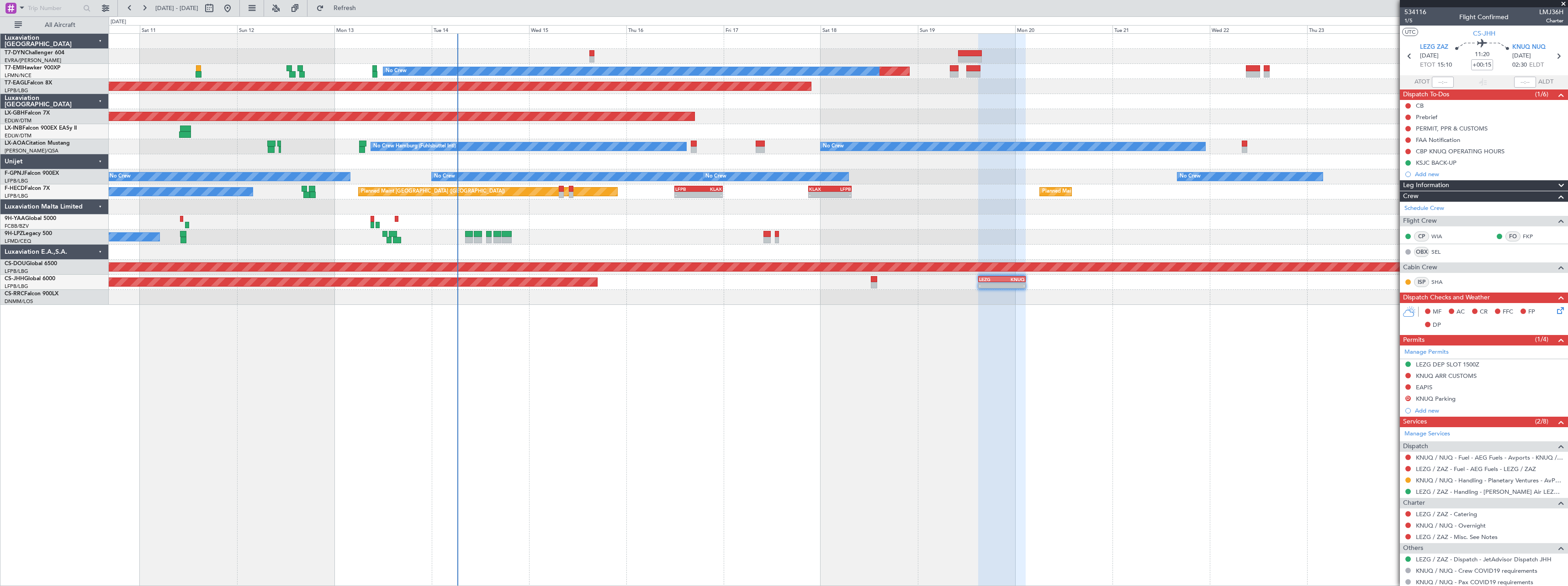
click at [870, 321] on div "Planned Maint No Crew Planned Maint [GEOGRAPHIC_DATA] (Al Maktoum Intl) Planned…" at bounding box center [838, 309] width 1459 height 553
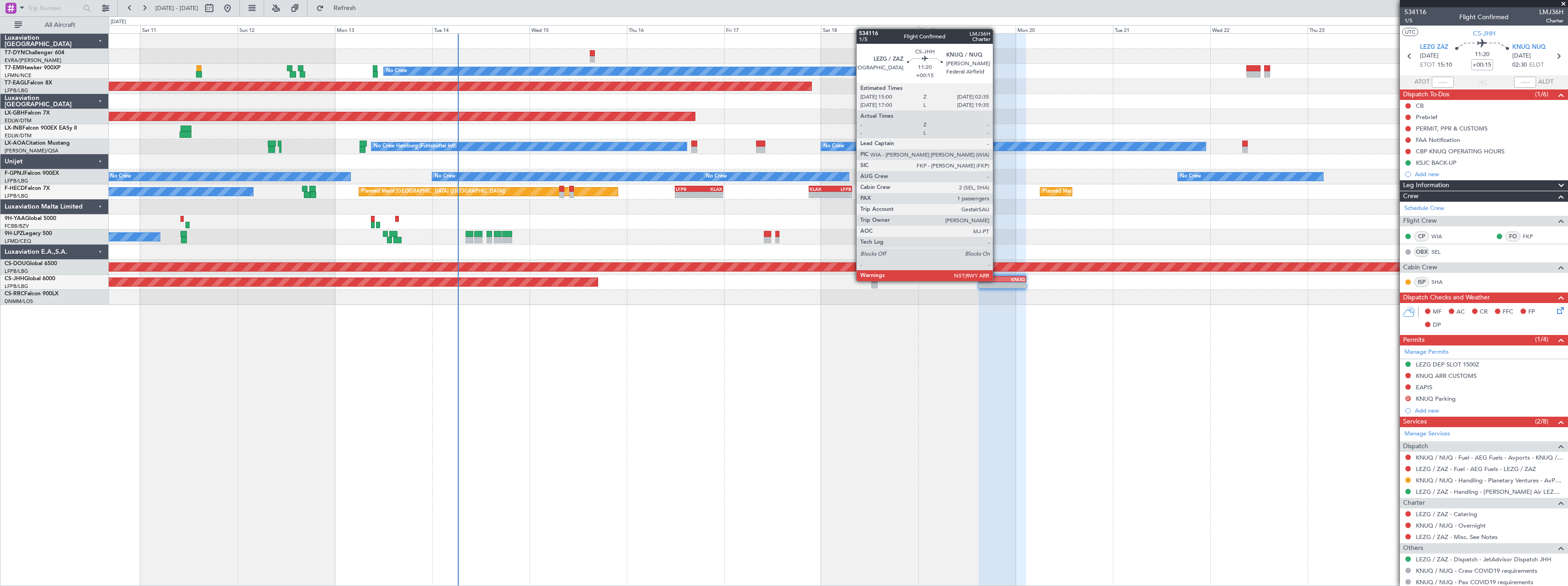
click at [997, 280] on div "LEZG" at bounding box center [991, 279] width 23 height 6
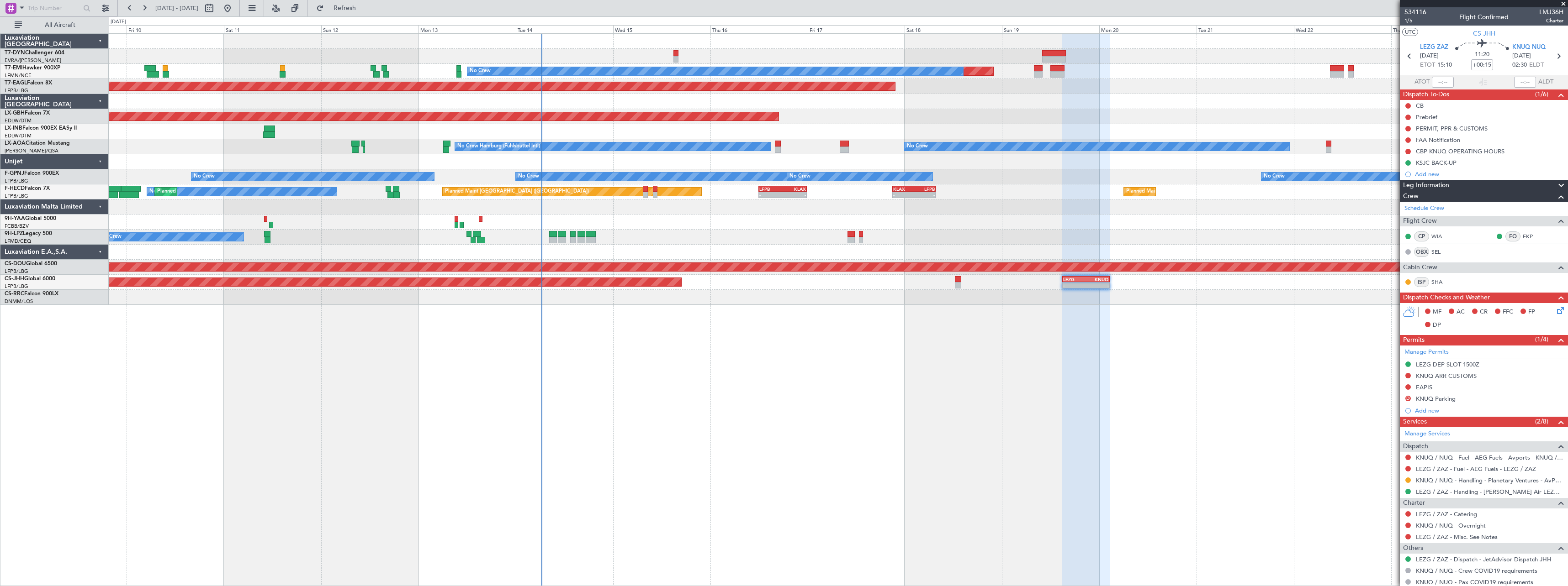
click at [811, 318] on div "Planned Maint No Crew Planned Maint [GEOGRAPHIC_DATA] (Al Maktoum Intl) Planned…" at bounding box center [838, 309] width 1459 height 553
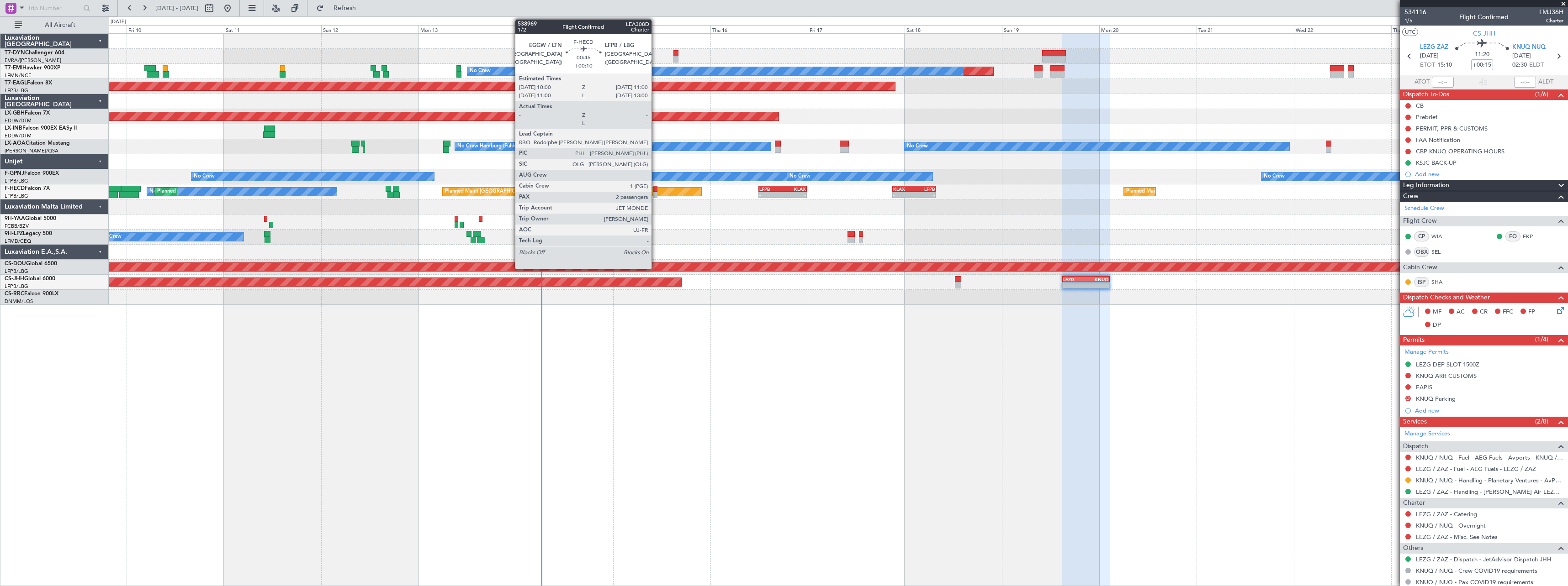
click at [656, 189] on div at bounding box center [655, 188] width 4 height 6
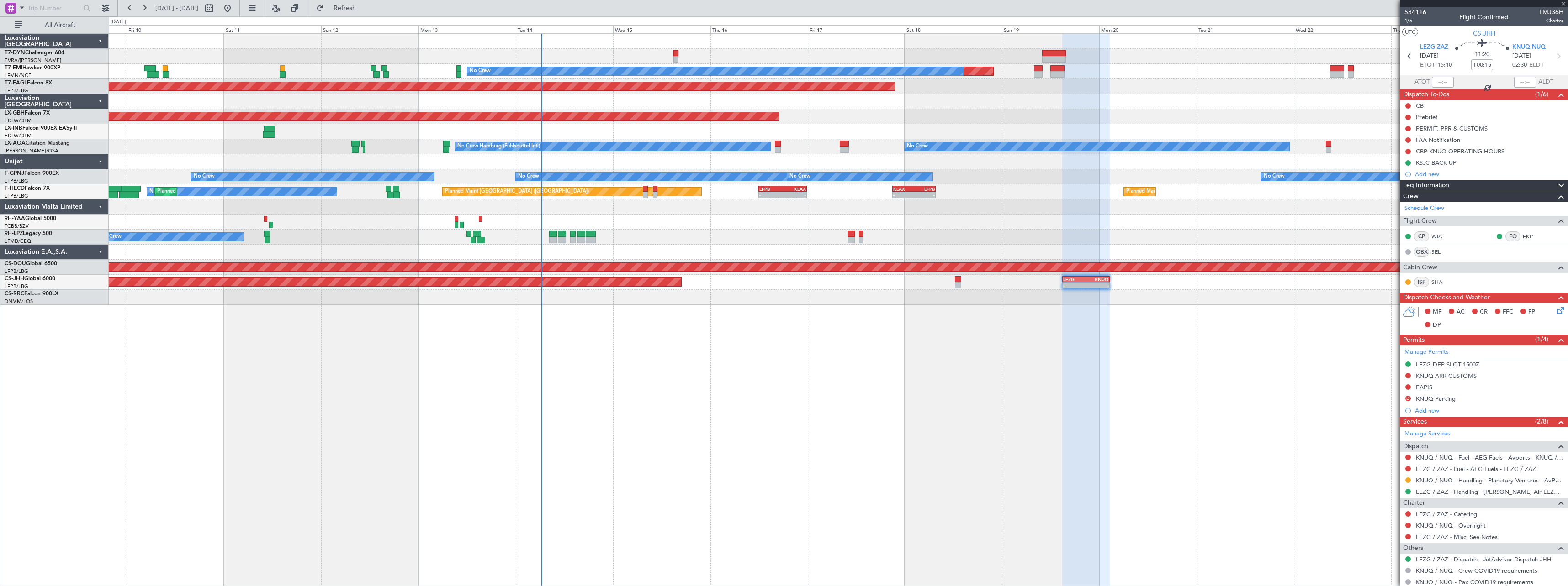
type input "+00:10"
type input "2"
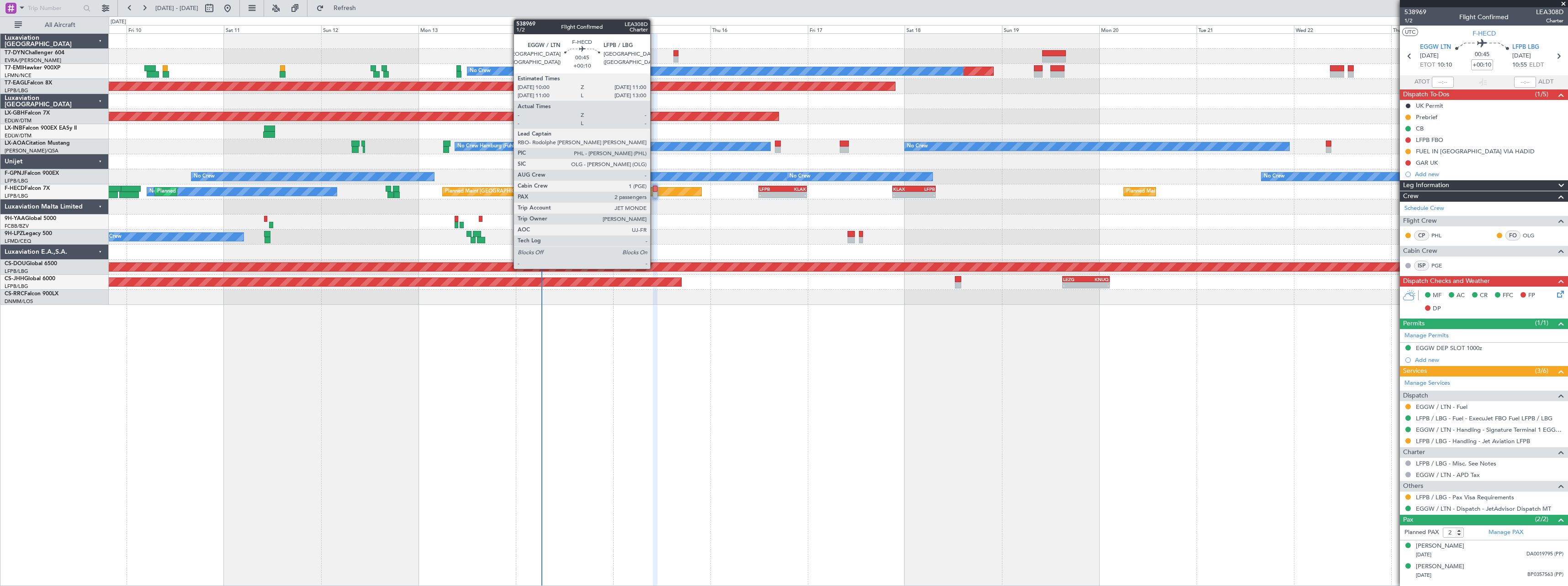
click at [654, 190] on div at bounding box center [655, 188] width 4 height 6
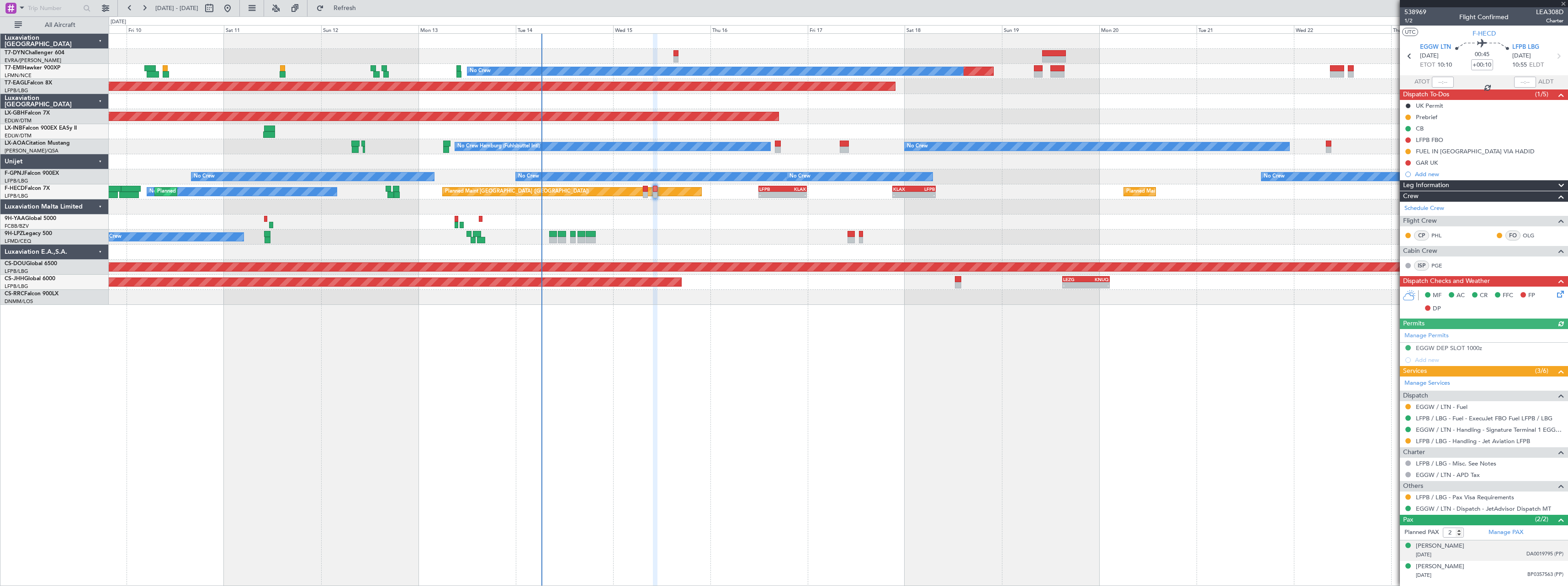
click at [1493, 556] on div "[DATE] DA0019795 (PP)" at bounding box center [1489, 555] width 147 height 9
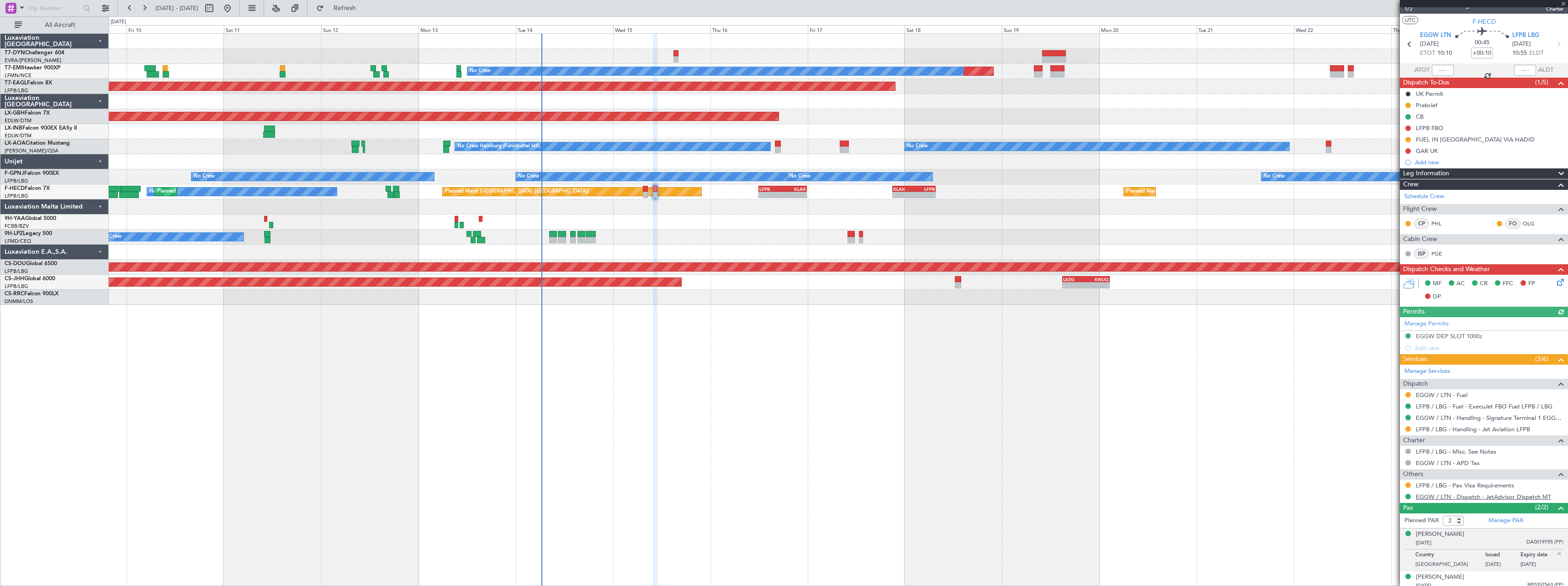
scroll to position [17, 0]
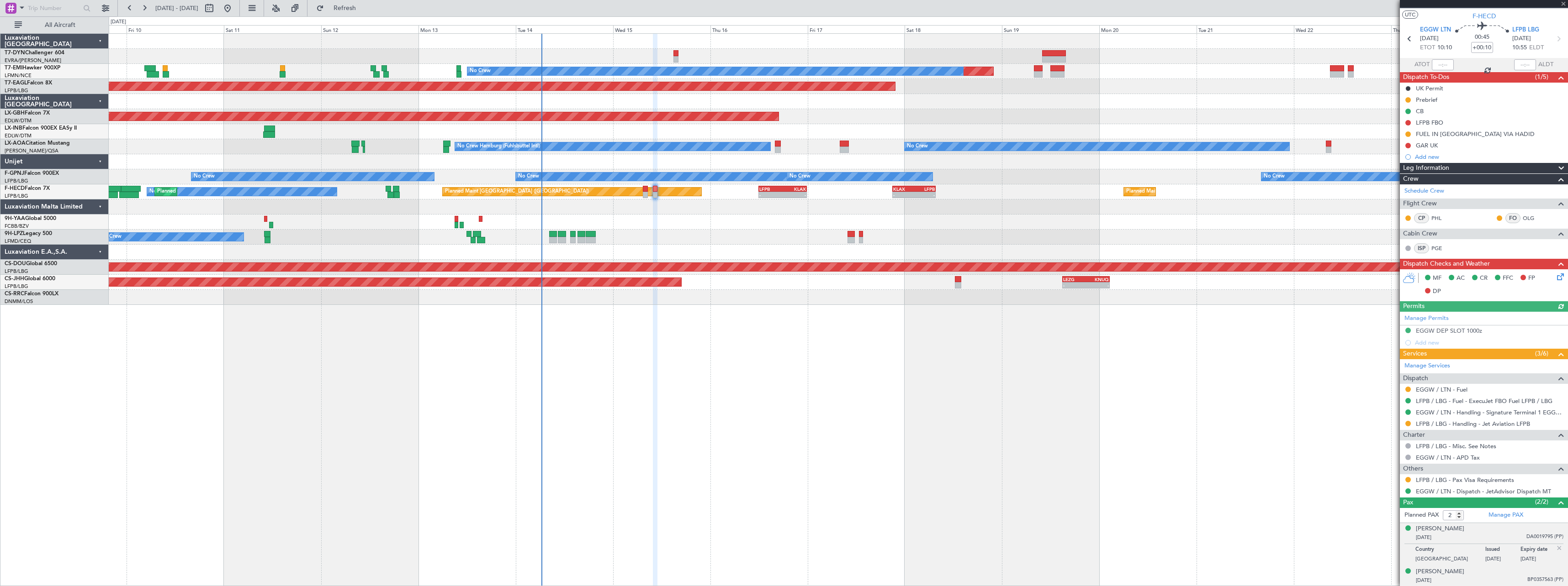
click at [1495, 578] on div "[DATE] BP0357563 (PP)" at bounding box center [1489, 580] width 147 height 9
click at [1488, 536] on div "[DATE] DA0019795 (PP)" at bounding box center [1489, 538] width 147 height 9
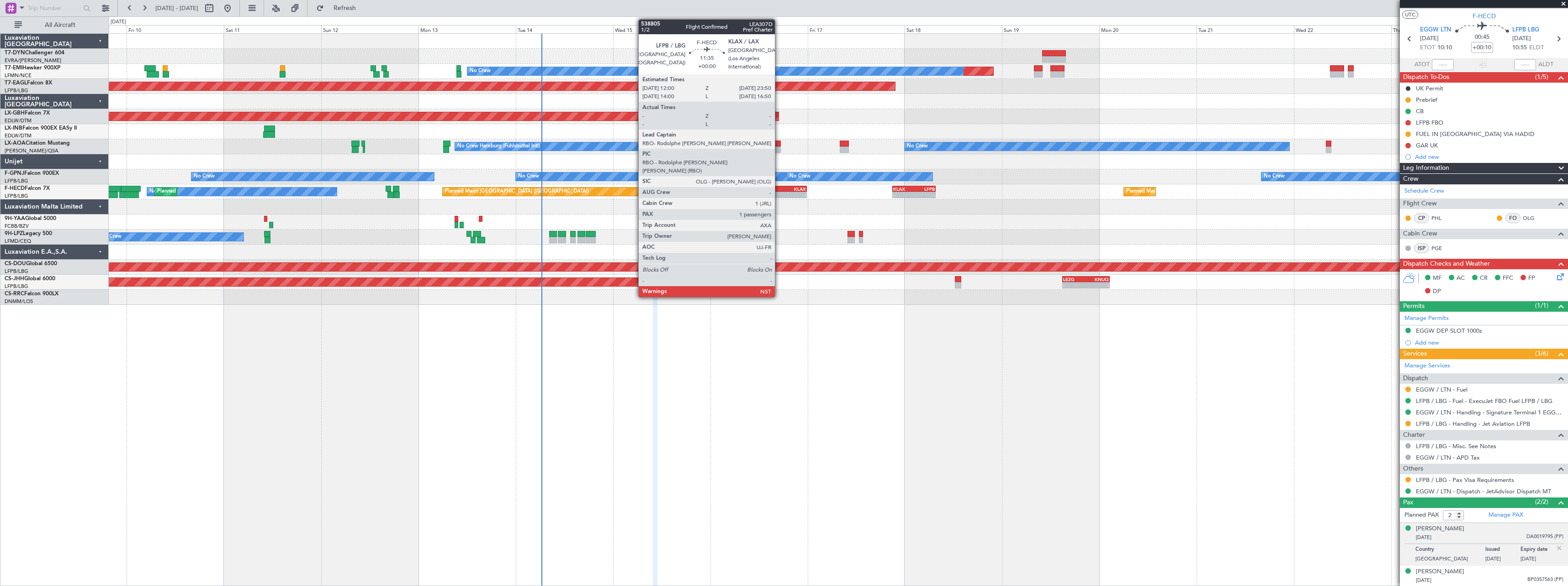
click at [779, 190] on div "LFPB" at bounding box center [771, 189] width 23 height 6
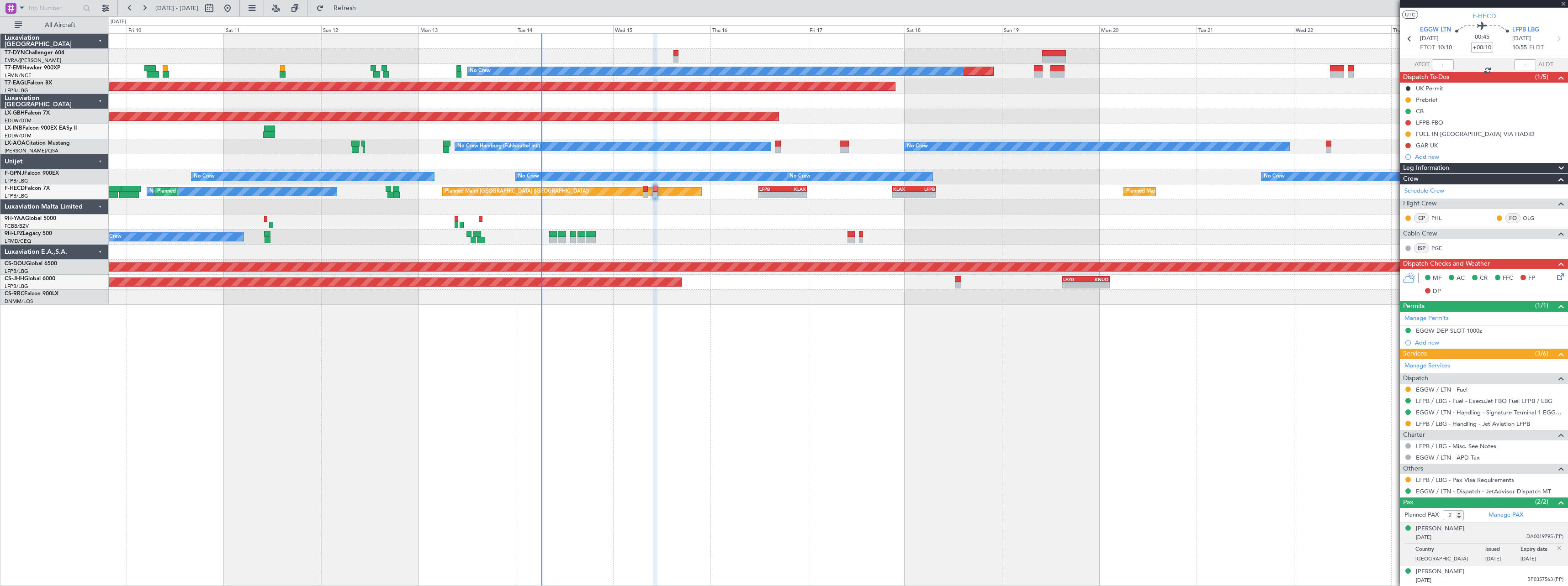
type input "1"
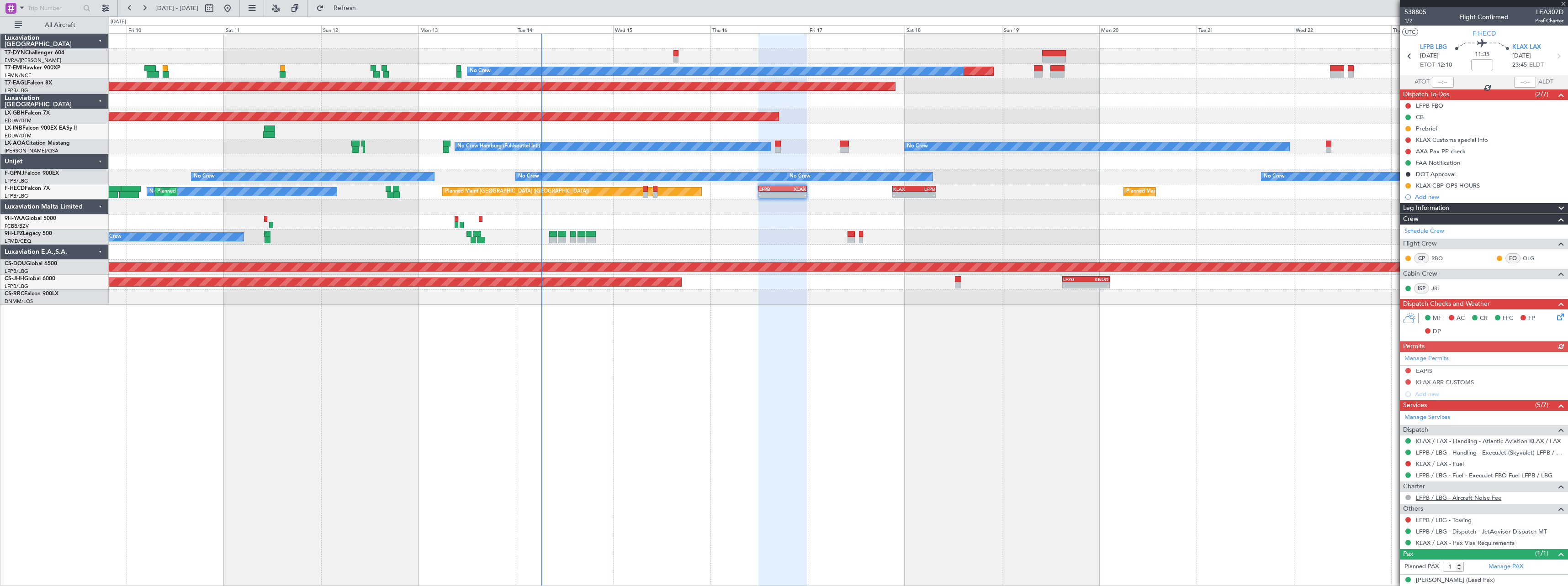
scroll to position [9, 0]
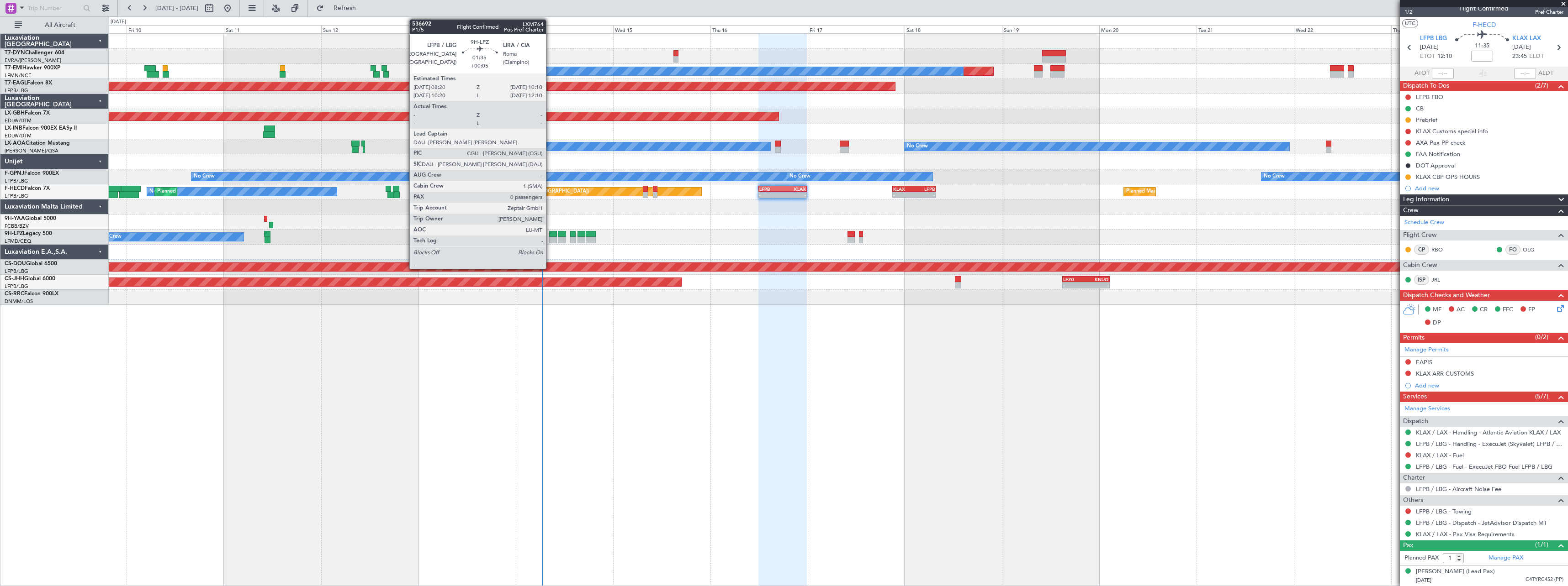
click at [550, 235] on div at bounding box center [553, 234] width 8 height 6
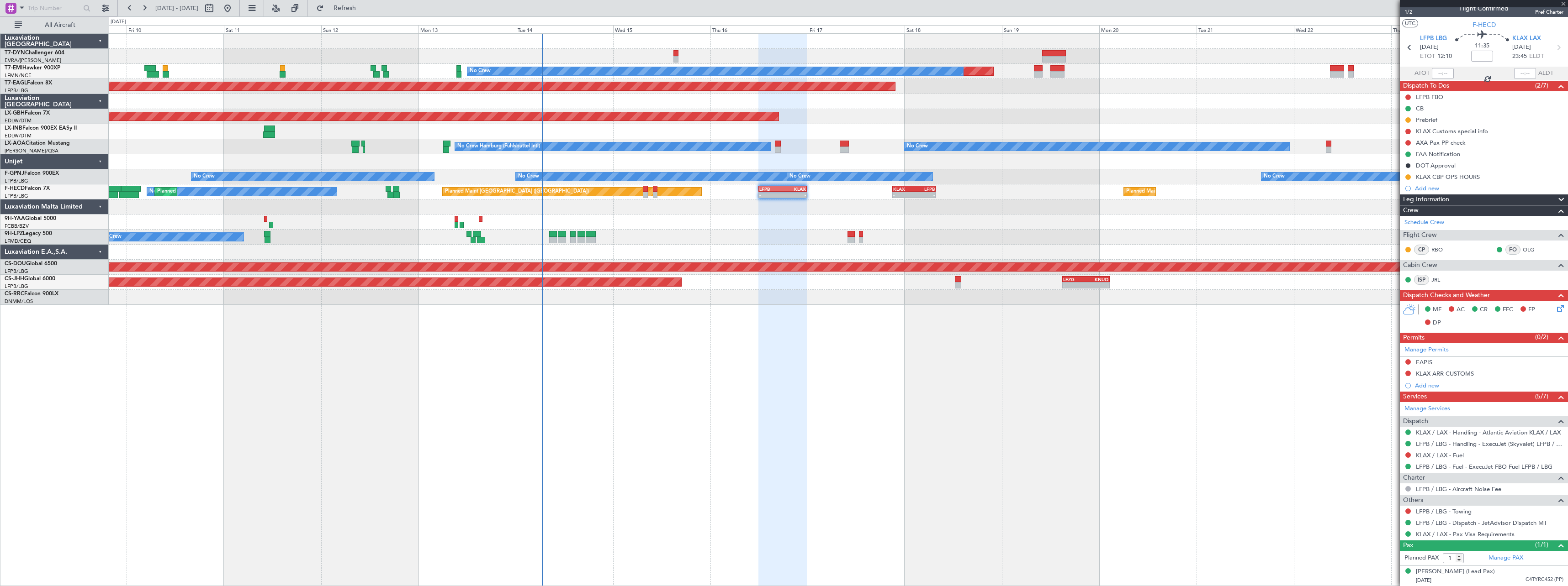
type input "+00:05"
type input "0"
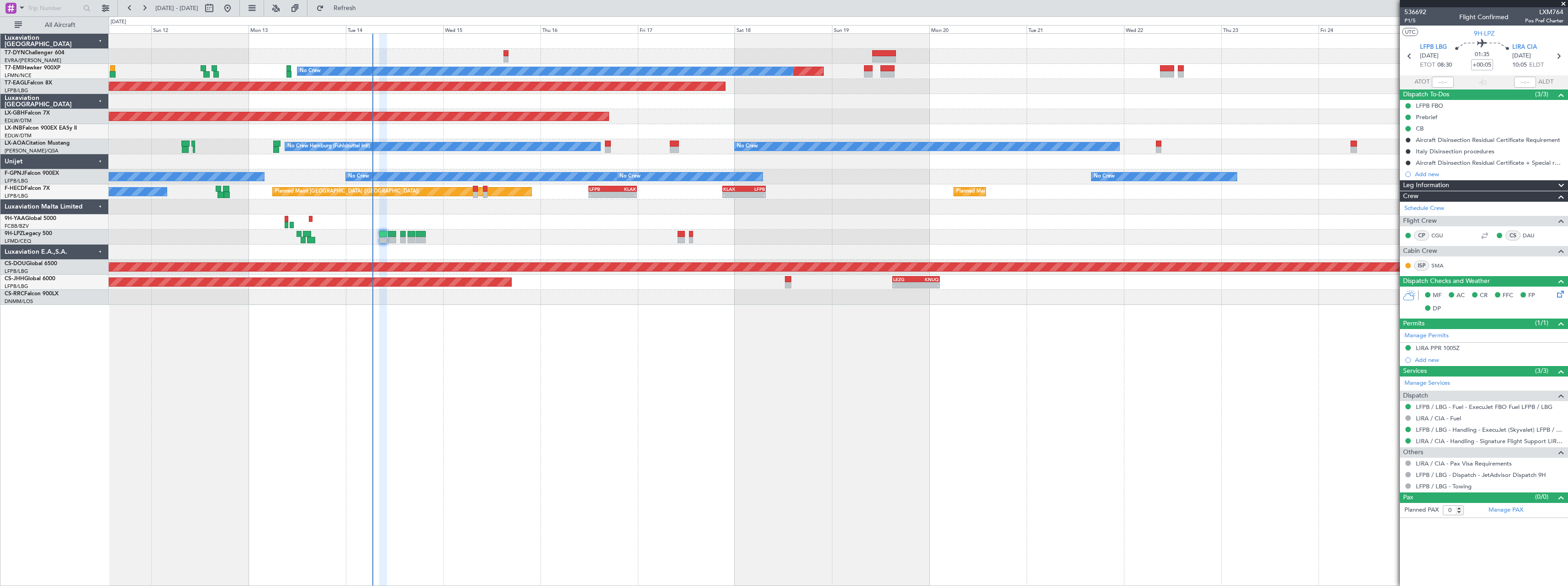
click at [648, 329] on div "Planned Maint No Crew Planned Maint [GEOGRAPHIC_DATA] (Al Maktoum Intl) Planned…" at bounding box center [838, 309] width 1459 height 553
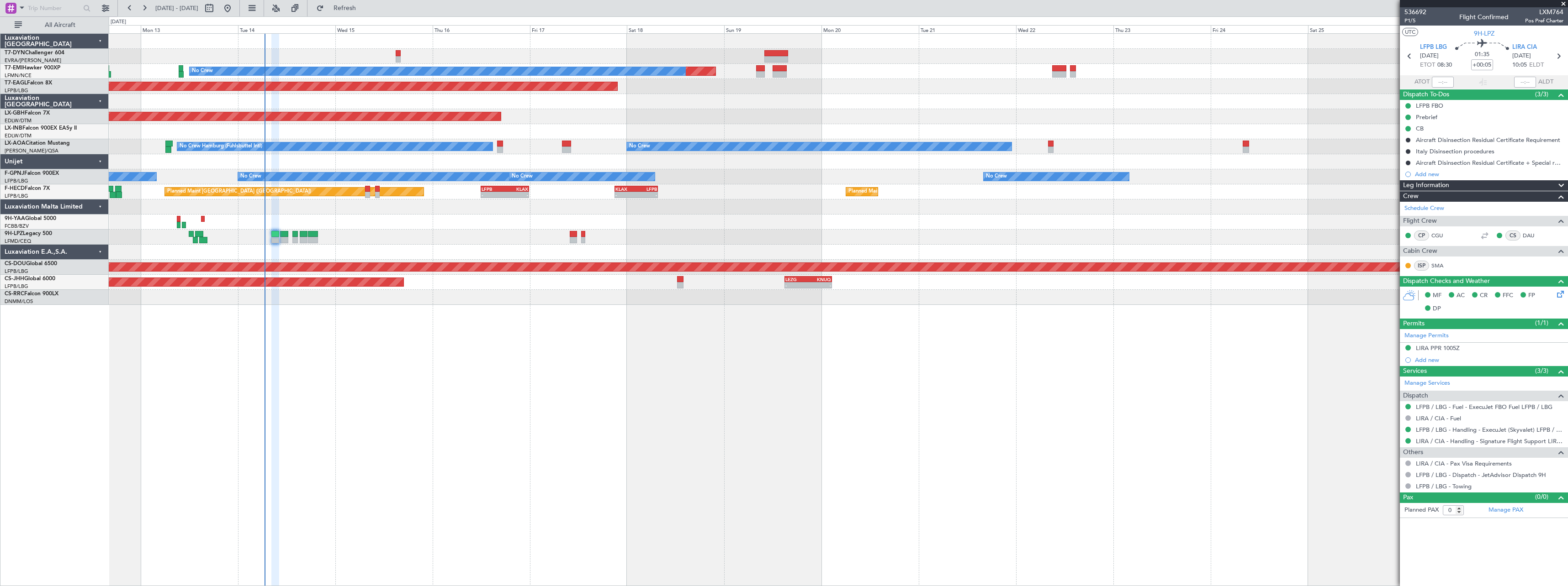
click at [655, 341] on div "Planned Maint No Crew Planned Maint [GEOGRAPHIC_DATA] (Al Maktoum Intl) Planned…" at bounding box center [838, 309] width 1459 height 553
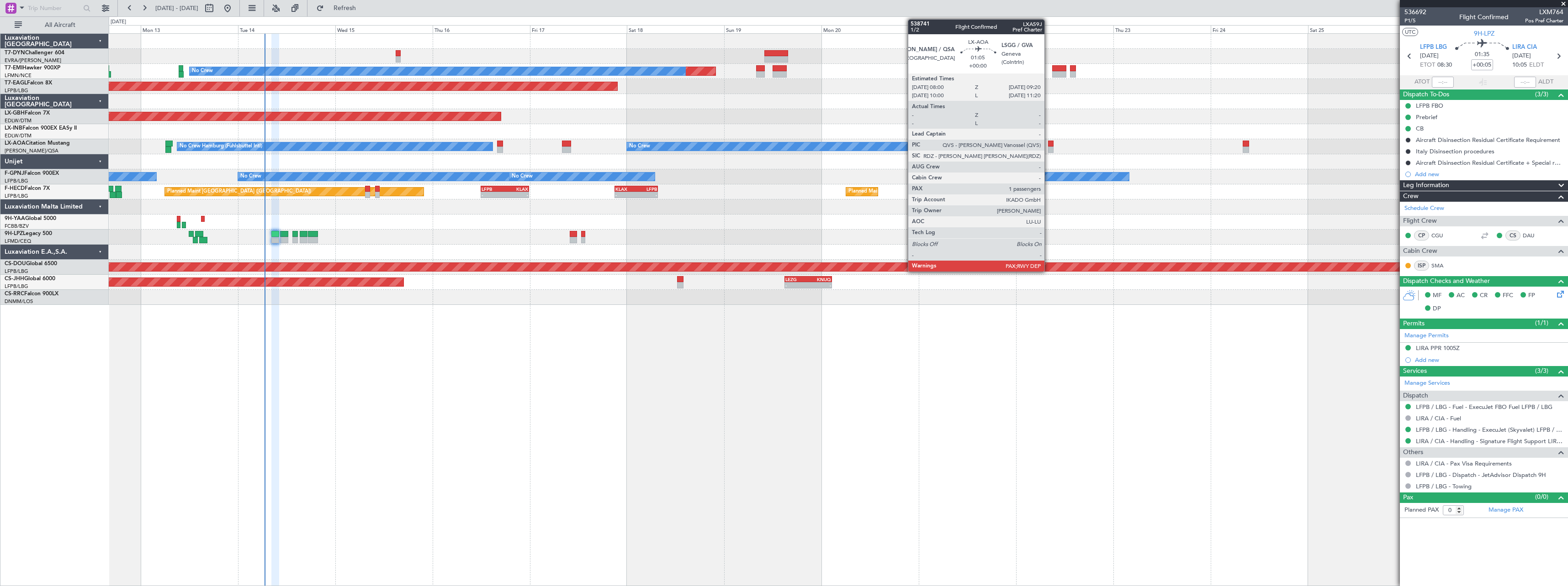
click at [1048, 144] on div at bounding box center [1051, 144] width 6 height 6
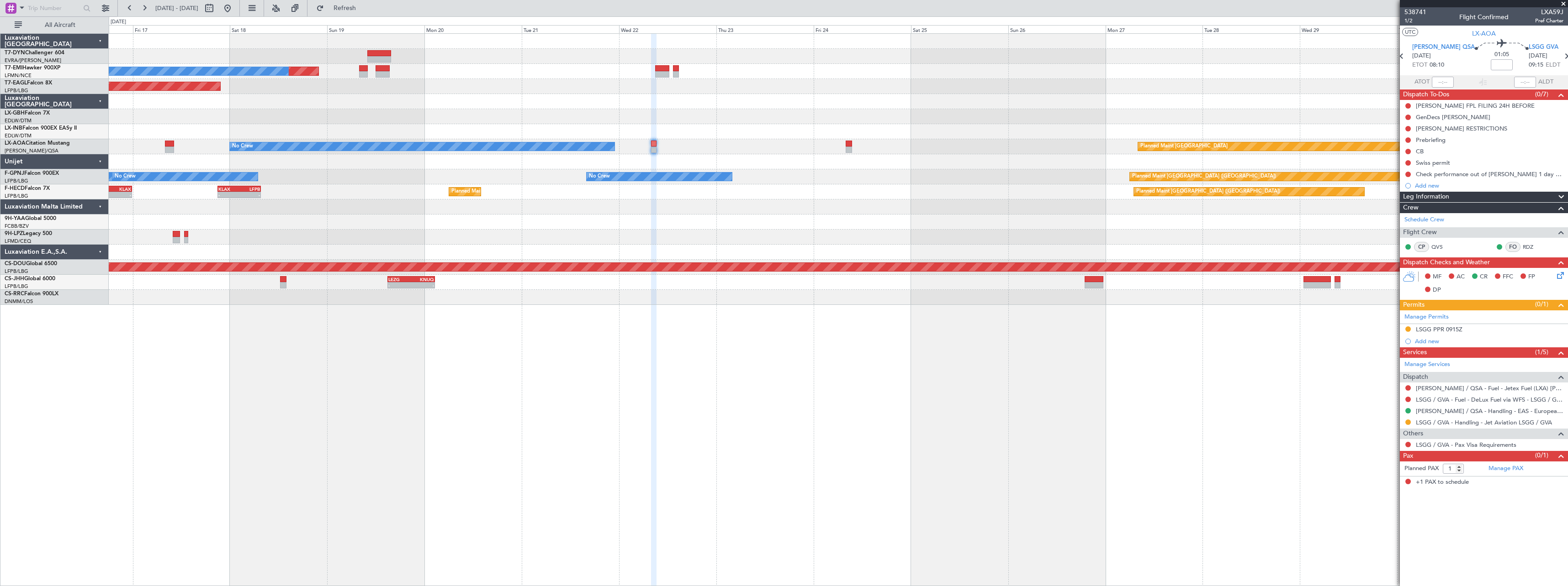
click at [401, 424] on div "Planned Maint No Crew Planned Maint [GEOGRAPHIC_DATA] (Al Maktoum Intl) Planned…" at bounding box center [838, 309] width 1459 height 553
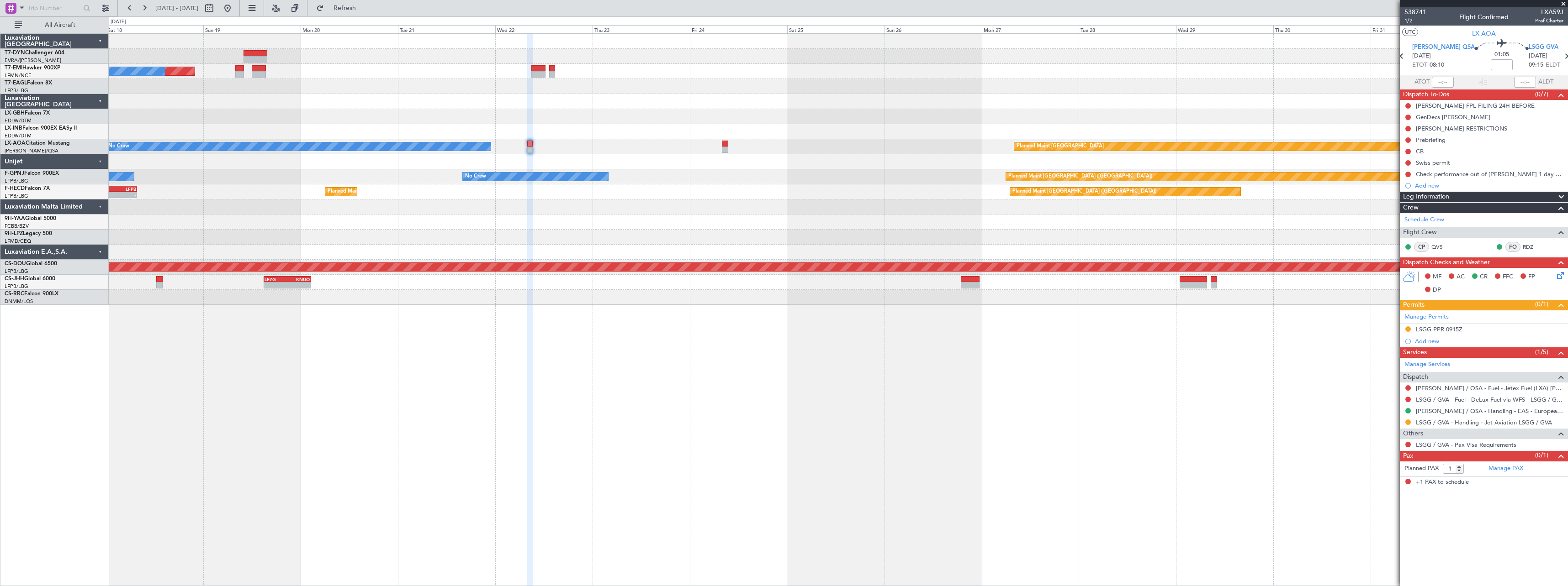
click at [431, 419] on div "Planned Maint No Crew Planned Maint [GEOGRAPHIC_DATA] (Al Maktoum Intl) Planned…" at bounding box center [838, 309] width 1459 height 553
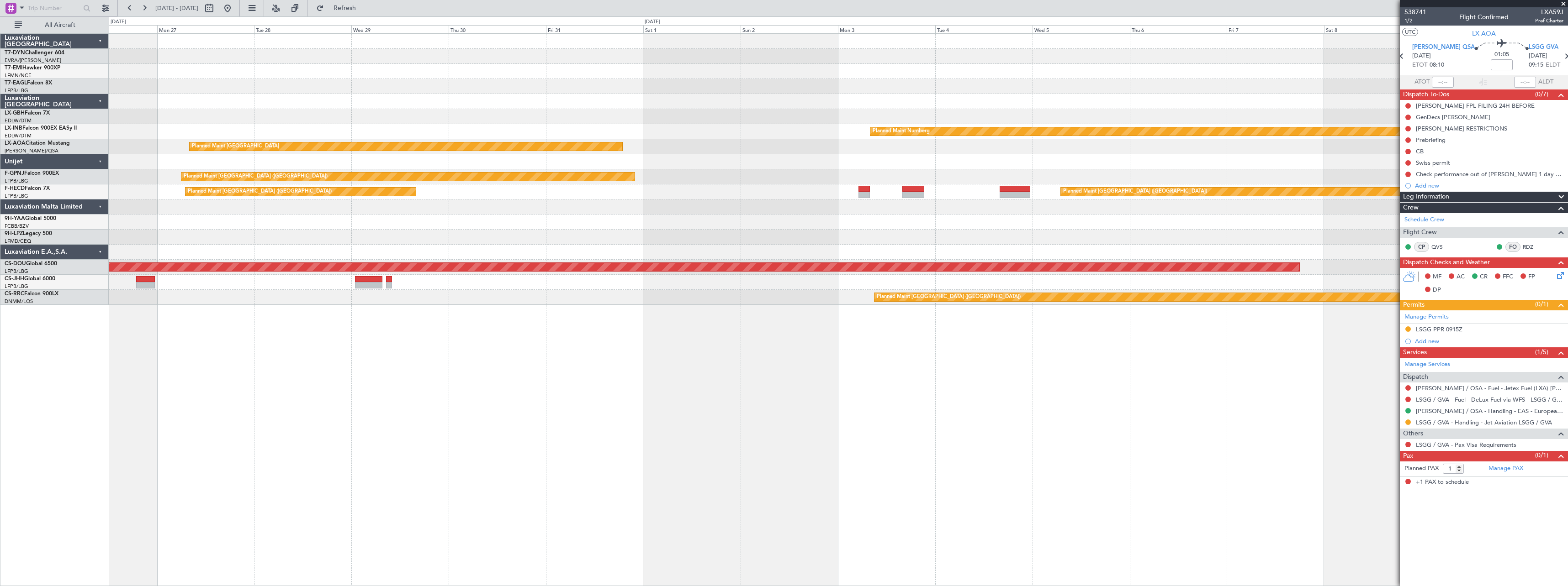
click at [450, 404] on div "Planned Maint Riga (Riga Intl) Planned Maint Nurnberg Planned Maint [GEOGRAPHIC…" at bounding box center [838, 309] width 1459 height 553
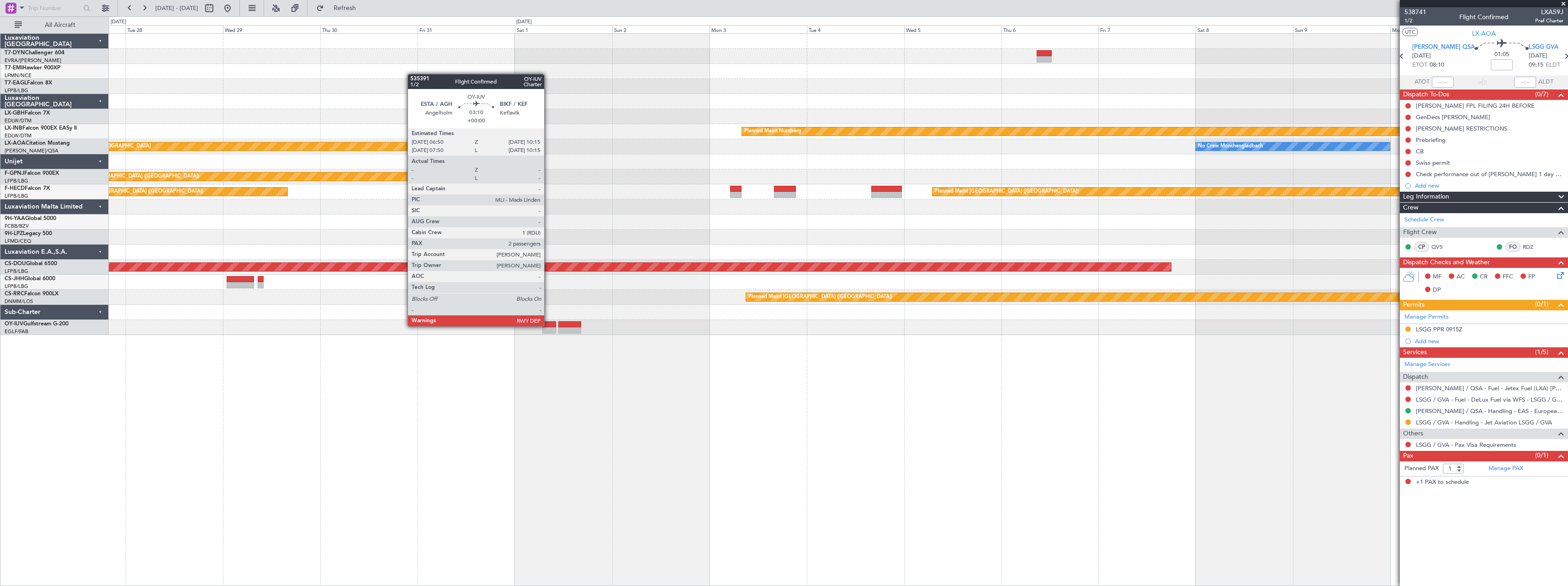
click at [548, 326] on div at bounding box center [549, 324] width 14 height 6
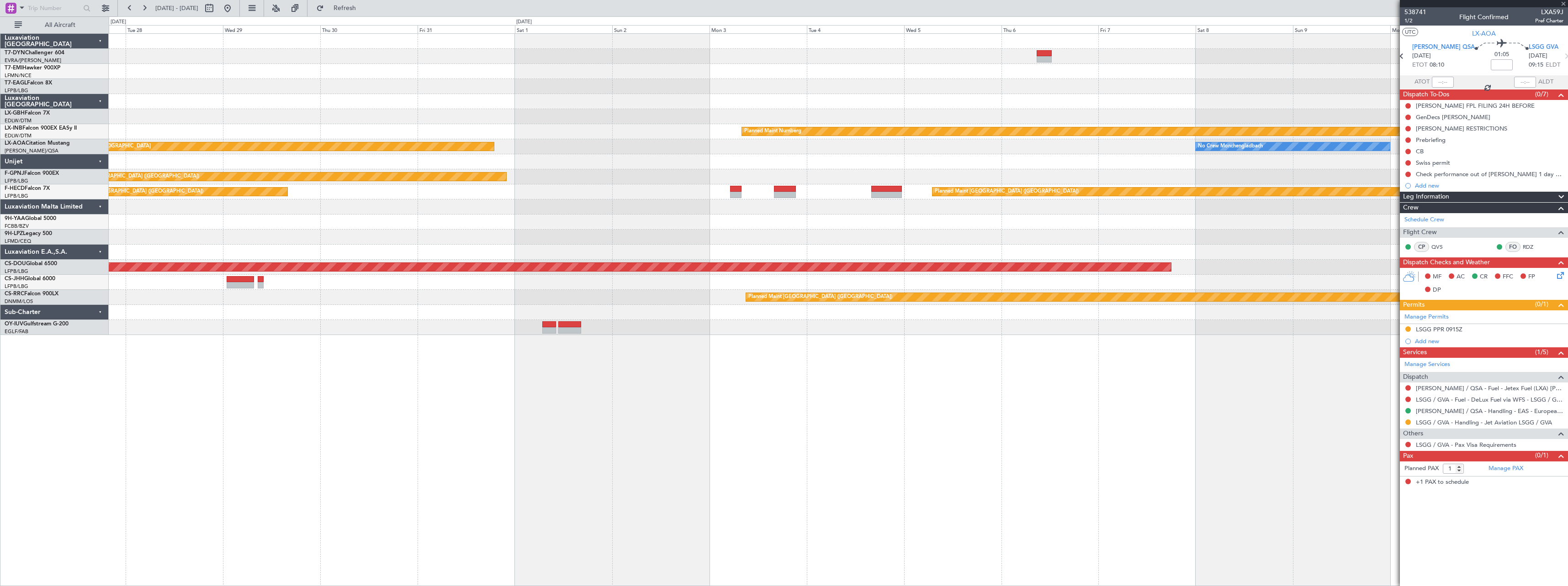
type input "2"
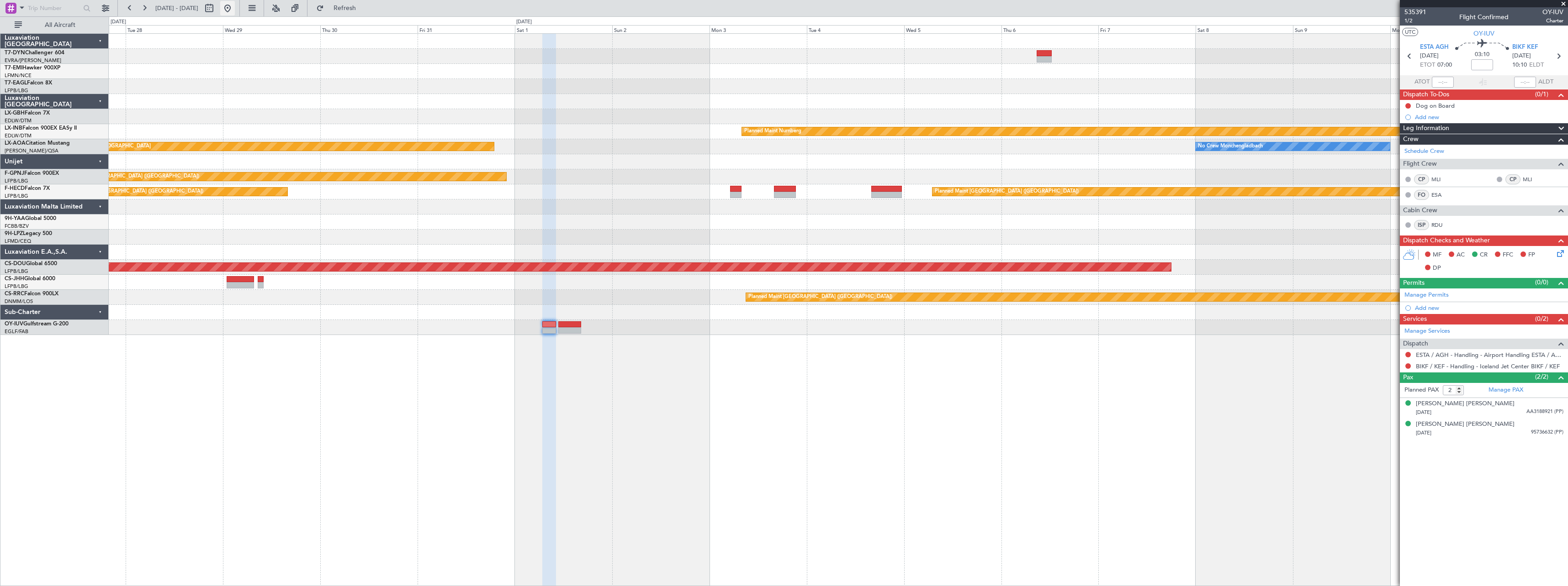
click at [235, 10] on button at bounding box center [227, 8] width 15 height 15
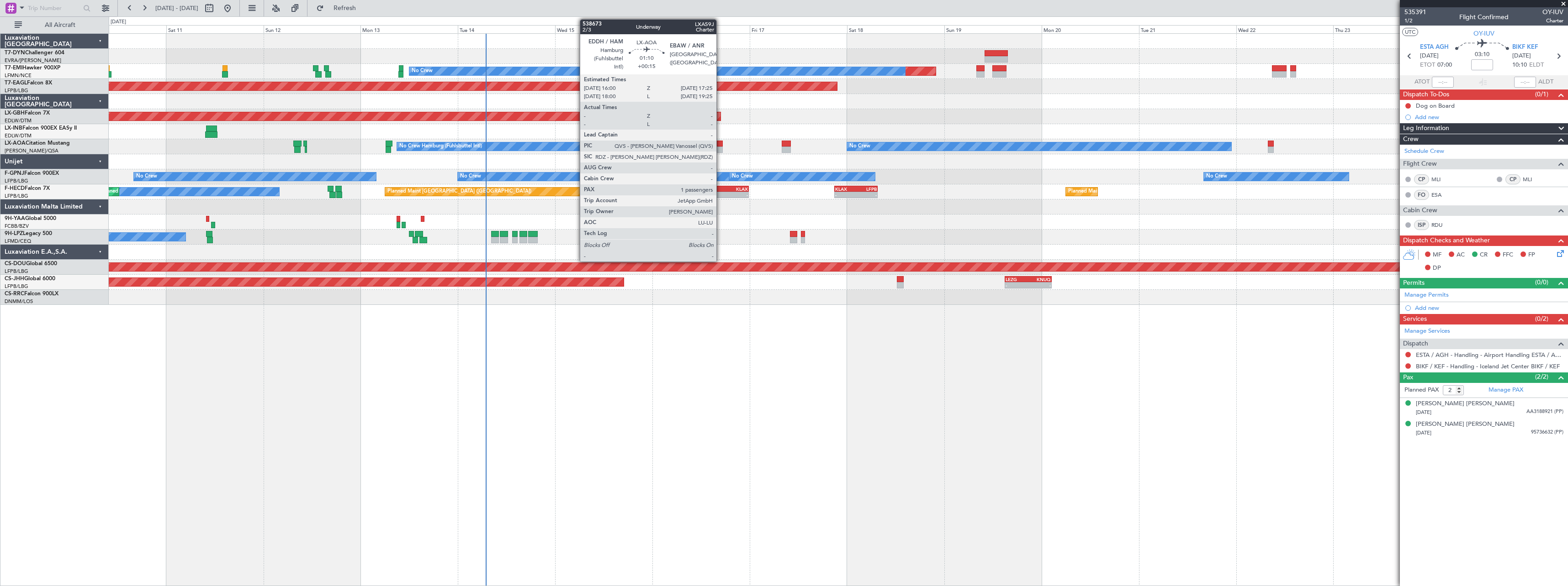
click at [720, 149] on div at bounding box center [720, 149] width 6 height 6
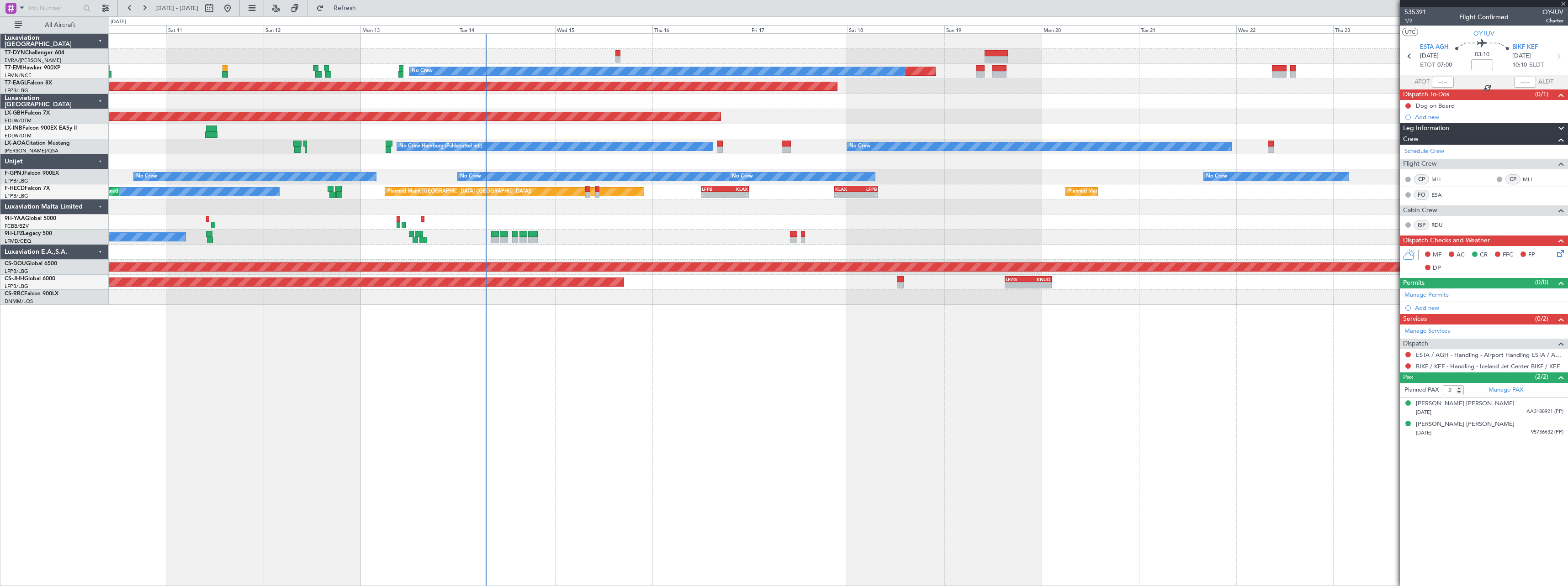
type input "+00:15"
type input "1"
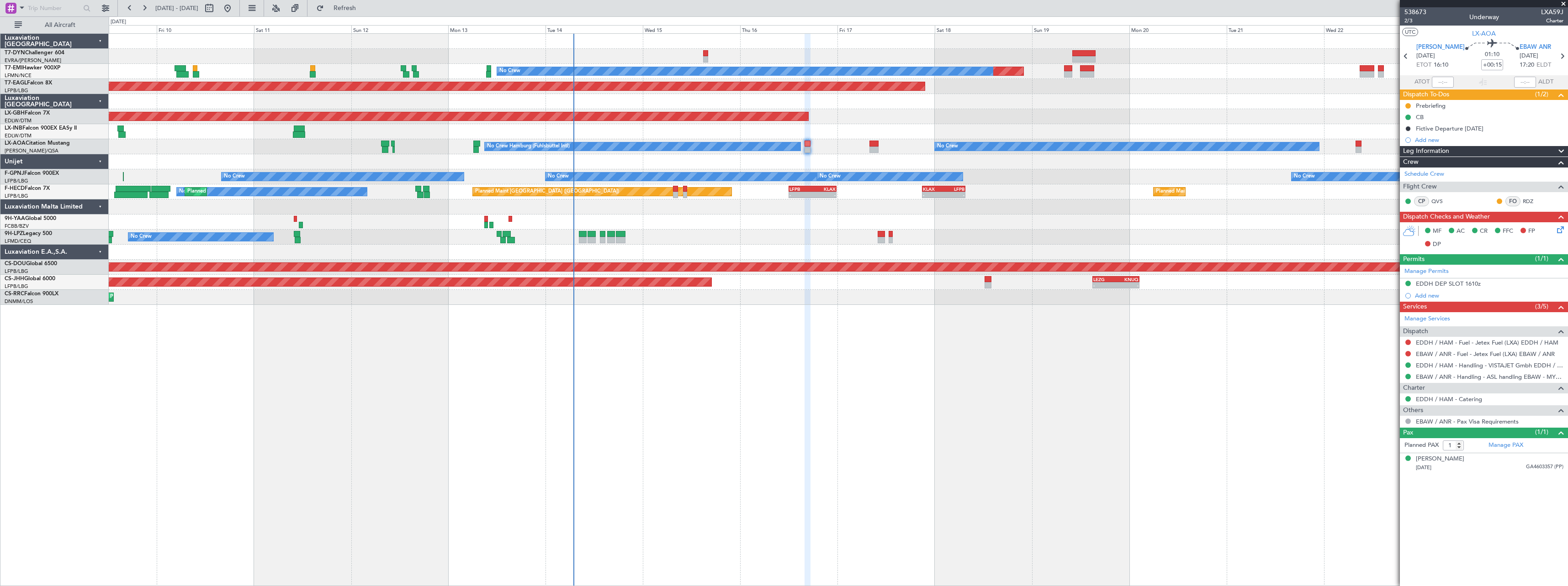
click at [780, 228] on div at bounding box center [838, 222] width 1458 height 15
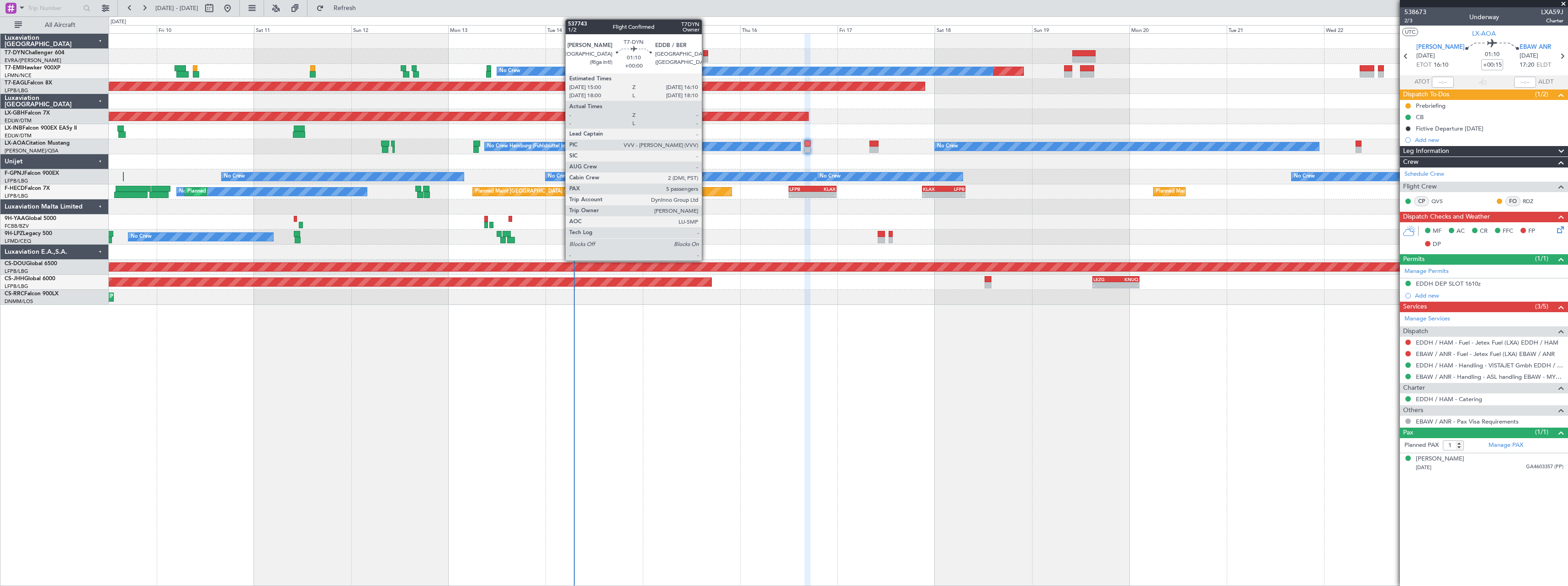
click at [706, 55] on div at bounding box center [705, 53] width 5 height 6
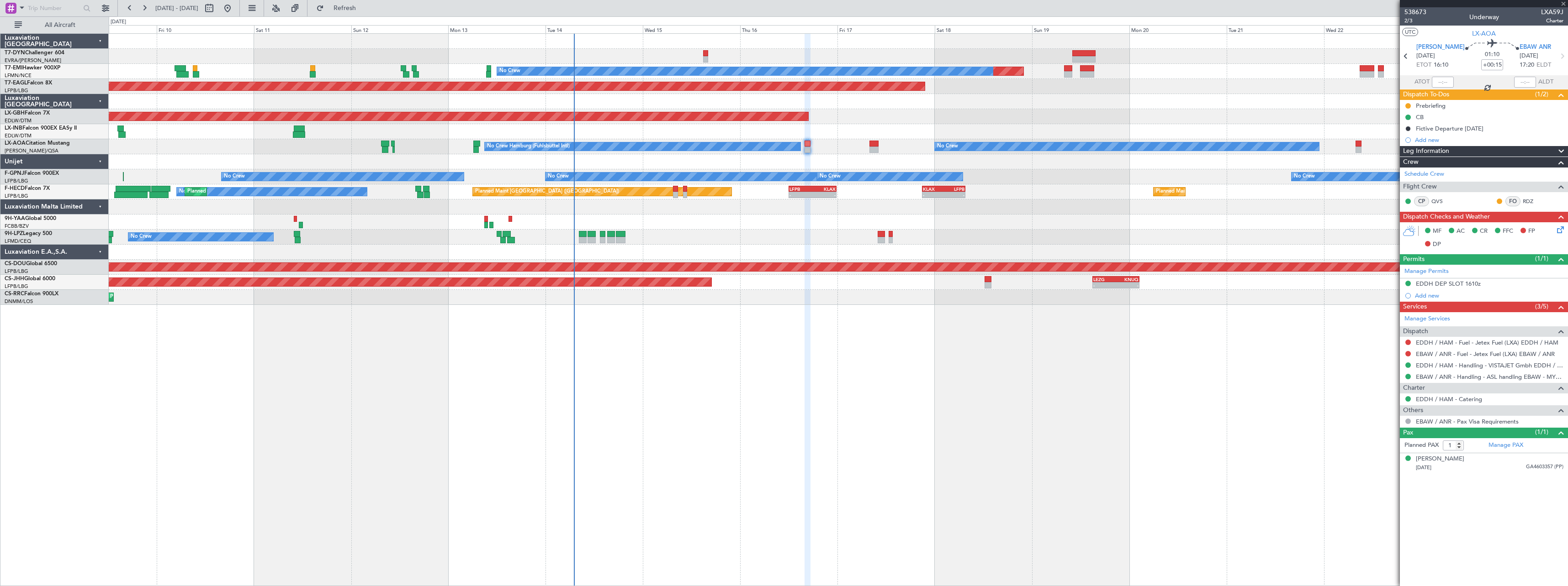
type input "5"
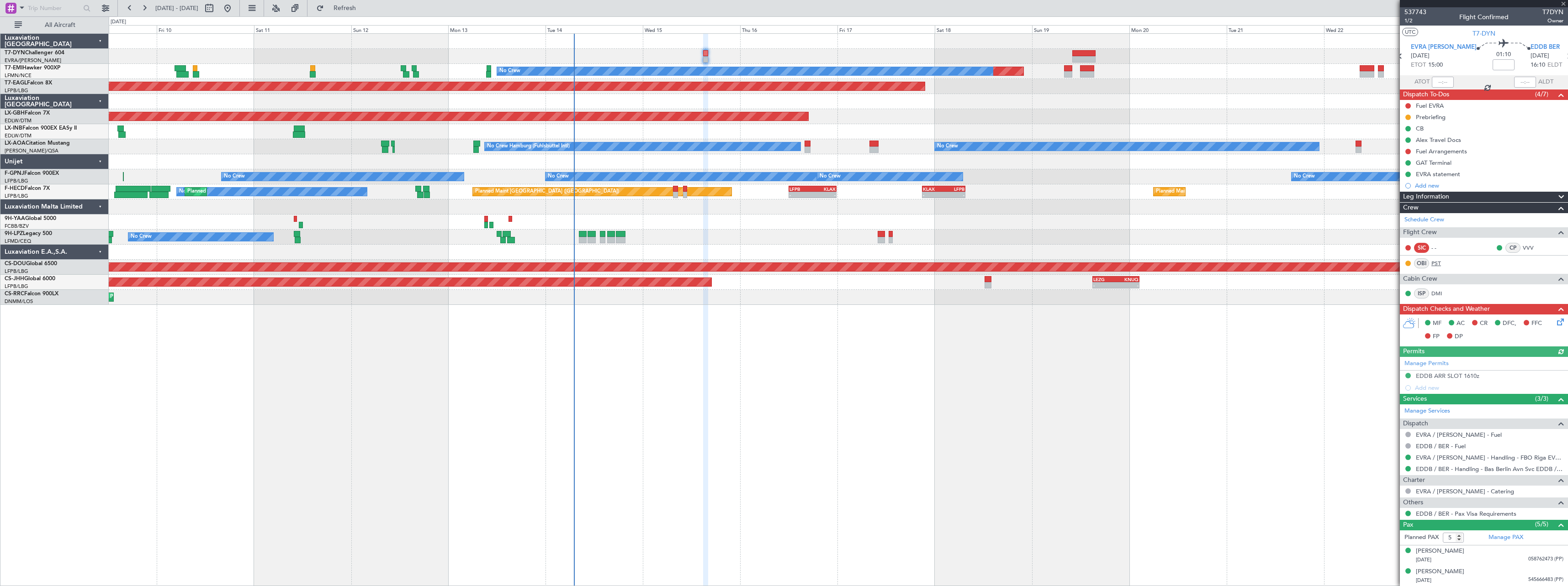
click at [1435, 265] on link "PST" at bounding box center [1441, 264] width 21 height 9
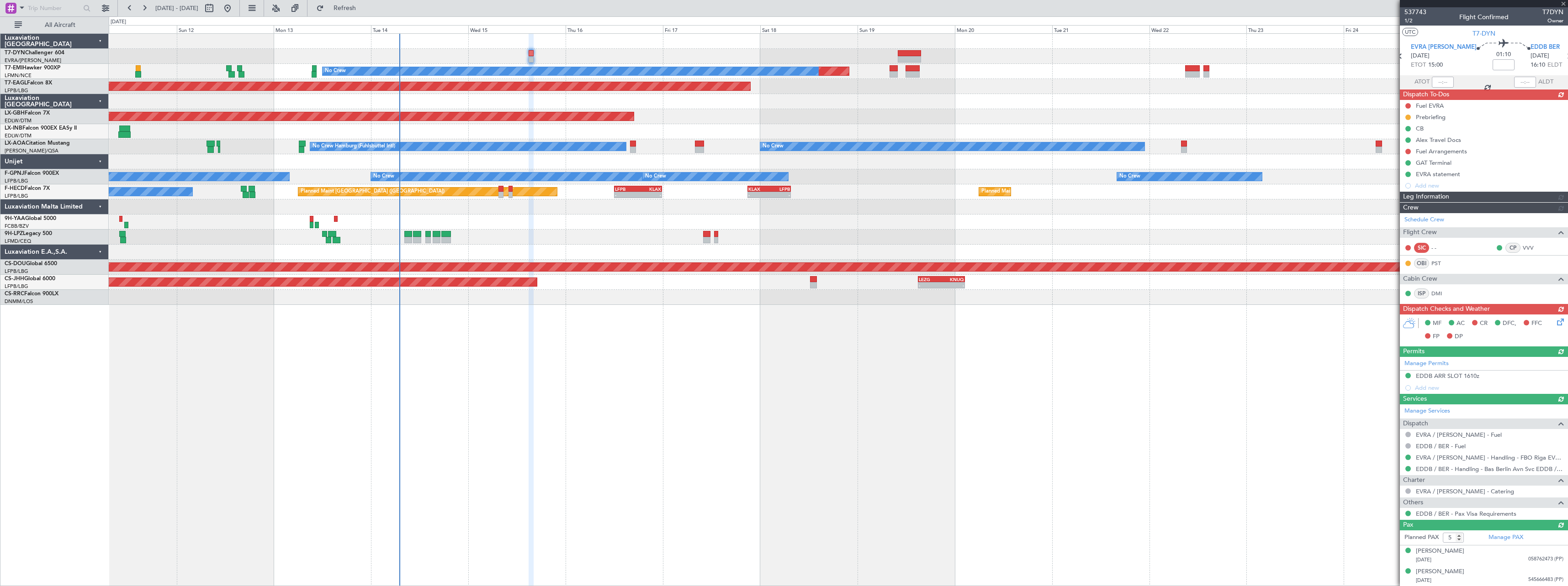
click at [749, 422] on div "Planned Maint No Crew Planned Maint Dubai (Al Maktoum Intl) Planned Maint Nurnb…" at bounding box center [838, 309] width 1459 height 553
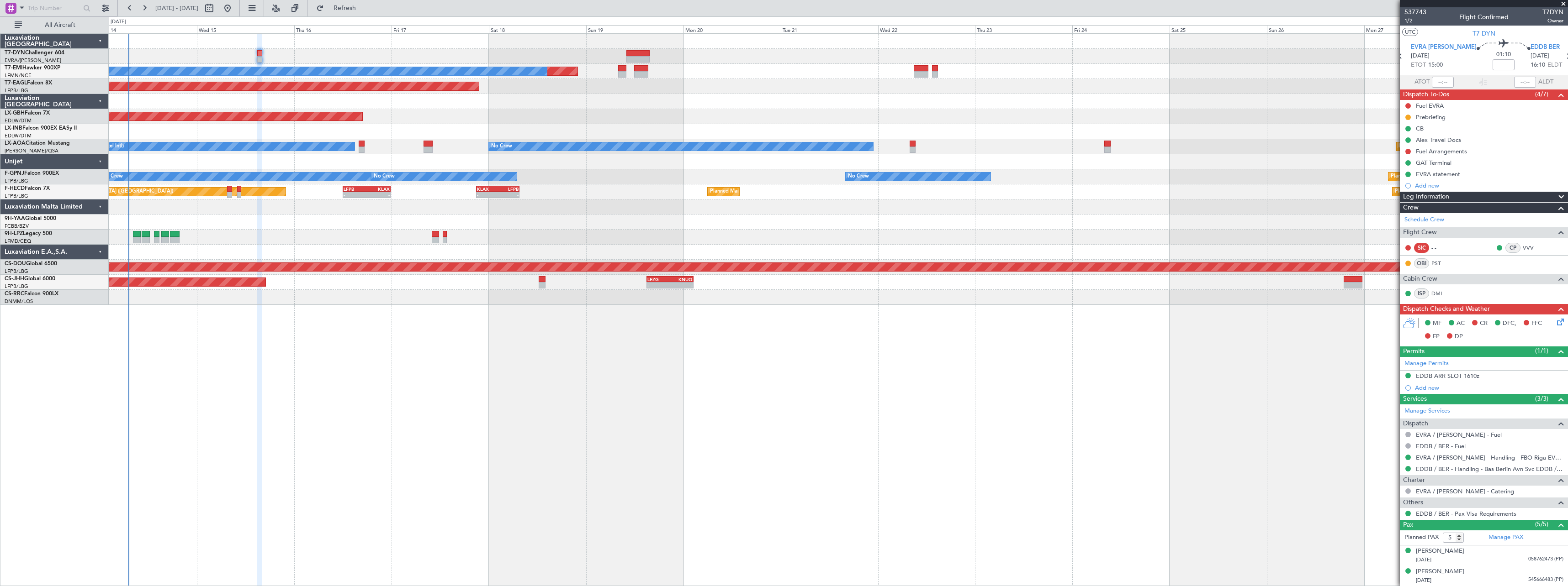
click at [611, 325] on div "Planned Maint No Crew Planned Maint Dubai (Al Maktoum Intl) Planned Maint Nurnb…" at bounding box center [838, 309] width 1459 height 553
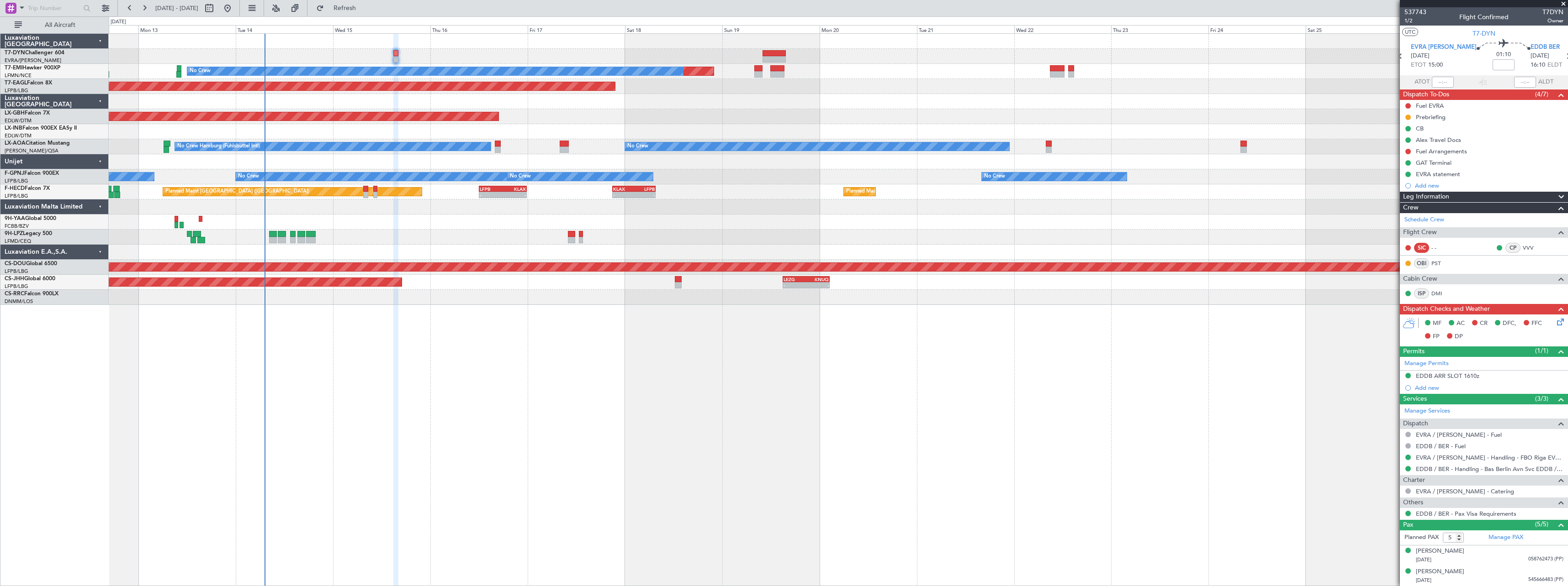
click at [611, 359] on div "Planned Maint No Crew Planned Maint Dubai (Al Maktoum Intl) Planned Maint Nurnb…" at bounding box center [838, 309] width 1459 height 553
click at [358, 9] on span "Refresh" at bounding box center [345, 8] width 38 height 6
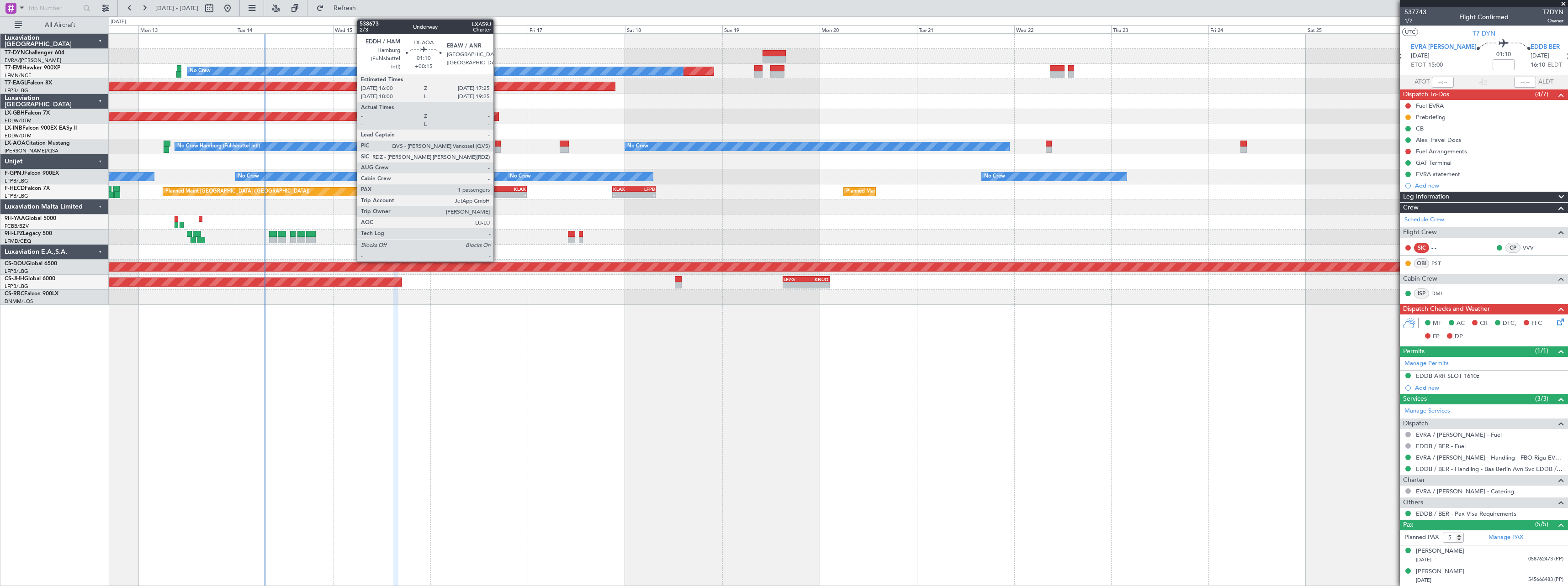
click at [498, 151] on div at bounding box center [498, 149] width 6 height 6
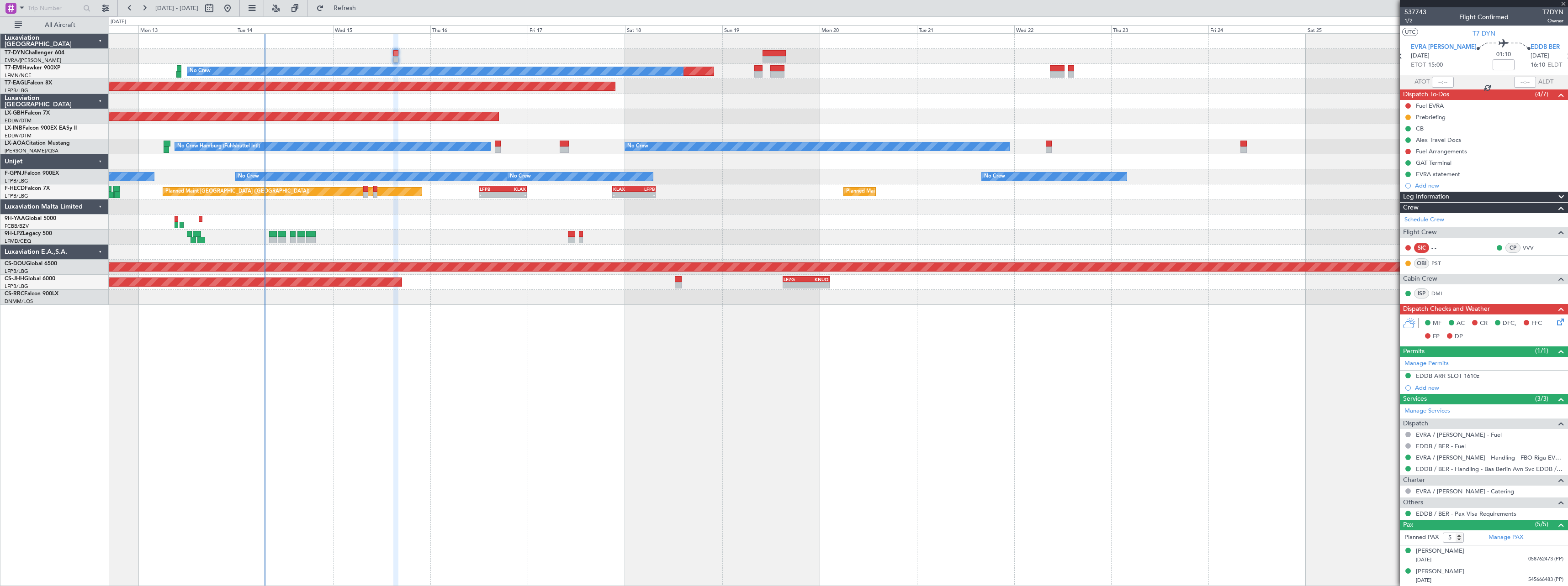
type input "+00:15"
type input "1"
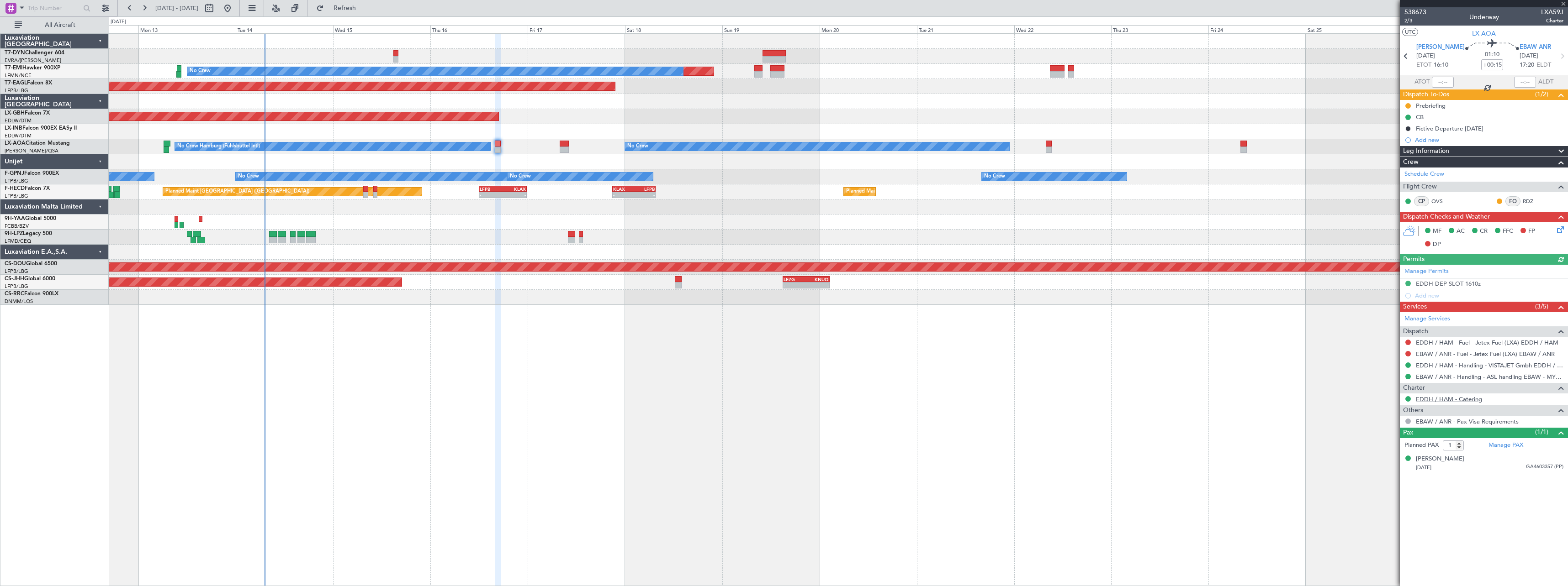
click at [1448, 397] on link "EDDH / HAM - Catering" at bounding box center [1448, 399] width 66 height 8
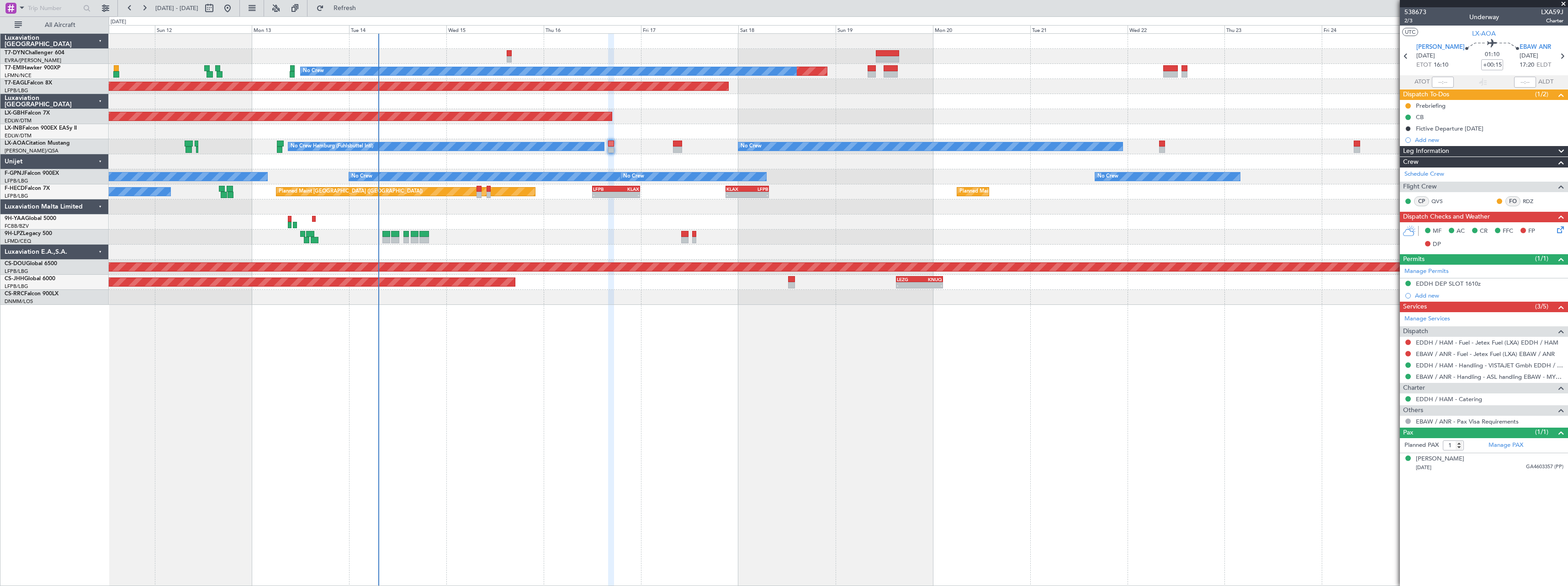
click at [503, 237] on div "No Crew Unplanned Maint Nice (Côte d'Azur Airport)" at bounding box center [838, 237] width 1458 height 15
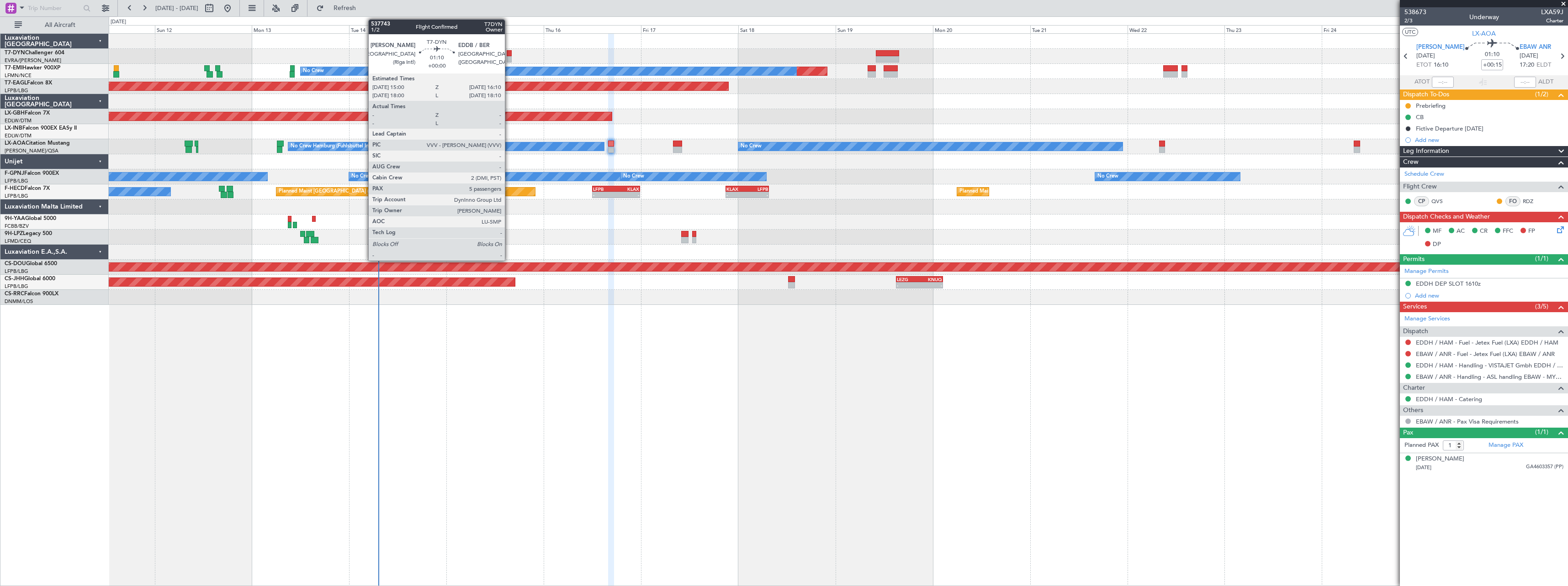
click at [509, 55] on div at bounding box center [509, 53] width 5 height 6
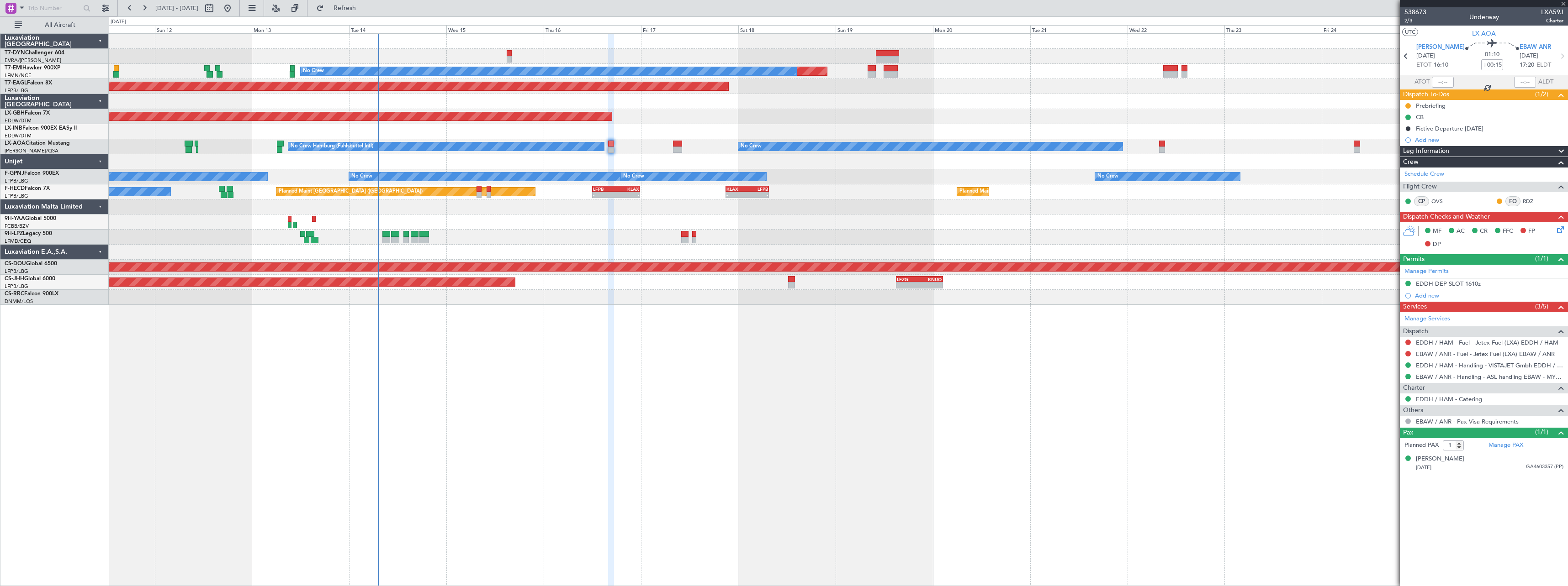
type input "5"
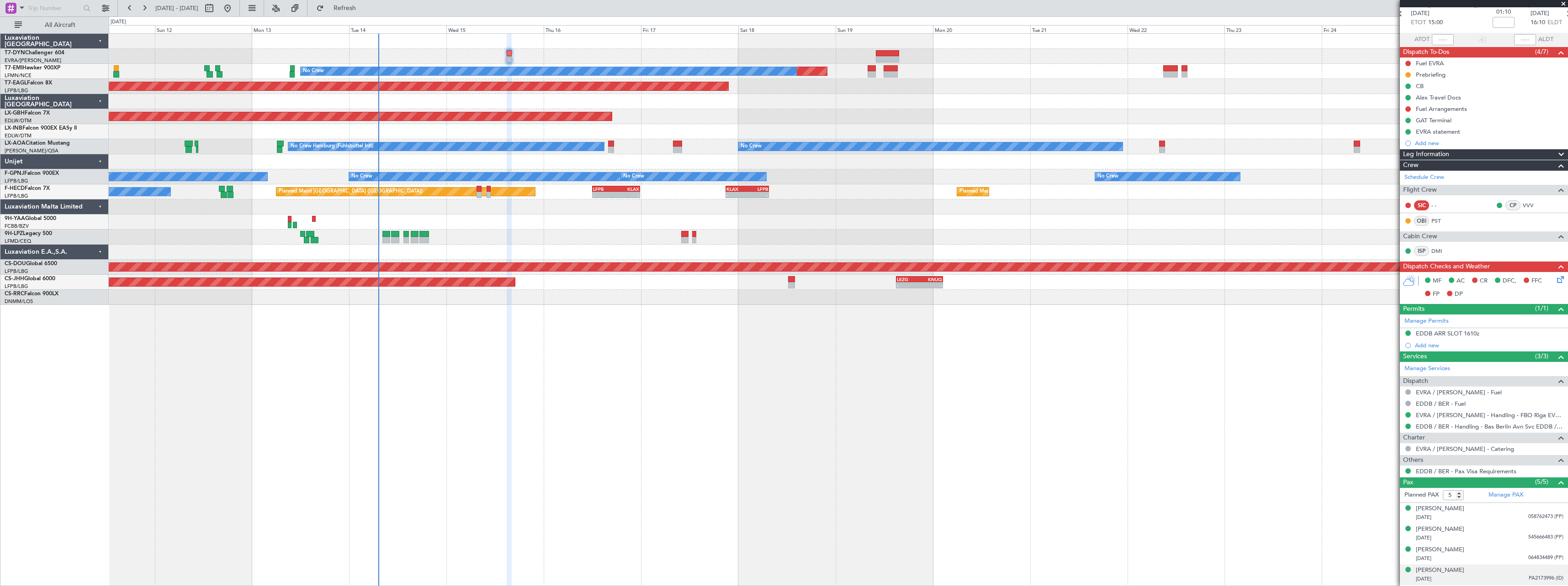
scroll to position [62, 0]
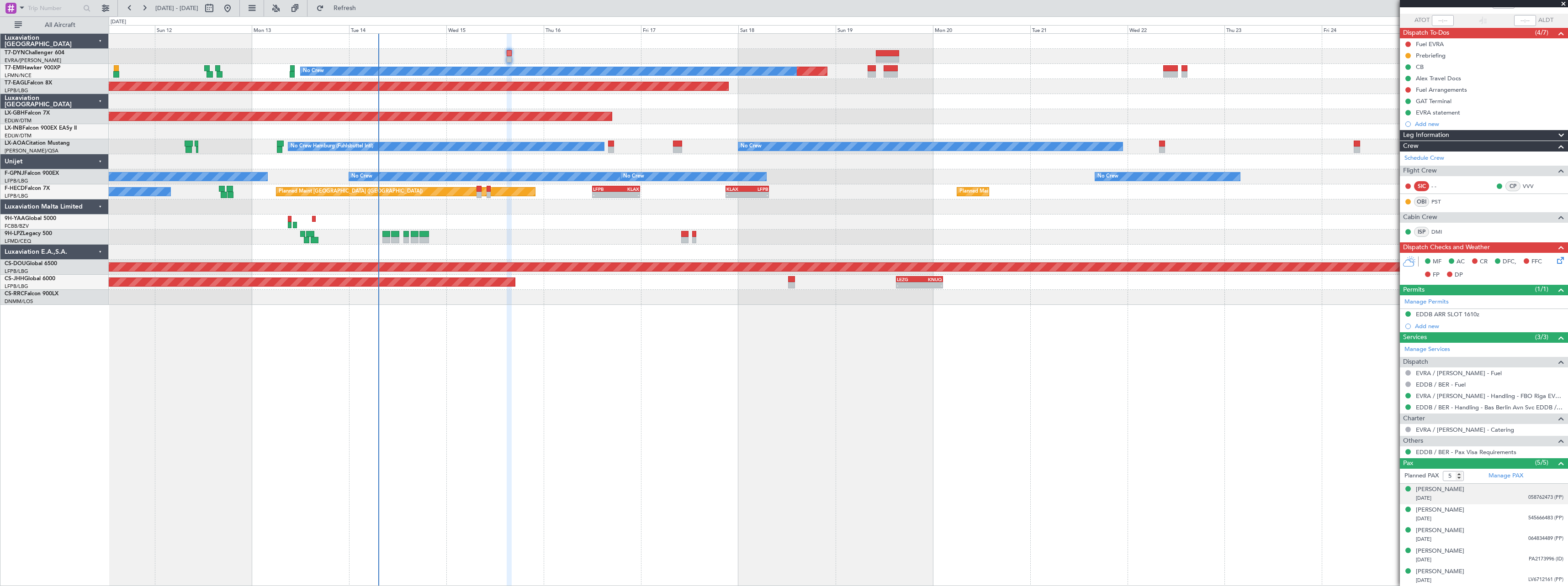
click at [1503, 496] on div "24/02/1975 058762473 (PP)" at bounding box center [1489, 498] width 147 height 9
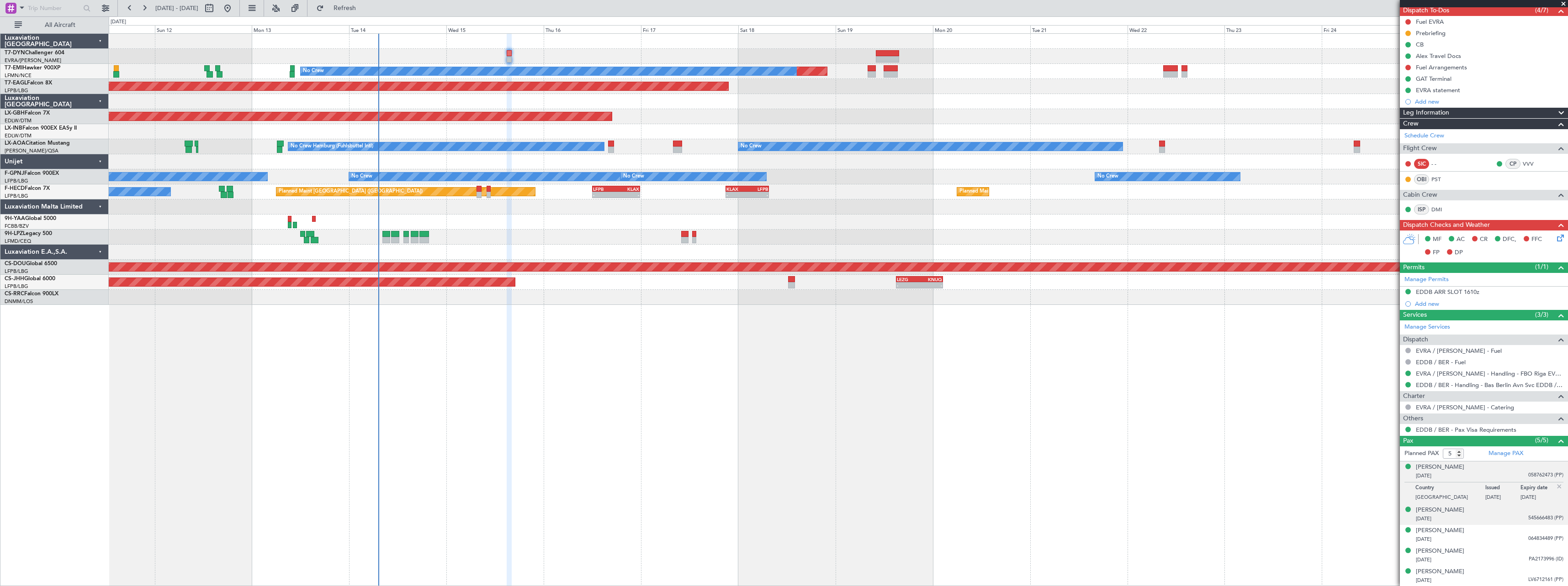
click at [1494, 513] on div "Emmanuil Grinshpun 30/04/1971 545666483 (PP)" at bounding box center [1489, 514] width 147 height 18
click at [1488, 537] on div "14/09/2012 064834489 (PP)" at bounding box center [1489, 539] width 147 height 9
click at [1484, 553] on div "Ksenija Kercgure 25/01/1983 PA2173996 (ID)" at bounding box center [1489, 555] width 147 height 18
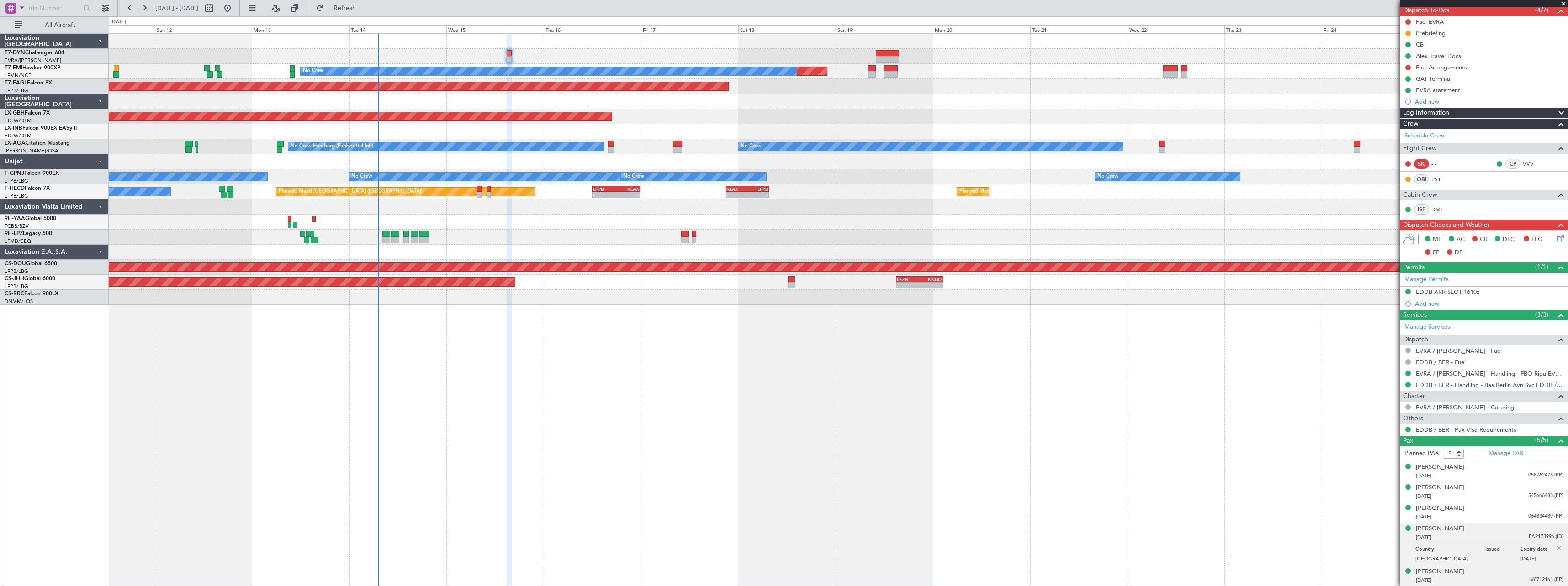
click at [1490, 572] on div "Vadims Reinfelds 01/05/1978 LV6712161 (PP)" at bounding box center [1489, 576] width 147 height 18
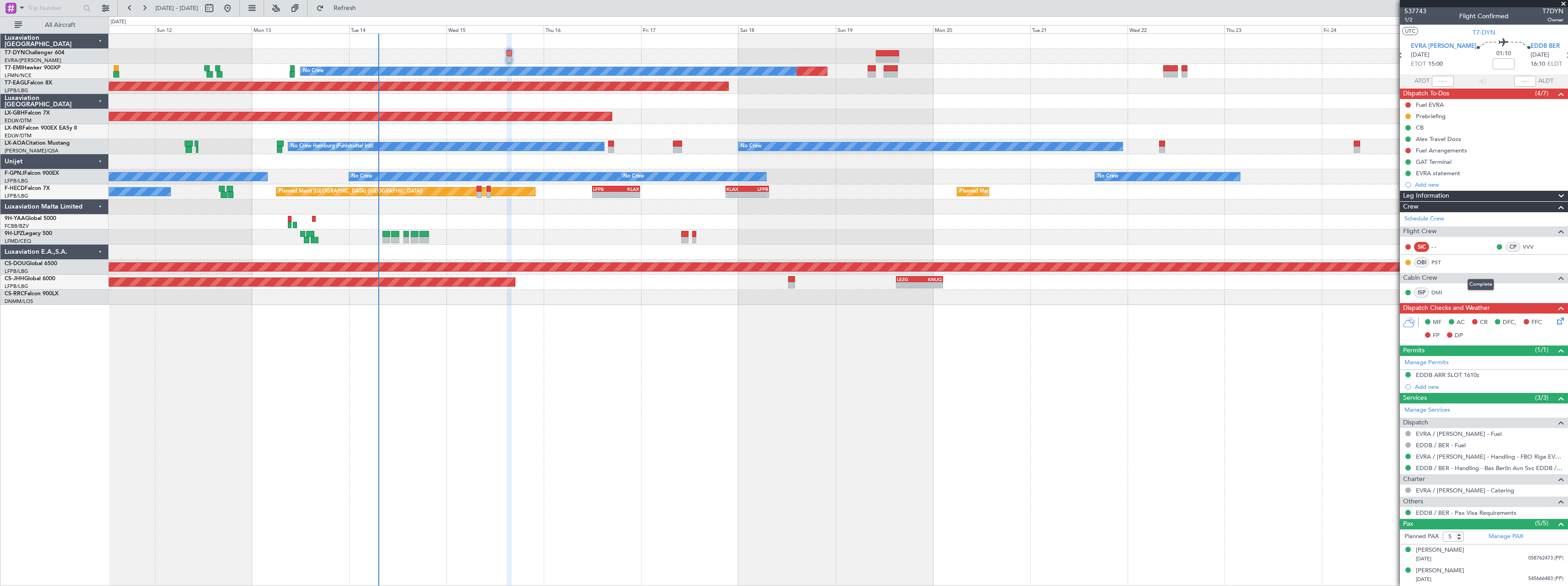
scroll to position [0, 0]
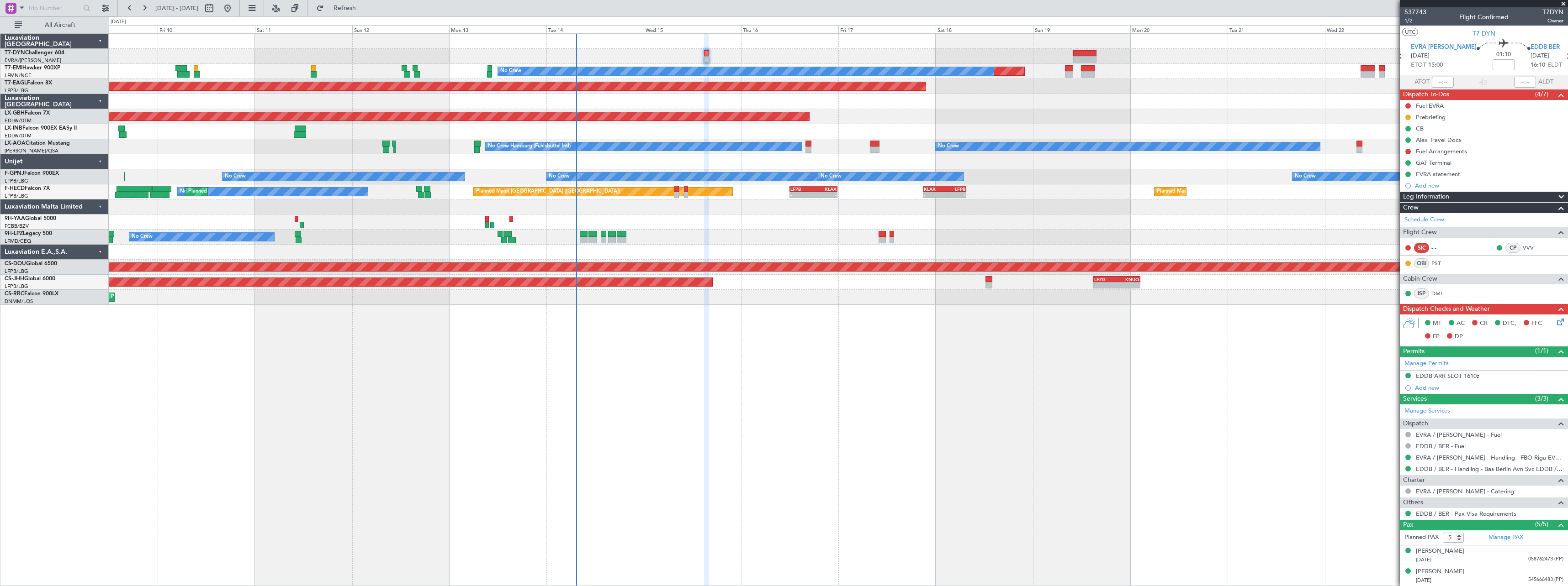
click at [885, 316] on div "Planned Maint No Crew Planned Maint Dubai (Al Maktoum Intl) Planned Maint Nurnb…" at bounding box center [838, 309] width 1459 height 553
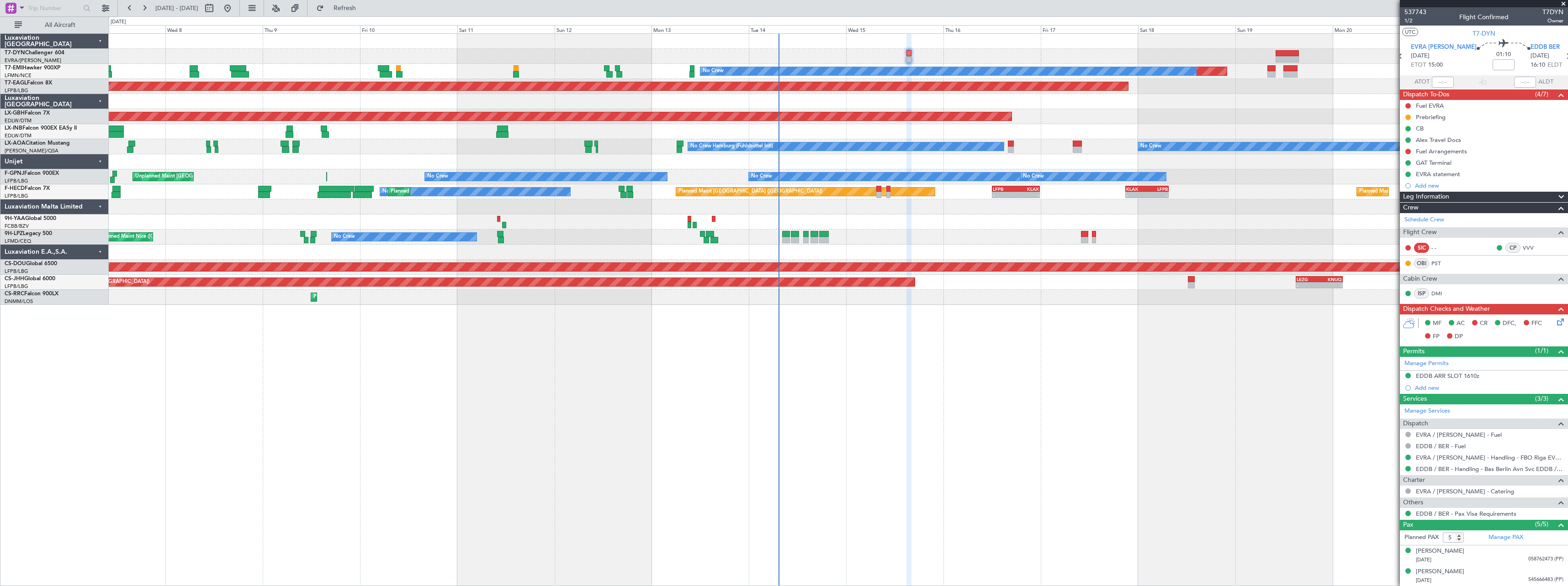
click at [1174, 291] on div "Planned Maint No Crew Planned Maint Dubai (Al Maktoum Intl) Planned Maint Nurnb…" at bounding box center [838, 309] width 1459 height 553
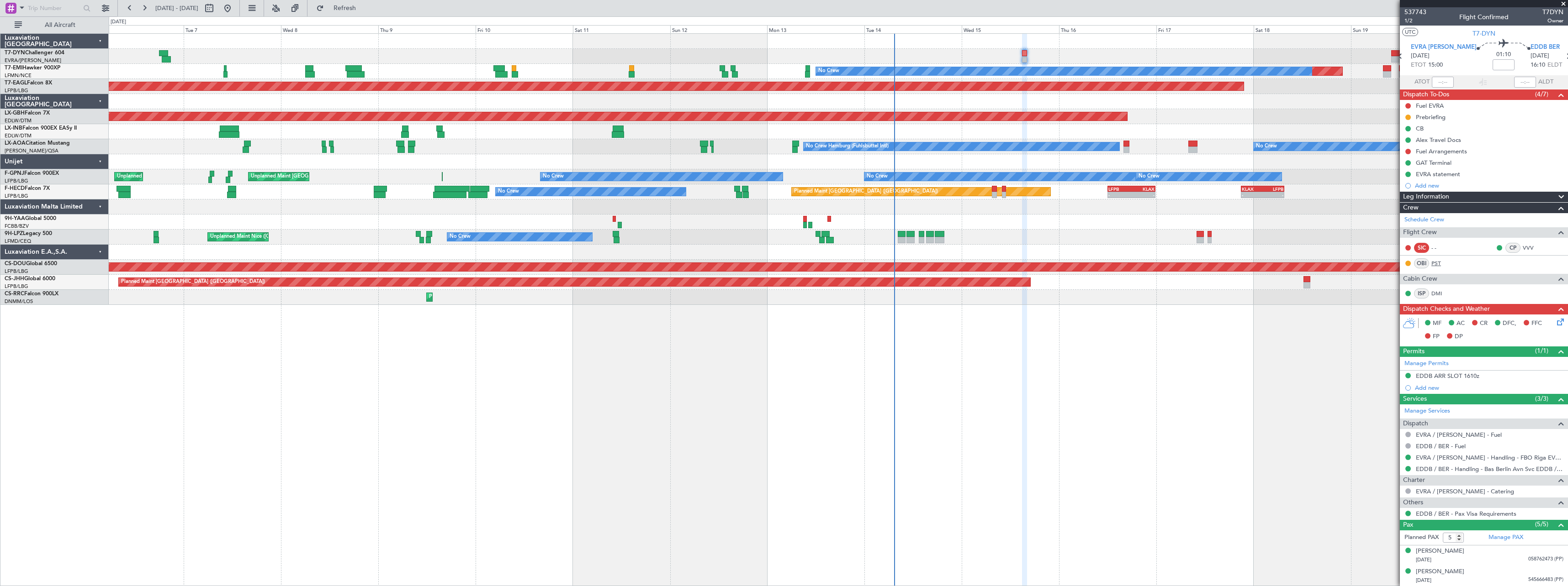
click at [1433, 260] on link "PST" at bounding box center [1441, 264] width 21 height 9
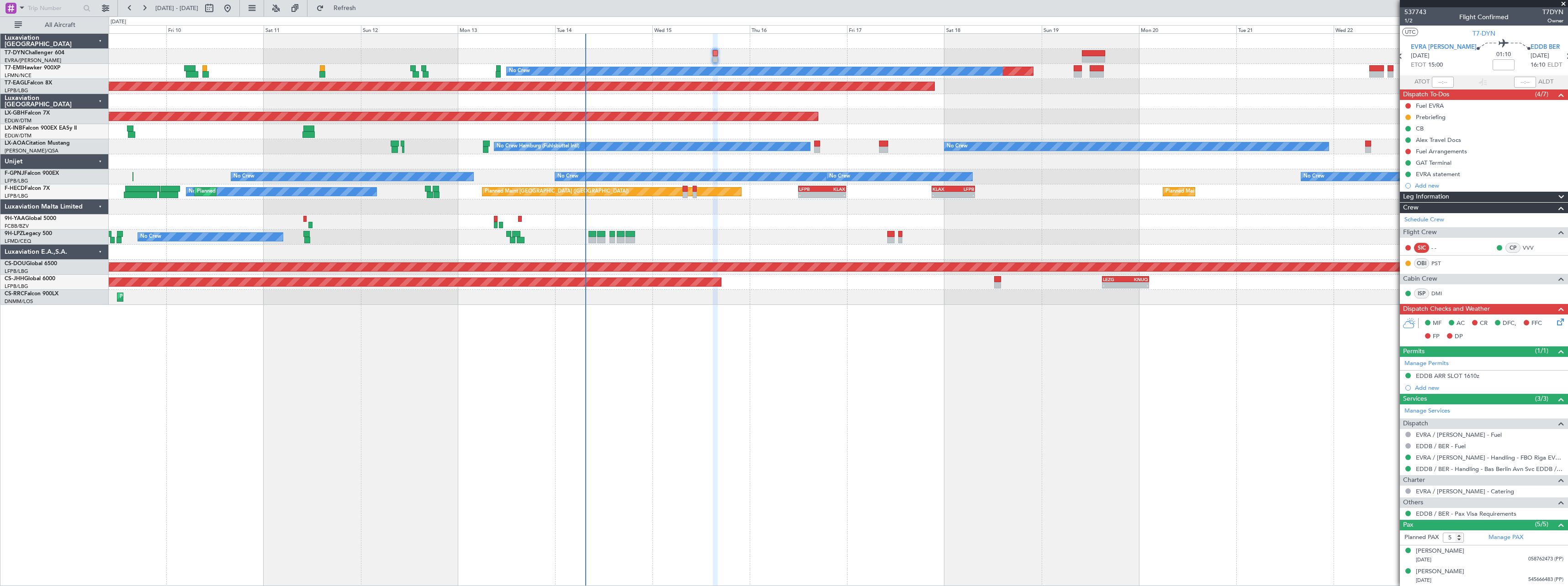
click at [769, 319] on div "Planned Maint No Crew Planned Maint Dubai (Al Maktoum Intl) Planned Maint Nurnb…" at bounding box center [838, 309] width 1459 height 553
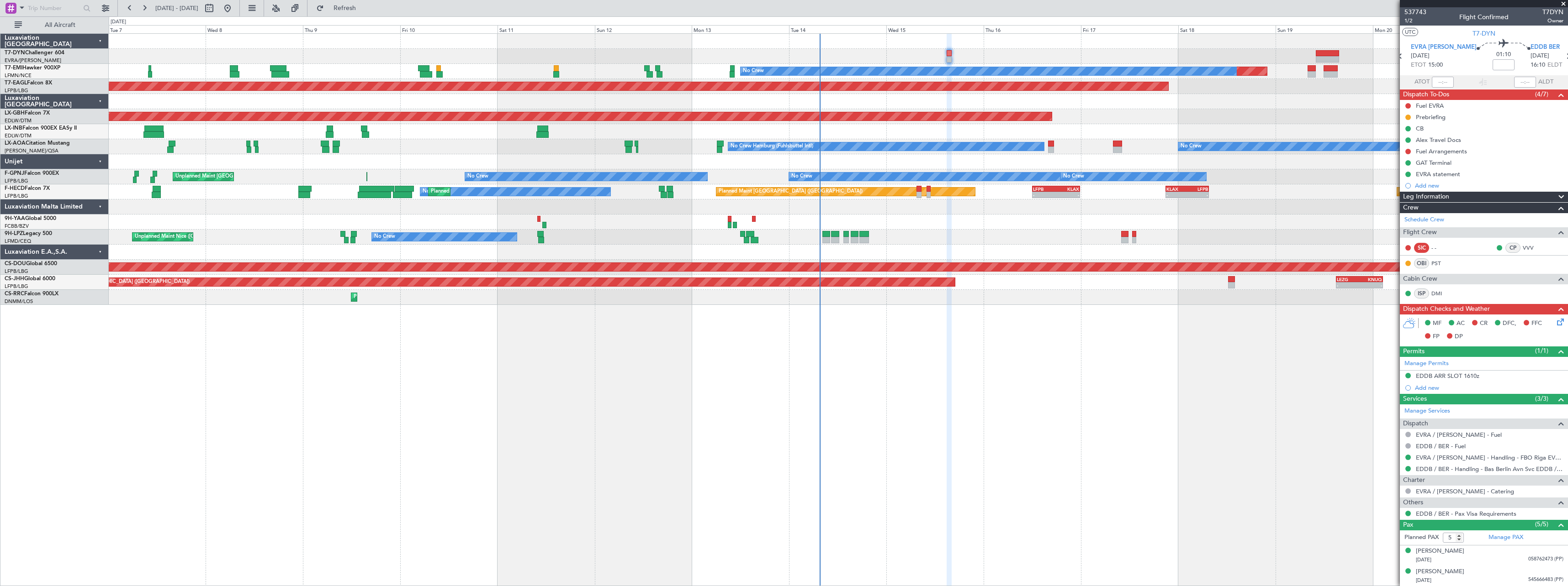
click at [950, 363] on div at bounding box center [949, 309] width 5 height 553
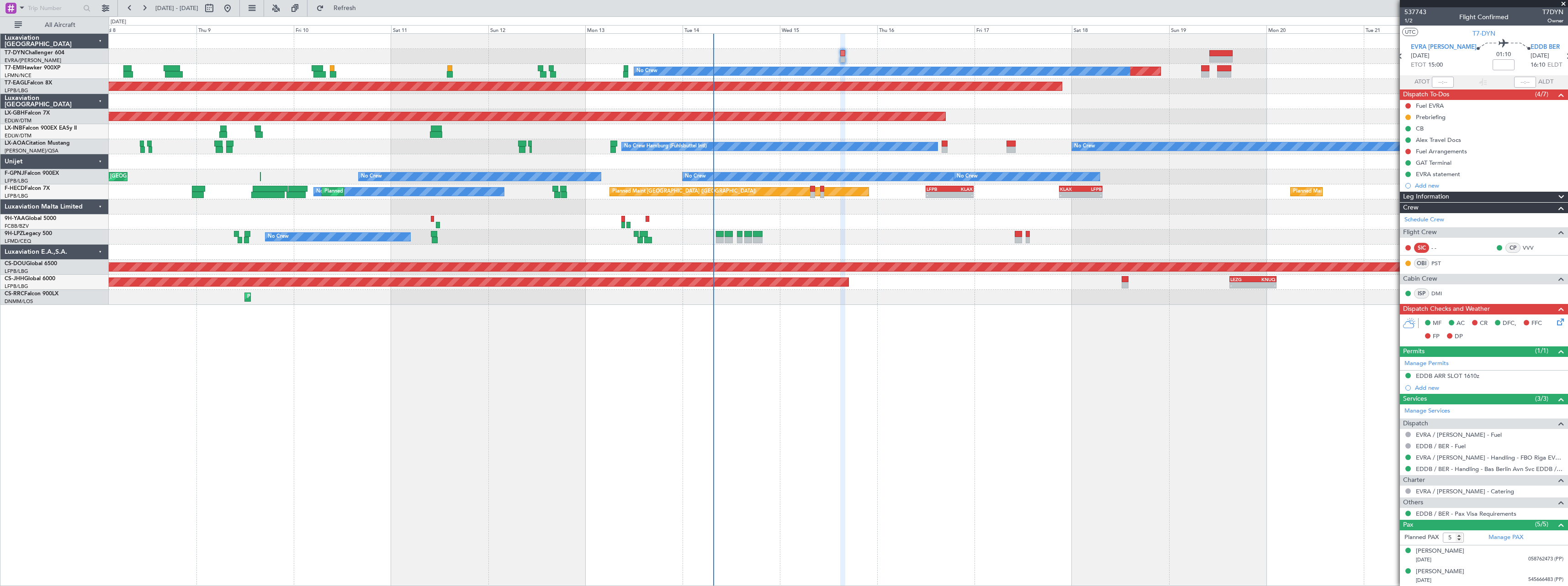
click at [822, 374] on div "Planned Maint No Crew Planned Maint Dubai (Al Maktoum Intl) Planned Maint Nurnb…" at bounding box center [838, 309] width 1459 height 553
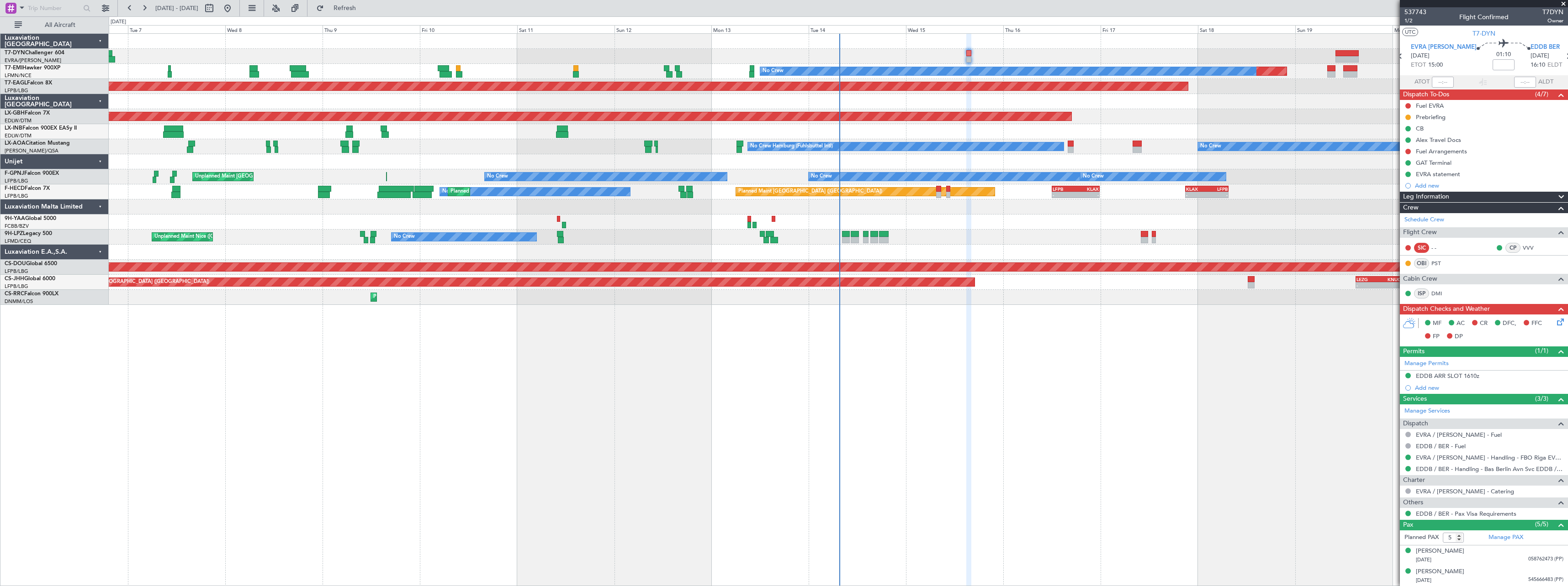
click at [415, 318] on div "Planned Maint No Crew Planned Maint Dubai (Al Maktoum Intl) Planned Maint Nurnb…" at bounding box center [838, 309] width 1459 height 553
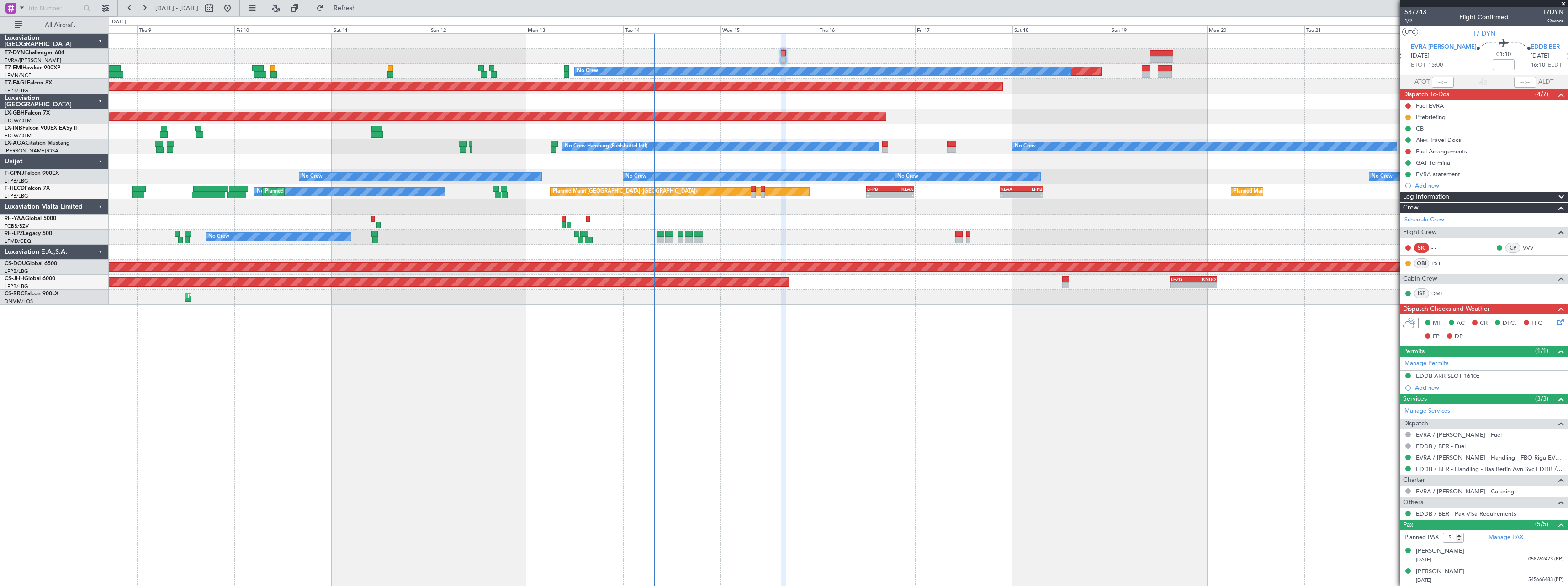
click at [880, 363] on div "Planned Maint No Crew Planned Maint Dubai (Al Maktoum Intl) Planned Maint Nurnb…" at bounding box center [838, 309] width 1459 height 553
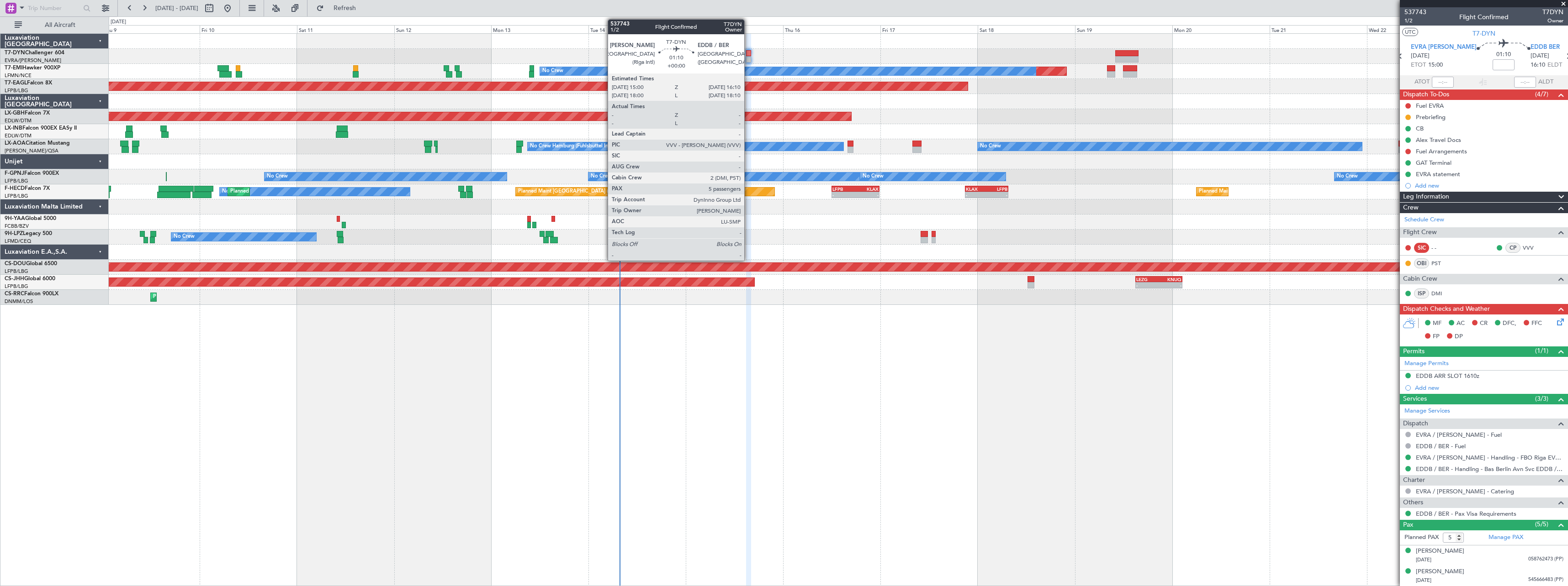
click at [748, 58] on div at bounding box center [748, 59] width 5 height 6
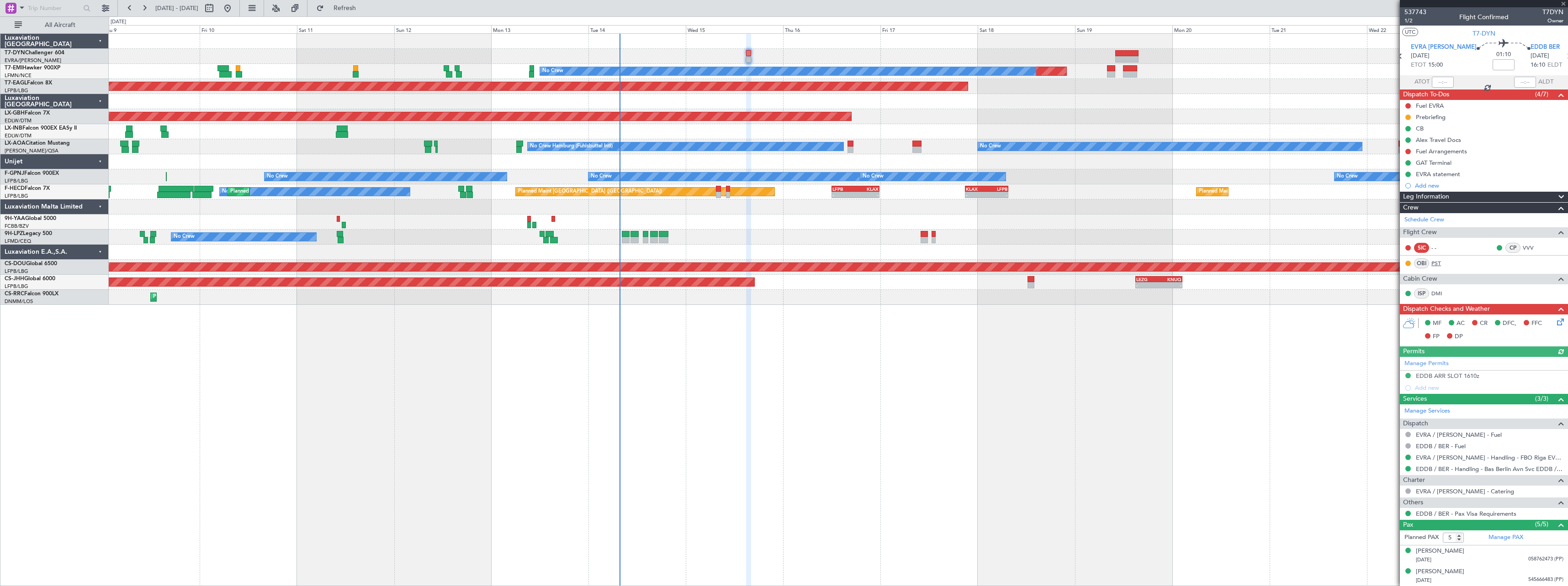
click at [1440, 262] on link "PST" at bounding box center [1441, 264] width 21 height 9
click at [367, 12] on button "Refresh" at bounding box center [339, 8] width 55 height 15
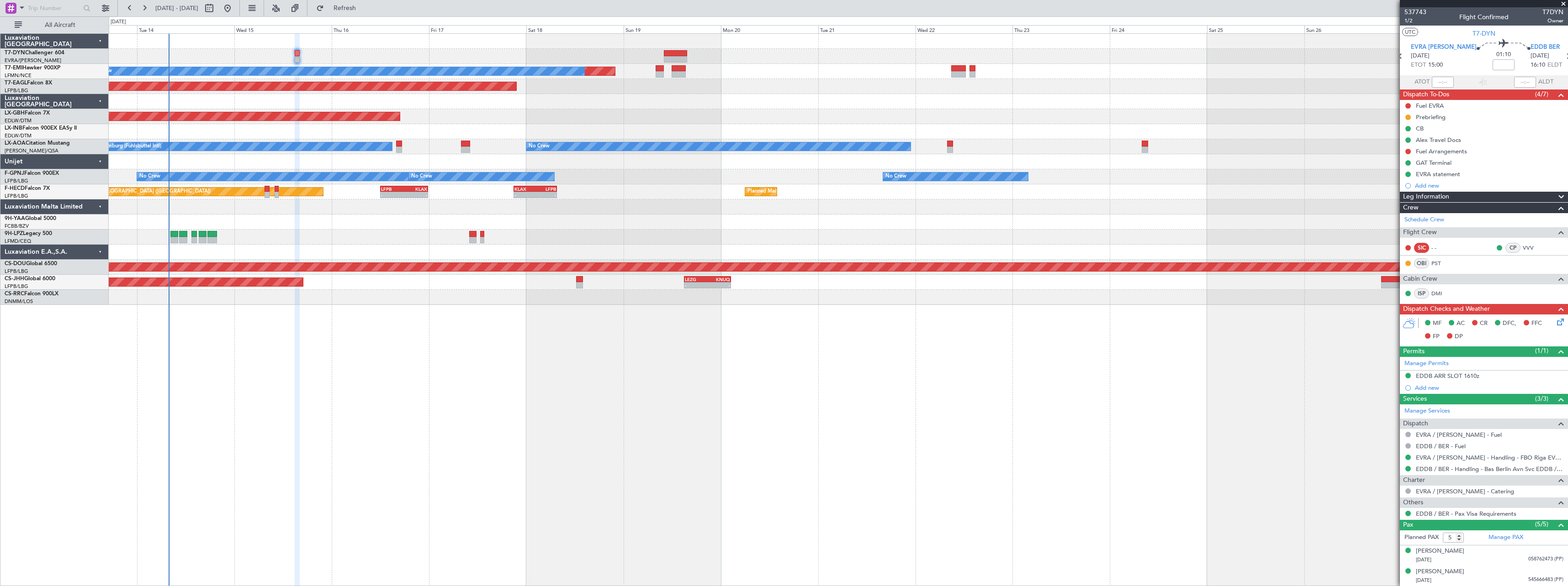
click at [458, 371] on div "Planned Maint No Crew Planned Maint Dubai (Al Maktoum Intl) Planned Maint Nurnb…" at bounding box center [838, 309] width 1459 height 553
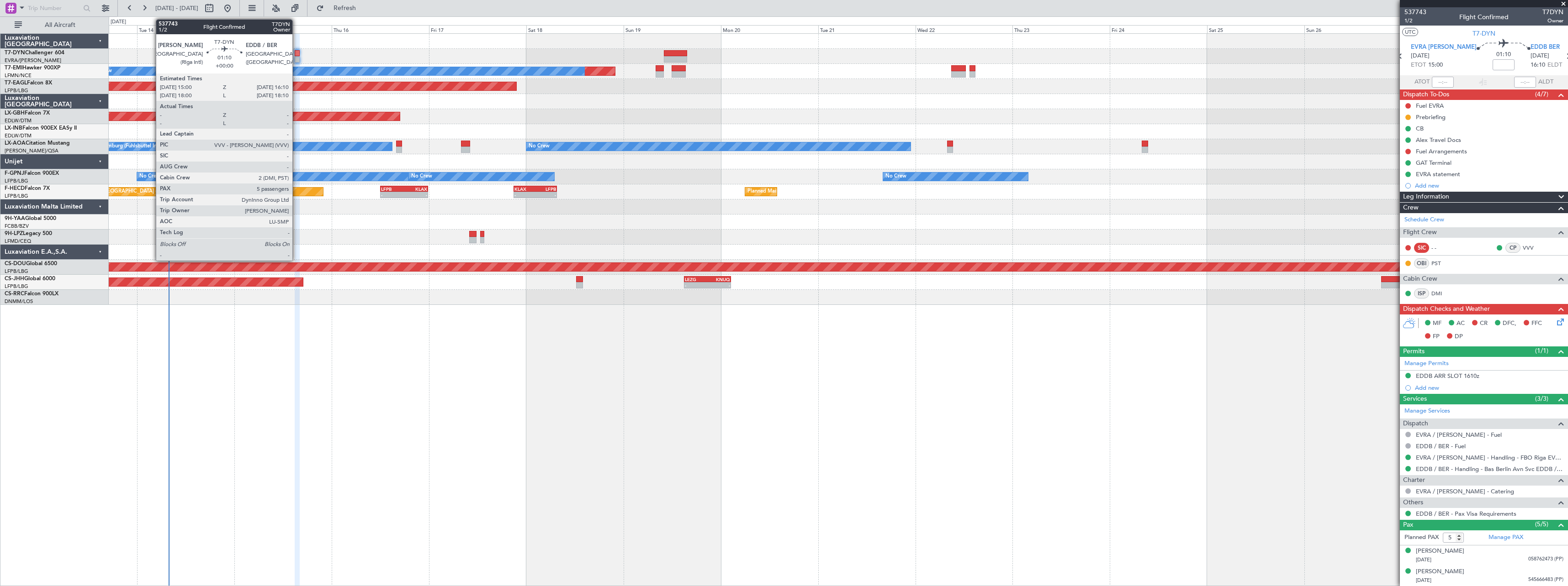
click at [297, 55] on div at bounding box center [297, 53] width 5 height 6
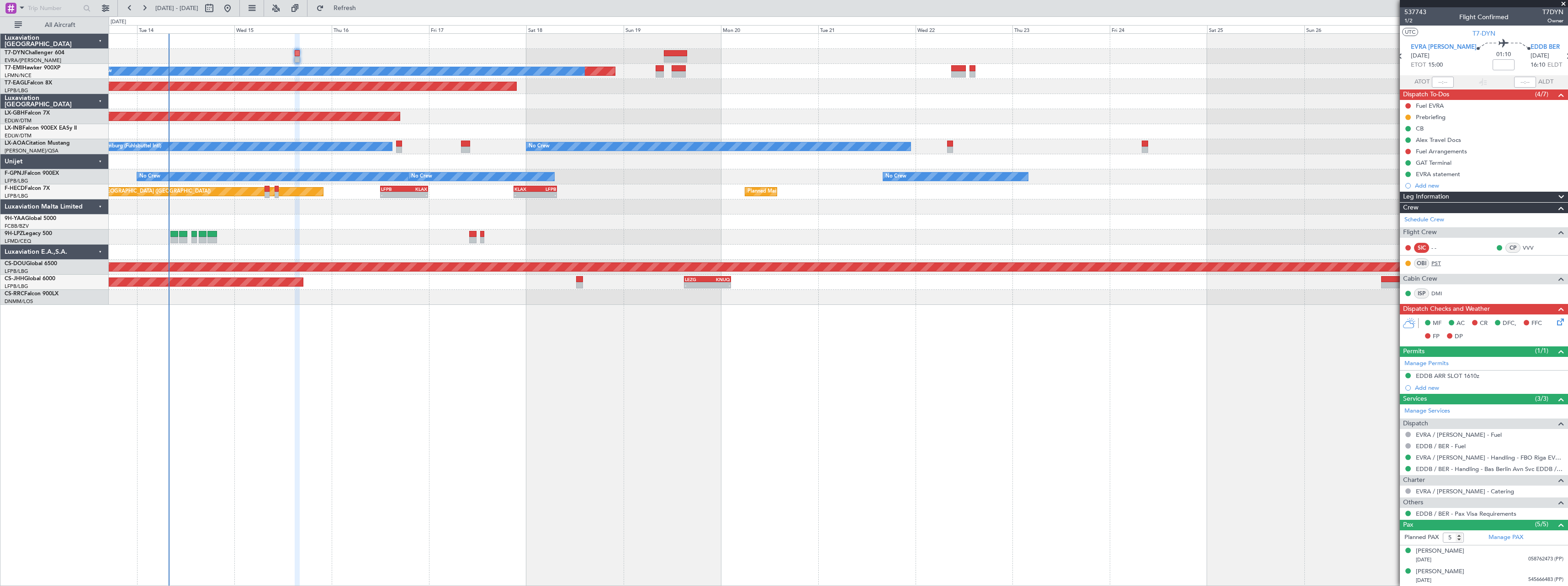
click at [1439, 264] on link "PST" at bounding box center [1441, 264] width 21 height 9
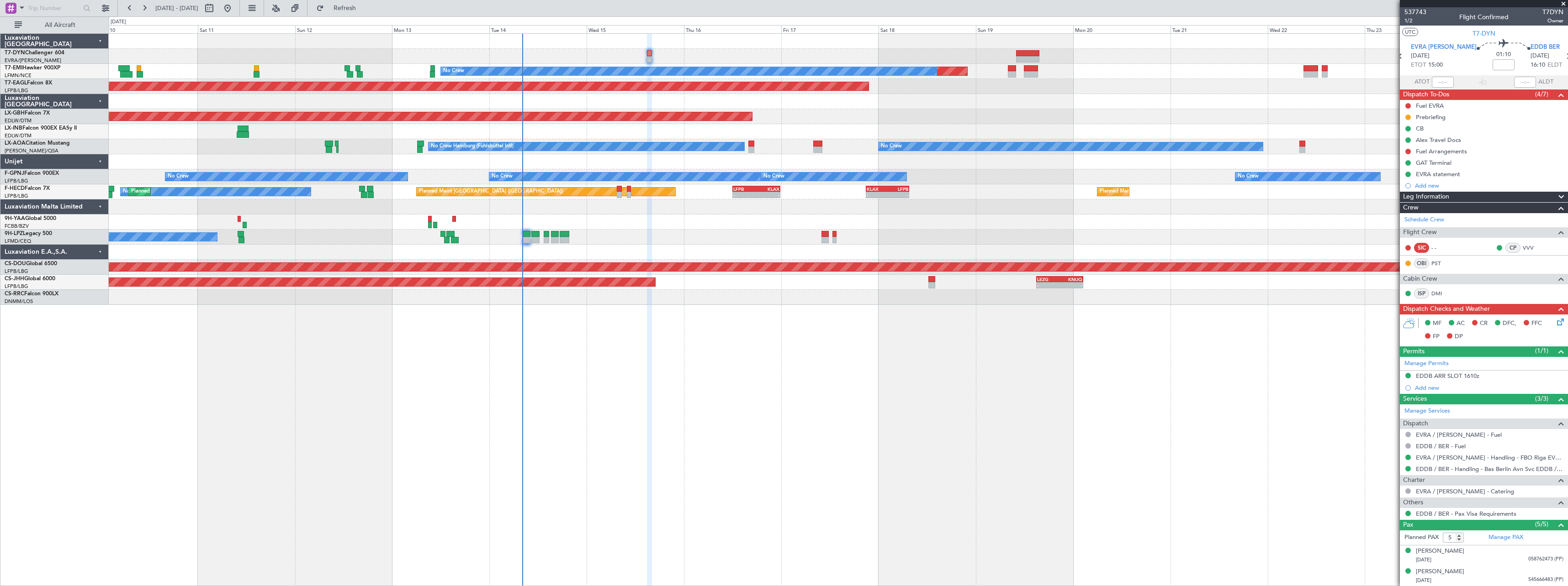
click at [677, 213] on div "Planned Maint No Crew Planned Maint Dubai (Al Maktoum Intl) Planned Maint Nurnb…" at bounding box center [838, 169] width 1458 height 271
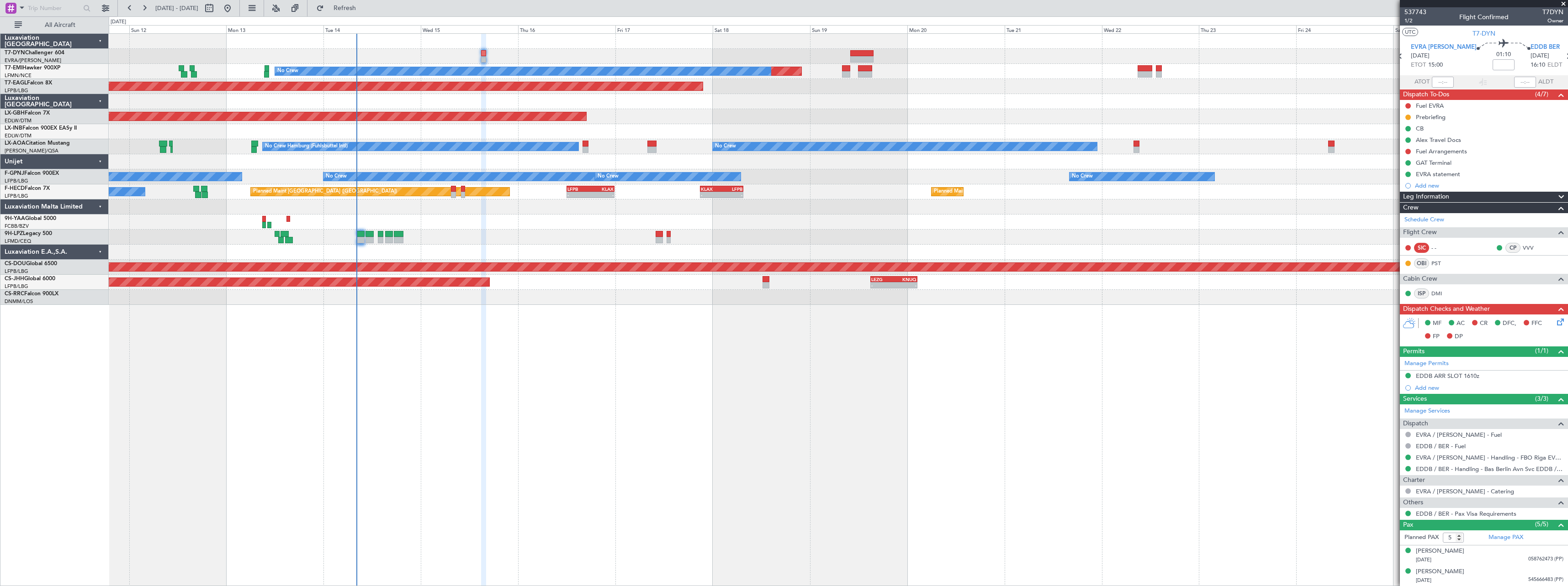
click at [545, 335] on div "Planned Maint No Crew Planned Maint Dubai (Al Maktoum Intl) Planned Maint Nurnb…" at bounding box center [838, 309] width 1459 height 553
click at [1441, 263] on link "PST" at bounding box center [1441, 264] width 21 height 9
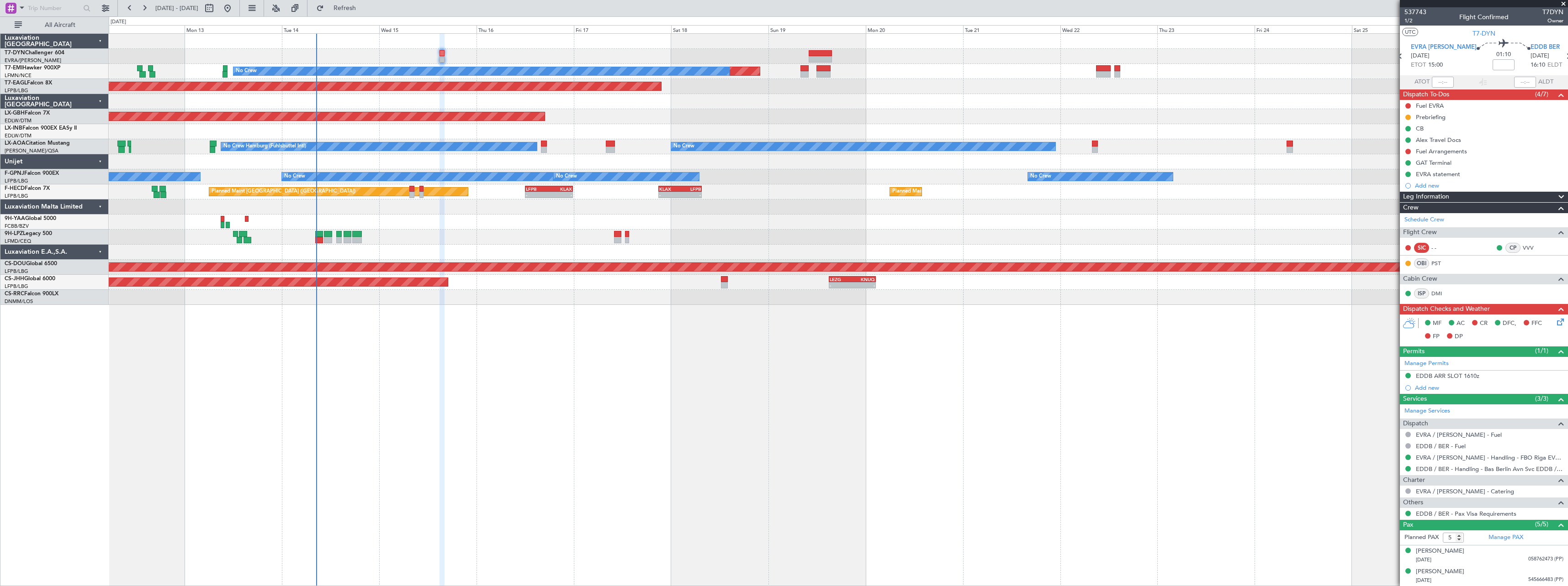
click at [903, 390] on div "Planned Maint No Crew Planned Maint Dubai (Al Maktoum Intl) Planned Maint Nurnb…" at bounding box center [838, 309] width 1459 height 553
click at [1563, 1] on span at bounding box center [1563, 4] width 9 height 9
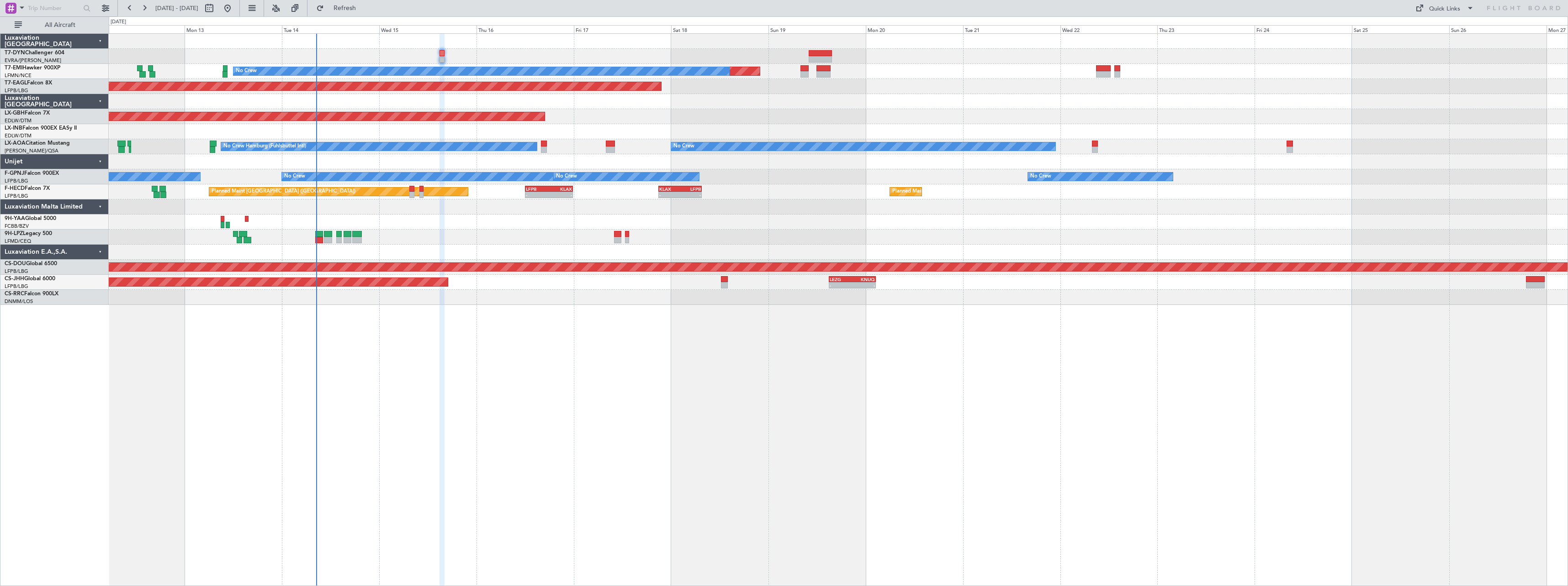
type input "0"
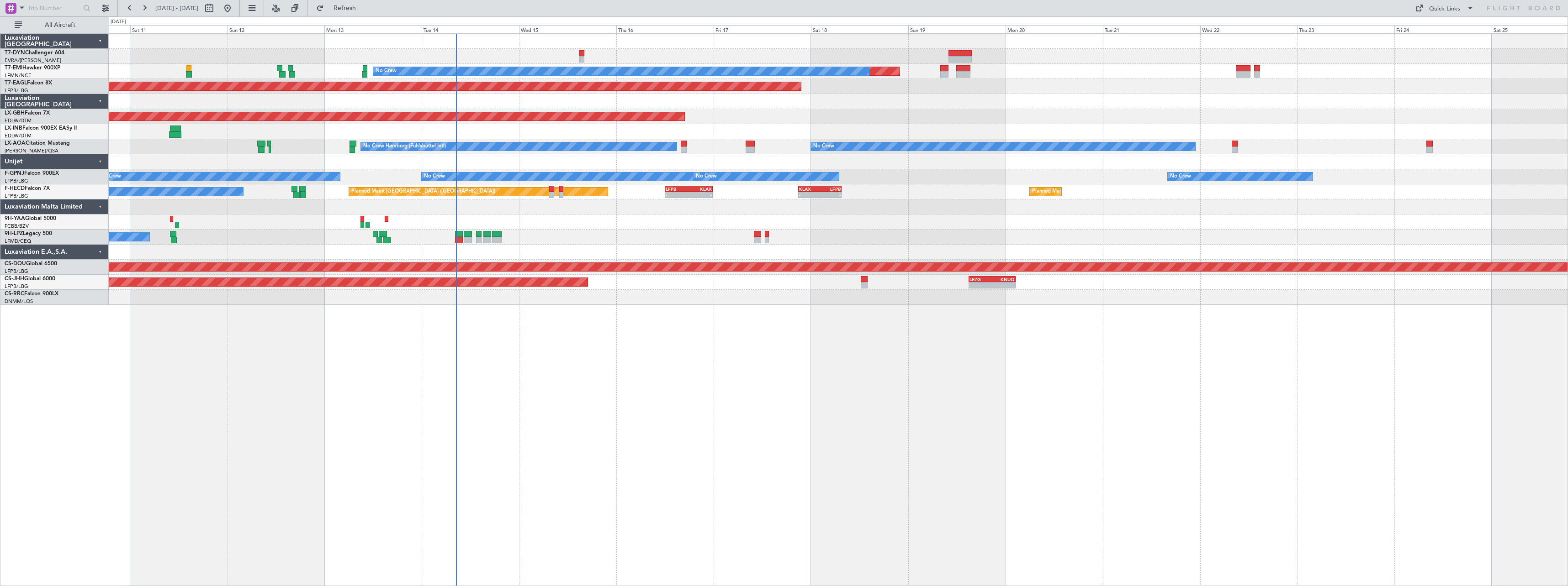
click at [634, 366] on div "Planned Maint No Crew Planned Maint Dubai (Al Maktoum Intl) Planned Maint Nurnb…" at bounding box center [838, 309] width 1459 height 553
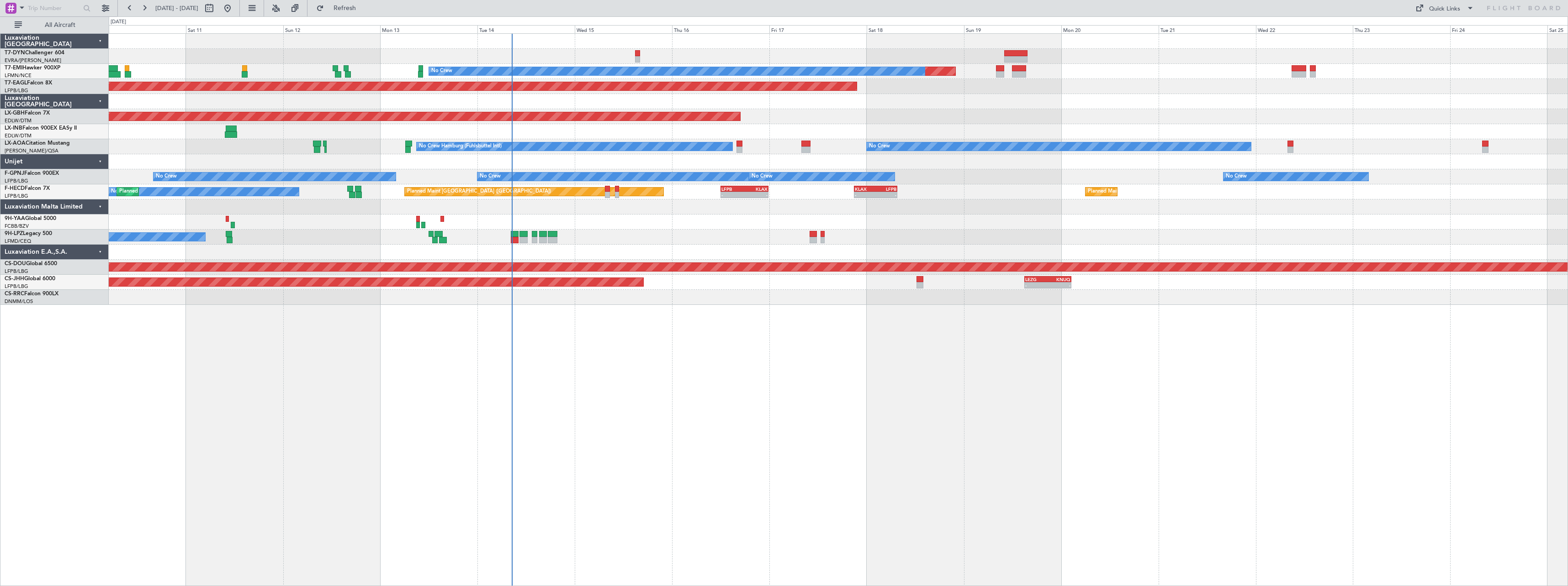
click at [759, 355] on div "Planned Maint No Crew Planned Maint Dubai (Al Maktoum Intl) Planned Maint Nurnb…" at bounding box center [838, 309] width 1459 height 553
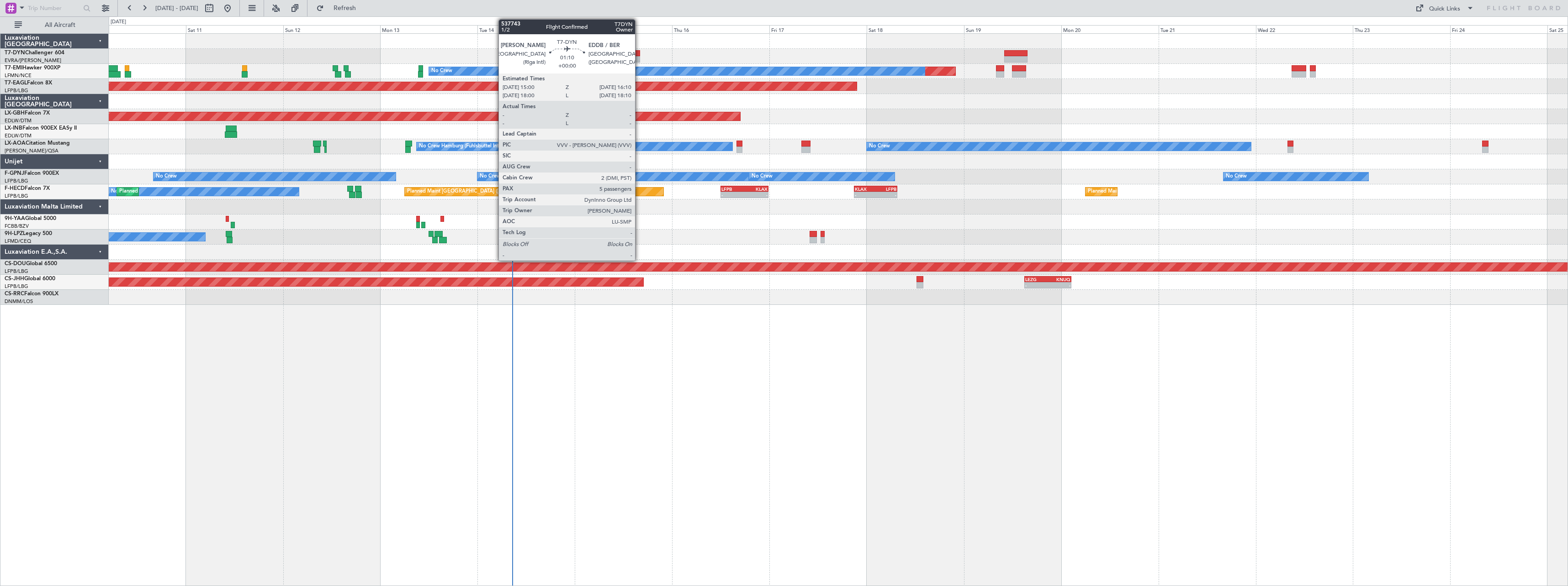
click at [639, 53] on div at bounding box center [637, 53] width 5 height 6
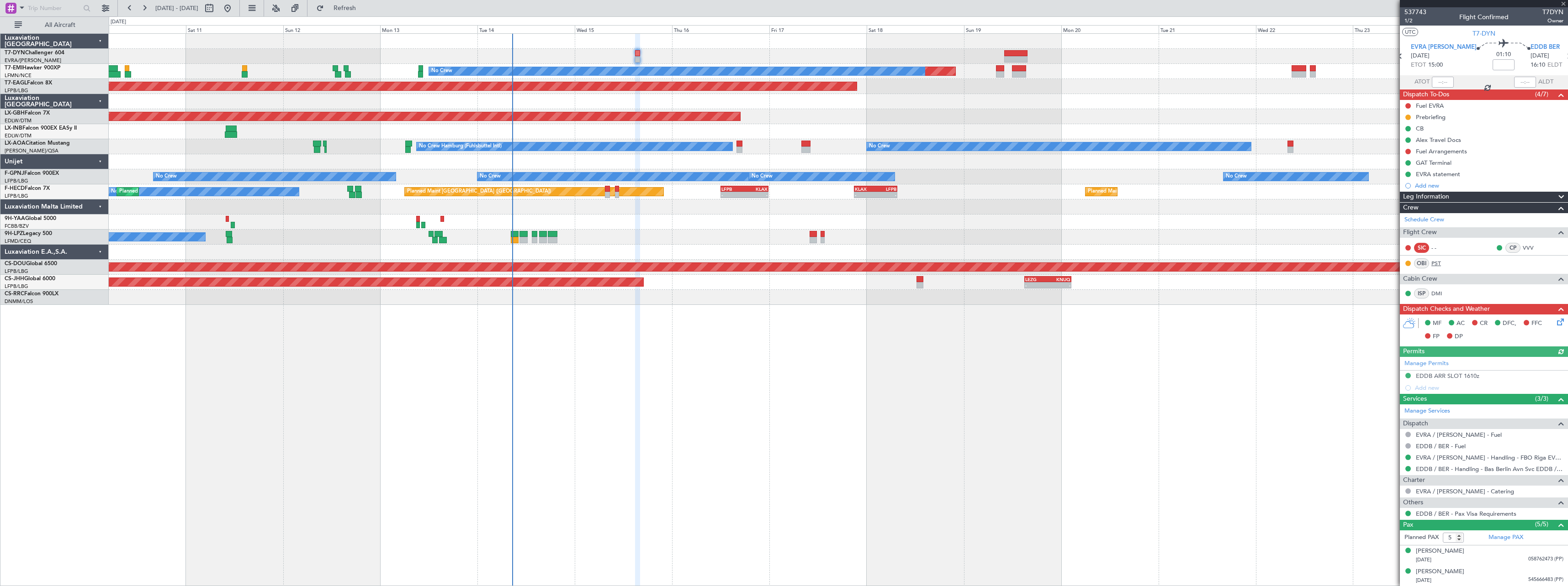
click at [1433, 263] on link "PST" at bounding box center [1441, 264] width 21 height 9
click at [1441, 262] on link "PST" at bounding box center [1441, 264] width 21 height 9
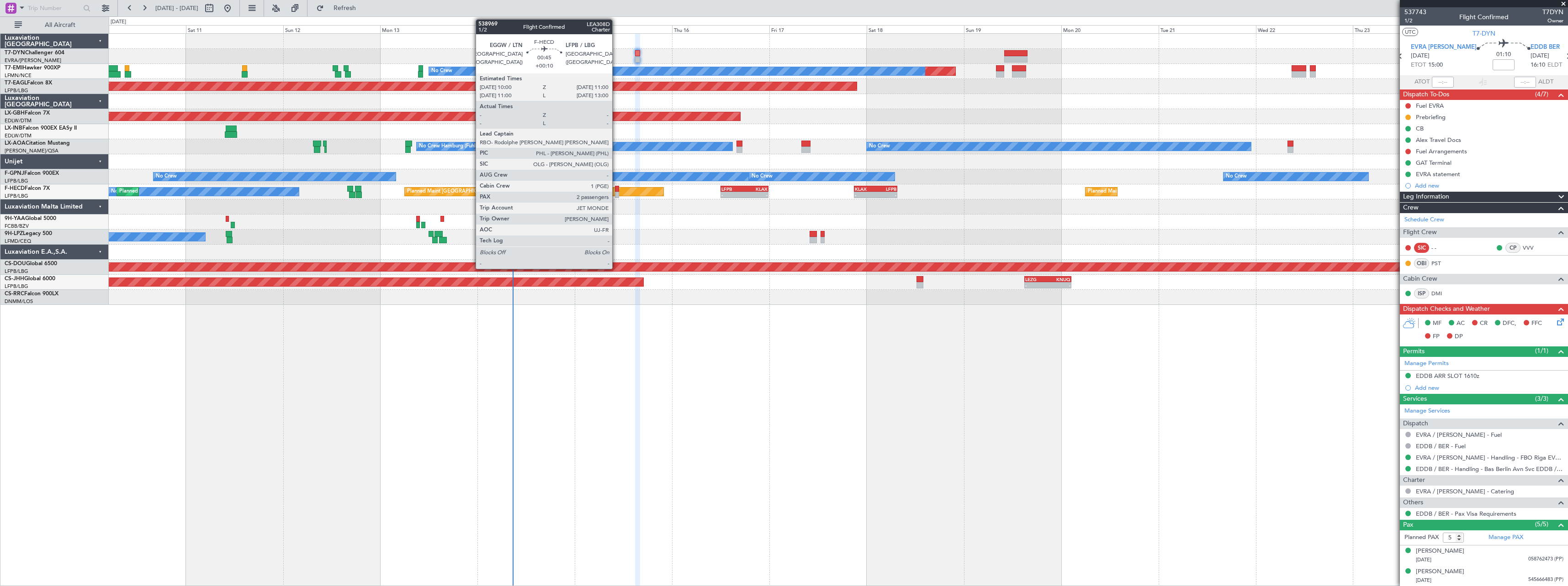
click at [616, 191] on div at bounding box center [617, 188] width 4 height 6
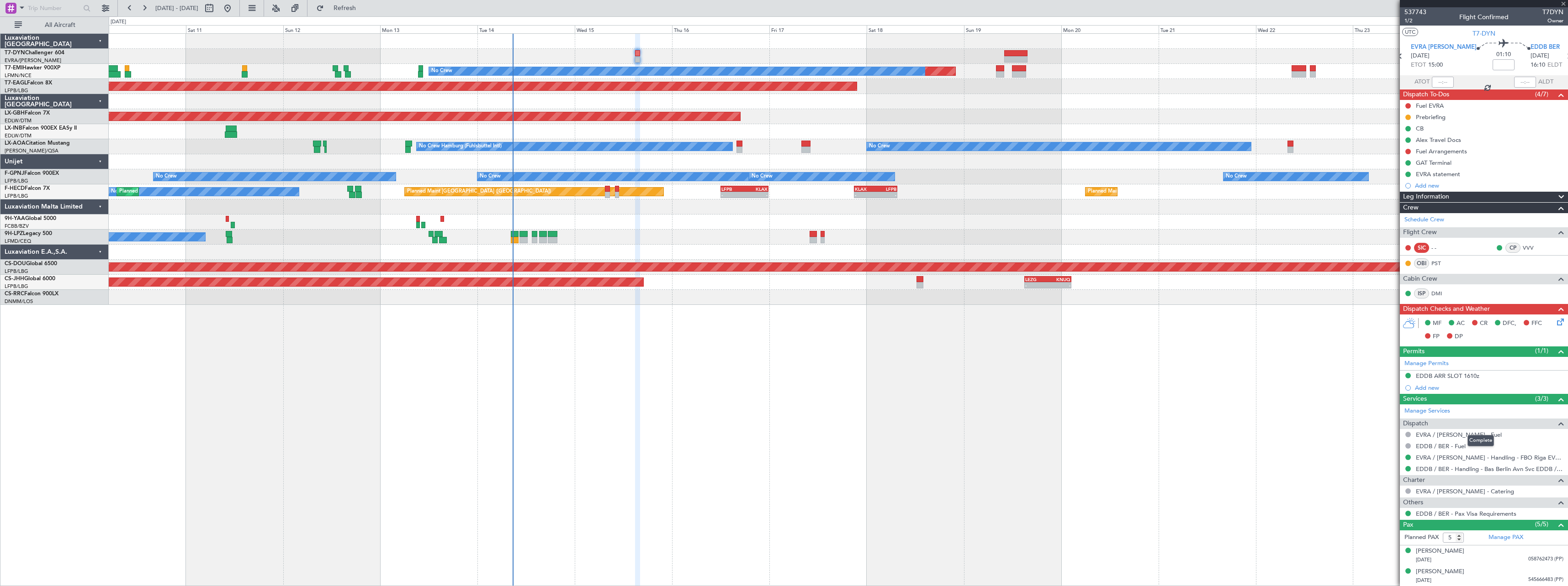
type input "+00:10"
type input "2"
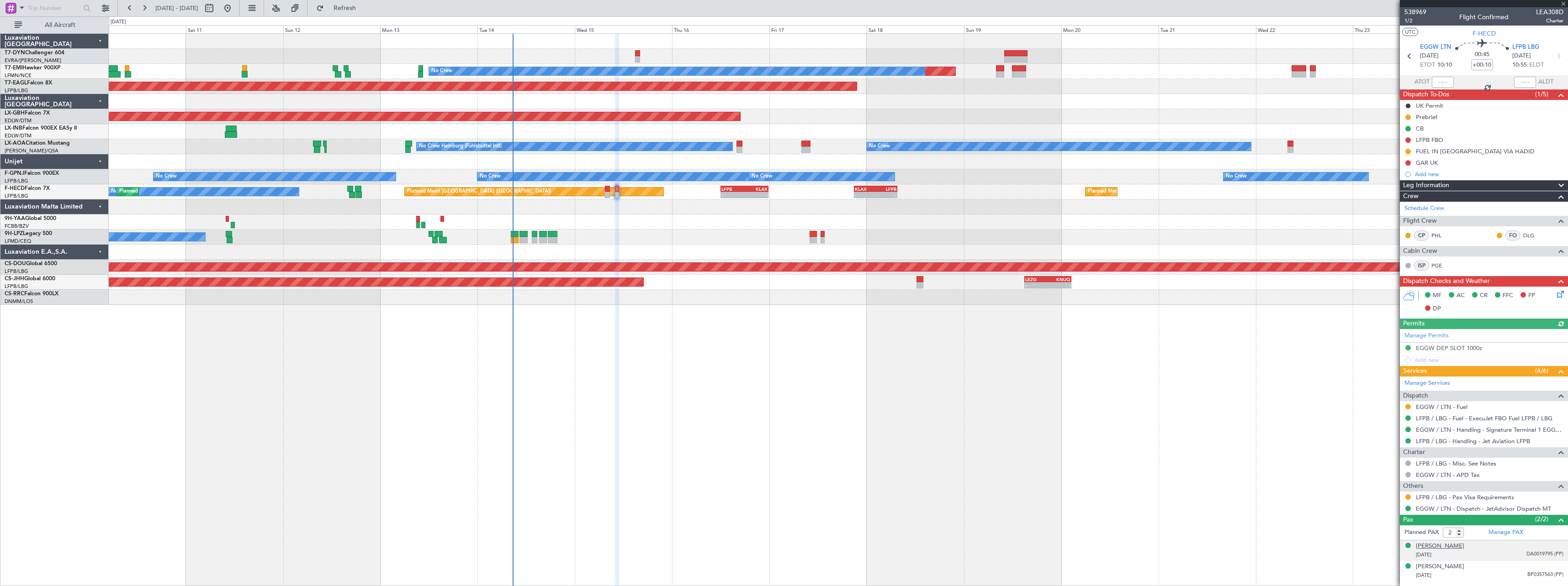
click at [1446, 545] on div "[PERSON_NAME]" at bounding box center [1440, 546] width 48 height 9
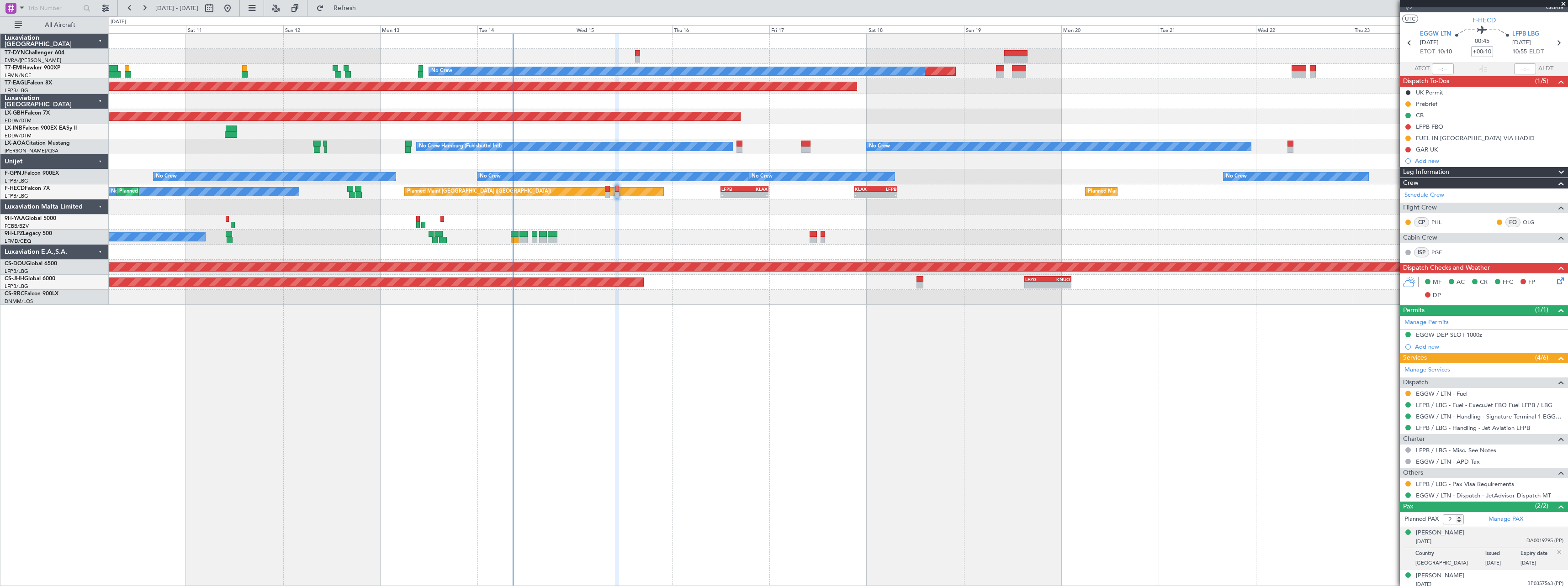
scroll to position [17, 0]
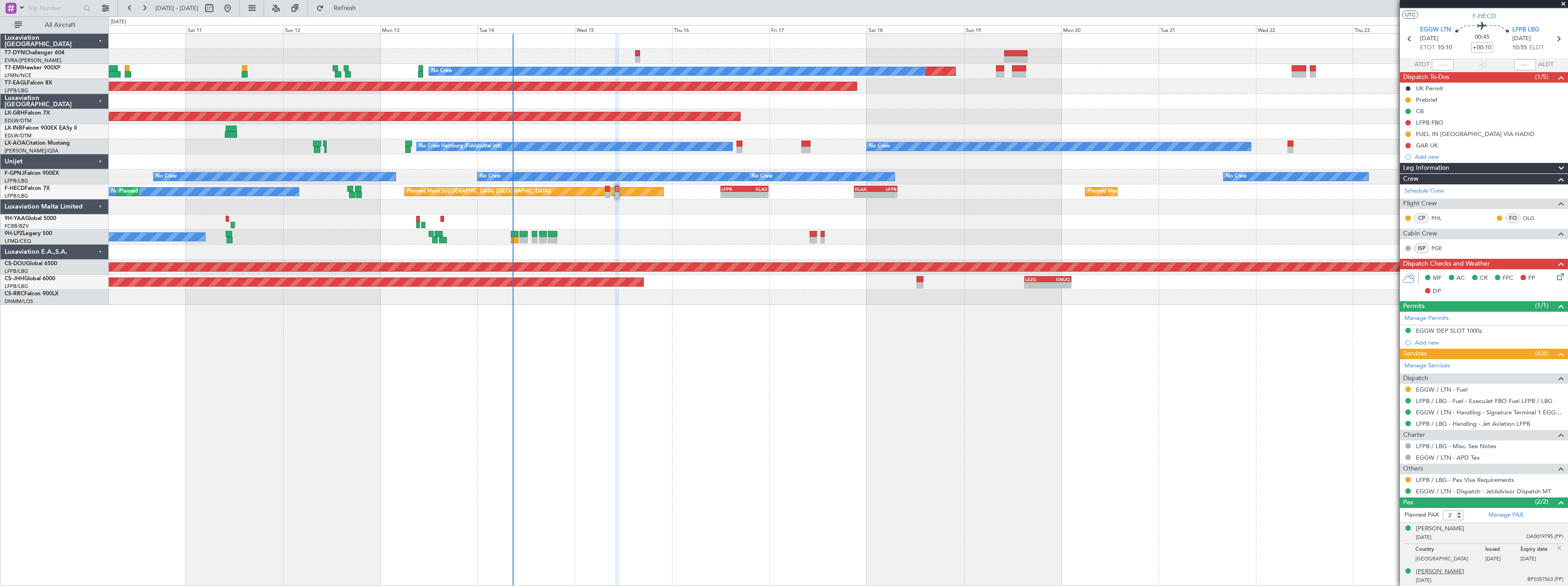
click at [1451, 570] on div "[PERSON_NAME]" at bounding box center [1440, 572] width 48 height 9
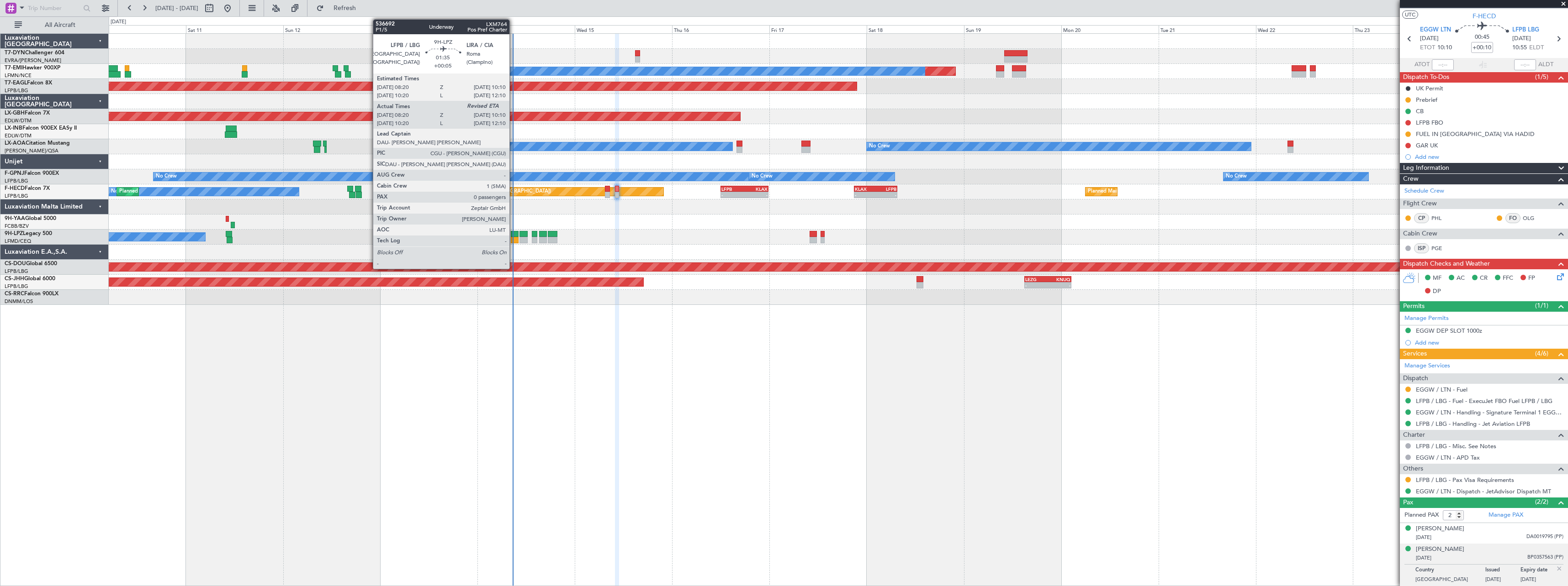
click at [513, 239] on div at bounding box center [515, 240] width 8 height 6
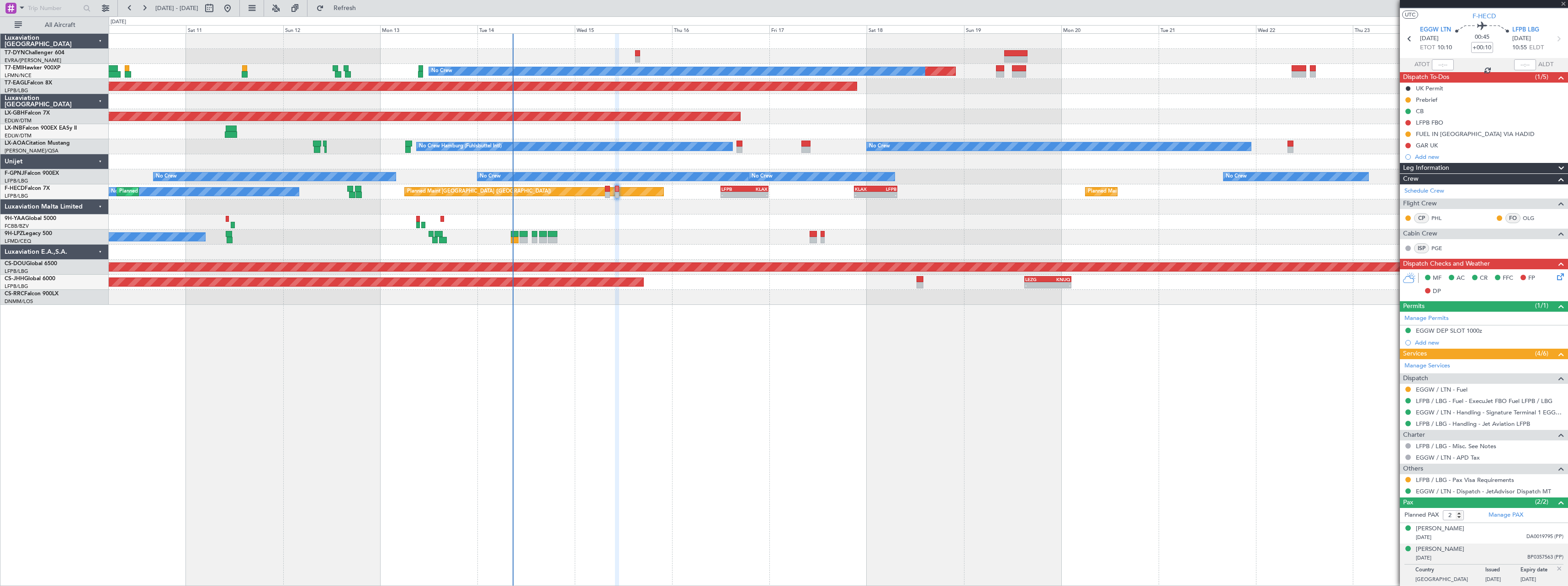
type input "+00:05"
type input "08:30"
type input "0"
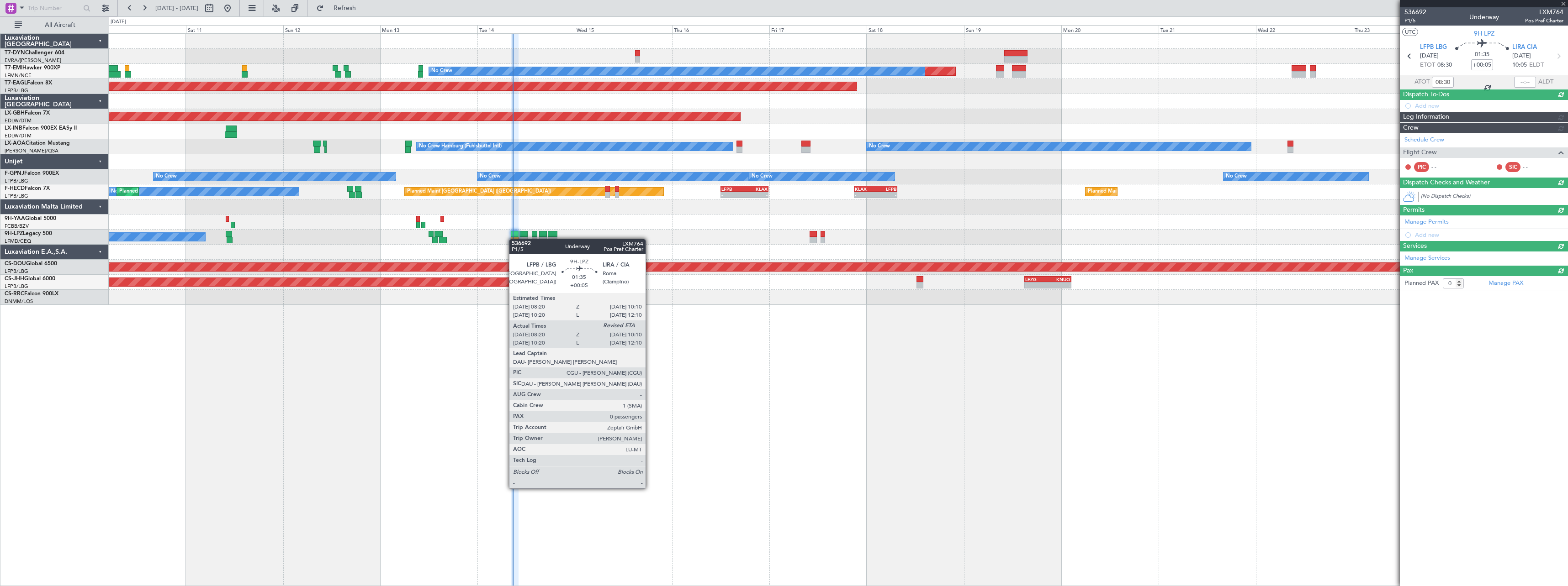
scroll to position [0, 0]
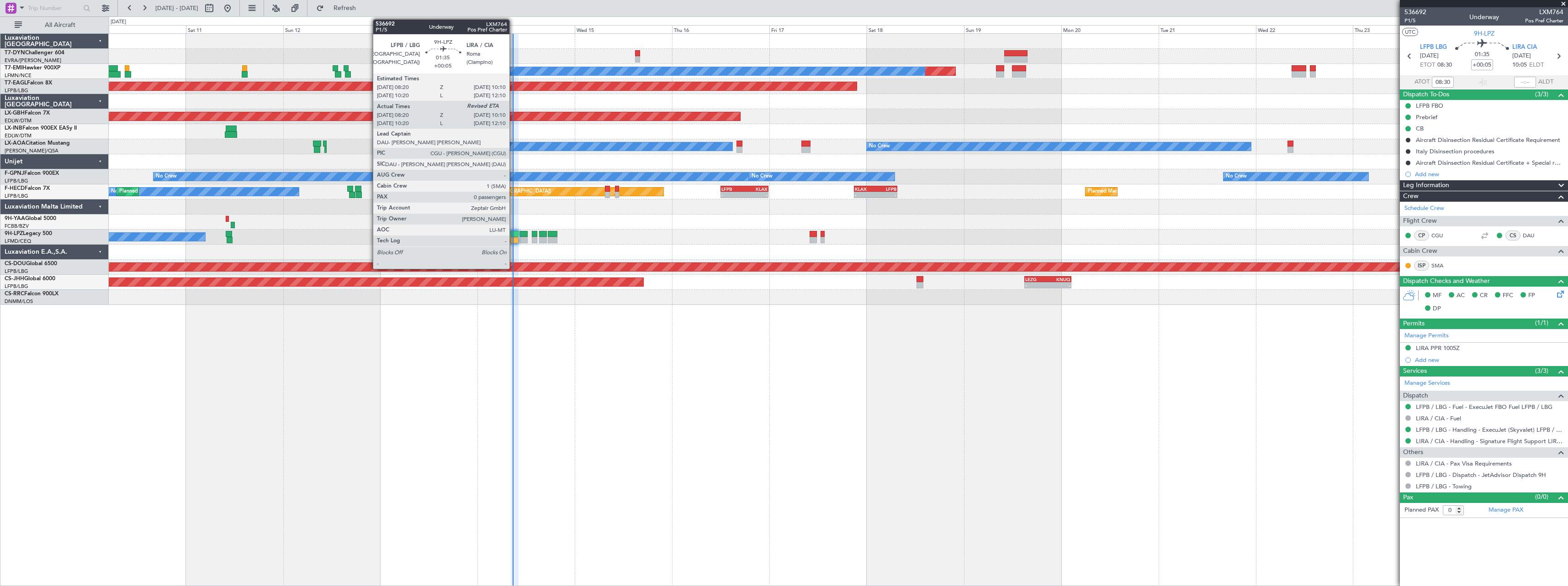
click at [513, 240] on div at bounding box center [515, 240] width 8 height 6
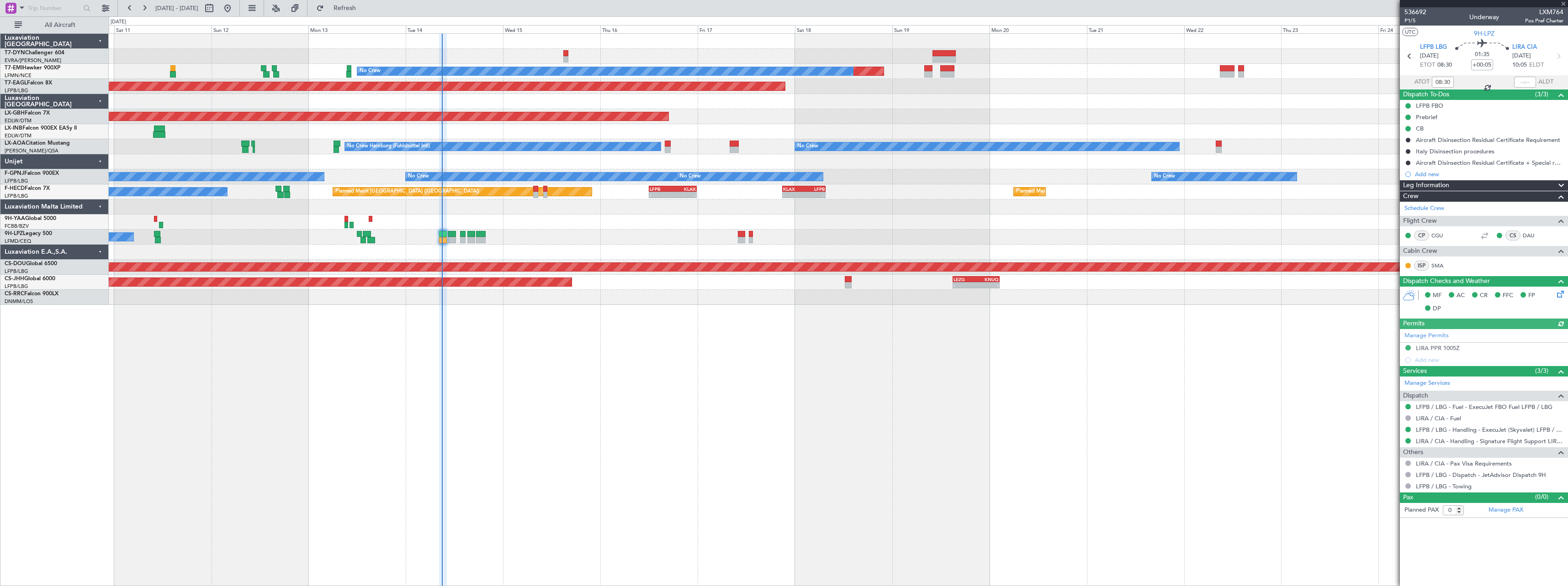
click at [595, 323] on div "Planned Maint No Crew Planned Maint [GEOGRAPHIC_DATA] (Al Maktoum Intl) Planned…" at bounding box center [838, 309] width 1459 height 553
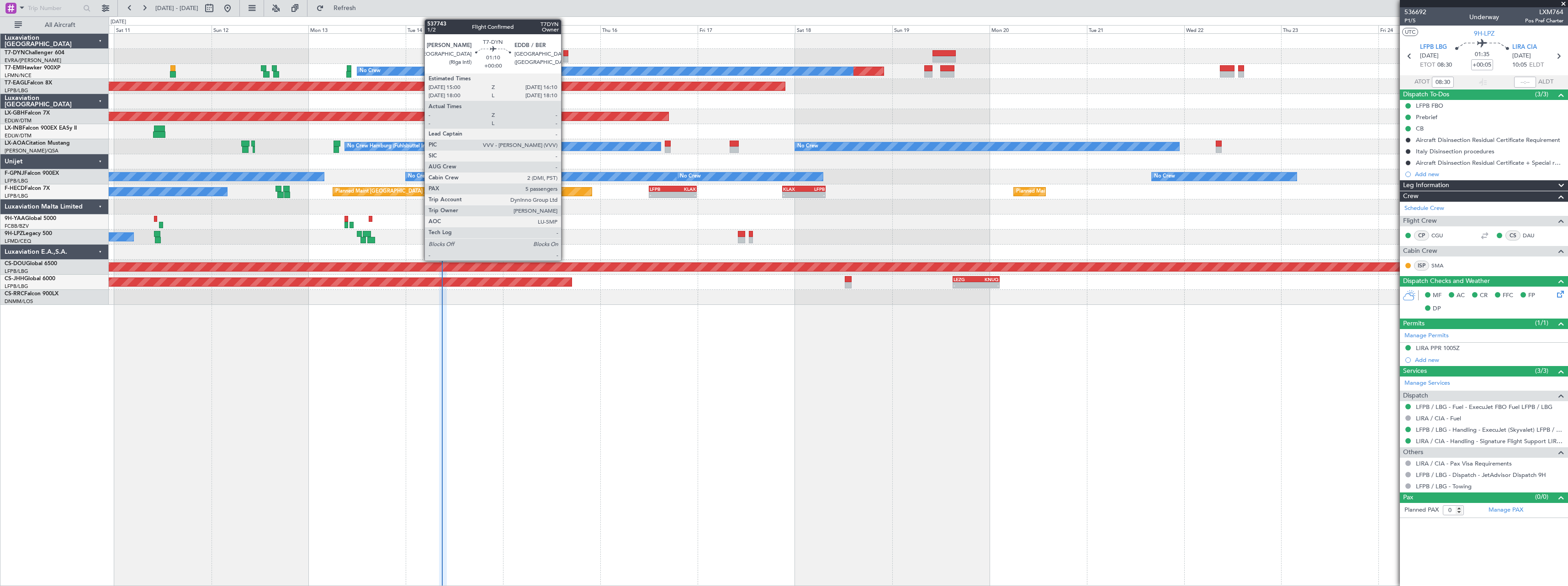
click at [565, 56] on div at bounding box center [565, 59] width 5 height 6
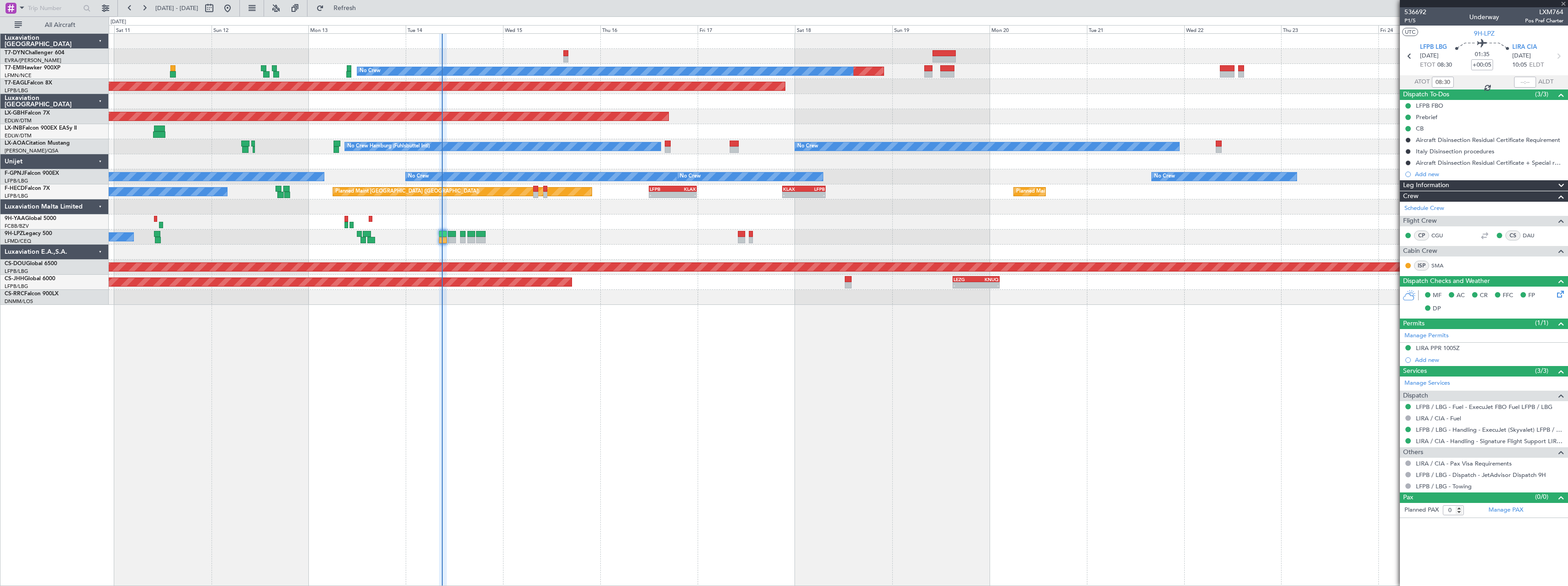
type input "5"
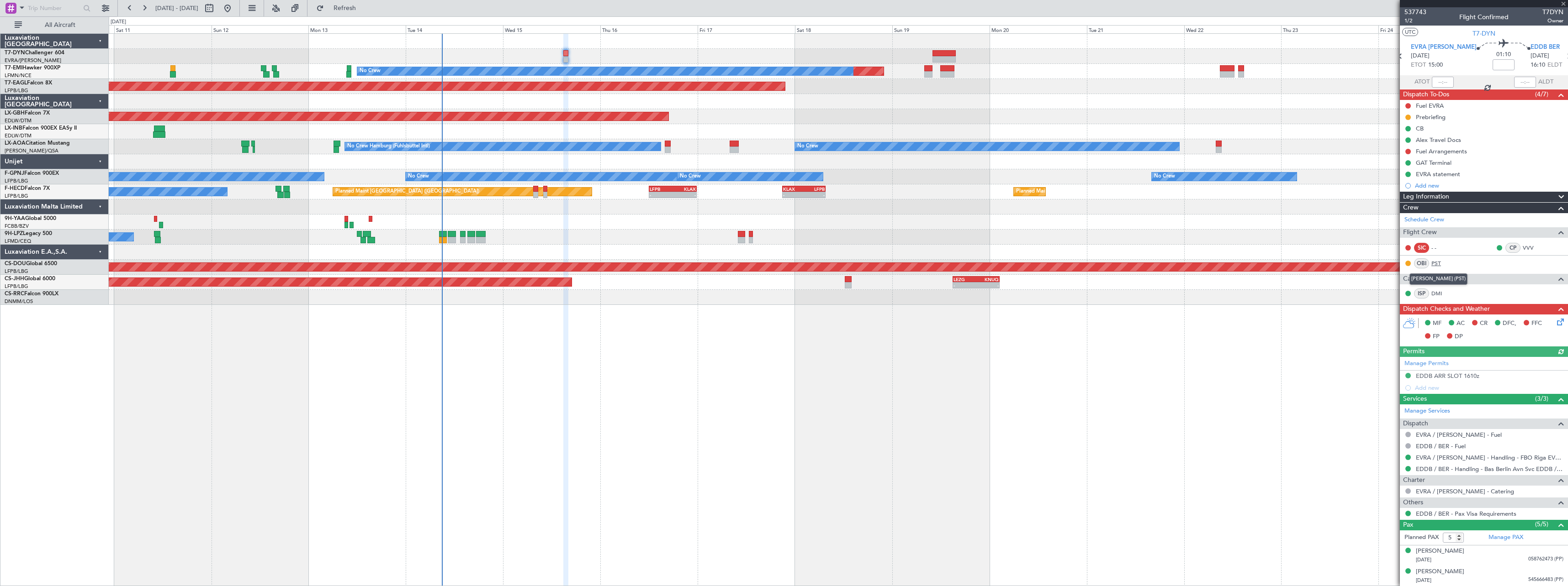
click at [1439, 265] on link "PST" at bounding box center [1441, 264] width 21 height 9
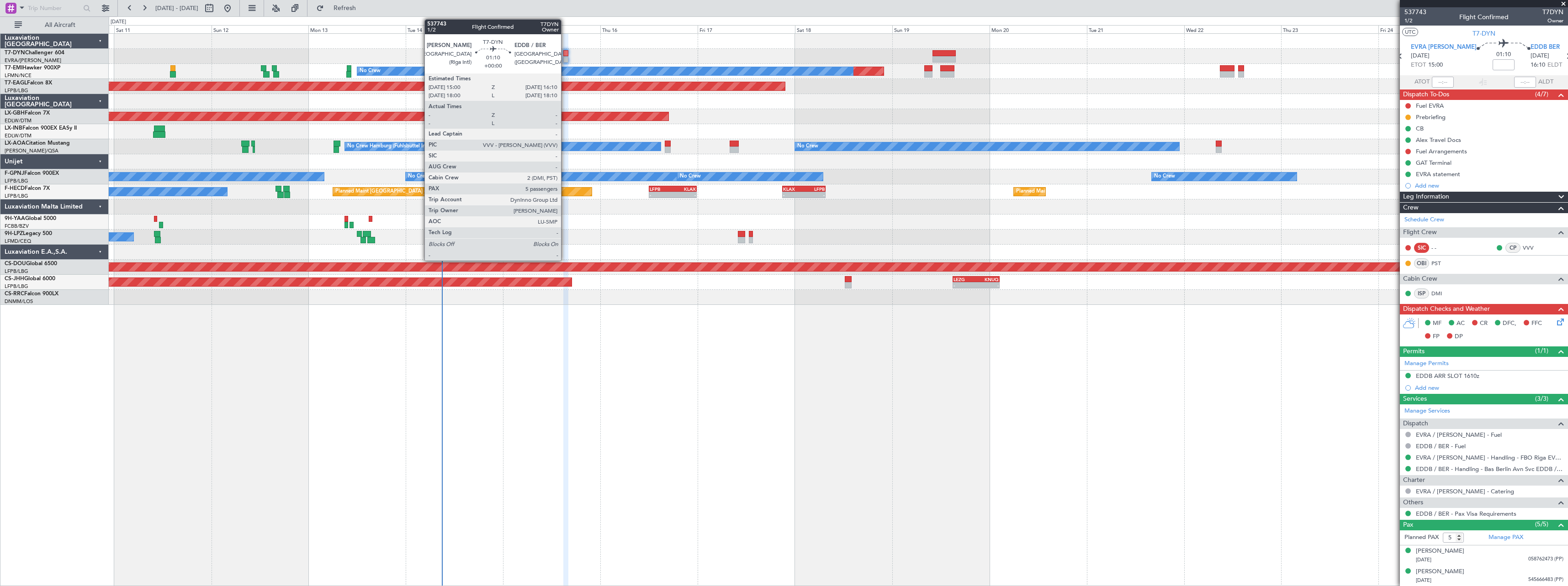
click at [565, 58] on div at bounding box center [565, 59] width 5 height 6
